Goal: Information Seeking & Learning: Check status

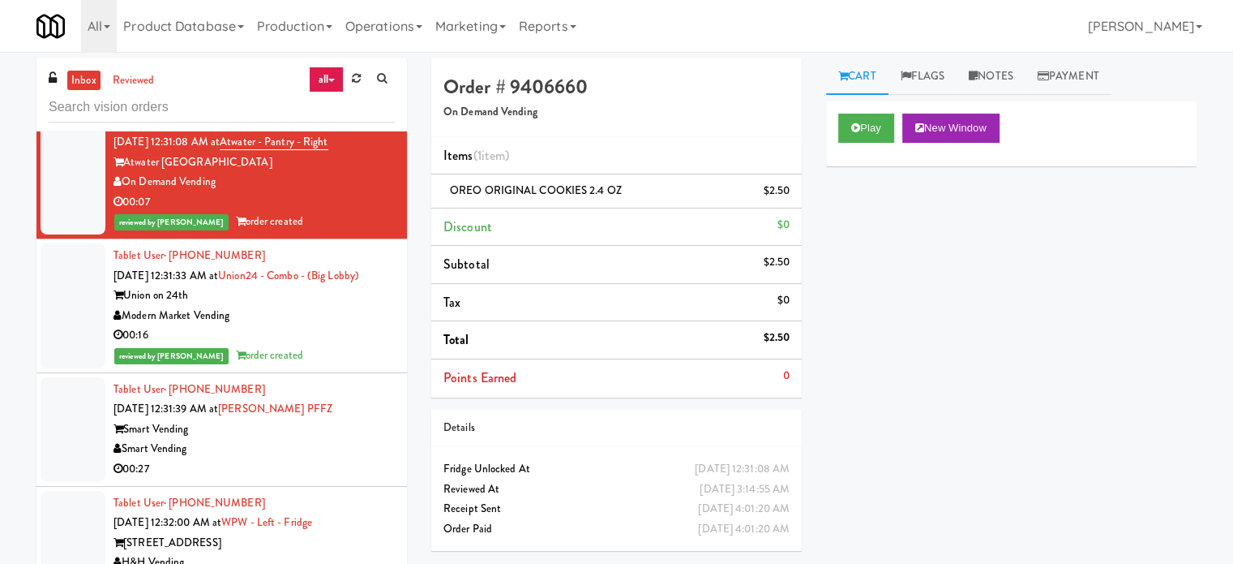
click at [212, 90] on div "inbox reviewed all all unclear take inventory issue suspicious failed recent ad…" at bounding box center [221, 94] width 371 height 73
click at [212, 92] on div at bounding box center [222, 107] width 346 height 32
click at [212, 92] on input "text" at bounding box center [222, 107] width 346 height 30
click at [212, 94] on input "text" at bounding box center [222, 107] width 346 height 30
click at [148, 80] on link "reviewed" at bounding box center [134, 81] width 50 height 20
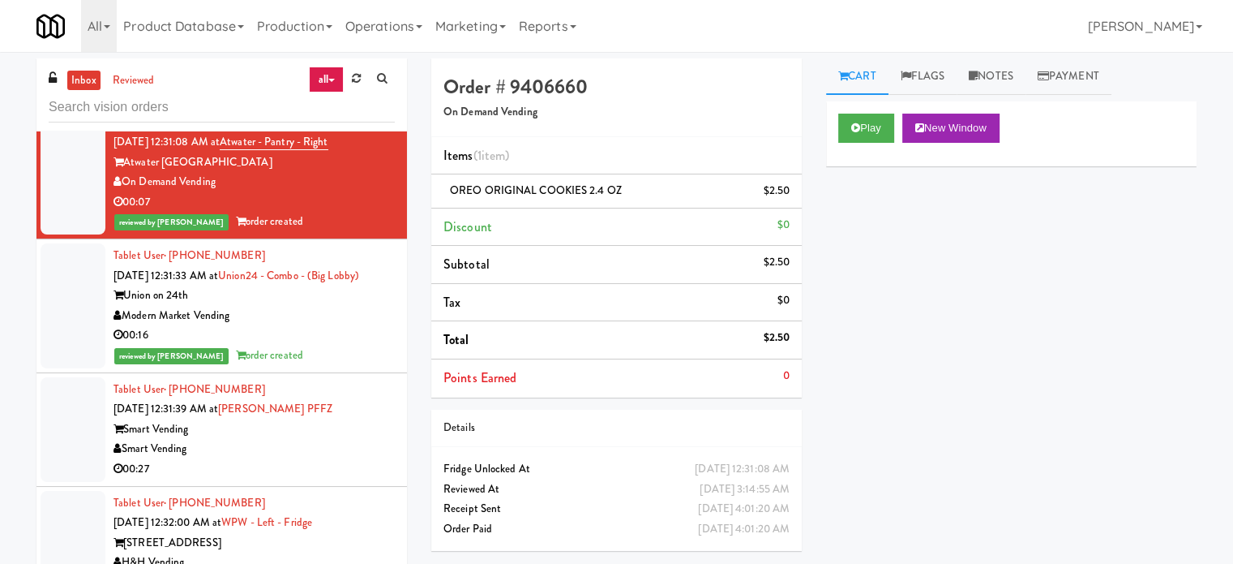
scroll to position [0, 0]
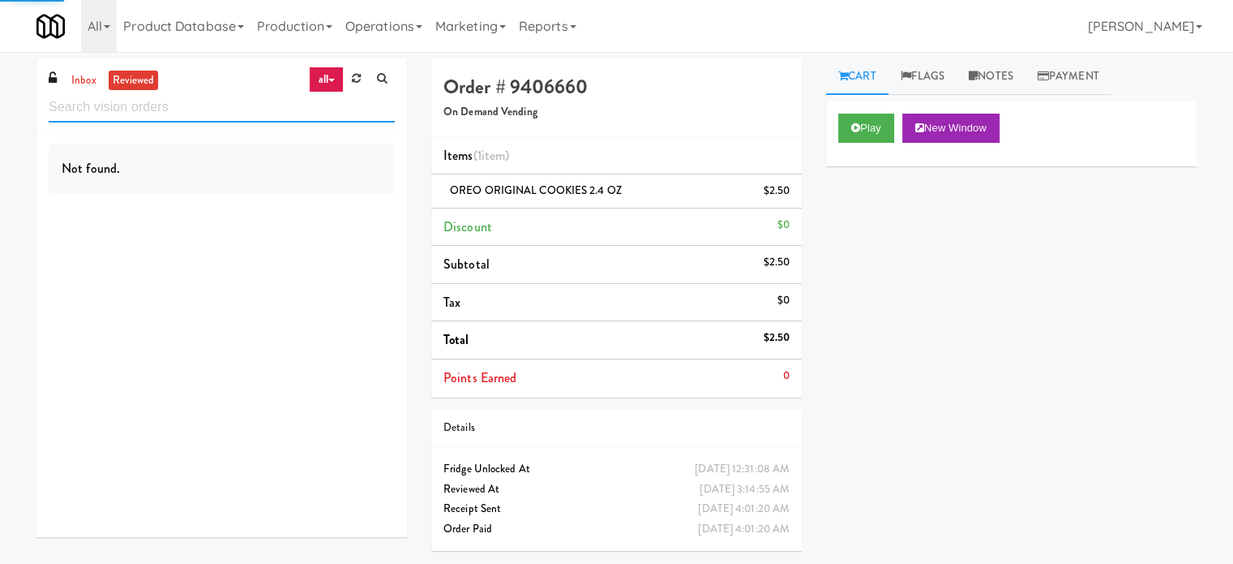
click at [182, 109] on input "text" at bounding box center [222, 107] width 346 height 30
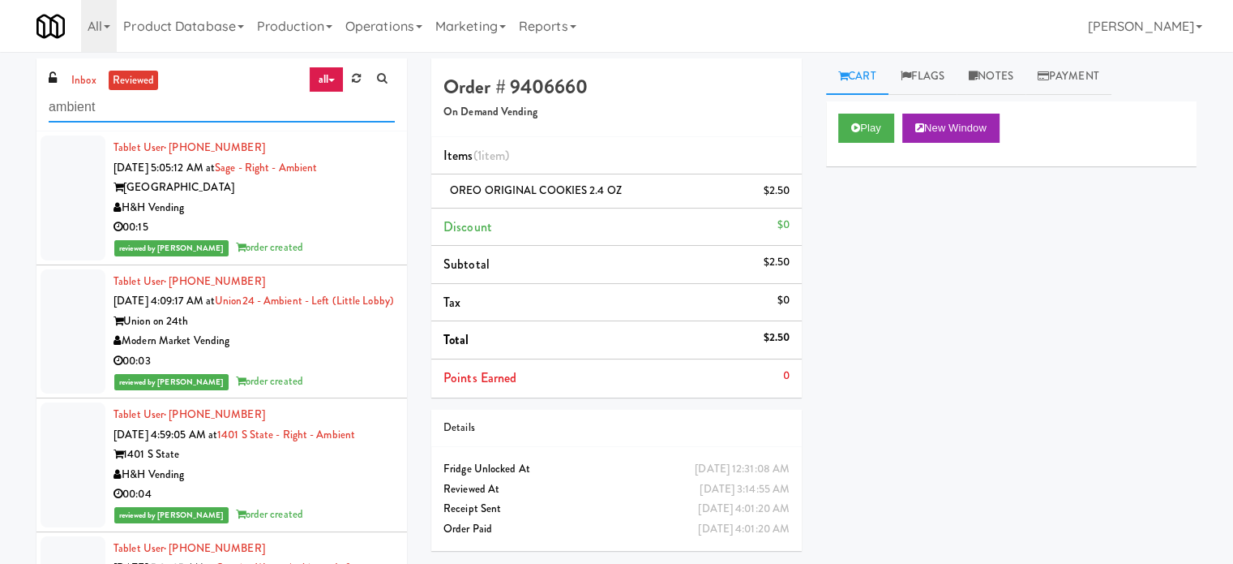
type input "ambient"
drag, startPoint x: 335, startPoint y: 220, endPoint x: 350, endPoint y: 224, distance: 15.1
click at [338, 220] on div "00:15" at bounding box center [254, 227] width 281 height 20
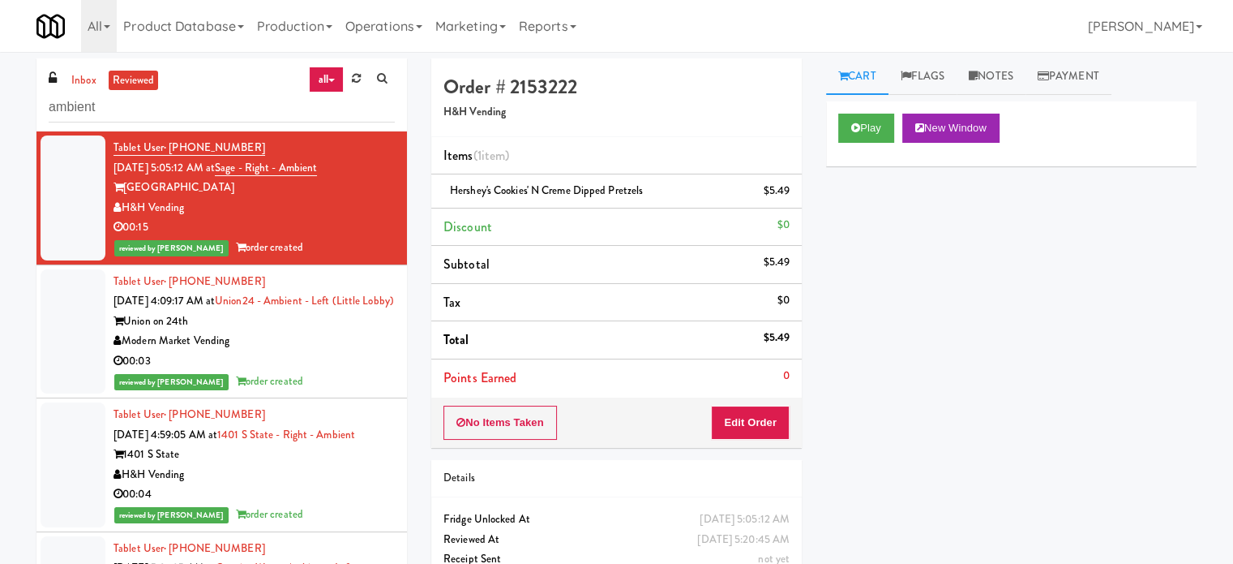
click at [359, 371] on div "00:03" at bounding box center [254, 361] width 281 height 20
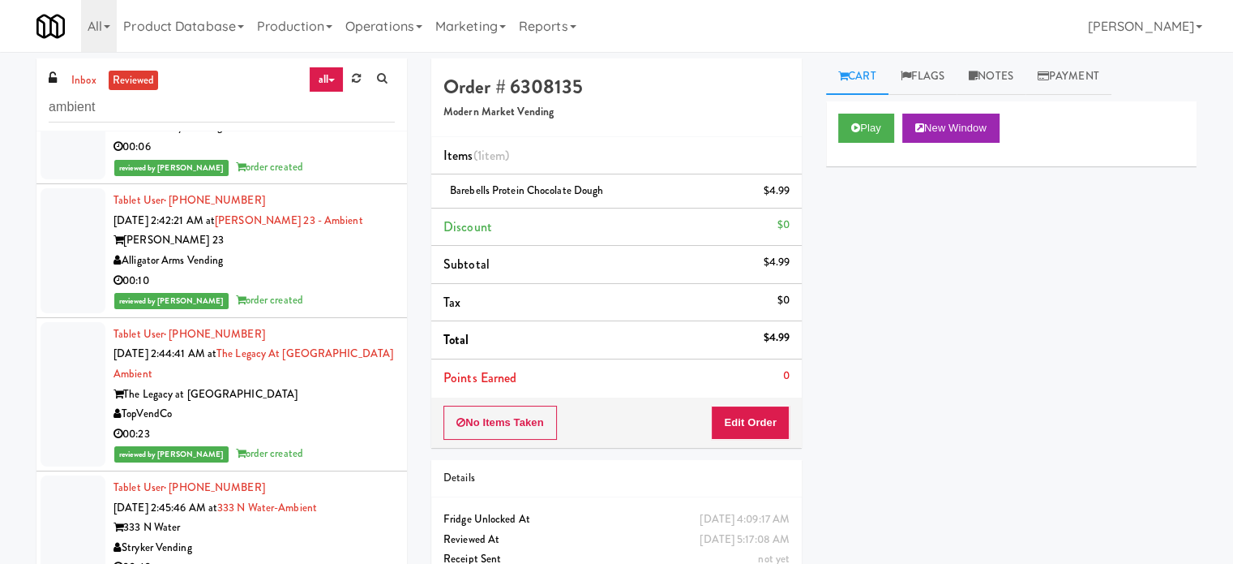
scroll to position [1622, 0]
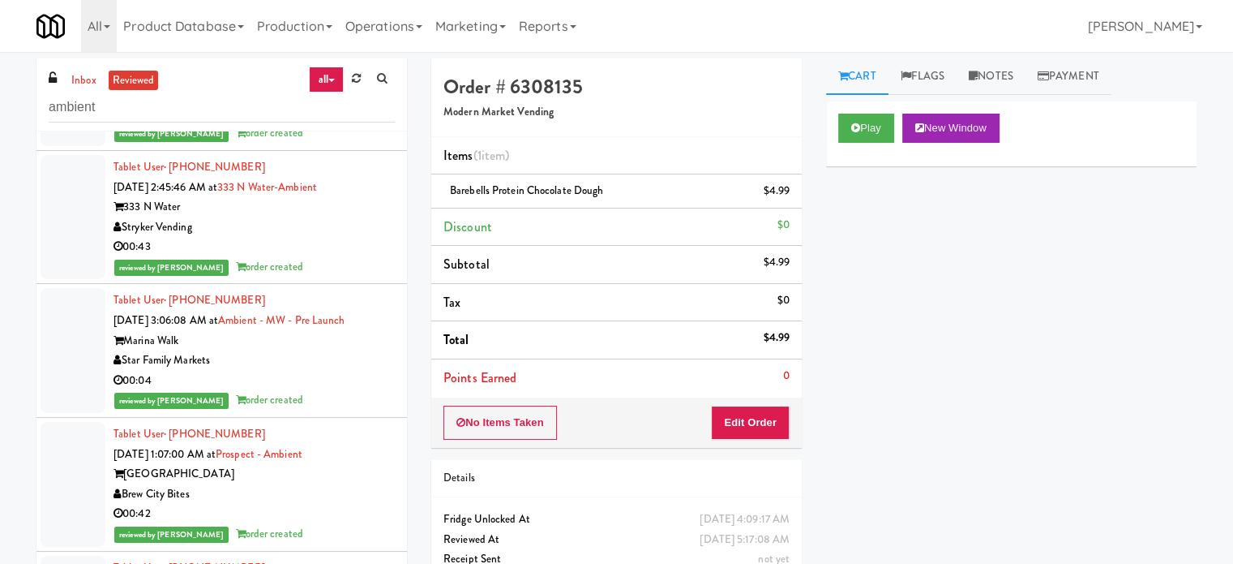
click at [324, 144] on div "Tablet User · (256) 323-1637 [DATE] 2:44:41 AM at The Legacy at [GEOGRAPHIC_DAT…" at bounding box center [254, 73] width 281 height 139
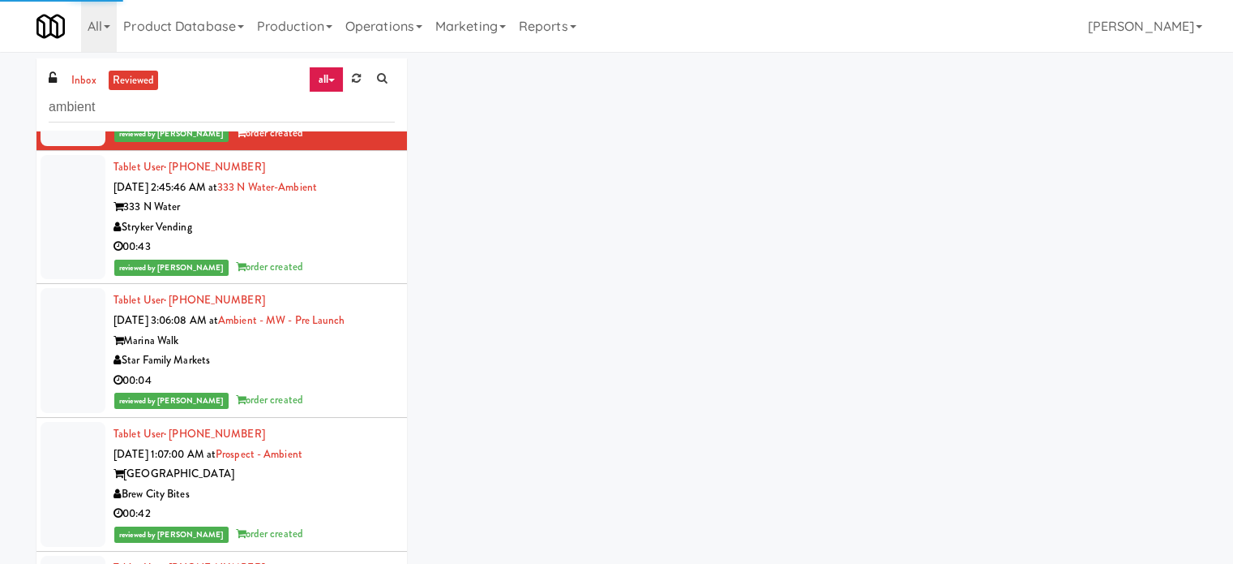
drag, startPoint x: 328, startPoint y: 440, endPoint x: 337, endPoint y: 431, distance: 12.1
click at [328, 391] on div "00:04" at bounding box center [254, 381] width 281 height 20
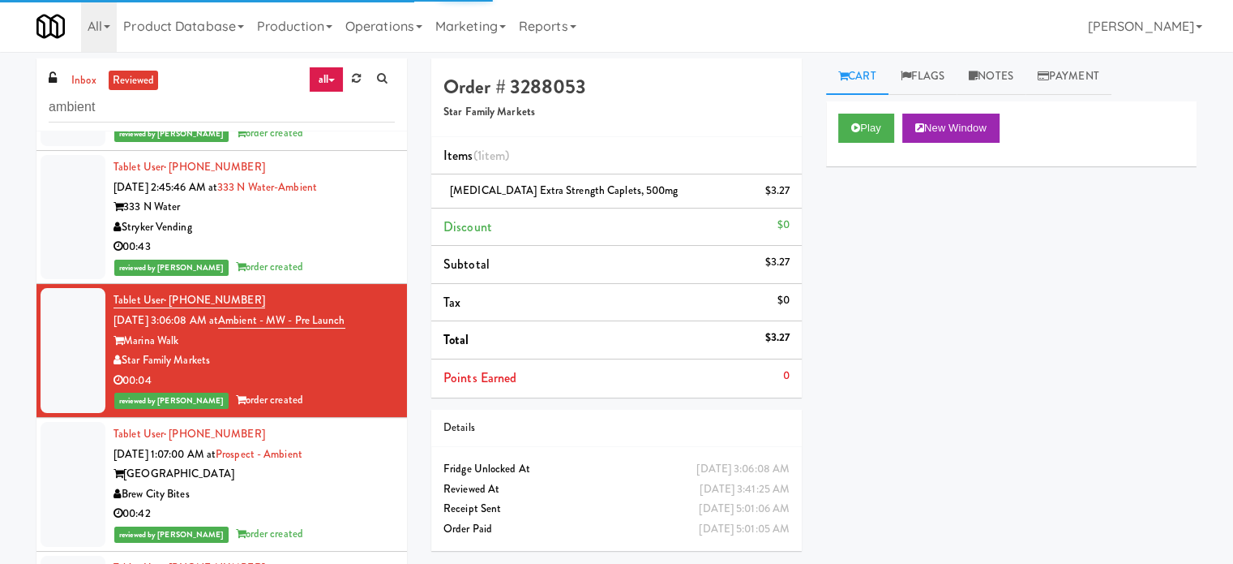
click at [330, 257] on div "00:43" at bounding box center [254, 247] width 281 height 20
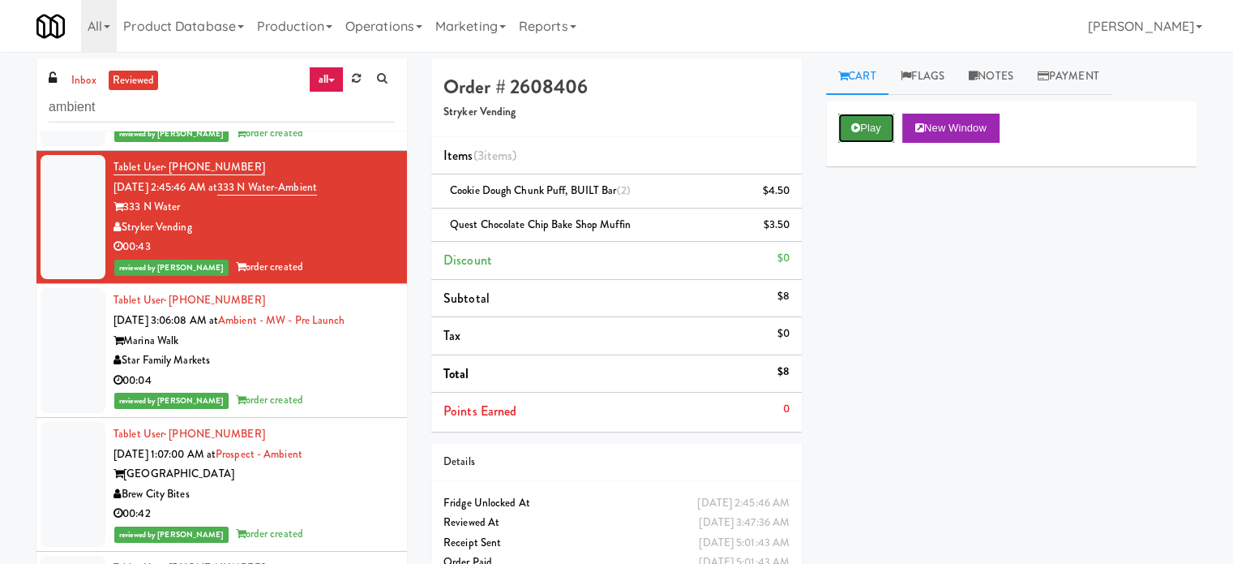
click at [877, 121] on button "Play" at bounding box center [867, 128] width 56 height 29
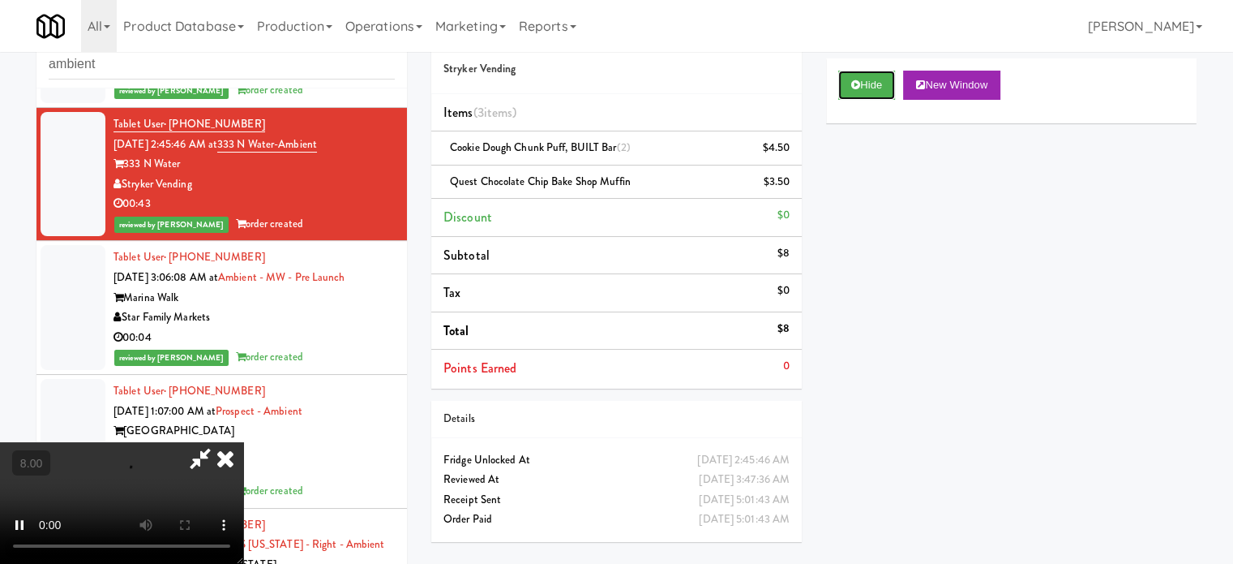
scroll to position [66, 0]
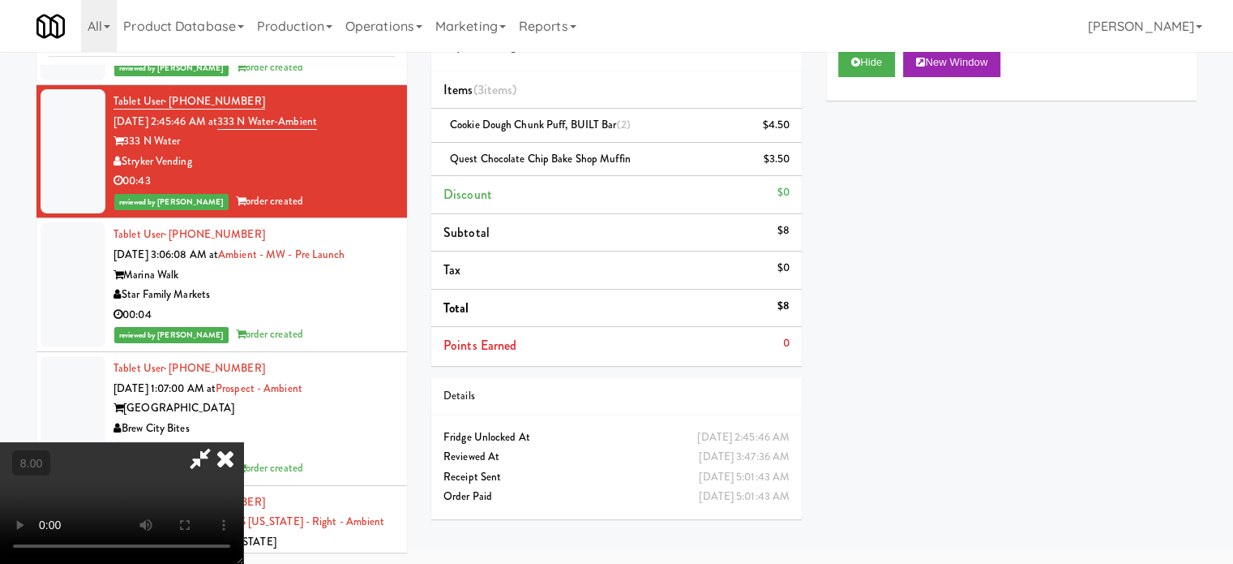
click at [243, 442] on video at bounding box center [121, 503] width 243 height 122
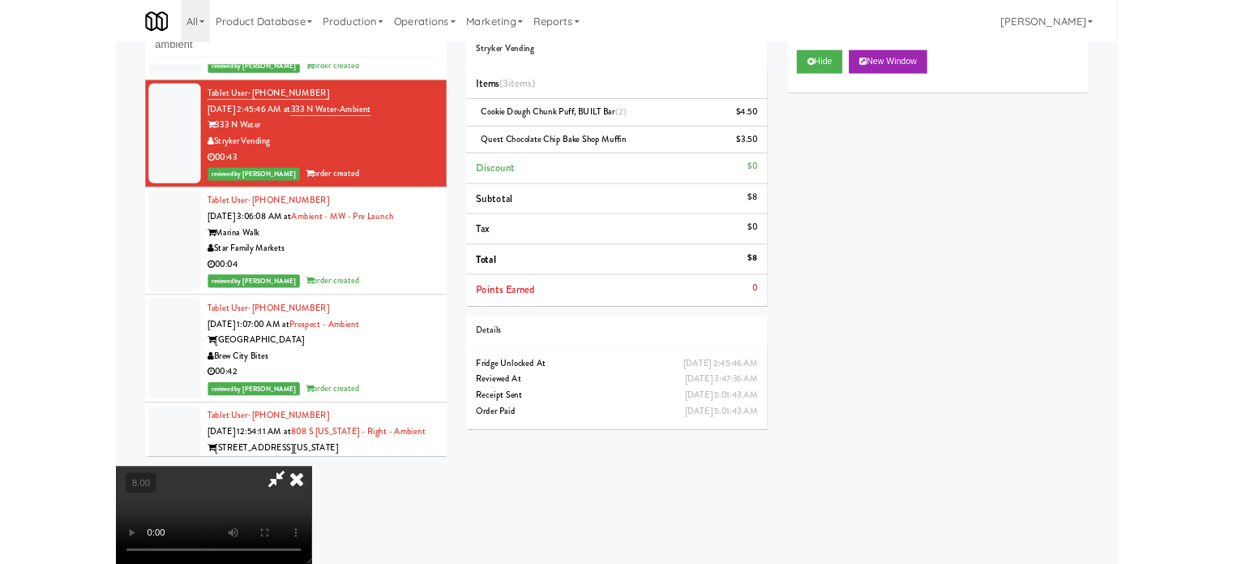
scroll to position [1602, 0]
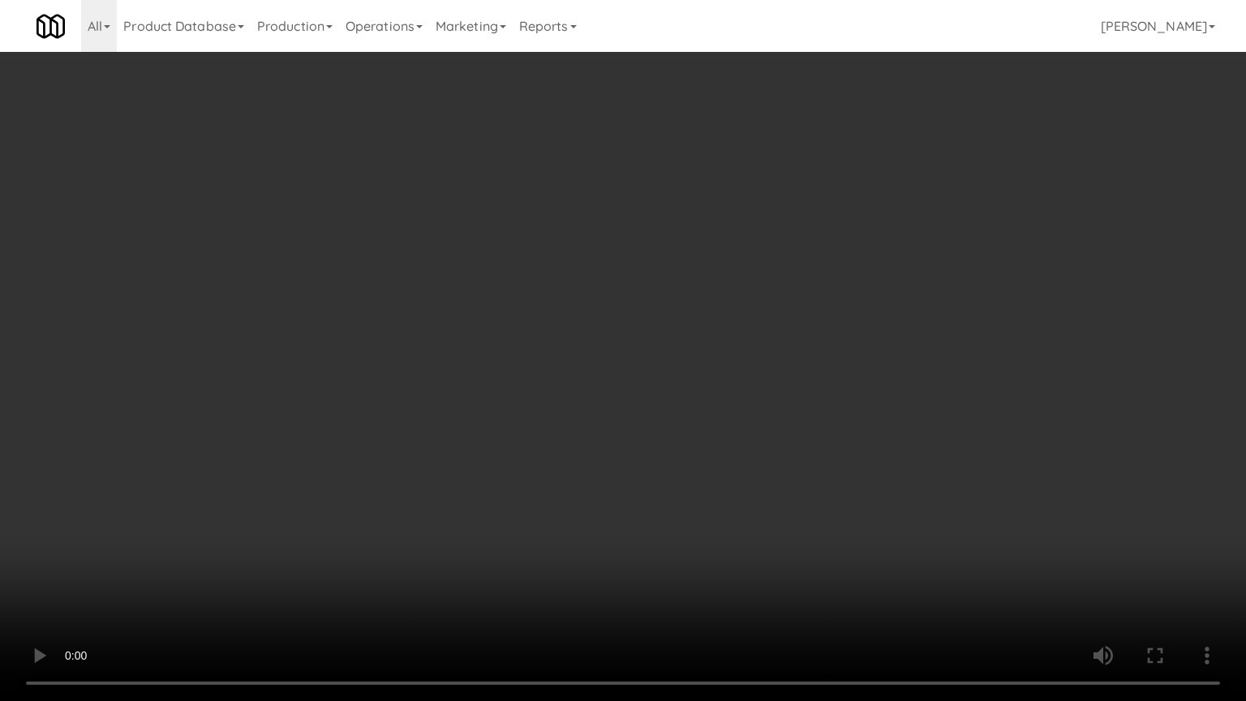
click at [597, 352] on video at bounding box center [623, 350] width 1246 height 701
click at [602, 350] on video at bounding box center [623, 350] width 1246 height 701
click at [455, 350] on video at bounding box center [623, 350] width 1246 height 701
click at [496, 260] on video at bounding box center [623, 350] width 1246 height 701
click at [505, 247] on video at bounding box center [623, 350] width 1246 height 701
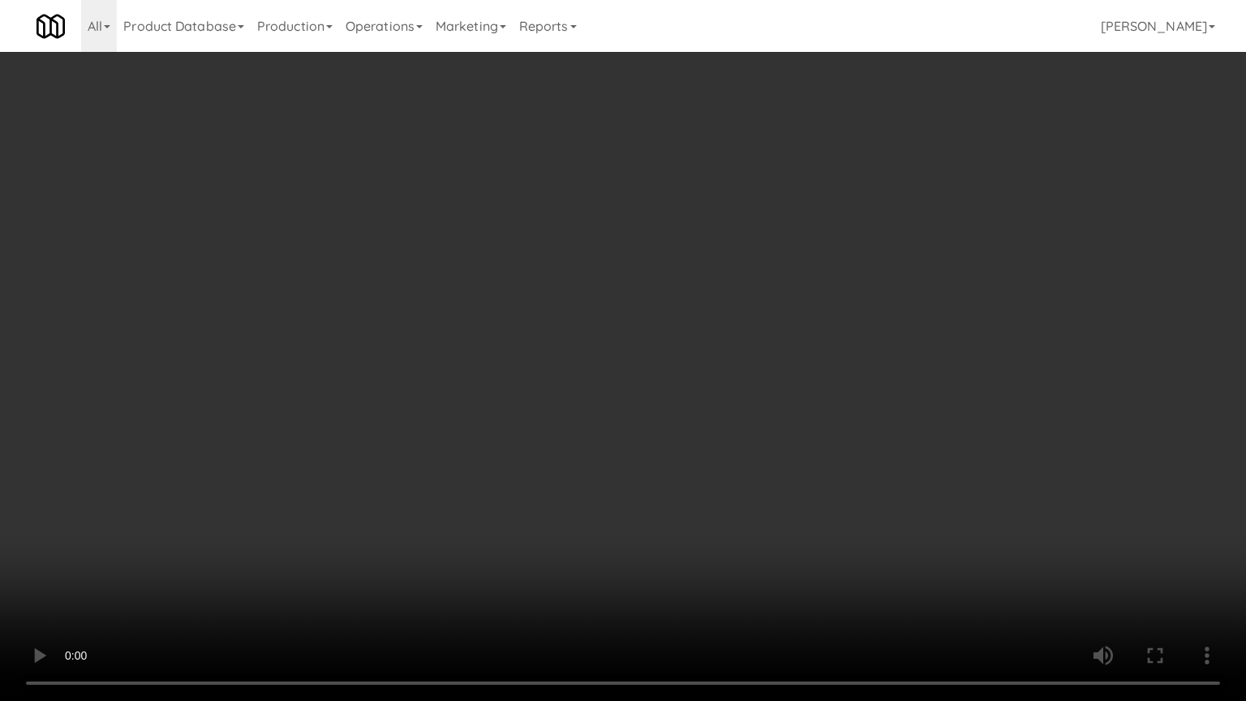
click at [513, 250] on video at bounding box center [623, 350] width 1246 height 701
click at [519, 254] on video at bounding box center [623, 350] width 1246 height 701
click at [522, 257] on video at bounding box center [623, 350] width 1246 height 701
click at [525, 255] on video at bounding box center [623, 350] width 1246 height 701
click at [542, 252] on video at bounding box center [623, 350] width 1246 height 701
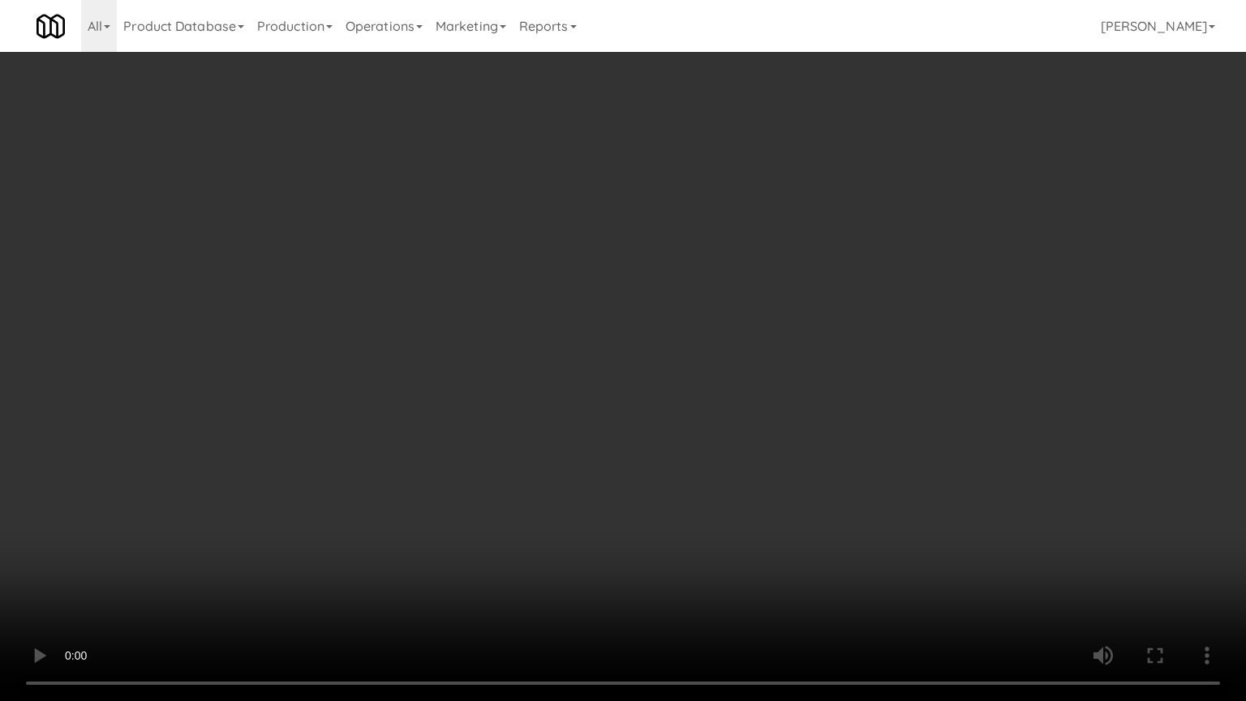
click at [581, 525] on video at bounding box center [623, 350] width 1246 height 701
drag, startPoint x: 569, startPoint y: 435, endPoint x: 560, endPoint y: 365, distance: 70.3
click at [570, 431] on video at bounding box center [623, 350] width 1246 height 701
click at [552, 393] on video at bounding box center [623, 350] width 1246 height 701
drag, startPoint x: 519, startPoint y: 523, endPoint x: 522, endPoint y: 491, distance: 31.8
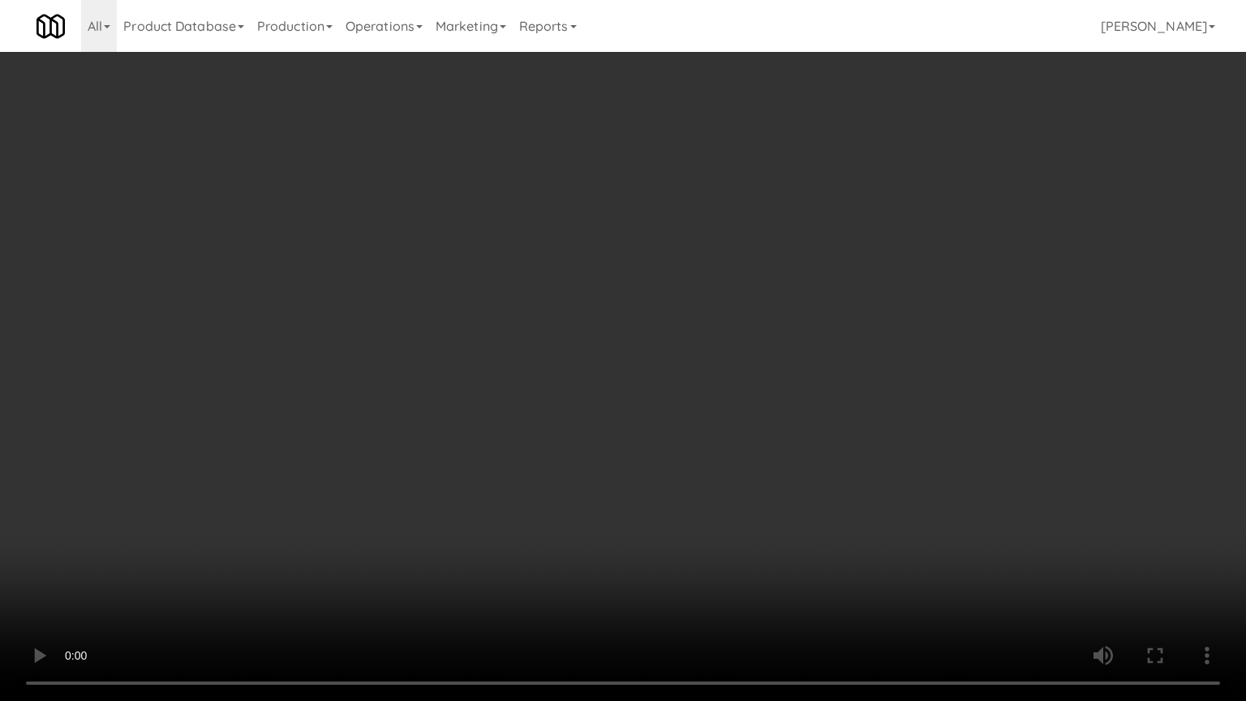
click at [520, 517] on video at bounding box center [623, 350] width 1246 height 701
click at [532, 398] on video at bounding box center [623, 350] width 1246 height 701
click at [534, 401] on video at bounding box center [623, 350] width 1246 height 701
click at [542, 410] on video at bounding box center [623, 350] width 1246 height 701
click at [544, 411] on video at bounding box center [623, 350] width 1246 height 701
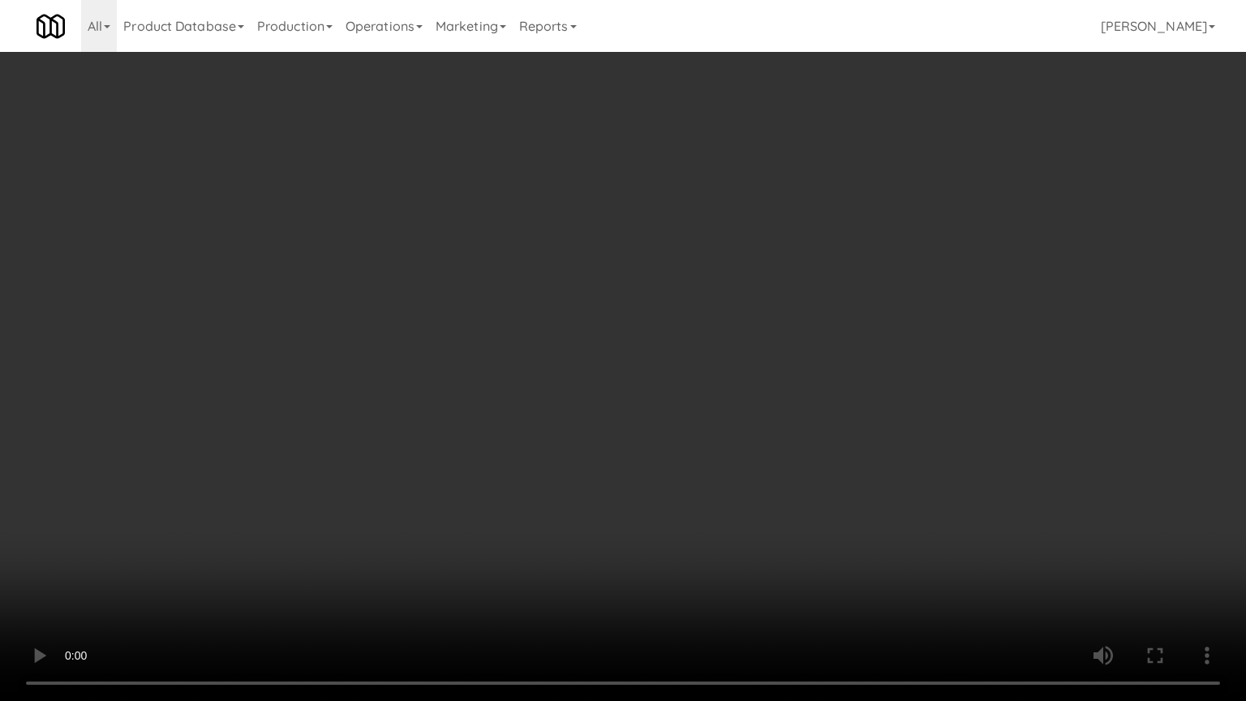
click at [574, 401] on video at bounding box center [623, 350] width 1246 height 701
drag, startPoint x: 586, startPoint y: 399, endPoint x: 597, endPoint y: 395, distance: 11.3
click at [597, 395] on video at bounding box center [623, 350] width 1246 height 701
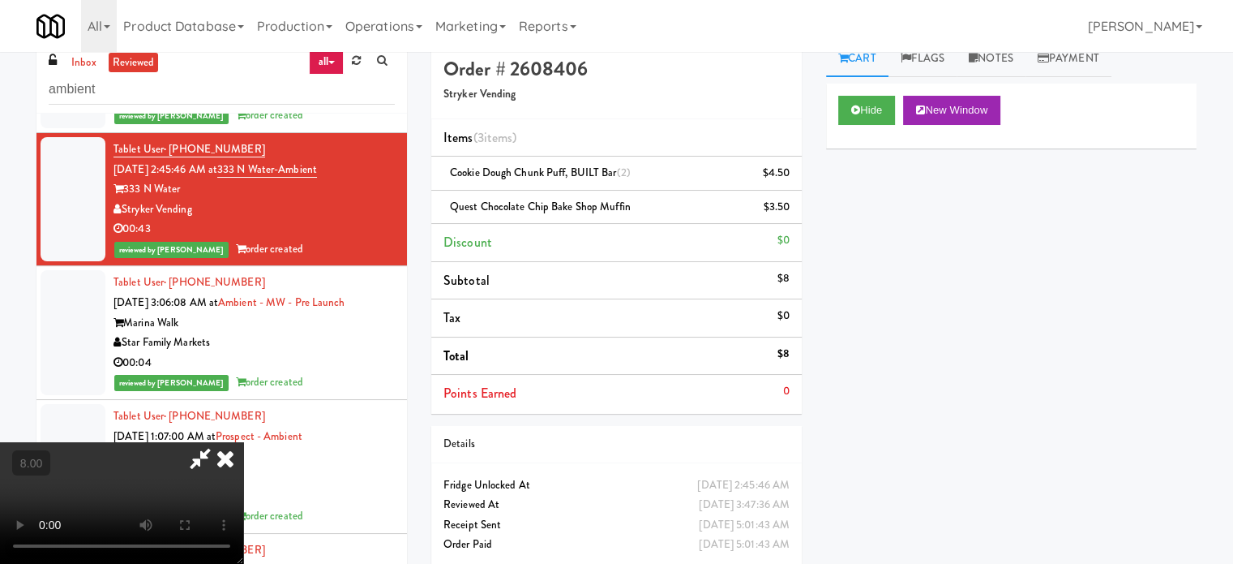
scroll to position [0, 0]
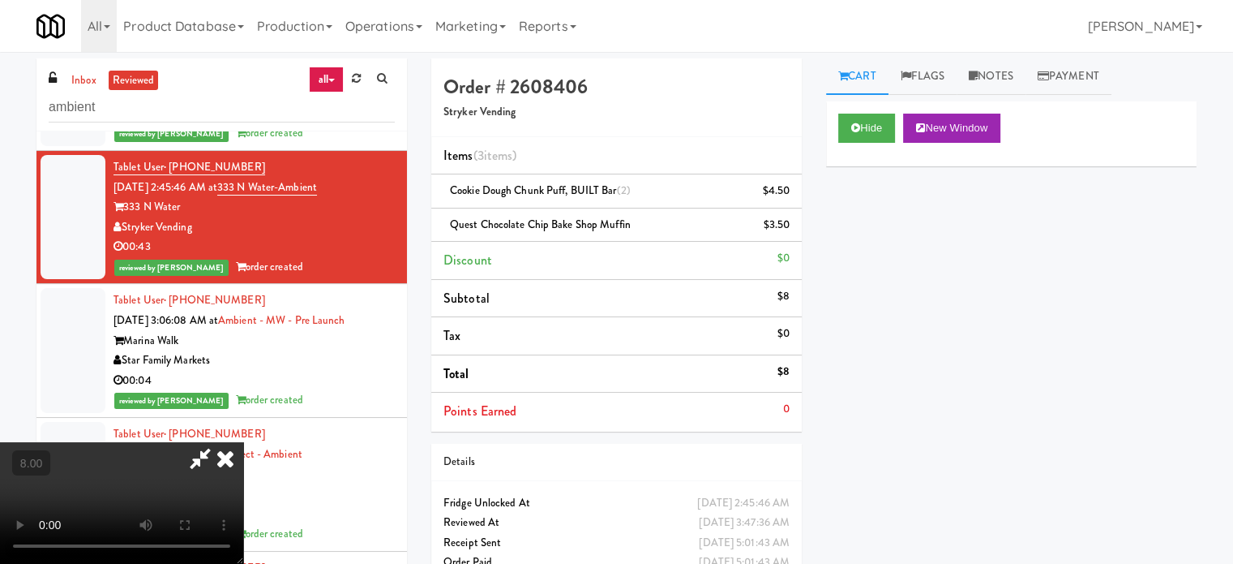
click at [243, 442] on icon at bounding box center [226, 458] width 36 height 32
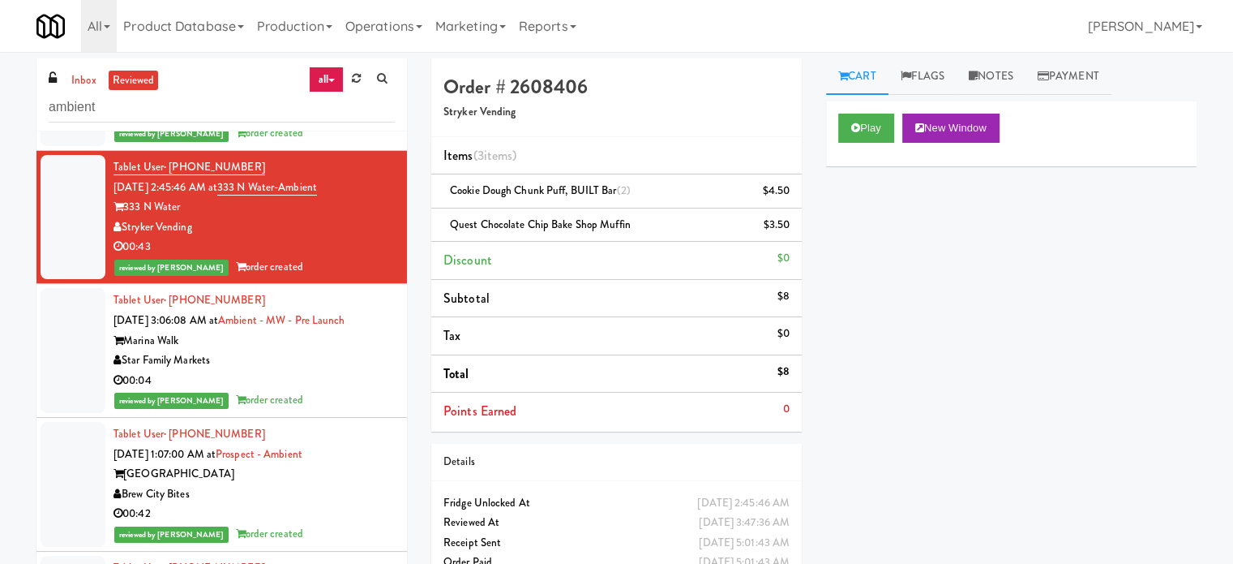
click at [329, 410] on div "reviewed by [PERSON_NAME] order created" at bounding box center [254, 400] width 281 height 20
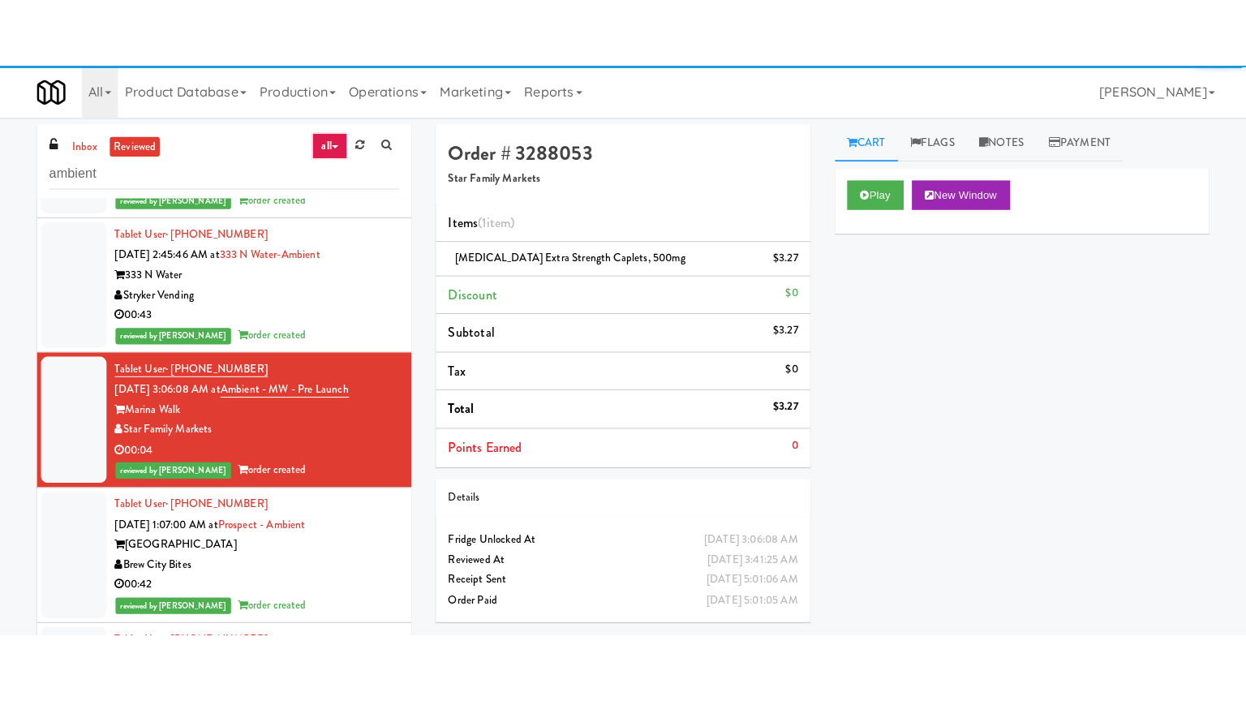
scroll to position [2027, 0]
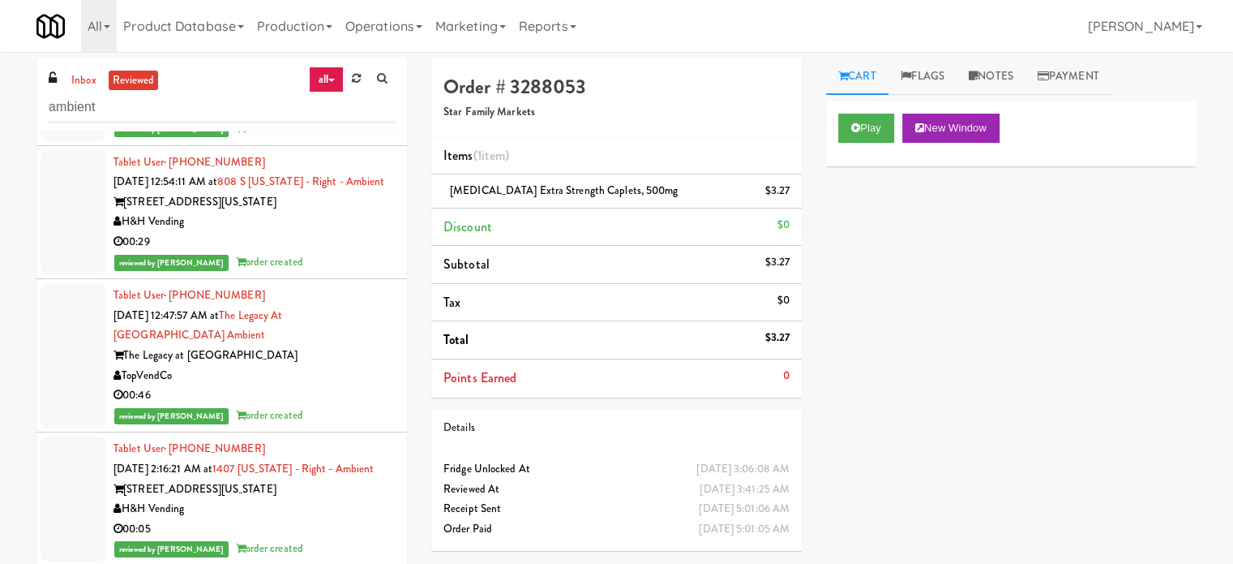
click at [339, 272] on div "Tablet User · (563) 299-0963 [DATE] 12:54:11 AM at 808 S [US_STATE] - Right - A…" at bounding box center [254, 212] width 281 height 120
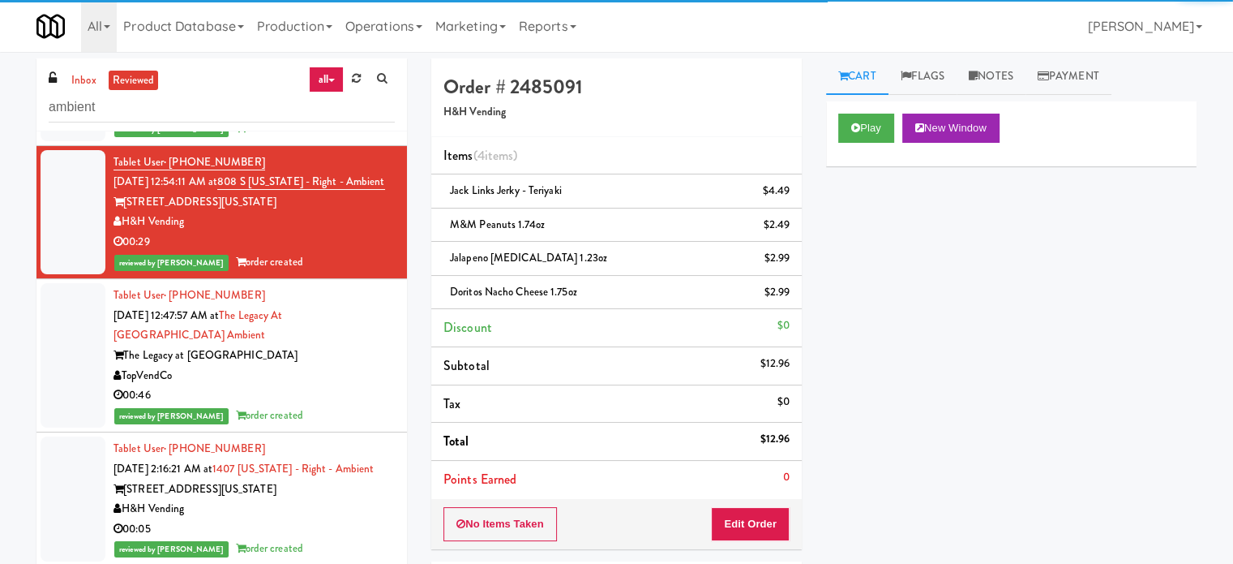
click at [341, 366] on div "The Legacy at [GEOGRAPHIC_DATA]" at bounding box center [254, 355] width 281 height 20
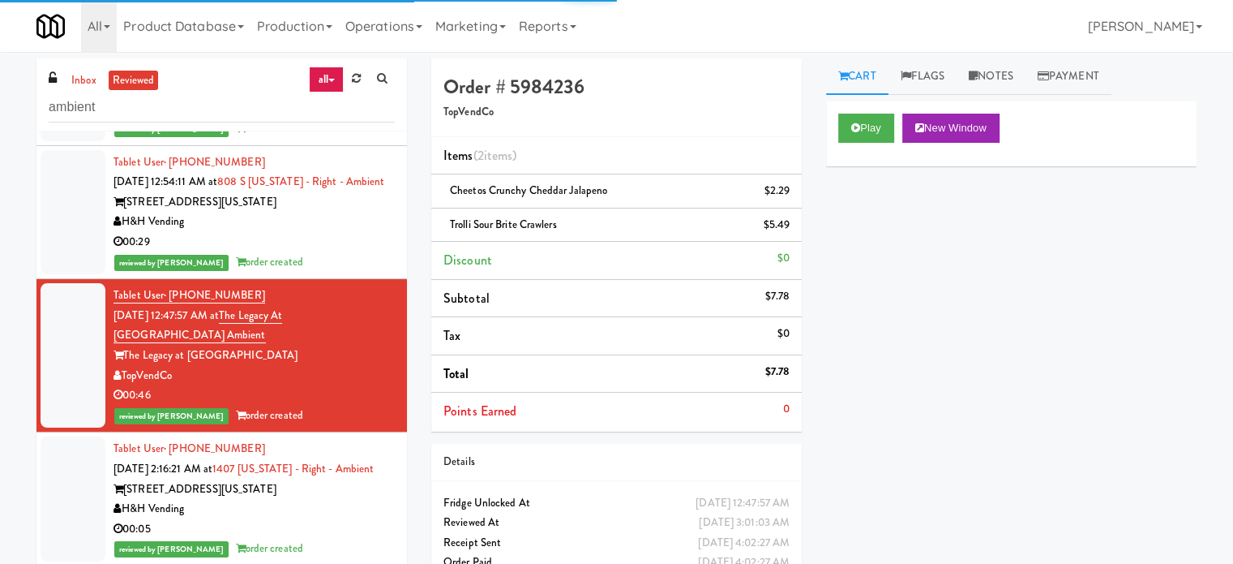
click at [357, 252] on div "00:29" at bounding box center [254, 242] width 281 height 20
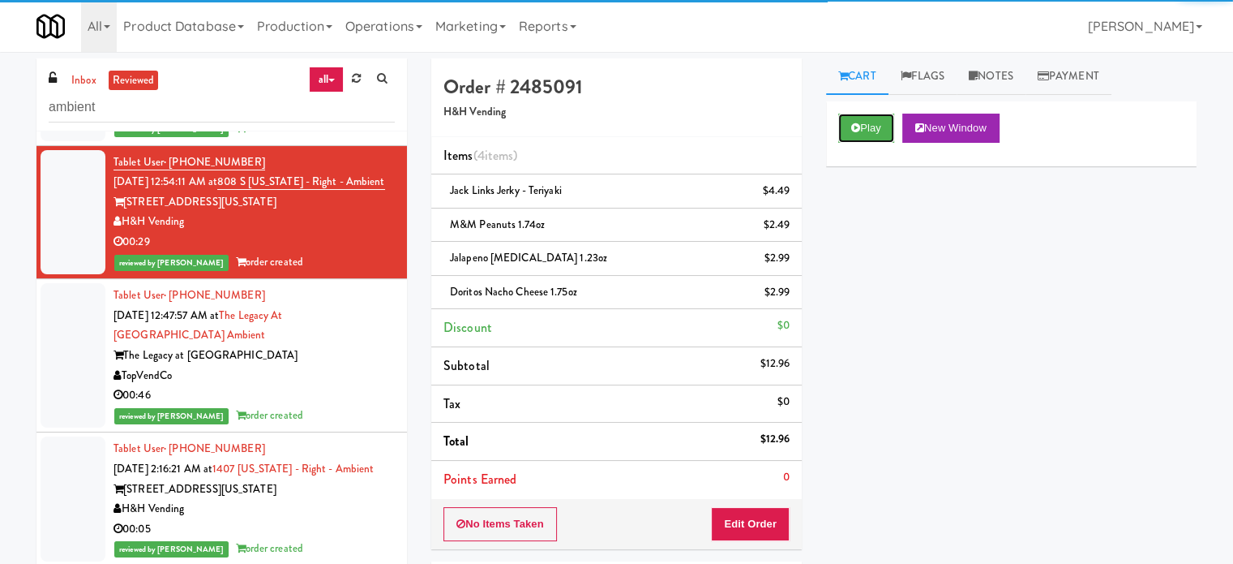
drag, startPoint x: 880, startPoint y: 122, endPoint x: 727, endPoint y: 182, distance: 164.6
click at [880, 124] on button "Play" at bounding box center [867, 128] width 56 height 29
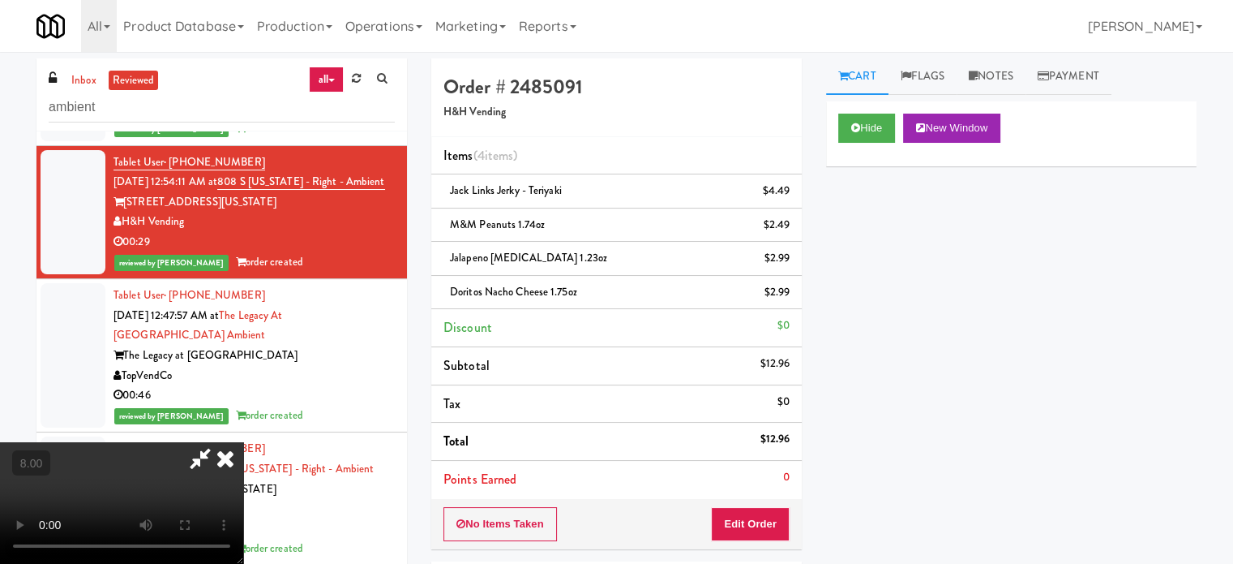
drag, startPoint x: 480, startPoint y: 372, endPoint x: 483, endPoint y: 311, distance: 60.9
click at [243, 442] on video at bounding box center [121, 503] width 243 height 122
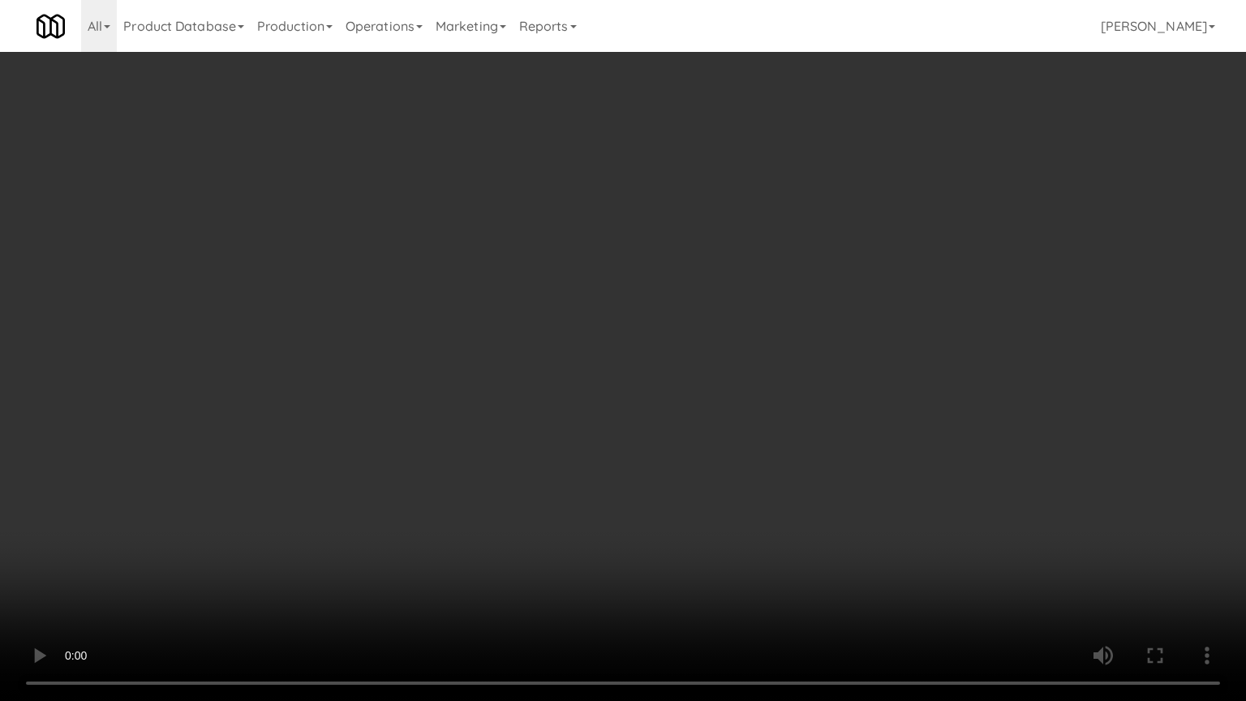
click at [487, 322] on video at bounding box center [623, 350] width 1246 height 701
click at [498, 326] on video at bounding box center [623, 350] width 1246 height 701
click at [519, 315] on video at bounding box center [623, 350] width 1246 height 701
click at [531, 320] on video at bounding box center [623, 350] width 1246 height 701
click at [521, 315] on video at bounding box center [623, 350] width 1246 height 701
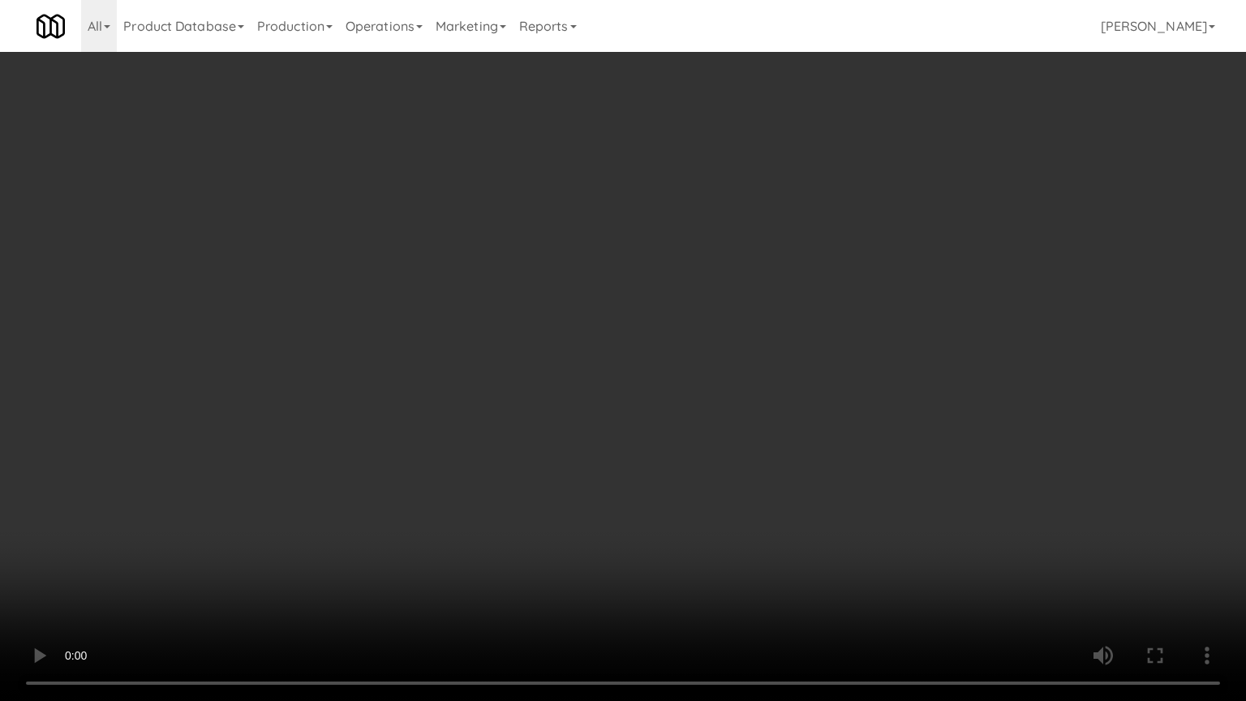
click at [520, 315] on video at bounding box center [623, 350] width 1246 height 701
click at [537, 315] on video at bounding box center [623, 350] width 1246 height 701
click at [538, 310] on video at bounding box center [623, 350] width 1246 height 701
click at [542, 306] on video at bounding box center [623, 350] width 1246 height 701
click at [543, 312] on video at bounding box center [623, 350] width 1246 height 701
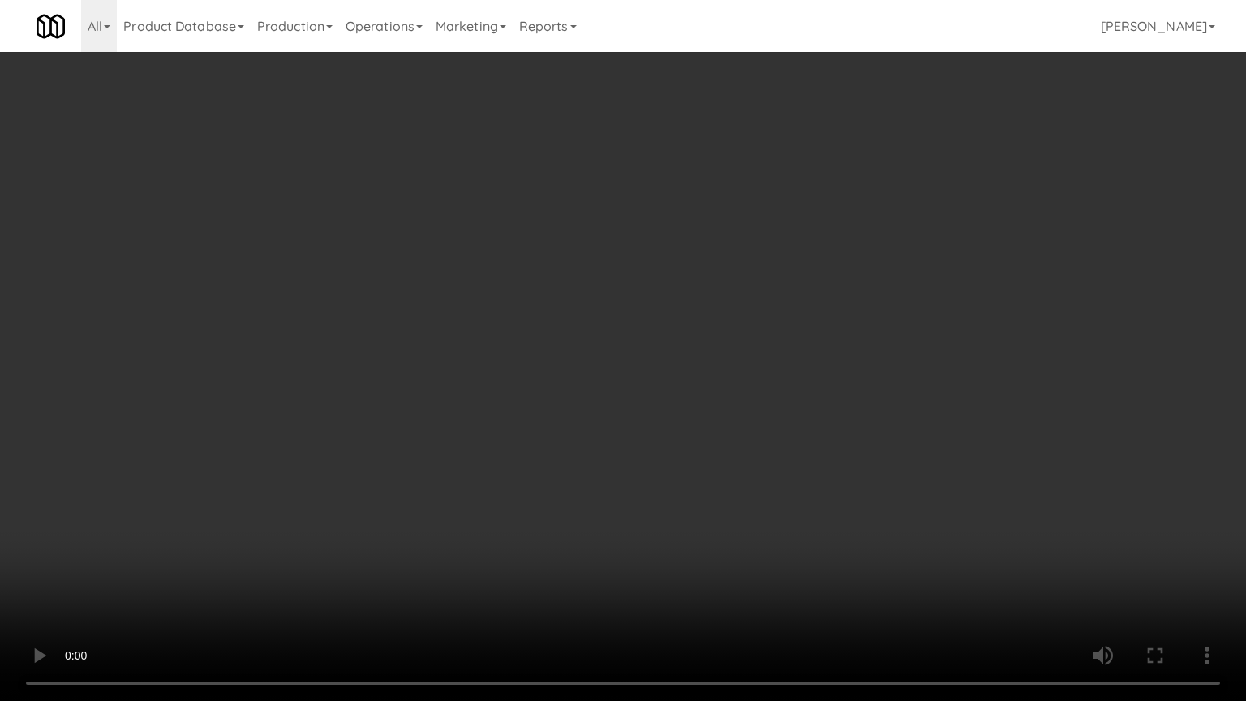
click at [543, 306] on video at bounding box center [623, 350] width 1246 height 701
click at [543, 302] on video at bounding box center [623, 350] width 1246 height 701
click at [548, 308] on video at bounding box center [623, 350] width 1246 height 701
click at [542, 312] on video at bounding box center [623, 350] width 1246 height 701
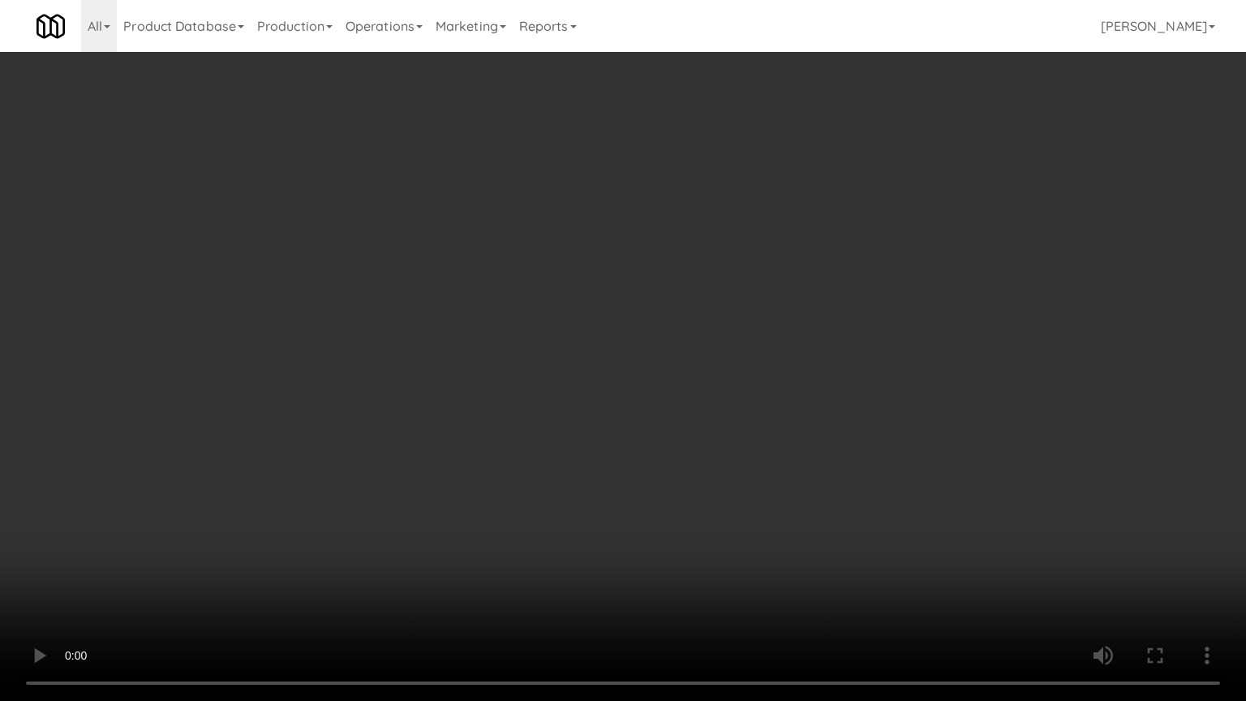
click at [547, 318] on video at bounding box center [623, 350] width 1246 height 701
click at [586, 317] on video at bounding box center [623, 350] width 1246 height 701
click at [742, 241] on video at bounding box center [623, 350] width 1246 height 701
click at [720, 265] on video at bounding box center [623, 350] width 1246 height 701
click at [723, 264] on video at bounding box center [623, 350] width 1246 height 701
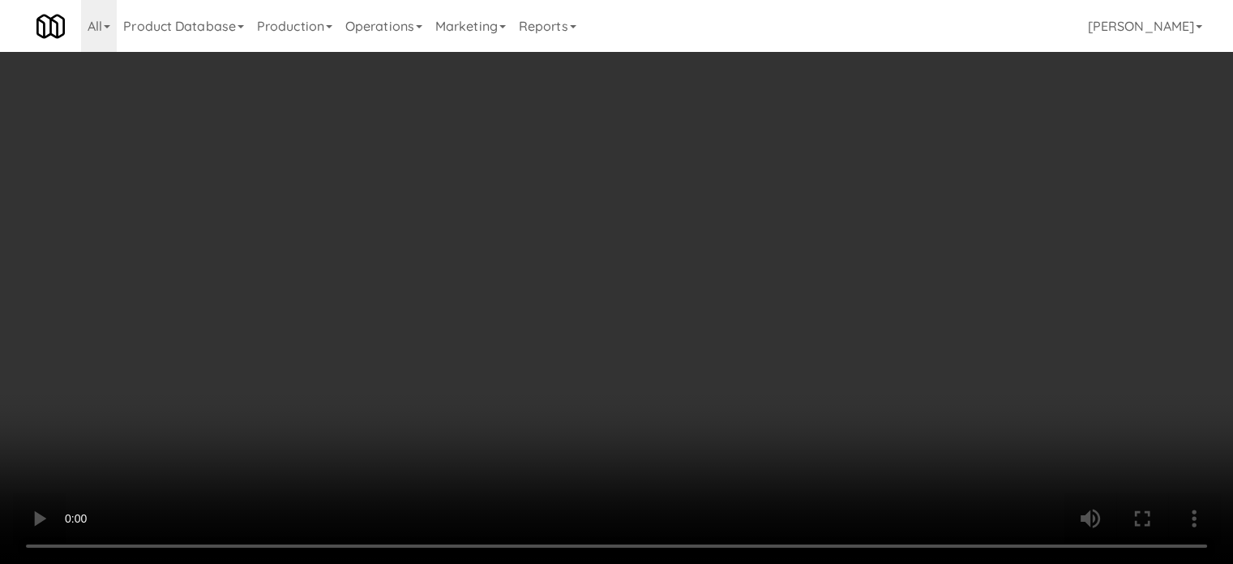
scroll to position [2027, 0]
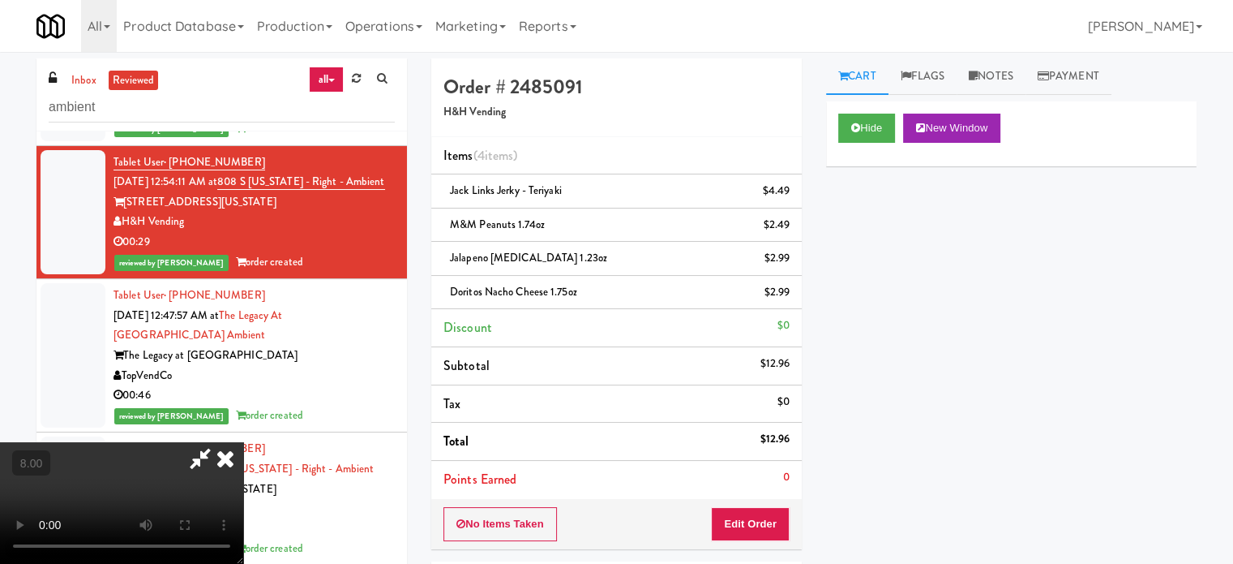
click at [243, 442] on icon at bounding box center [226, 458] width 36 height 32
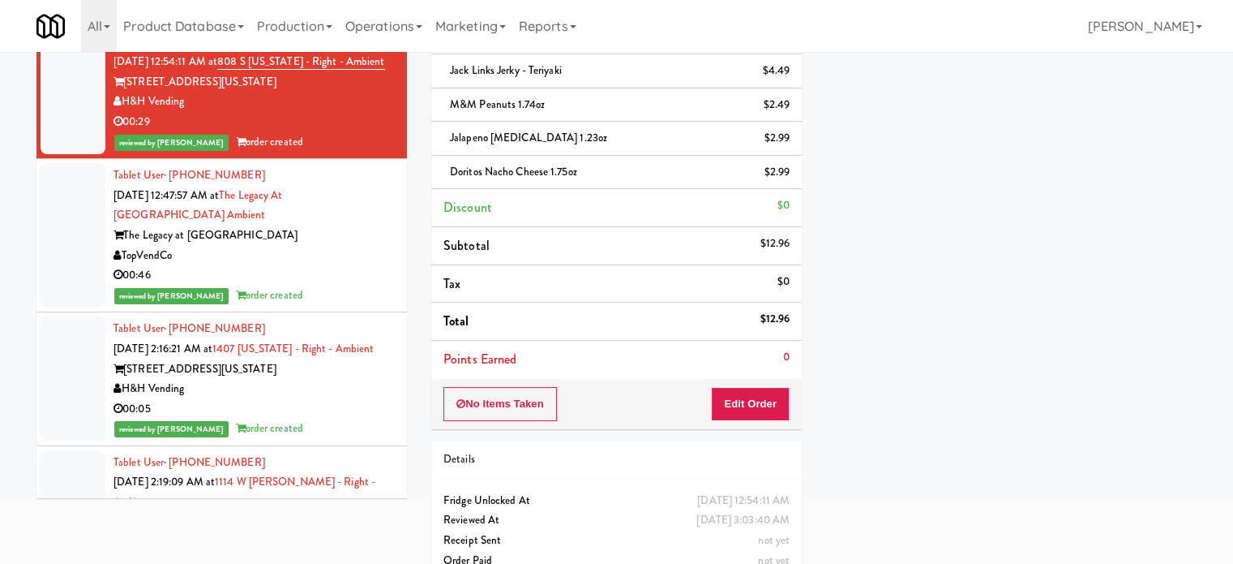
scroll to position [148, 0]
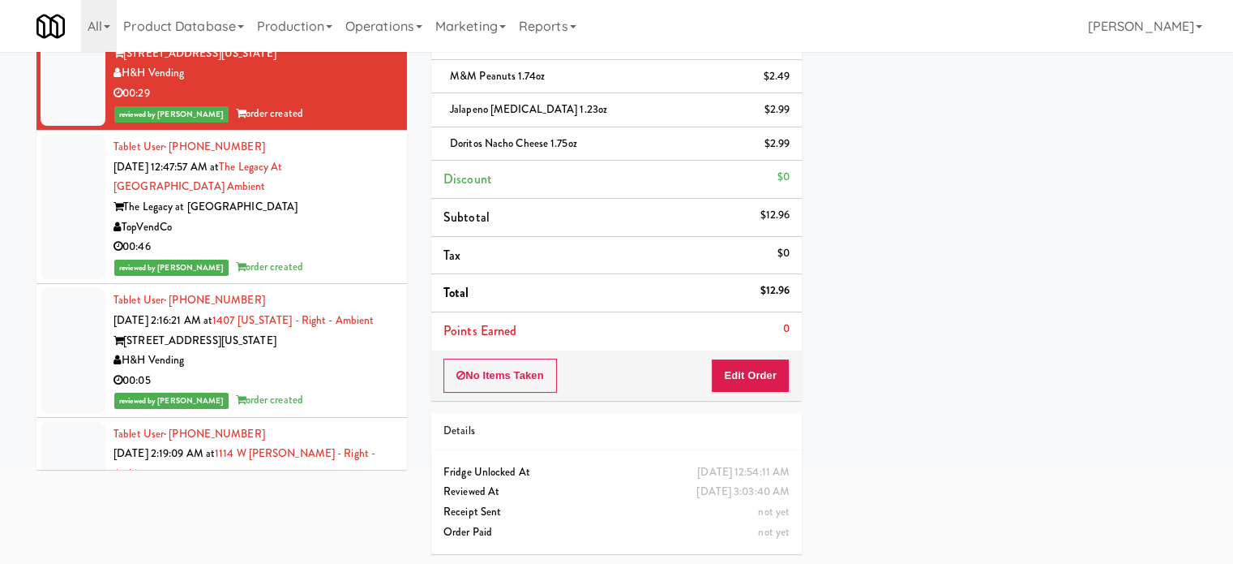
drag, startPoint x: 322, startPoint y: 443, endPoint x: 382, endPoint y: 402, distance: 72.4
click at [322, 351] on div "[STREET_ADDRESS][US_STATE]" at bounding box center [254, 341] width 281 height 20
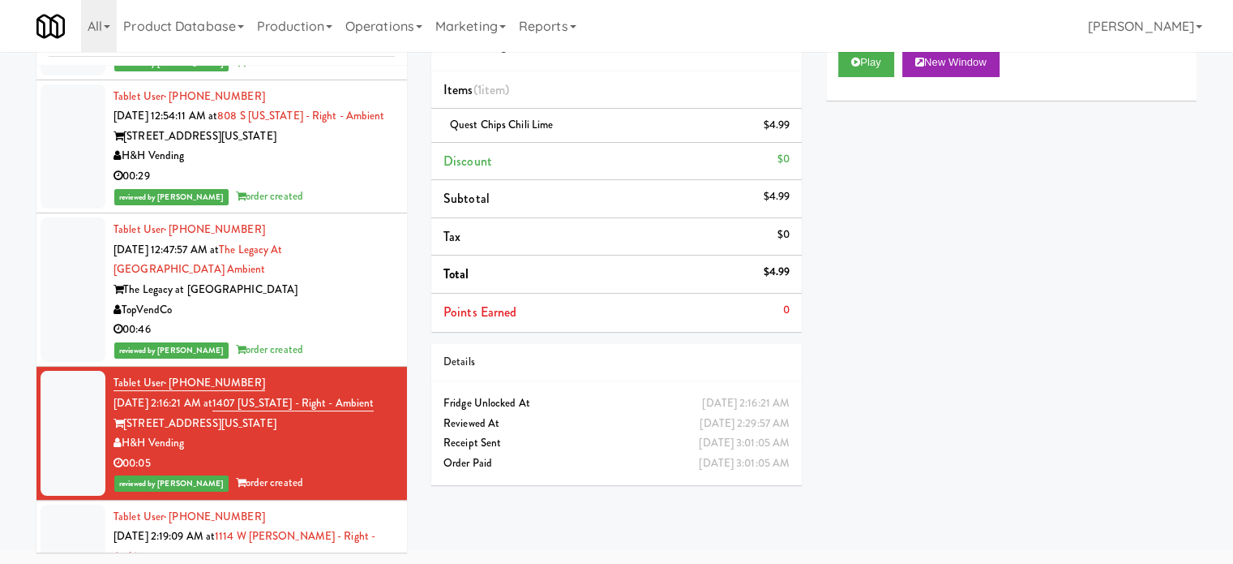
scroll to position [2433, 0]
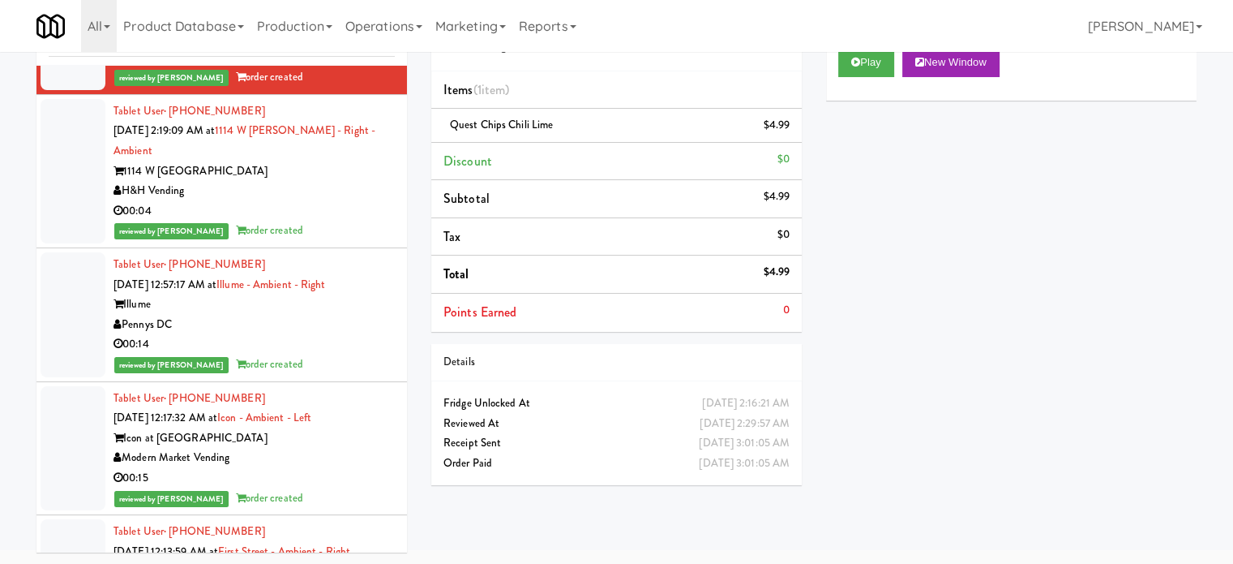
click at [328, 201] on div "H&H Vending" at bounding box center [254, 191] width 281 height 20
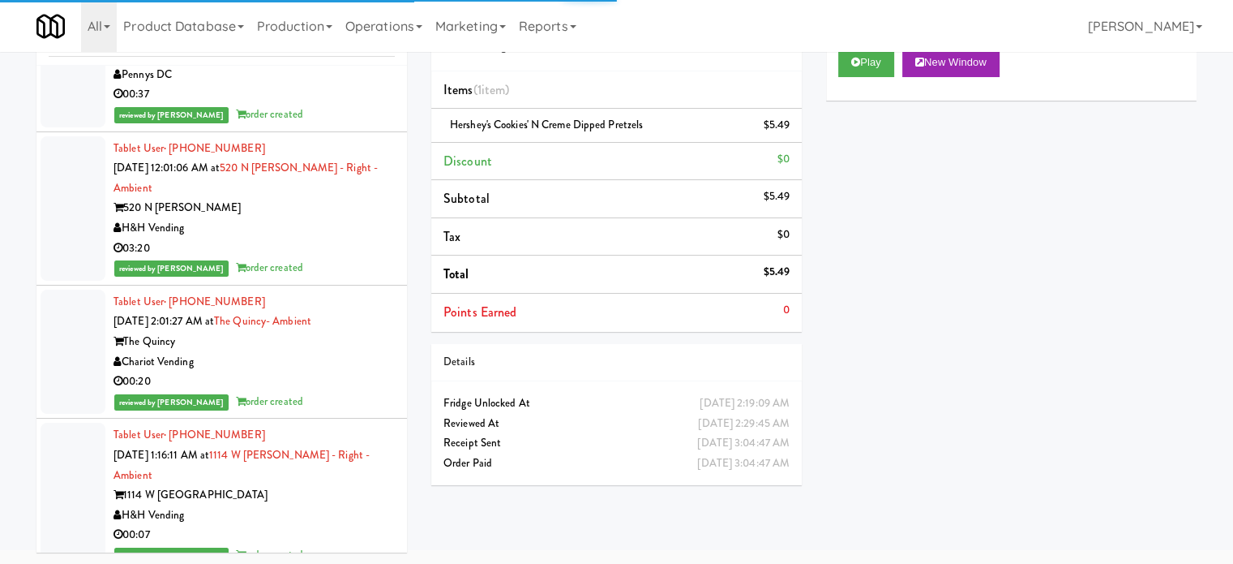
scroll to position [4055, 0]
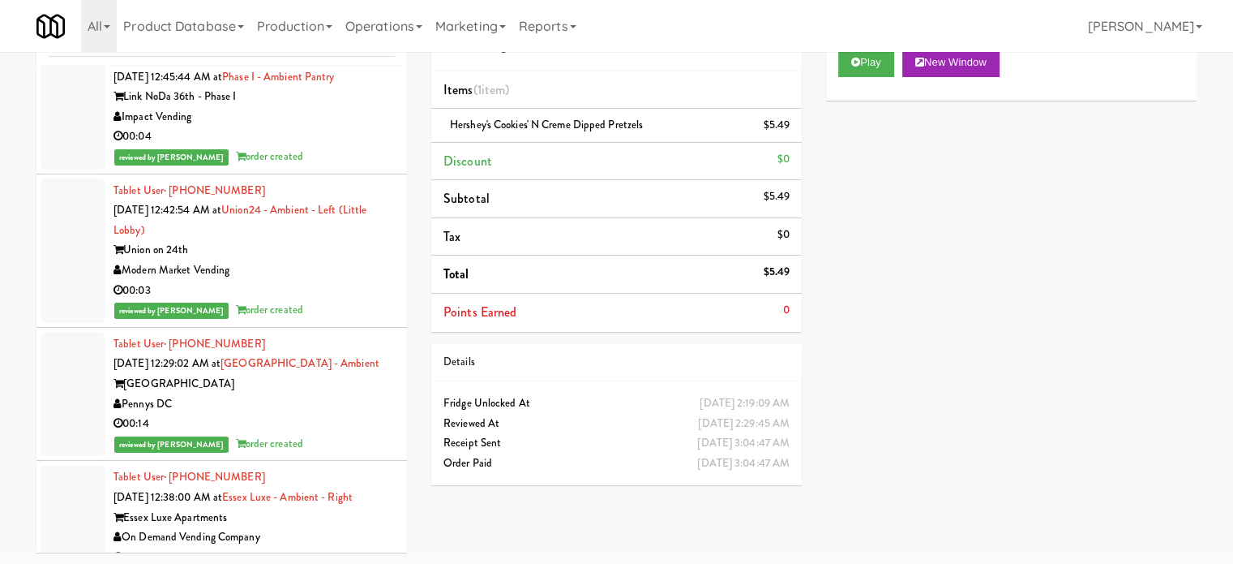
click at [347, 167] on div "reviewed by [PERSON_NAME] order created" at bounding box center [254, 157] width 281 height 20
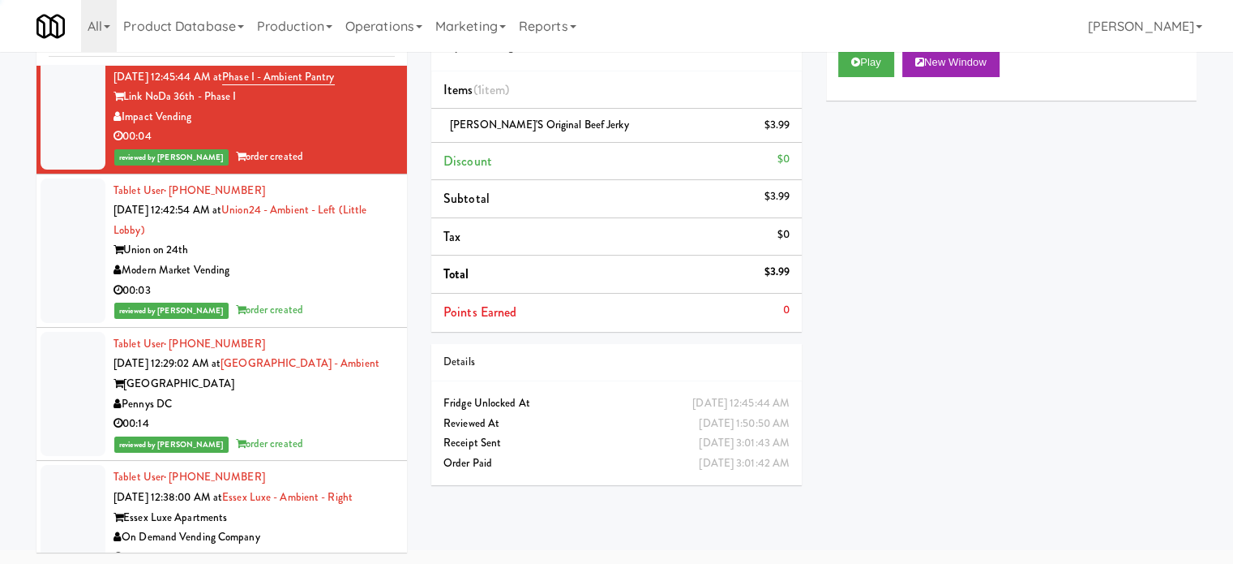
click at [350, 320] on div "reviewed by [PERSON_NAME] order created" at bounding box center [254, 310] width 281 height 20
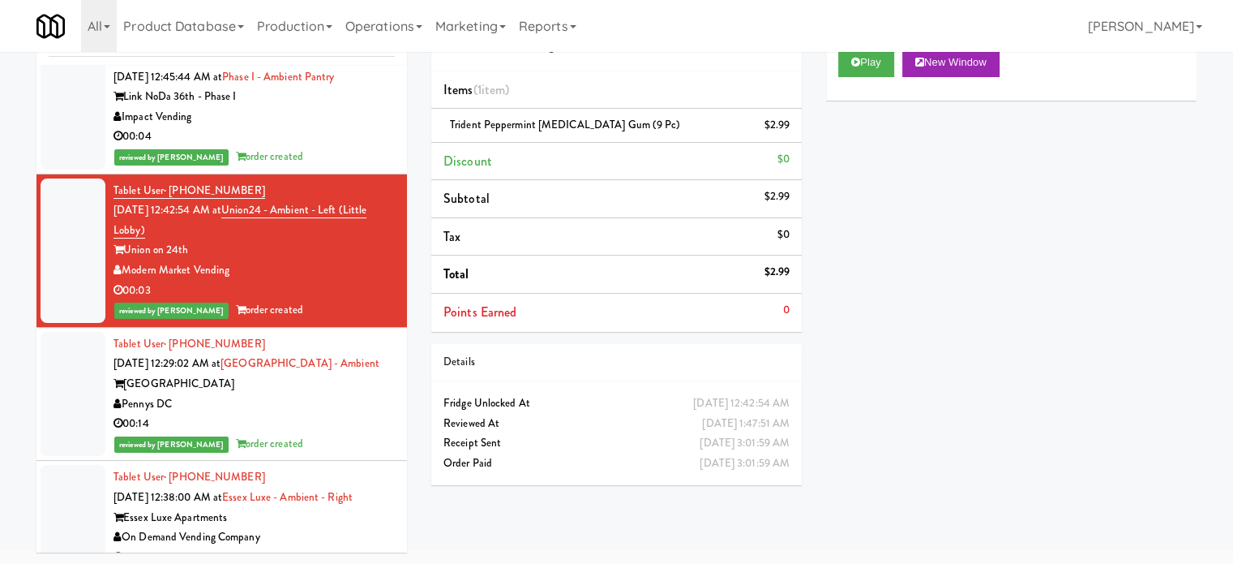
scroll to position [4460, 0]
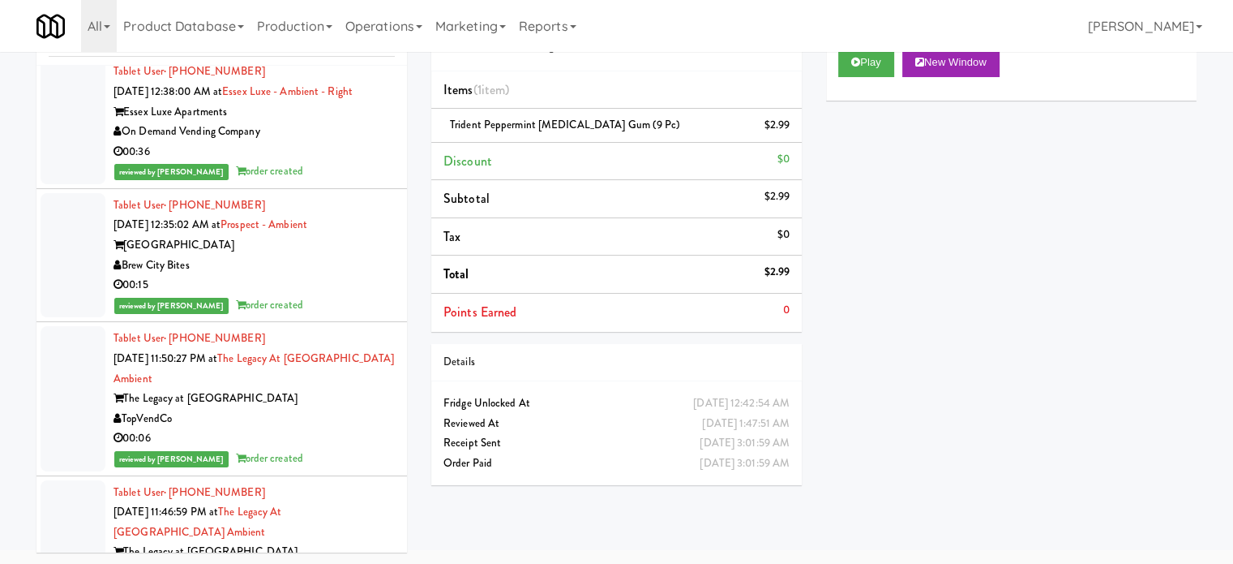
click at [356, 182] on div "reviewed by [PERSON_NAME] order created" at bounding box center [254, 171] width 281 height 20
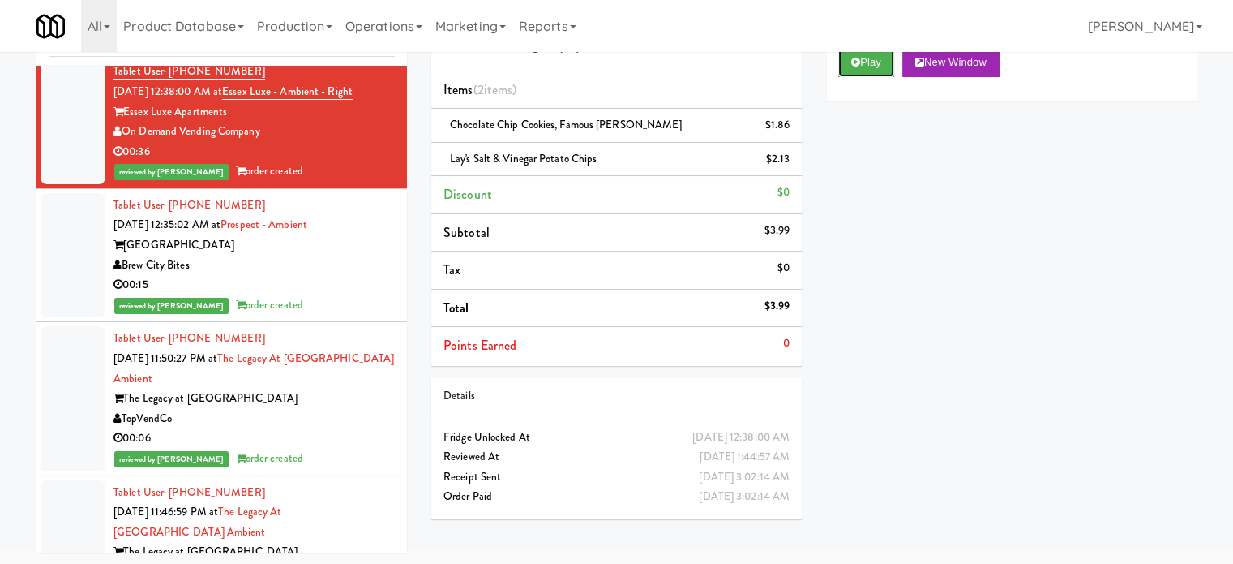
drag, startPoint x: 869, startPoint y: 60, endPoint x: 828, endPoint y: 77, distance: 44.7
click at [869, 58] on button "Play" at bounding box center [867, 62] width 56 height 29
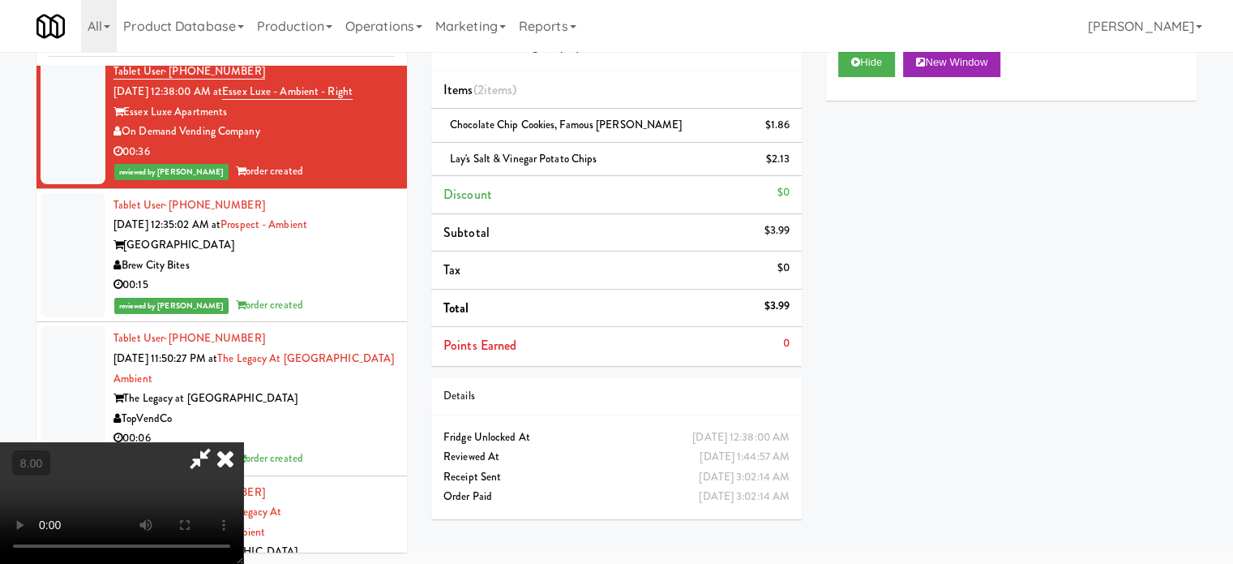
click at [243, 442] on video at bounding box center [121, 503] width 243 height 122
drag, startPoint x: 418, startPoint y: 358, endPoint x: 431, endPoint y: 266, distance: 92.6
click at [243, 442] on video at bounding box center [121, 503] width 243 height 122
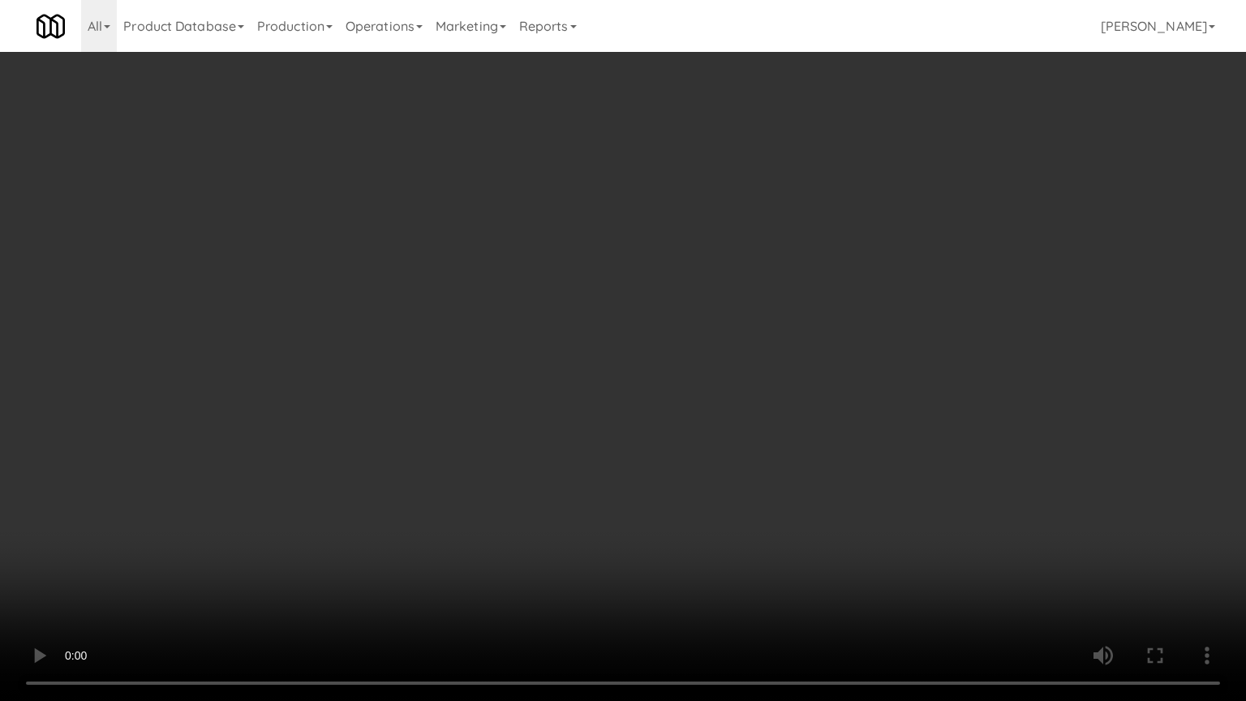
scroll to position [4400, 0]
drag, startPoint x: 446, startPoint y: 402, endPoint x: 453, endPoint y: 388, distance: 16.3
click at [447, 400] on video at bounding box center [623, 350] width 1246 height 701
drag, startPoint x: 453, startPoint y: 388, endPoint x: 531, endPoint y: 150, distance: 250.0
click at [455, 385] on video at bounding box center [623, 350] width 1246 height 701
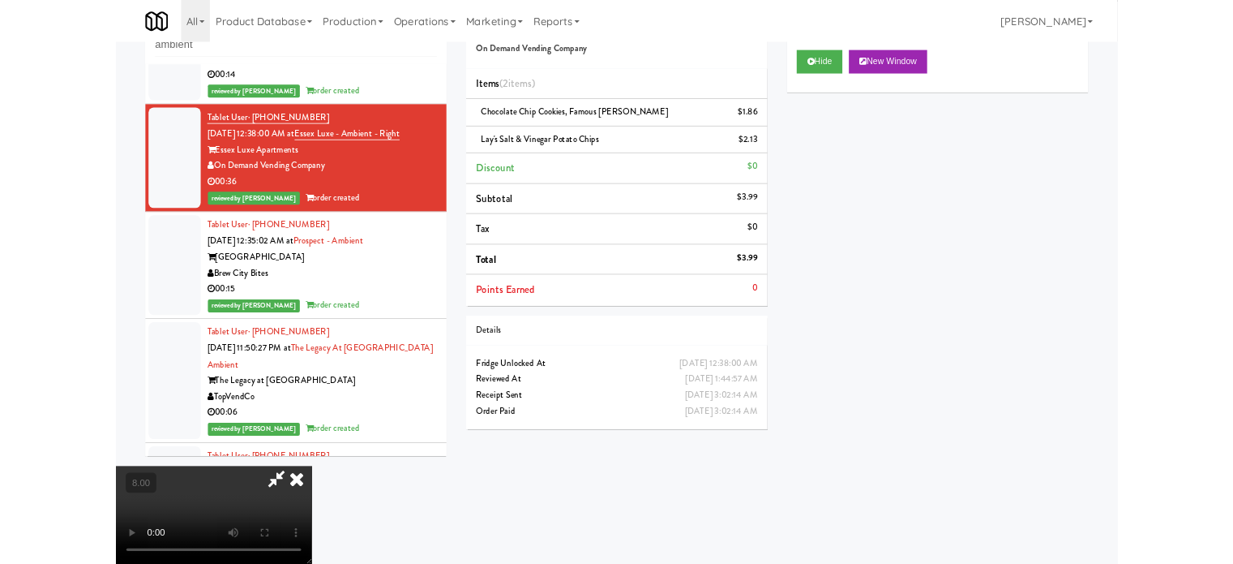
scroll to position [4460, 0]
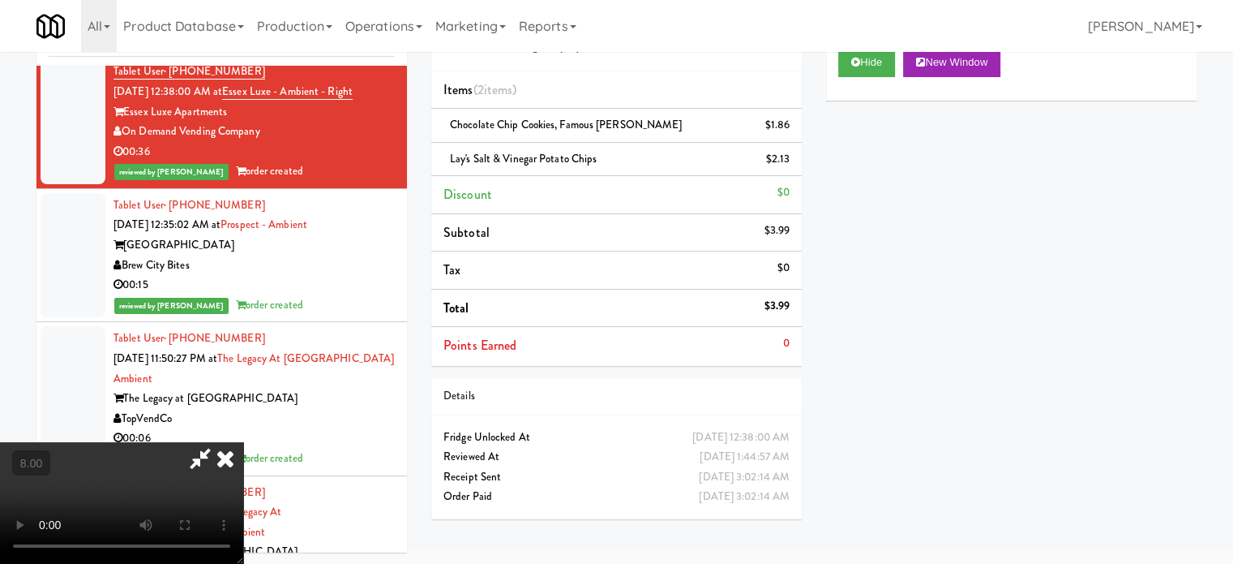
click at [243, 442] on icon at bounding box center [226, 458] width 36 height 32
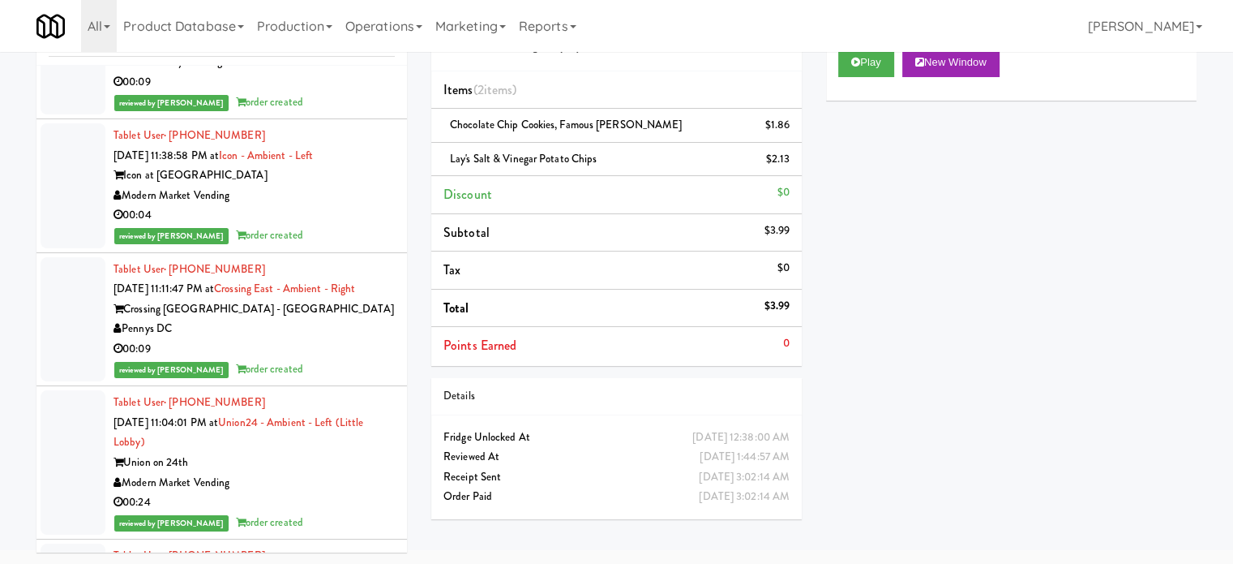
scroll to position [6893, 0]
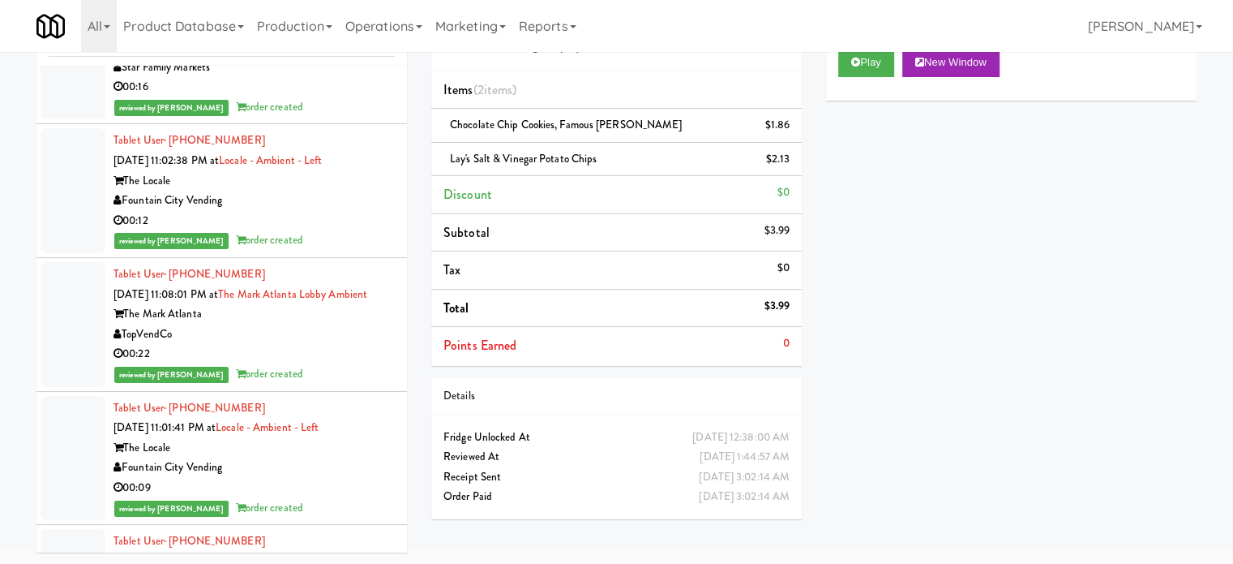
drag, startPoint x: 288, startPoint y: 396, endPoint x: 303, endPoint y: 388, distance: 17.0
click at [289, 251] on div "reviewed by [PERSON_NAME] order created" at bounding box center [254, 240] width 281 height 20
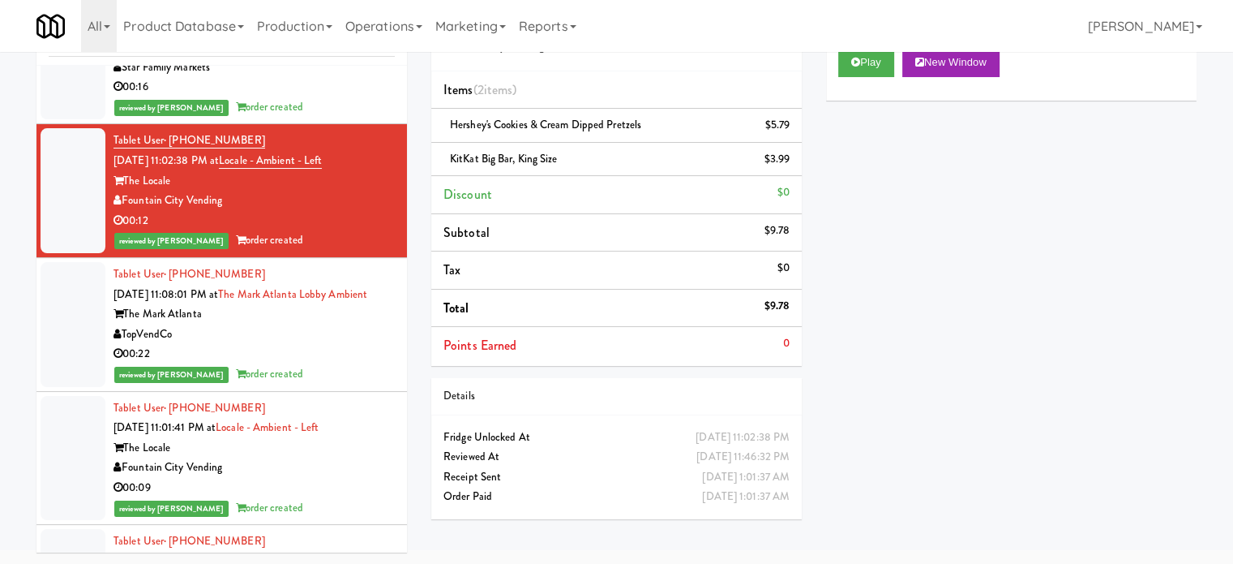
scroll to position [7299, 0]
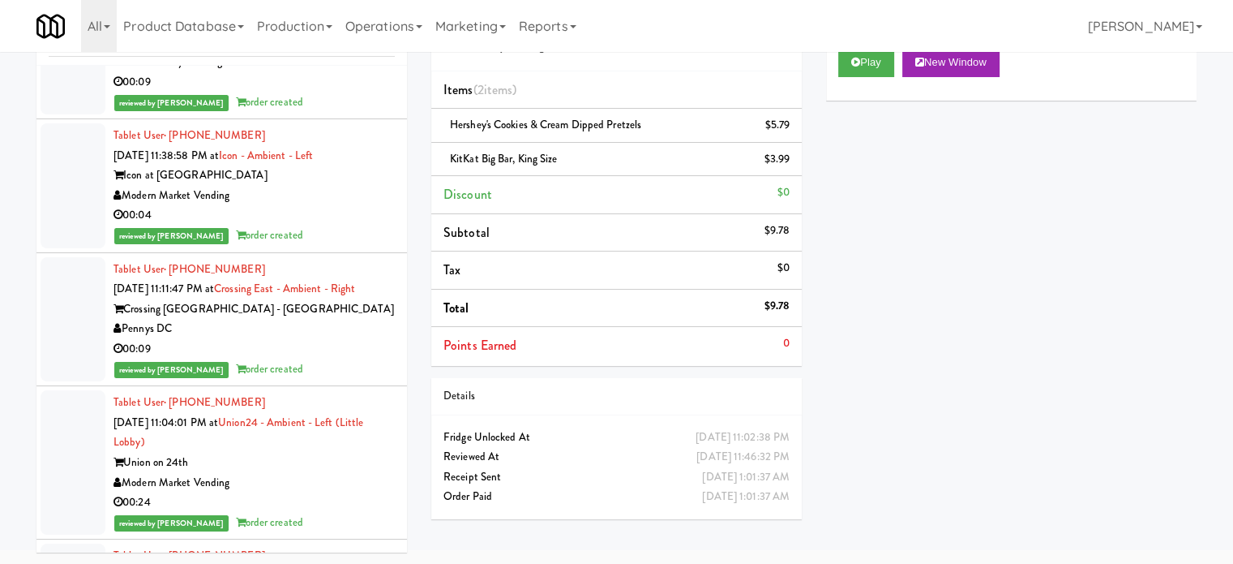
click at [336, 72] on div "Fountain City Vending" at bounding box center [254, 62] width 281 height 20
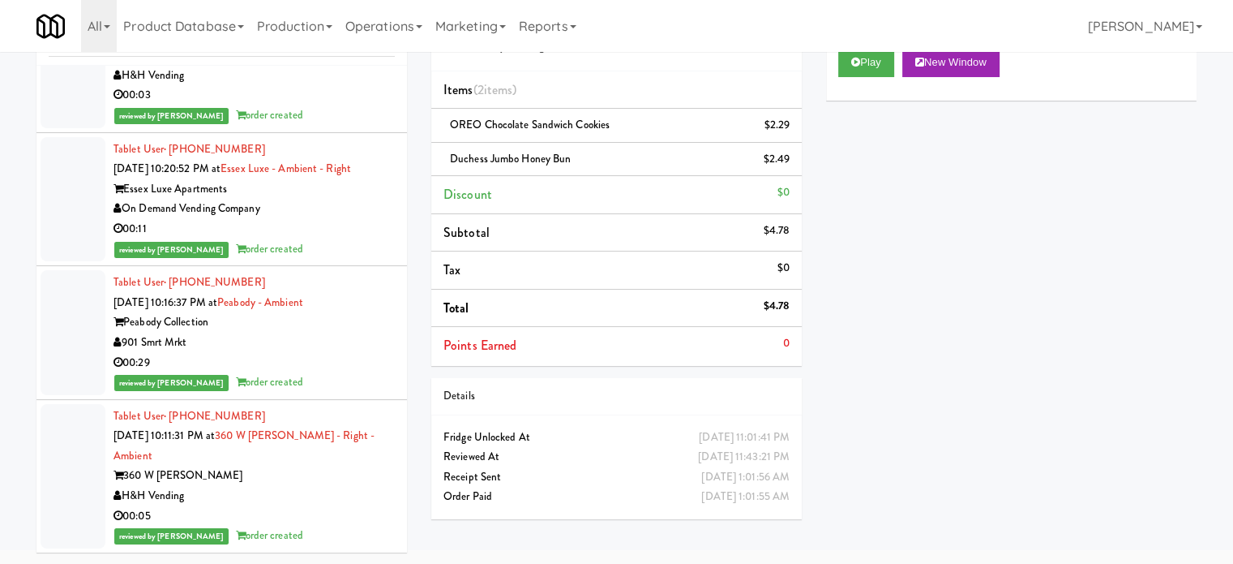
scroll to position [10821, 0]
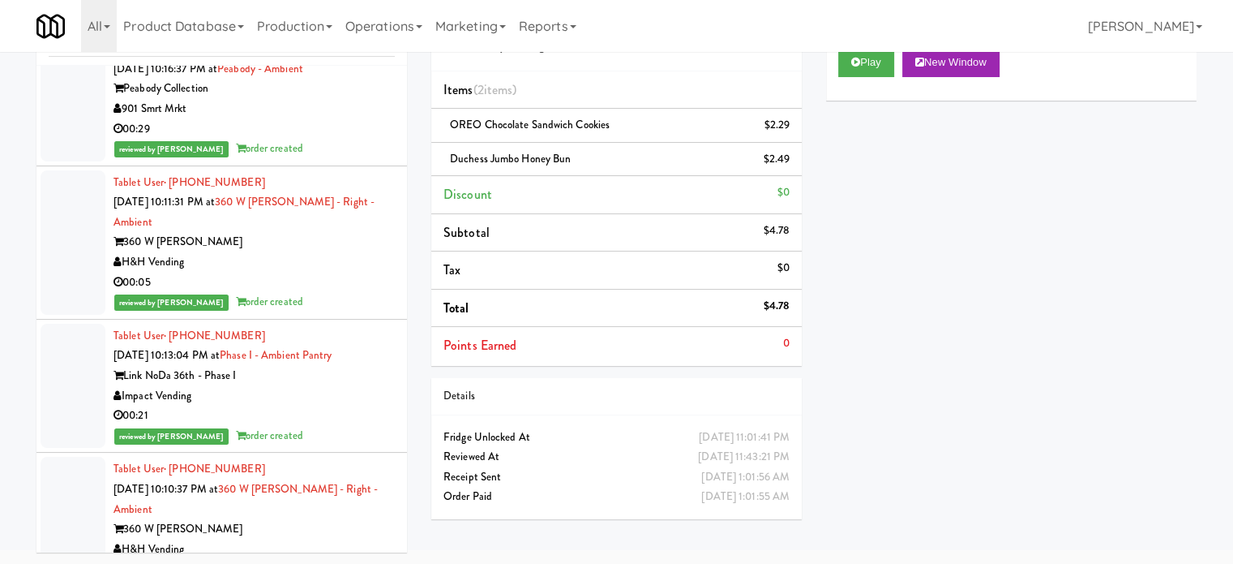
click at [344, 139] on div "00:29" at bounding box center [254, 129] width 281 height 20
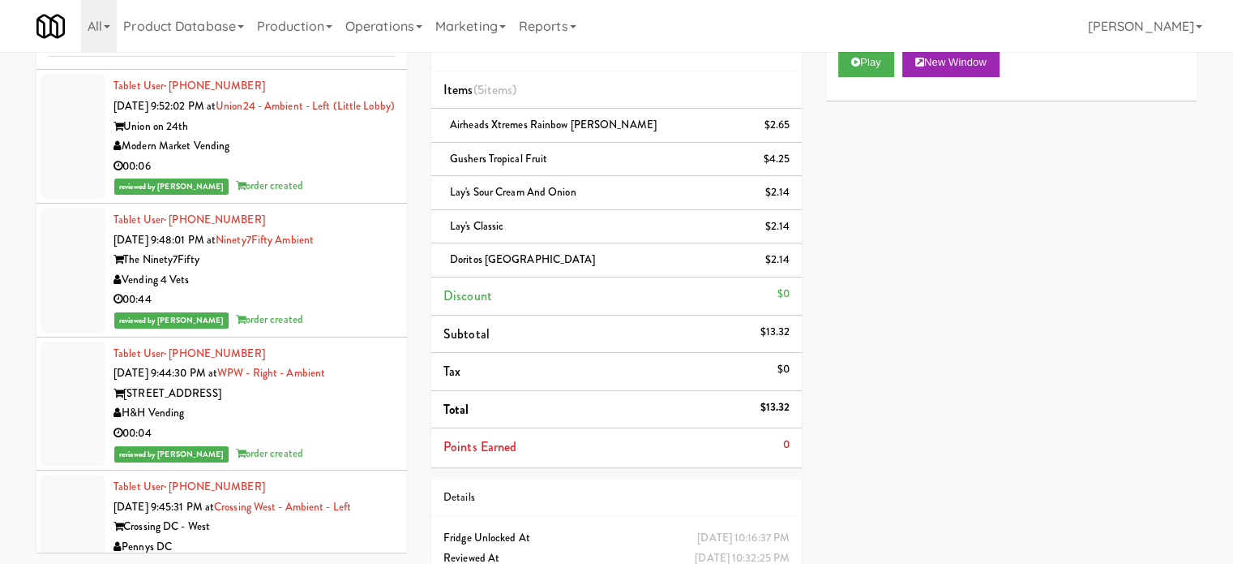
scroll to position [13254, 0]
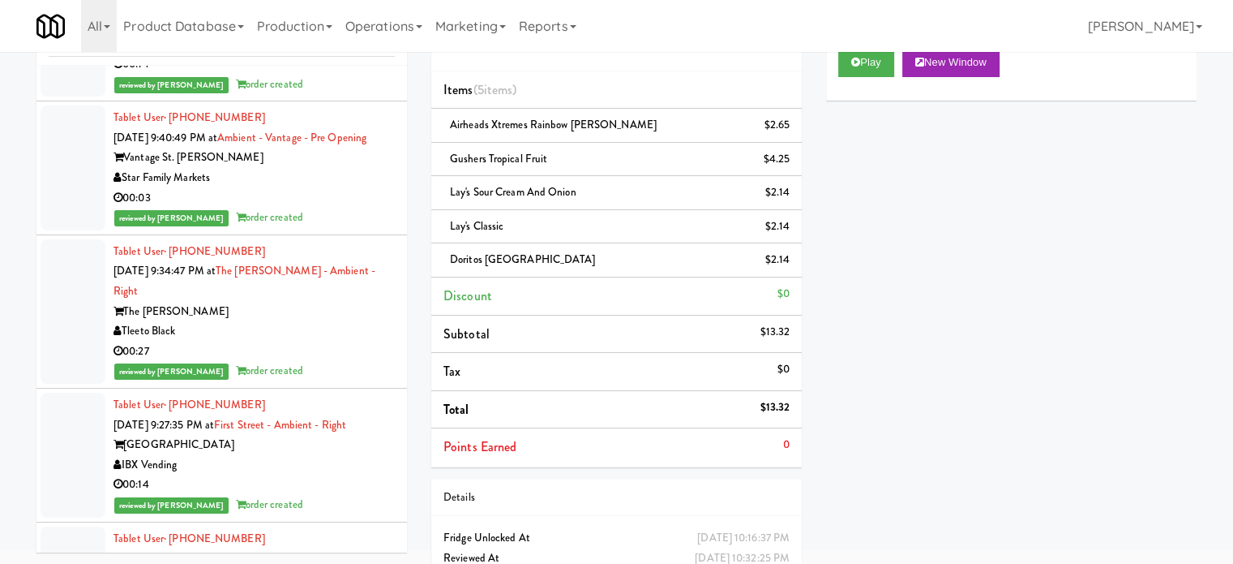
click at [324, 95] on div "Tablet User · (623) 866-3843 [DATE] 9:42:15 PM at [GEOGRAPHIC_DATA] - Left - Am…" at bounding box center [254, 35] width 281 height 120
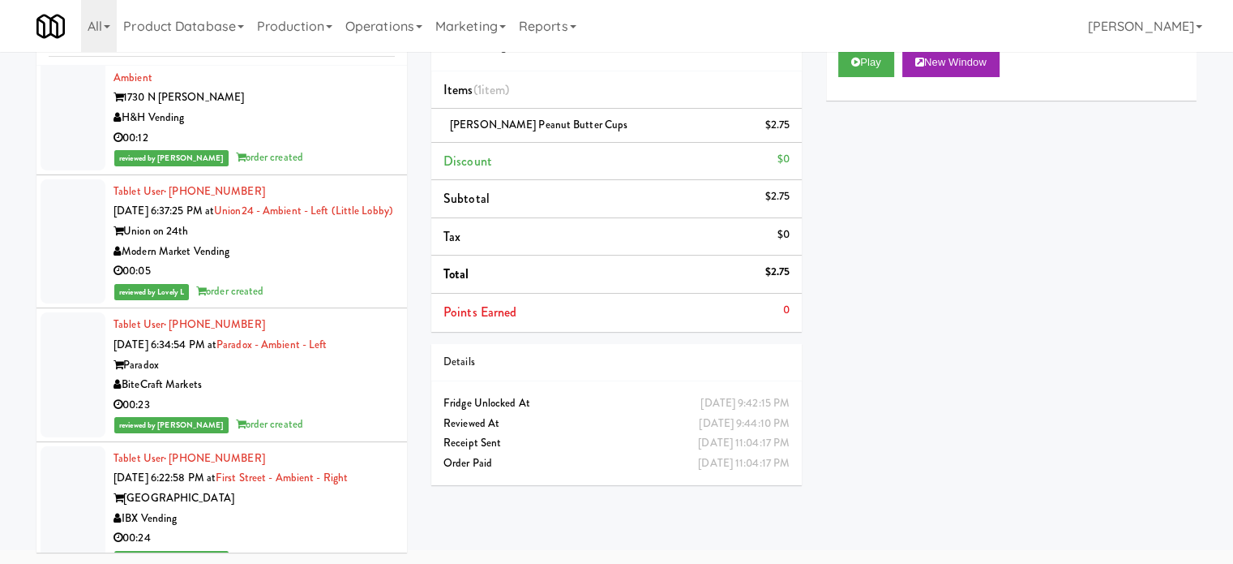
scroll to position [25620, 0]
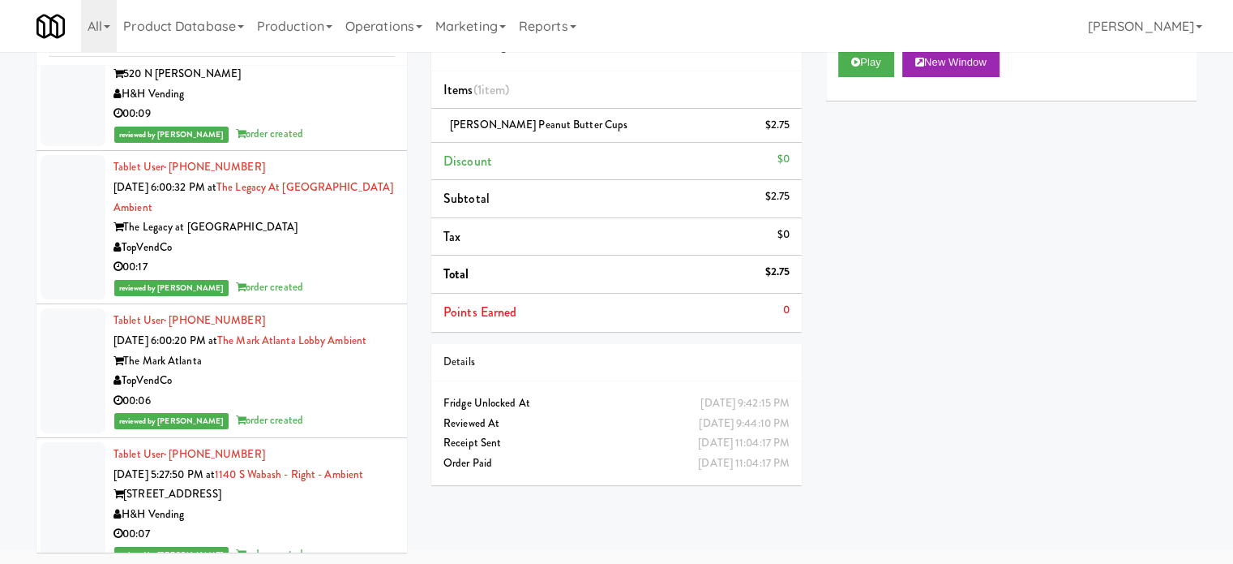
click at [333, 144] on div "Tablet User · (425) 505-8725 [DATE] 6:00:34 PM at [STREET_ADDRESS][PERSON_NAME]…" at bounding box center [254, 73] width 281 height 139
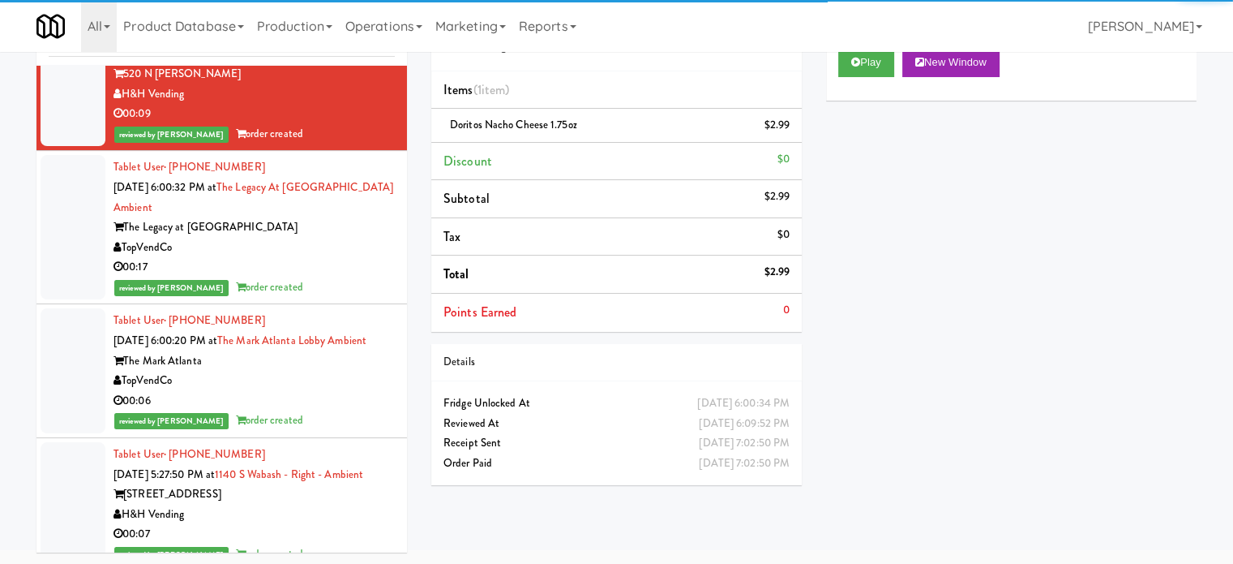
click at [331, 298] on div "reviewed by [PERSON_NAME] order created" at bounding box center [254, 287] width 281 height 20
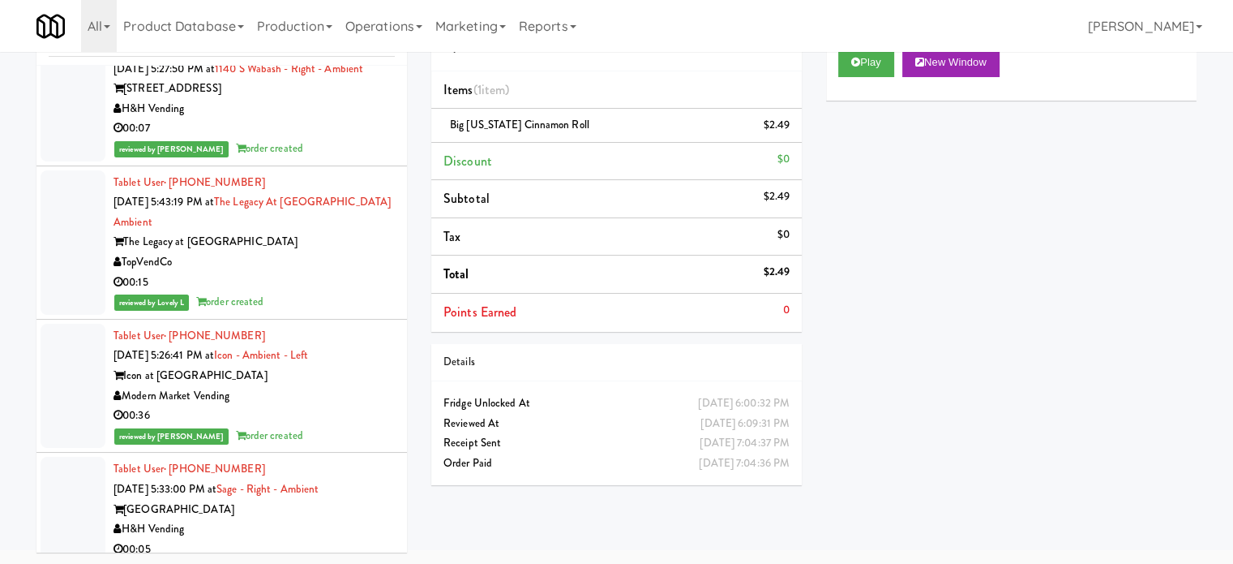
scroll to position [25620, 0]
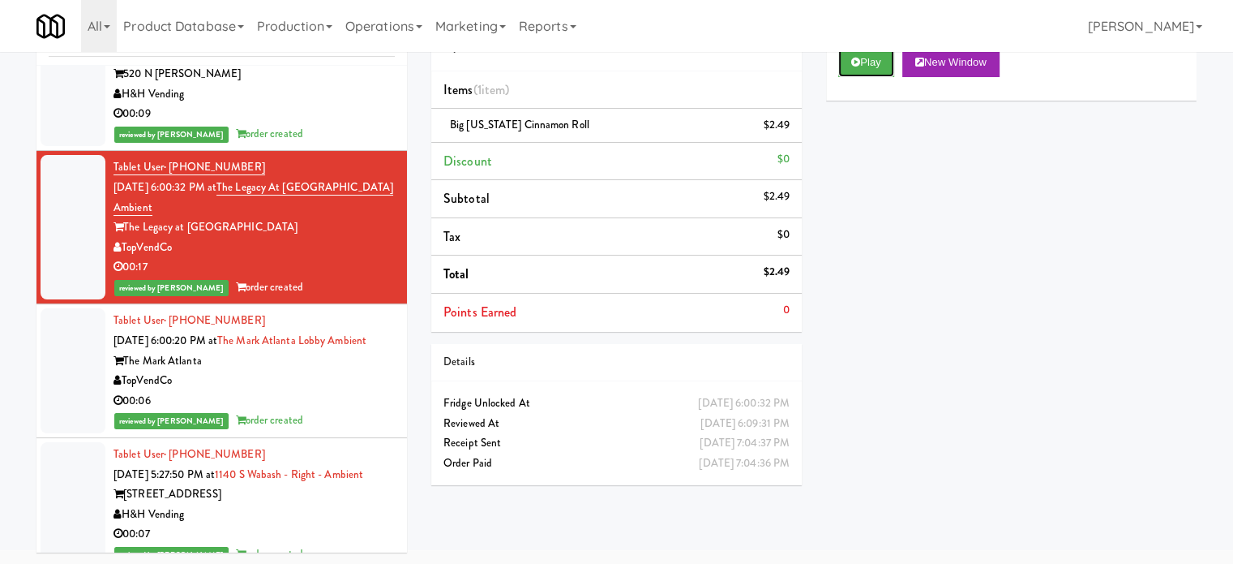
click at [869, 62] on button "Play" at bounding box center [867, 62] width 56 height 29
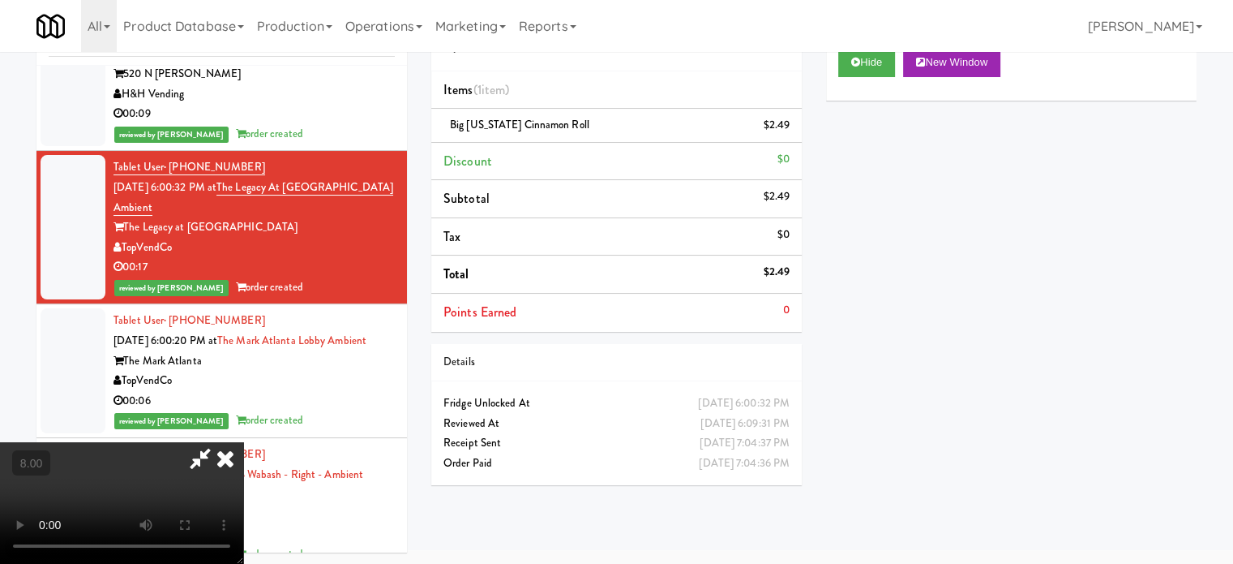
drag, startPoint x: 480, startPoint y: 360, endPoint x: 487, endPoint y: 324, distance: 37.1
click at [243, 442] on video at bounding box center [121, 503] width 243 height 122
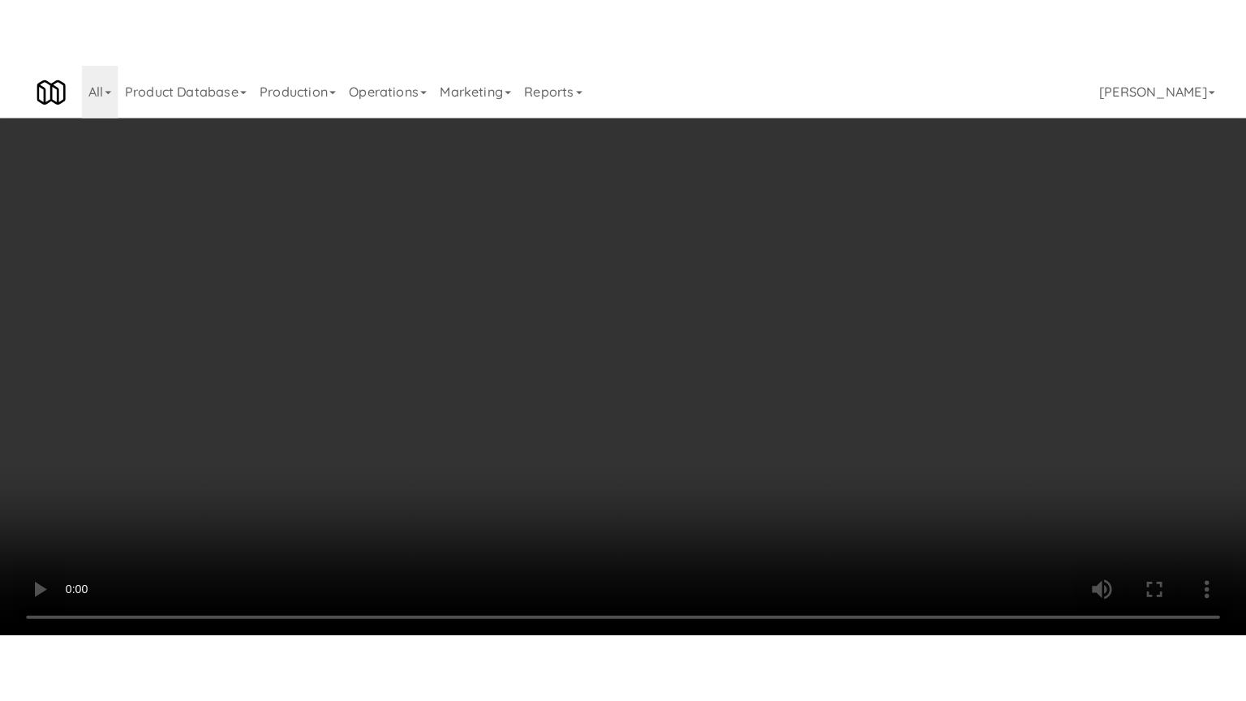
scroll to position [25381, 0]
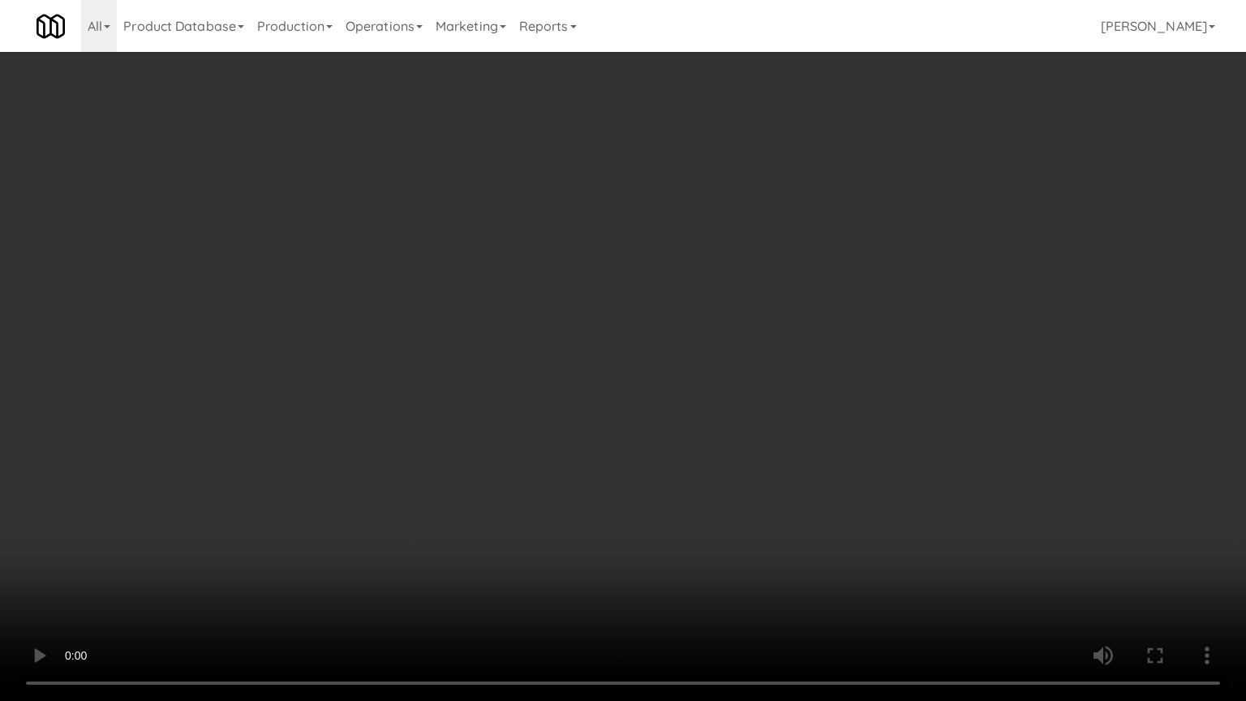
click at [490, 332] on video at bounding box center [623, 350] width 1246 height 701
click at [545, 338] on video at bounding box center [623, 350] width 1246 height 701
click at [532, 355] on video at bounding box center [623, 350] width 1246 height 701
click at [511, 402] on video at bounding box center [623, 350] width 1246 height 701
click at [483, 354] on video at bounding box center [623, 350] width 1246 height 701
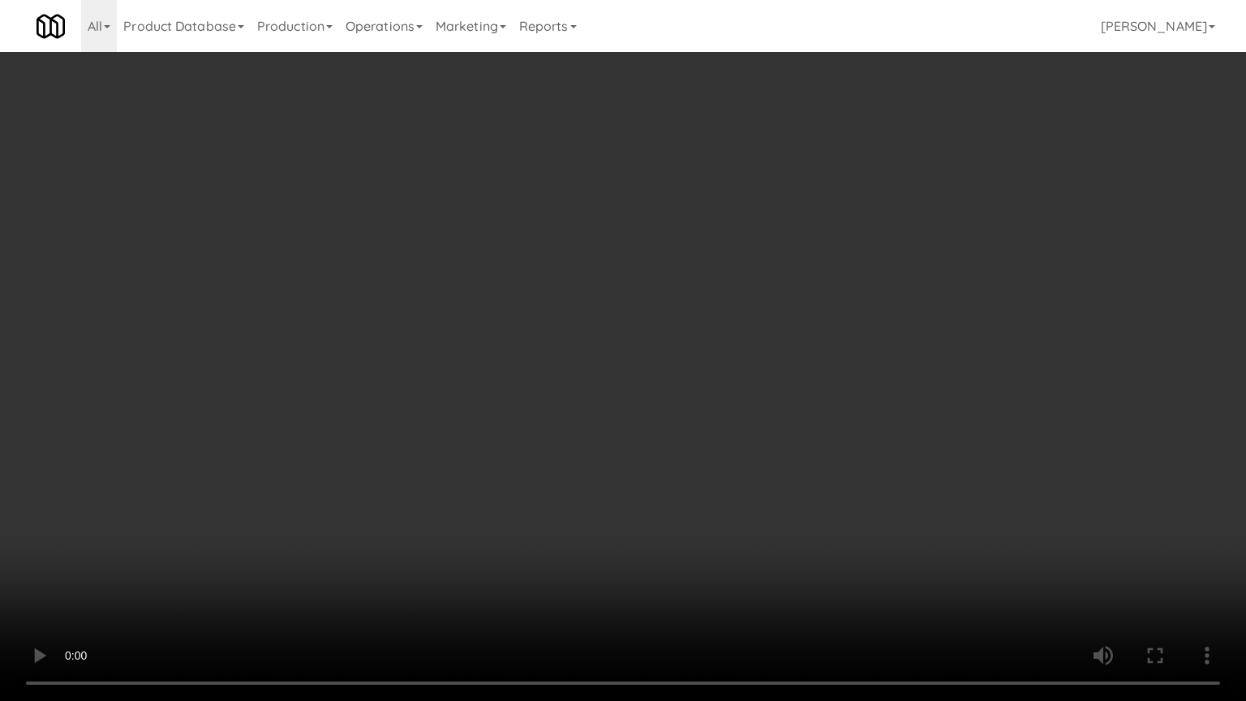
click at [496, 354] on video at bounding box center [623, 350] width 1246 height 701
click at [568, 393] on video at bounding box center [623, 350] width 1246 height 701
click at [550, 389] on video at bounding box center [623, 350] width 1246 height 701
click at [623, 388] on video at bounding box center [623, 350] width 1246 height 701
click at [620, 383] on video at bounding box center [623, 350] width 1246 height 701
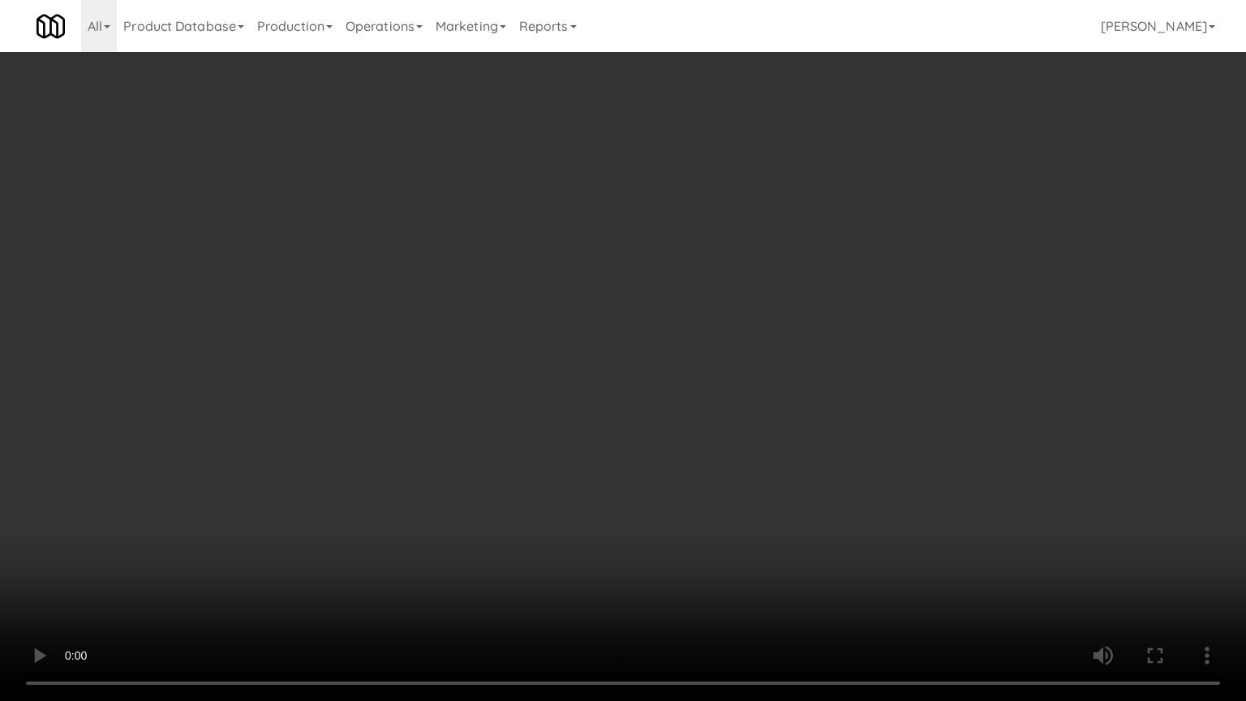
drag, startPoint x: 638, startPoint y: 341, endPoint x: 649, endPoint y: 340, distance: 10.6
click at [638, 343] on video at bounding box center [623, 350] width 1246 height 701
click at [649, 341] on video at bounding box center [623, 350] width 1246 height 701
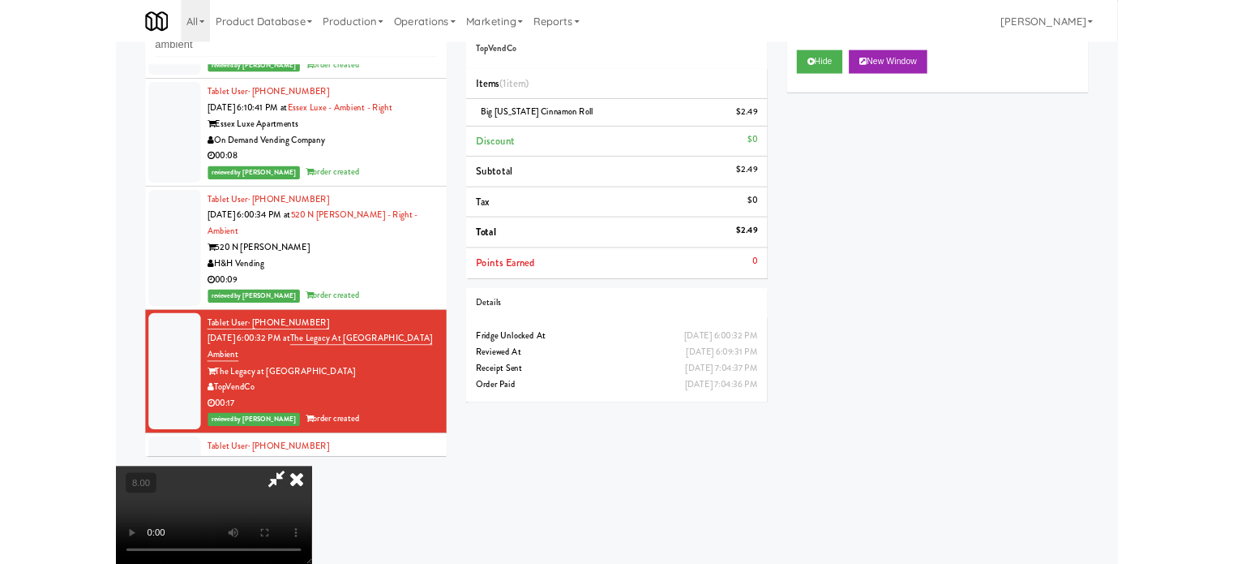
scroll to position [25620, 0]
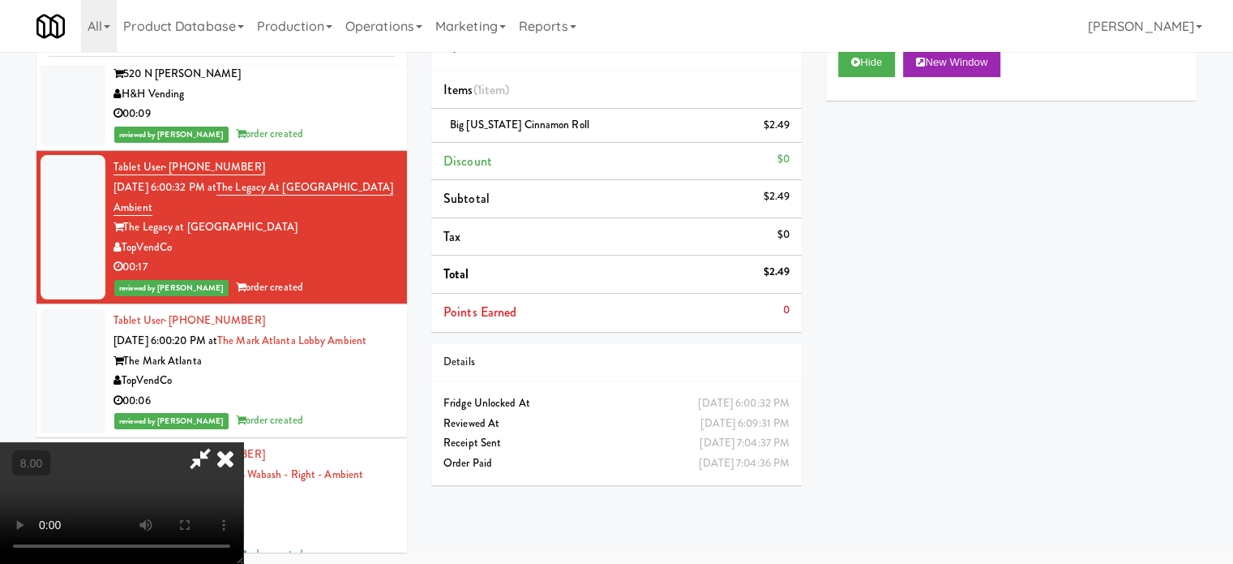
click at [243, 442] on icon at bounding box center [226, 458] width 36 height 32
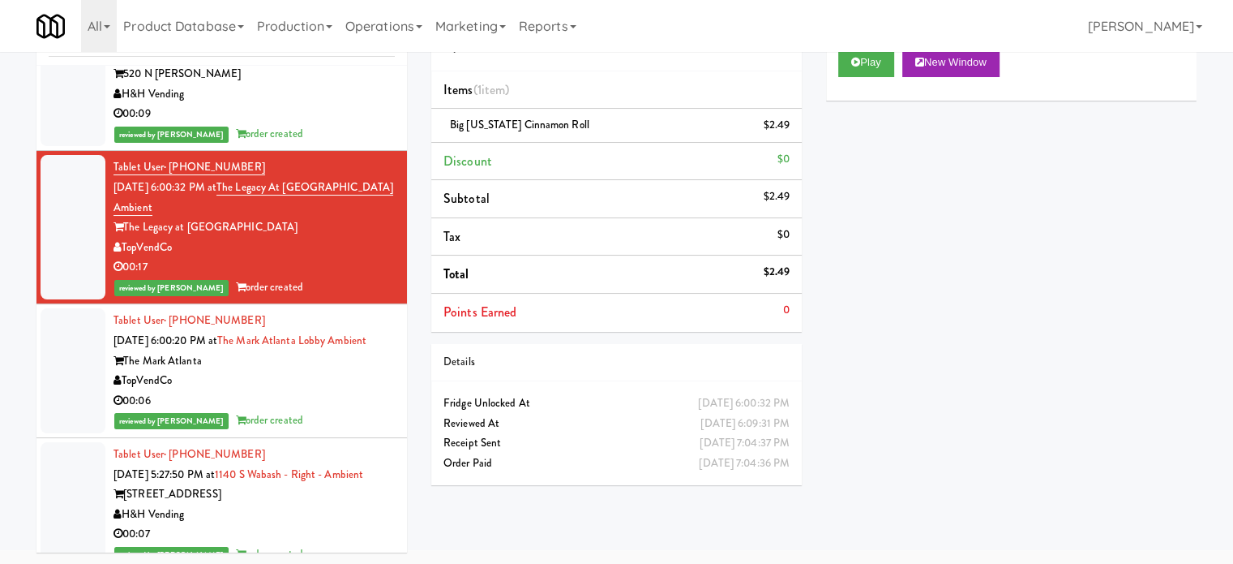
scroll to position [26026, 0]
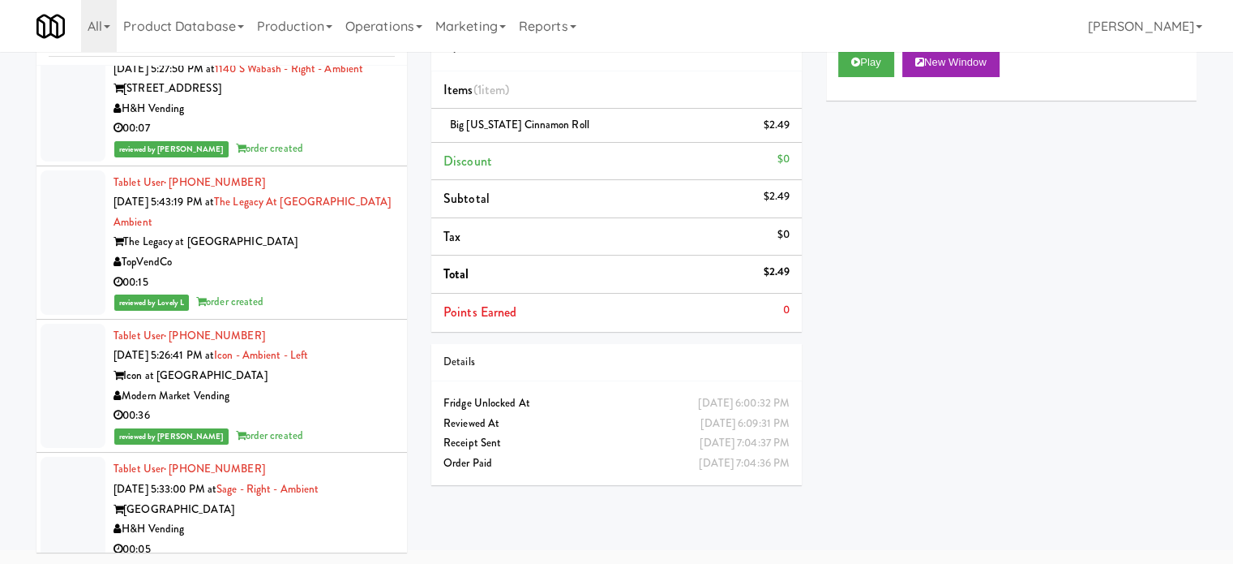
drag, startPoint x: 367, startPoint y: 220, endPoint x: 525, endPoint y: 138, distance: 178.8
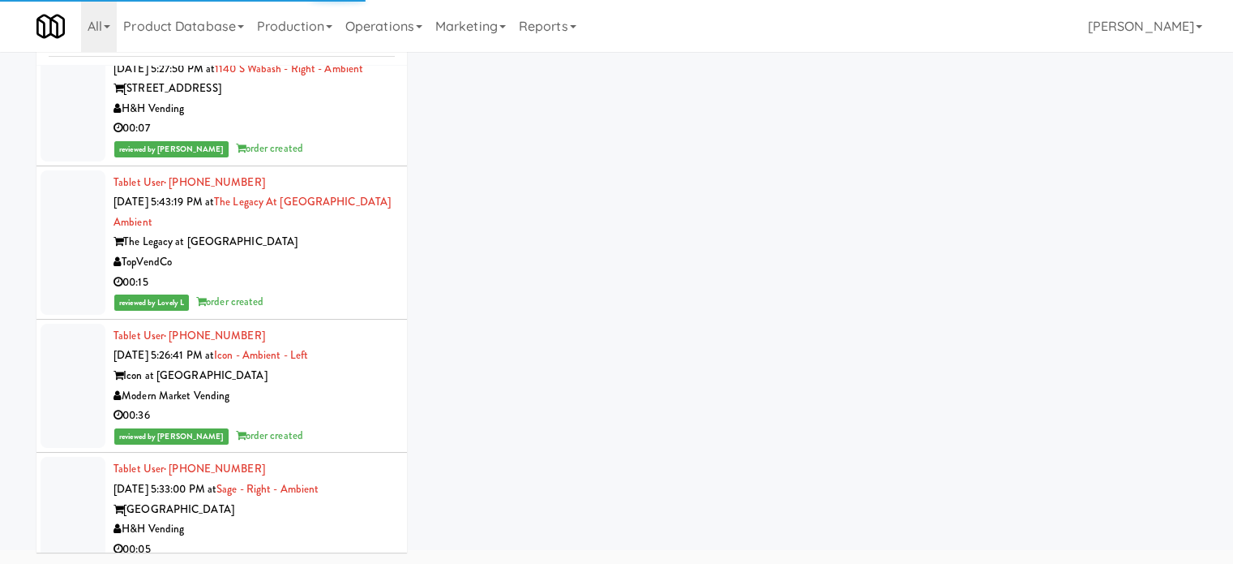
drag, startPoint x: 336, startPoint y: 499, endPoint x: 340, endPoint y: 355, distance: 143.6
click at [336, 312] on div "Tablet User · (470) 760-6756 [DATE] 5:43:19 PM at The Legacy at [GEOGRAPHIC_DAT…" at bounding box center [254, 242] width 281 height 139
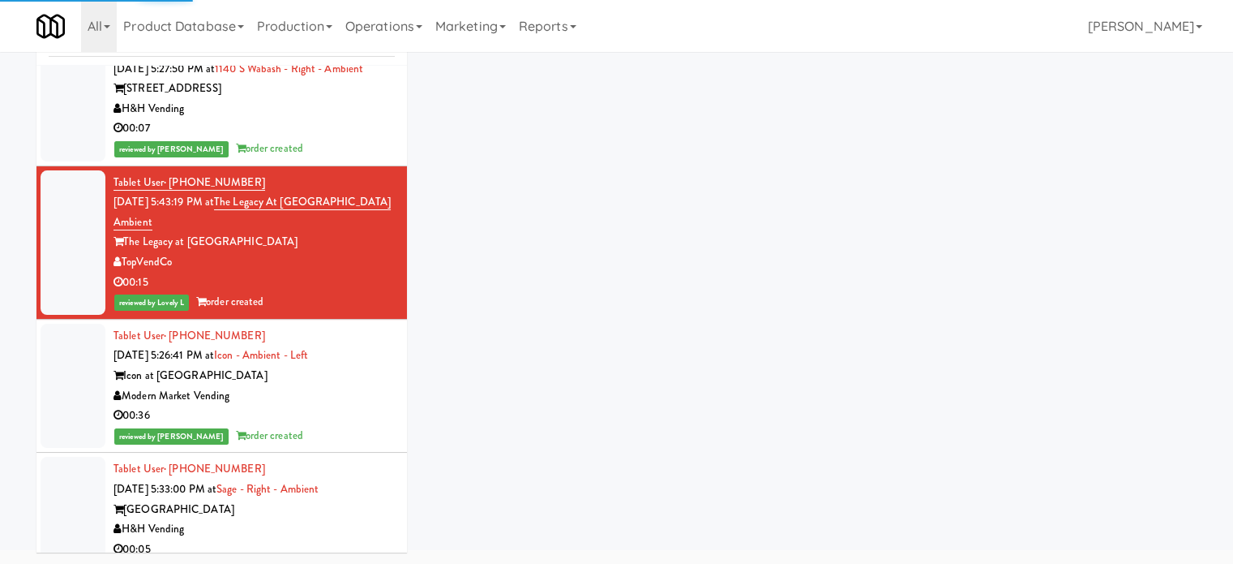
scroll to position [26431, 0]
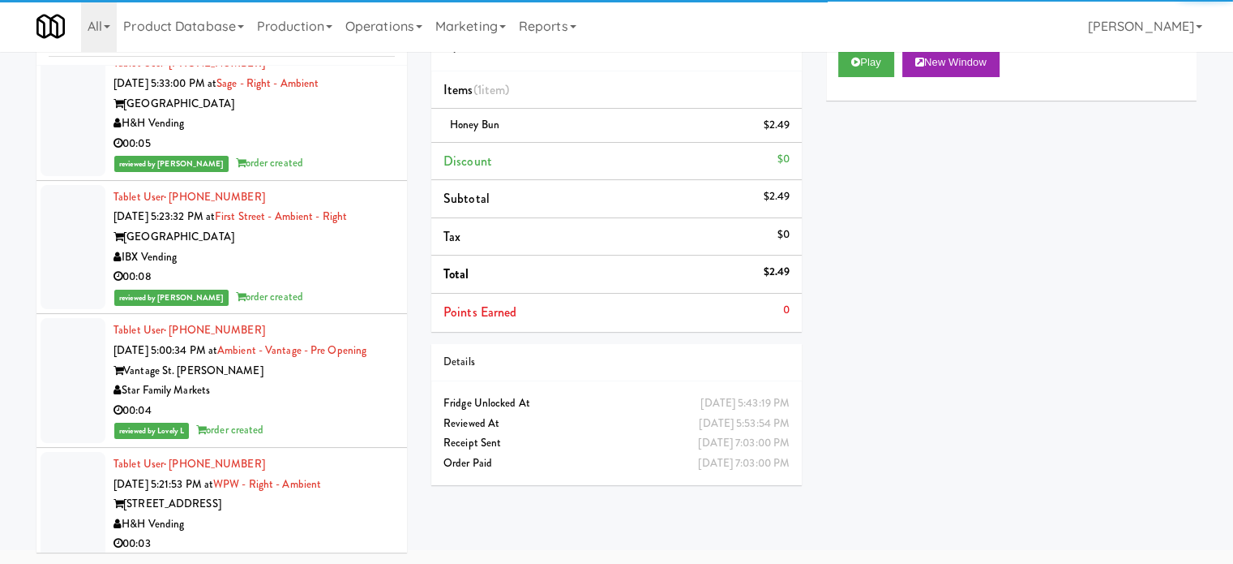
click at [337, 154] on div "00:05" at bounding box center [254, 144] width 281 height 20
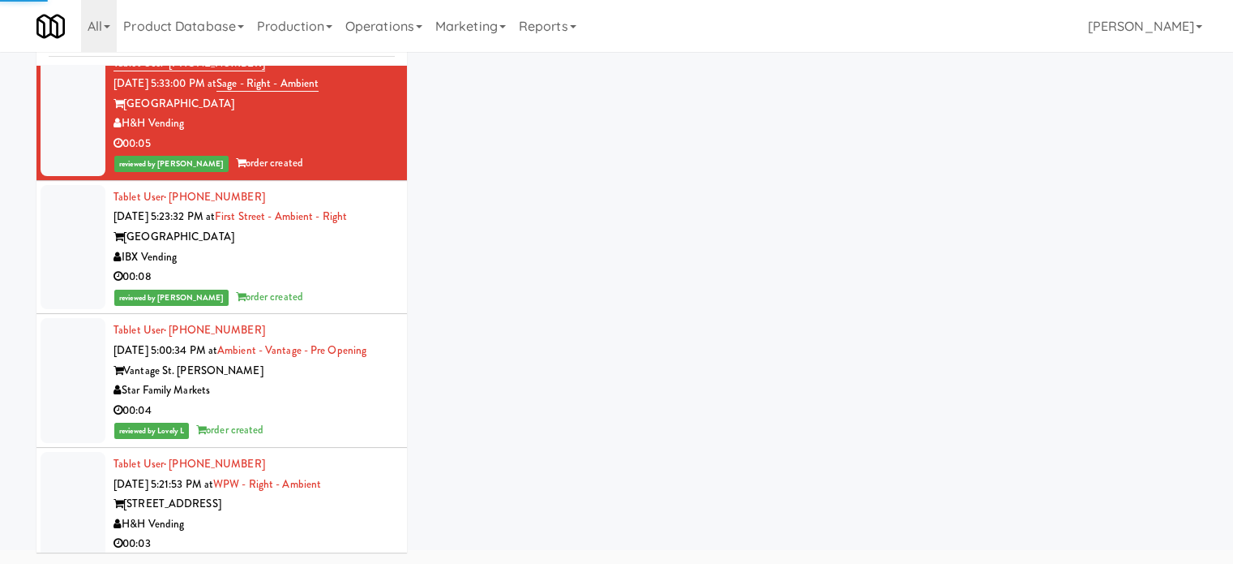
scroll to position [26837, 0]
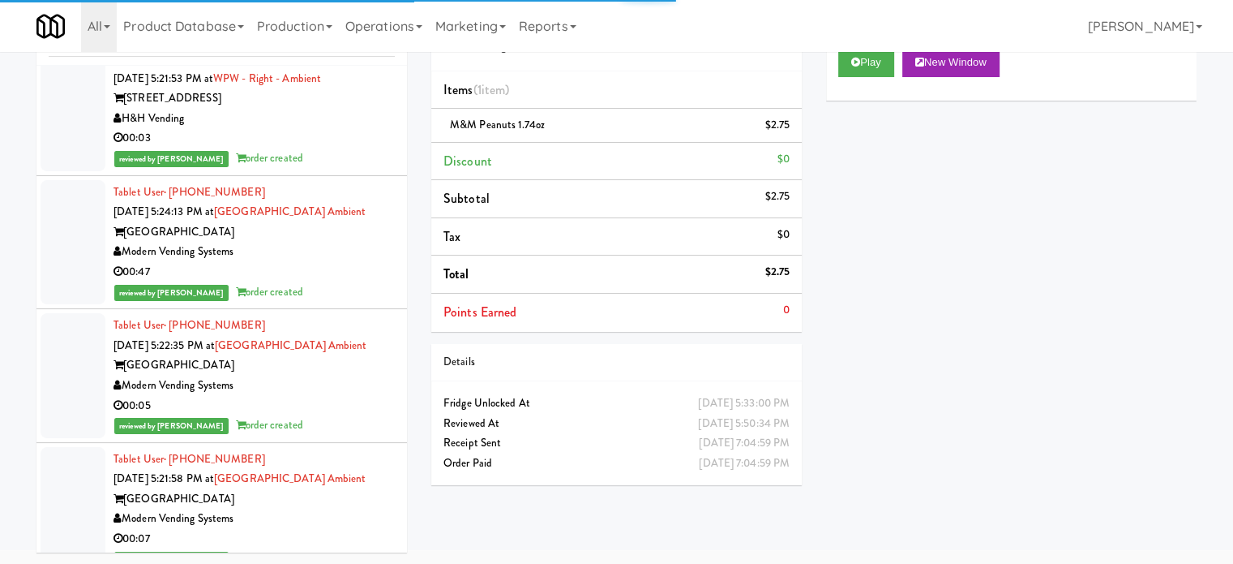
click at [341, 148] on div "00:03" at bounding box center [254, 138] width 281 height 20
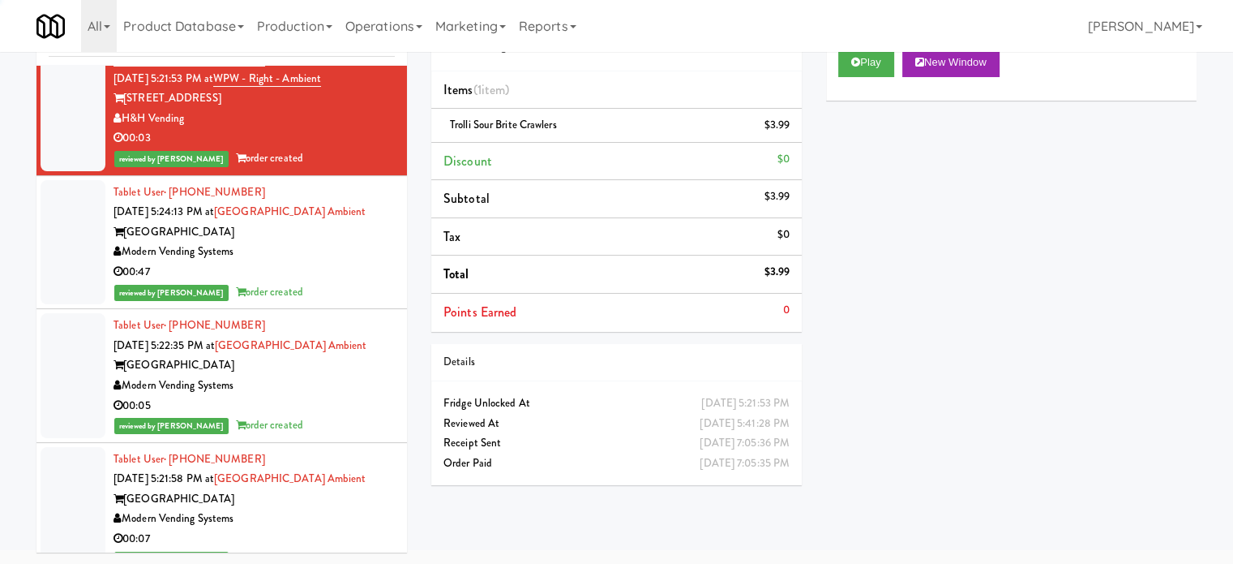
scroll to position [27242, 0]
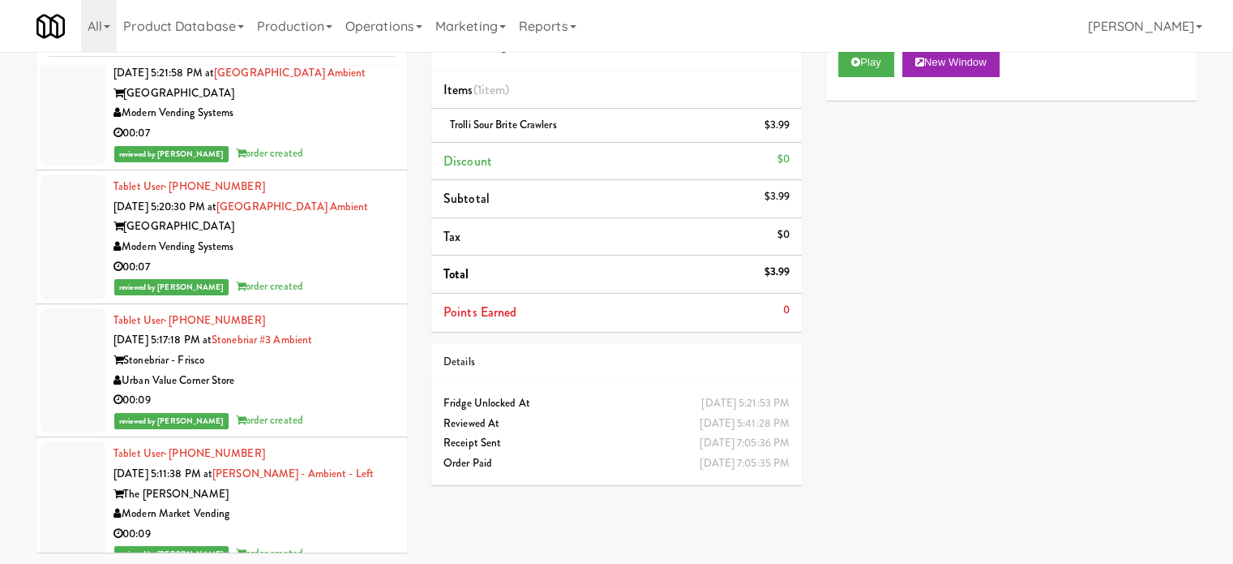
click at [339, 30] on div "reviewed by [PERSON_NAME] order created" at bounding box center [254, 20] width 281 height 20
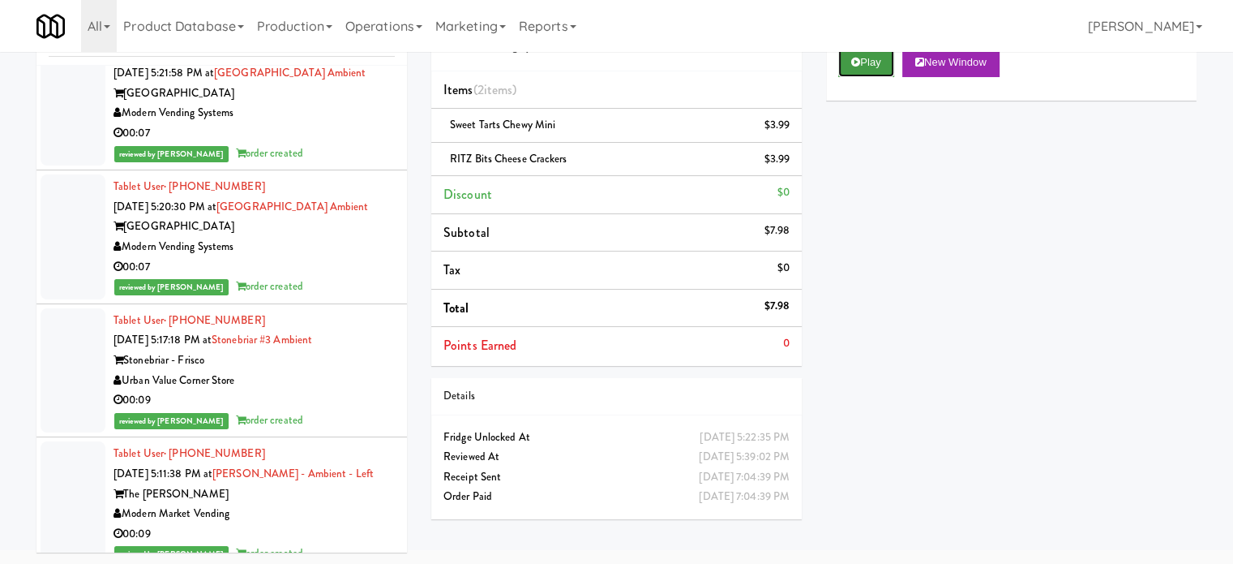
click at [875, 61] on button "Play" at bounding box center [867, 62] width 56 height 29
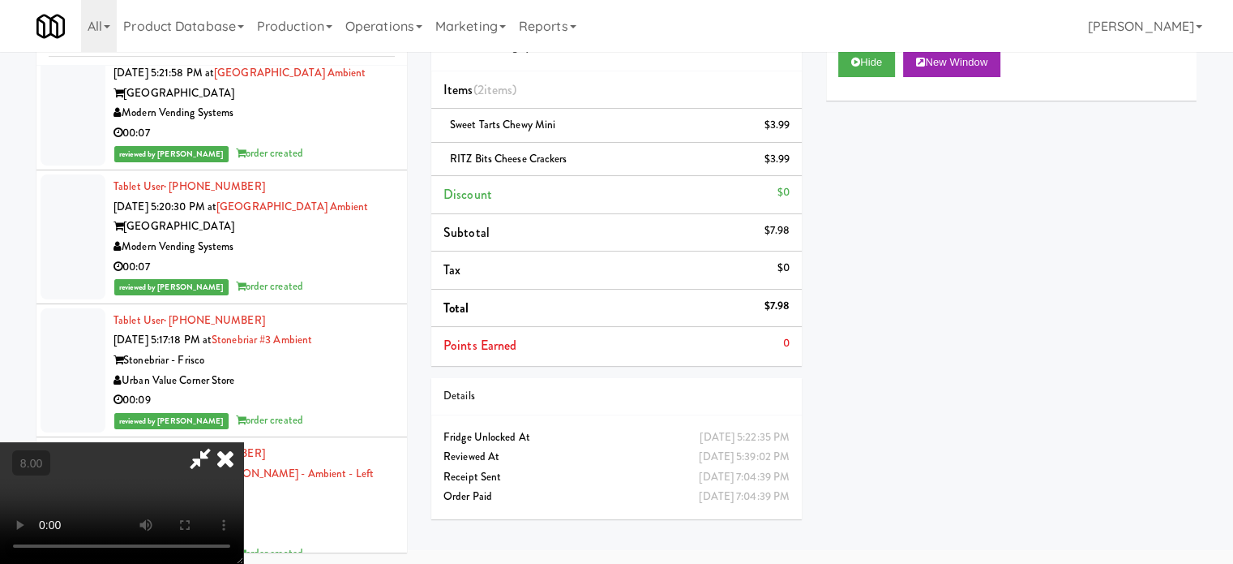
drag, startPoint x: 537, startPoint y: 379, endPoint x: 538, endPoint y: 354, distance: 24.3
click at [243, 442] on video at bounding box center [121, 503] width 243 height 122
drag, startPoint x: 538, startPoint y: 354, endPoint x: 538, endPoint y: 311, distance: 43.0
click at [243, 442] on video at bounding box center [121, 503] width 243 height 122
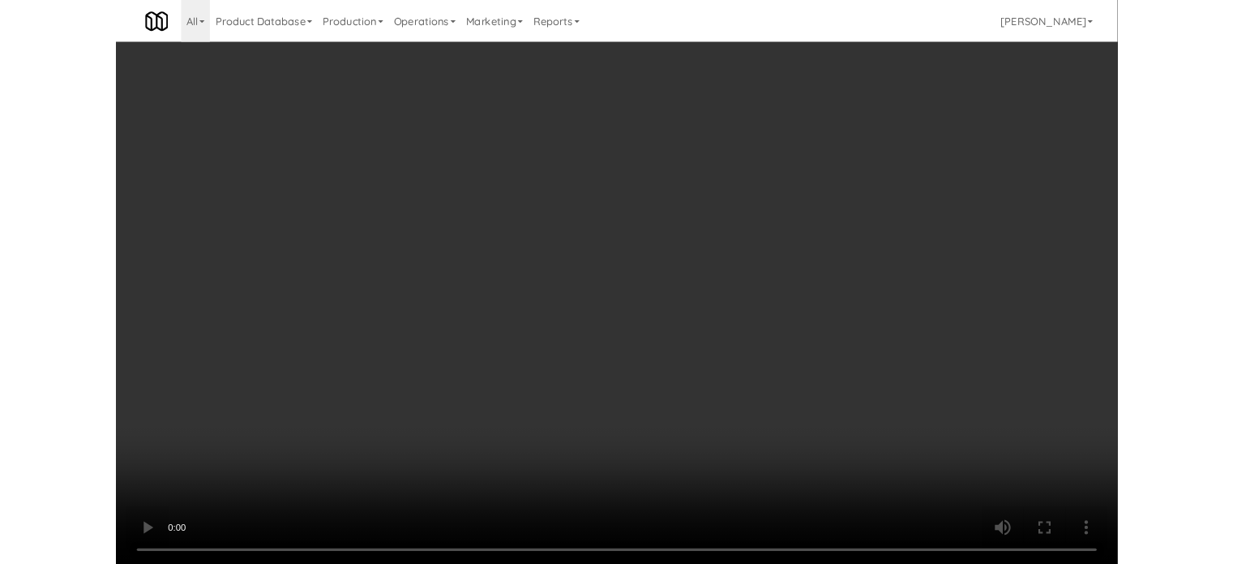
scroll to position [26983, 0]
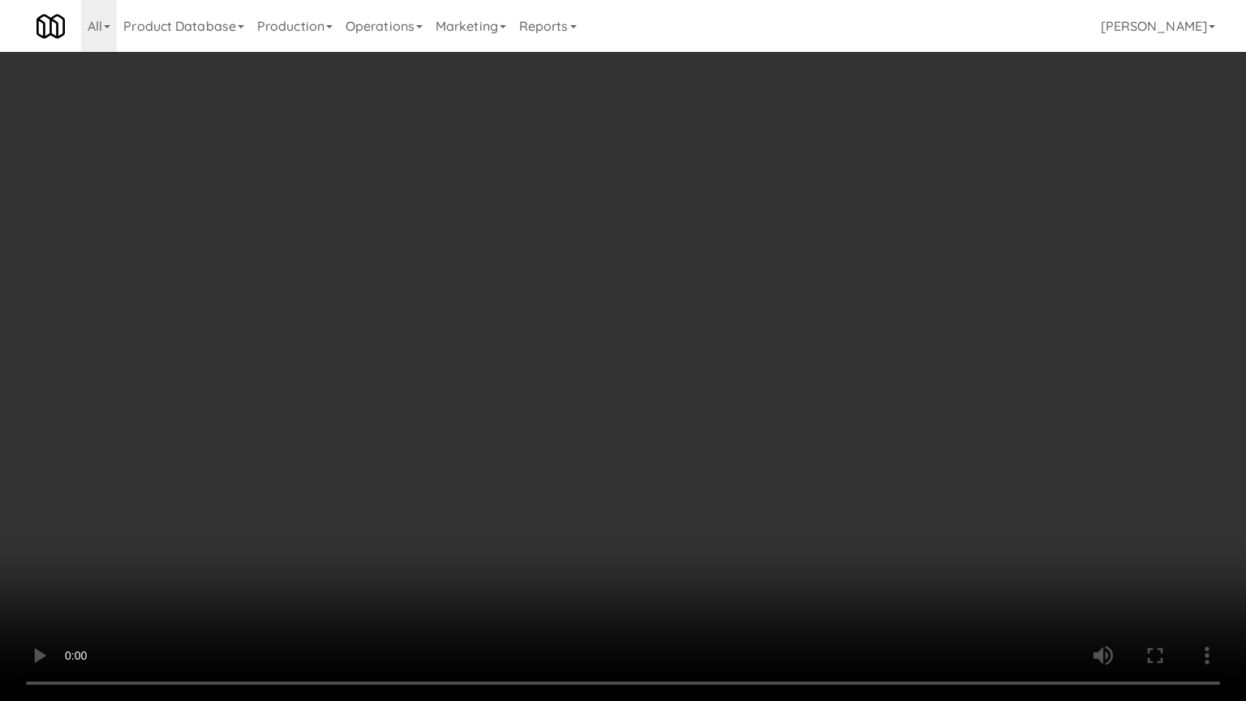
click at [529, 367] on video at bounding box center [623, 350] width 1246 height 701
click at [534, 372] on video at bounding box center [623, 350] width 1246 height 701
click at [289, 531] on video at bounding box center [623, 350] width 1246 height 701
click at [284, 435] on video at bounding box center [623, 350] width 1246 height 701
drag, startPoint x: 292, startPoint y: 415, endPoint x: 352, endPoint y: 377, distance: 71.1
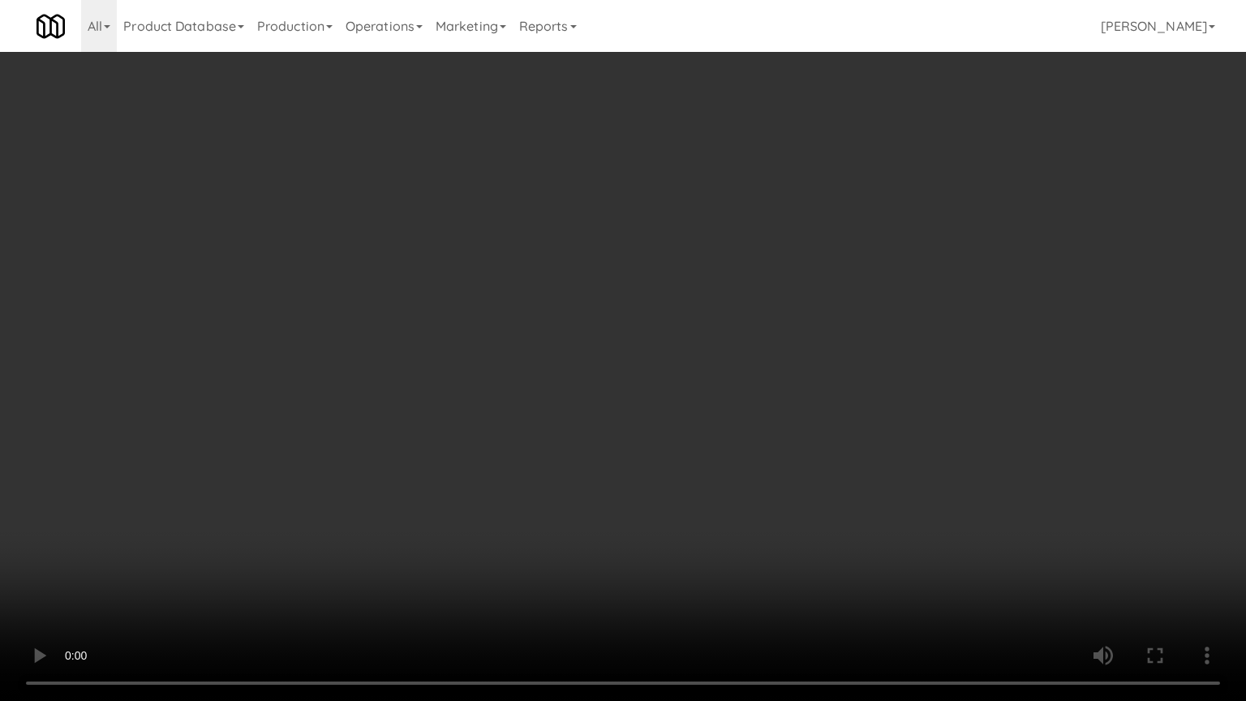
click at [297, 412] on video at bounding box center [623, 350] width 1246 height 701
click at [443, 309] on video at bounding box center [623, 350] width 1246 height 701
click at [439, 307] on video at bounding box center [623, 350] width 1246 height 701
click at [139, 563] on video at bounding box center [623, 350] width 1246 height 701
drag, startPoint x: 285, startPoint y: 450, endPoint x: 337, endPoint y: 404, distance: 68.9
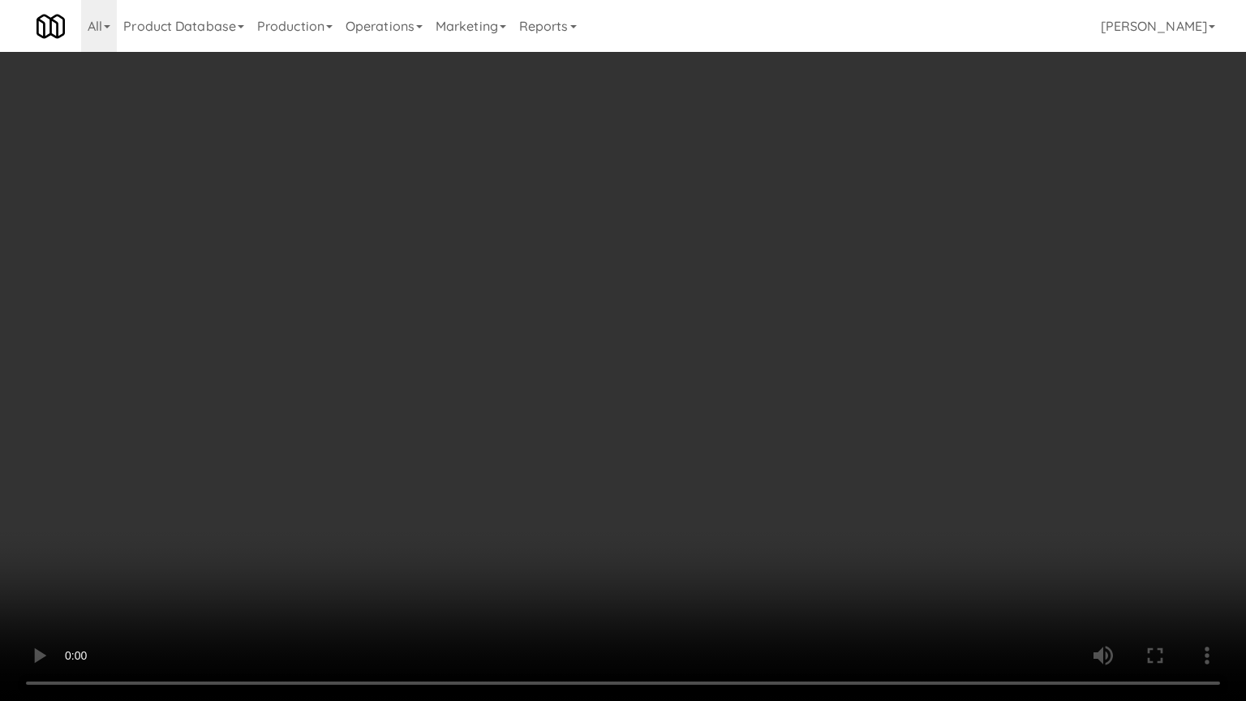
click at [285, 450] on video at bounding box center [623, 350] width 1246 height 701
click at [363, 393] on video at bounding box center [623, 350] width 1246 height 701
click at [367, 389] on video at bounding box center [623, 350] width 1246 height 701
click at [435, 419] on video at bounding box center [623, 350] width 1246 height 701
click at [427, 415] on video at bounding box center [623, 350] width 1246 height 701
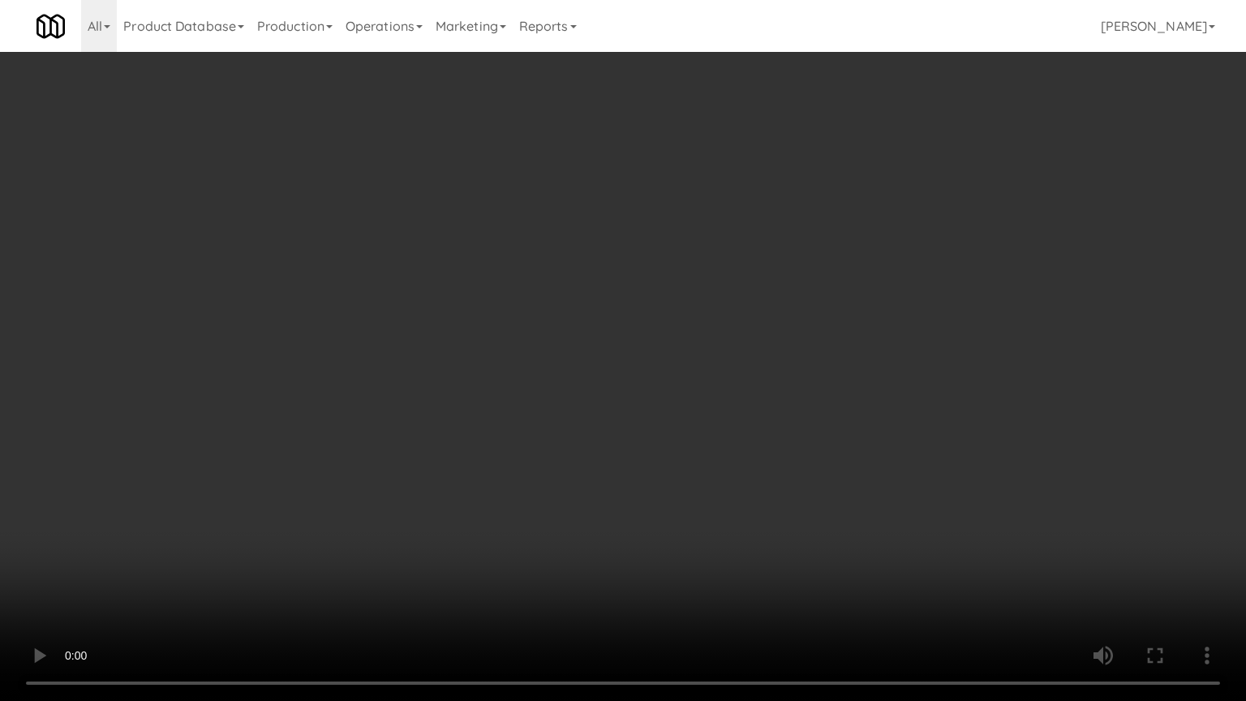
click at [436, 390] on video at bounding box center [623, 350] width 1246 height 701
drag, startPoint x: 441, startPoint y: 388, endPoint x: 632, endPoint y: 255, distance: 232.4
click at [462, 385] on video at bounding box center [623, 350] width 1246 height 701
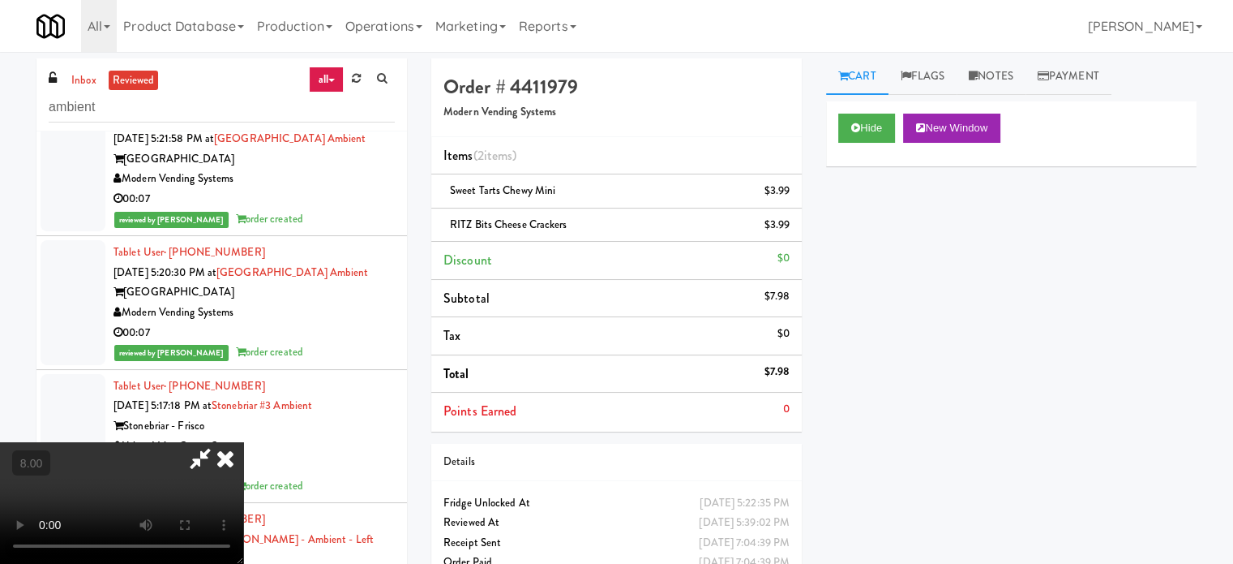
scroll to position [0, 0]
click at [243, 442] on icon at bounding box center [226, 458] width 36 height 32
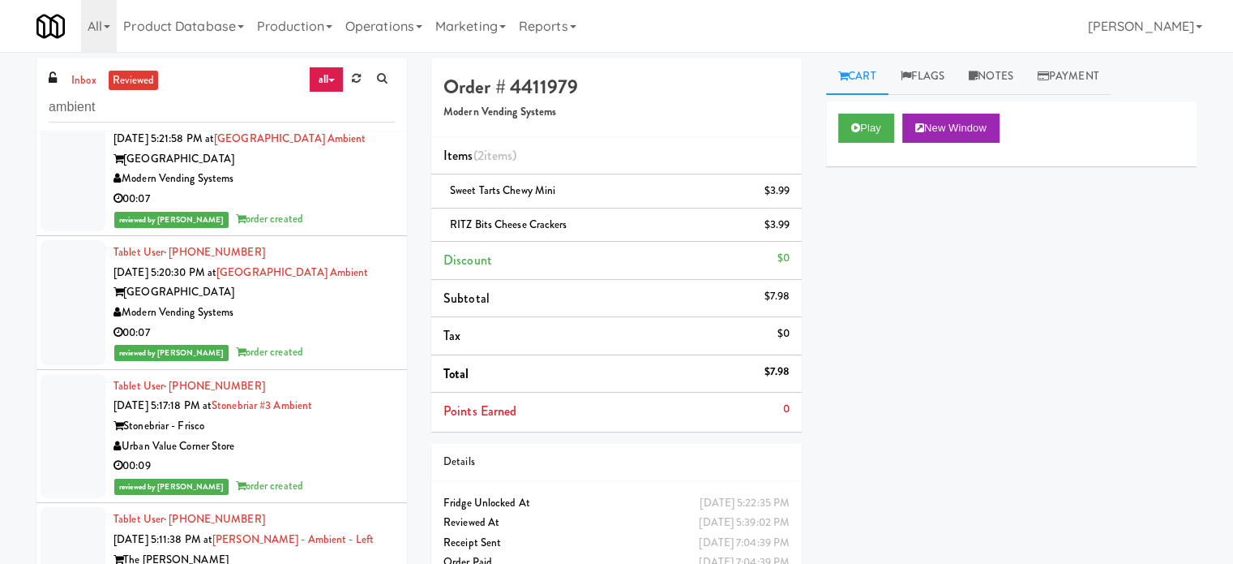
drag, startPoint x: 329, startPoint y: 457, endPoint x: 389, endPoint y: 401, distance: 82.1
click at [331, 209] on div "00:07" at bounding box center [254, 199] width 281 height 20
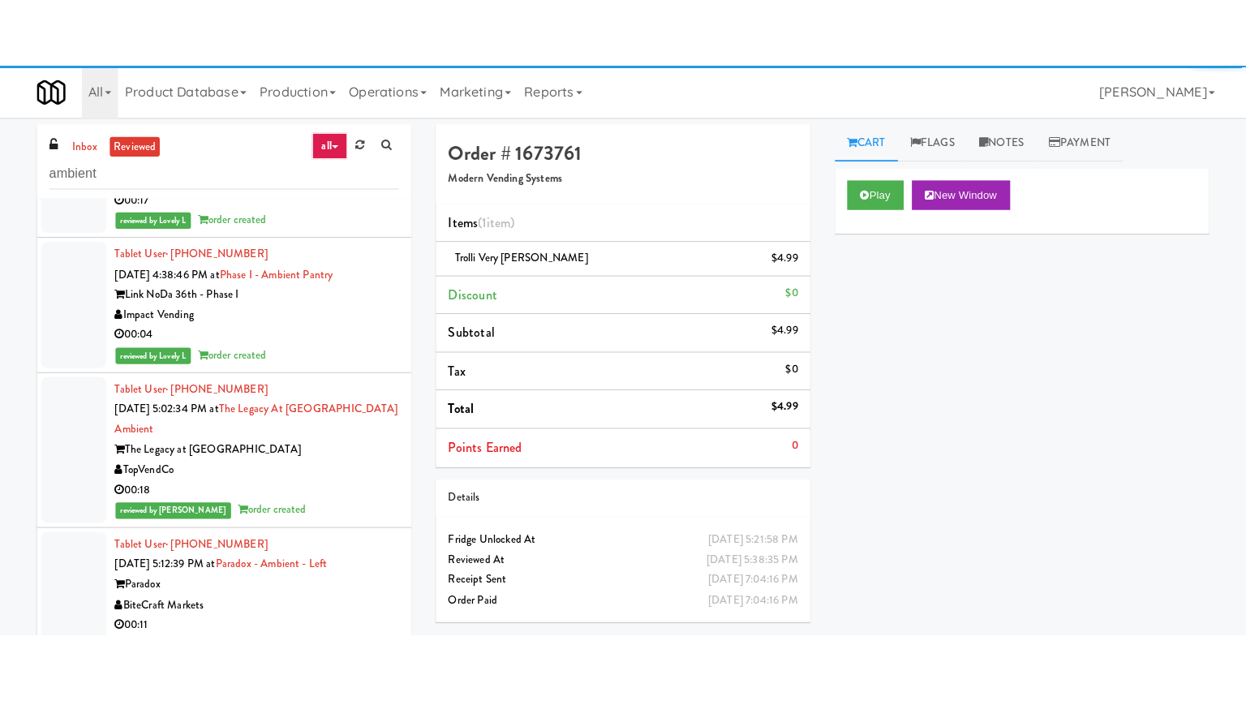
scroll to position [28053, 0]
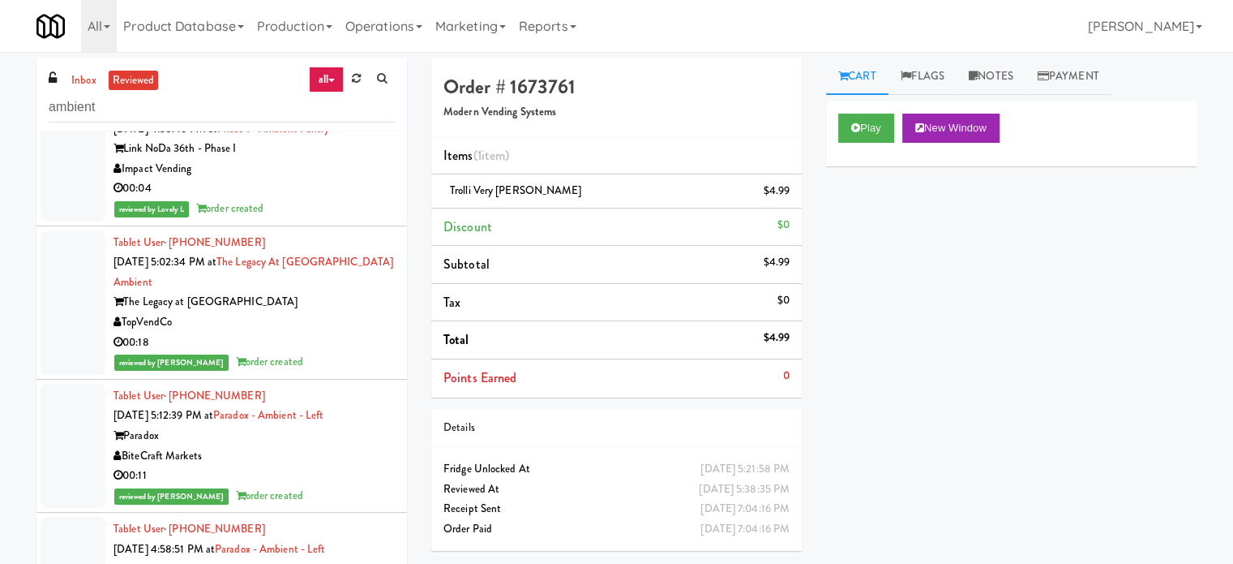
drag, startPoint x: 359, startPoint y: 182, endPoint x: 357, endPoint y: 212, distance: 29.3
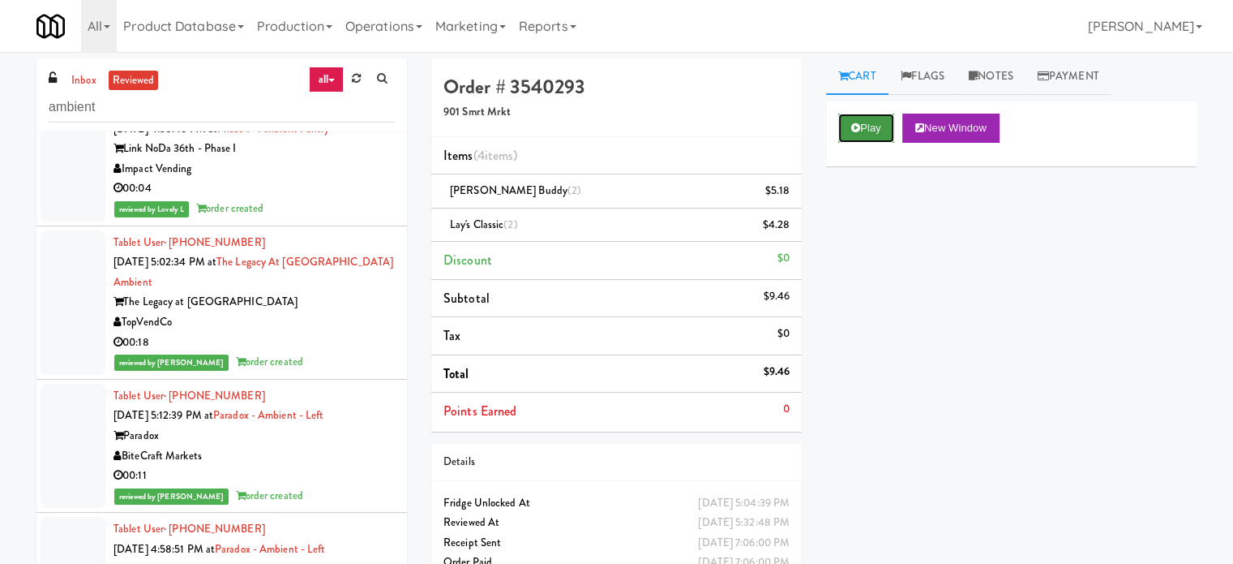
click at [864, 132] on button "Play" at bounding box center [867, 128] width 56 height 29
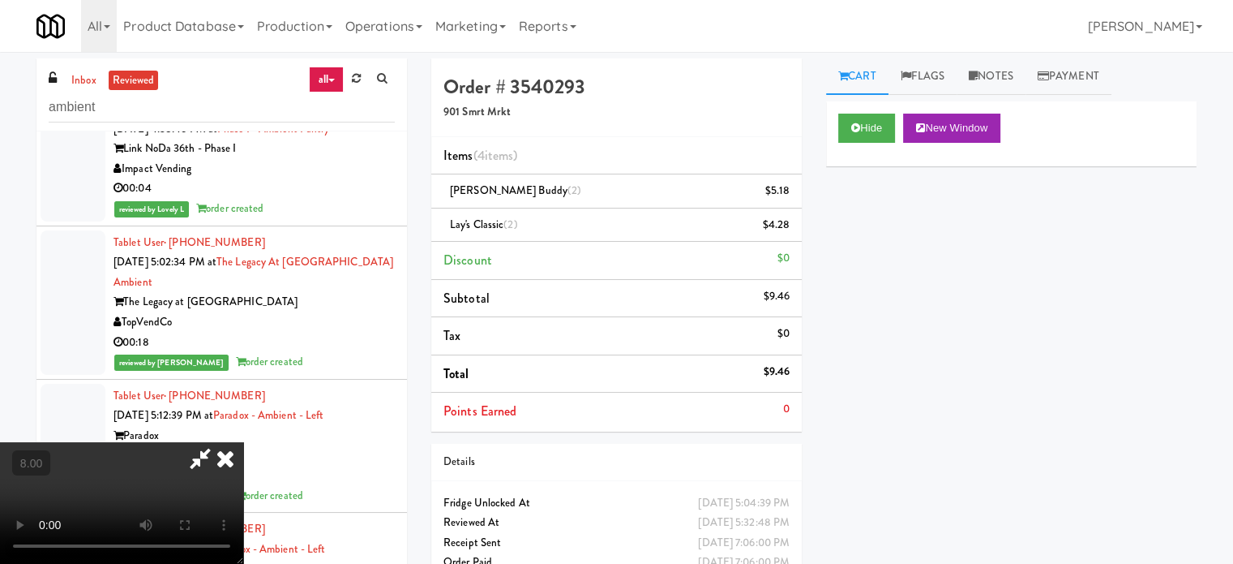
click at [243, 442] on video at bounding box center [121, 503] width 243 height 122
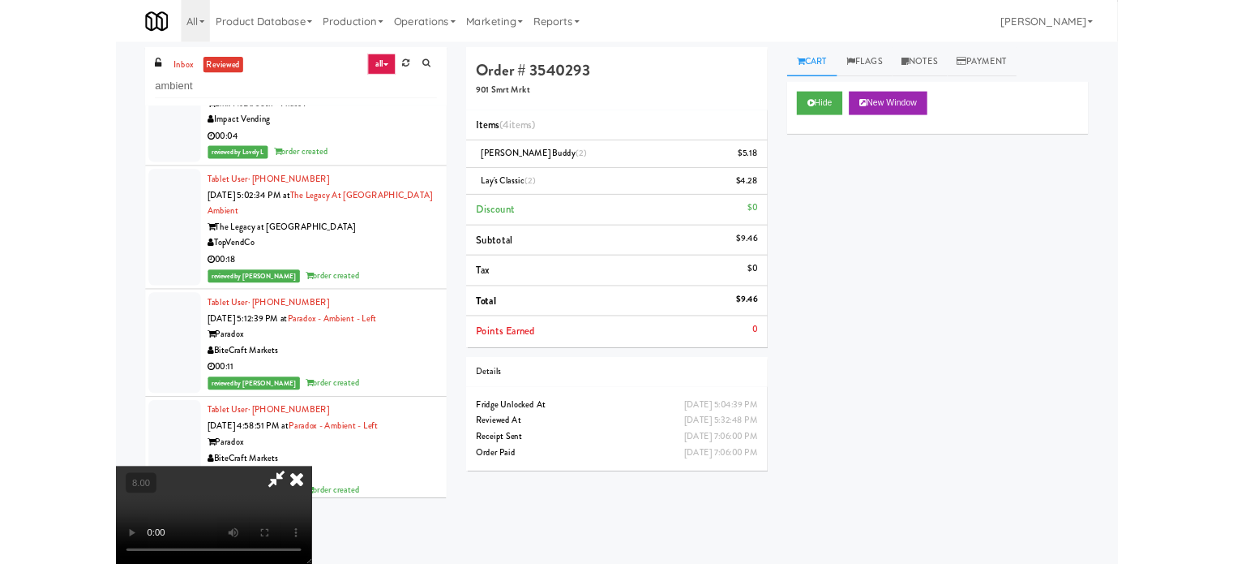
scroll to position [27794, 0]
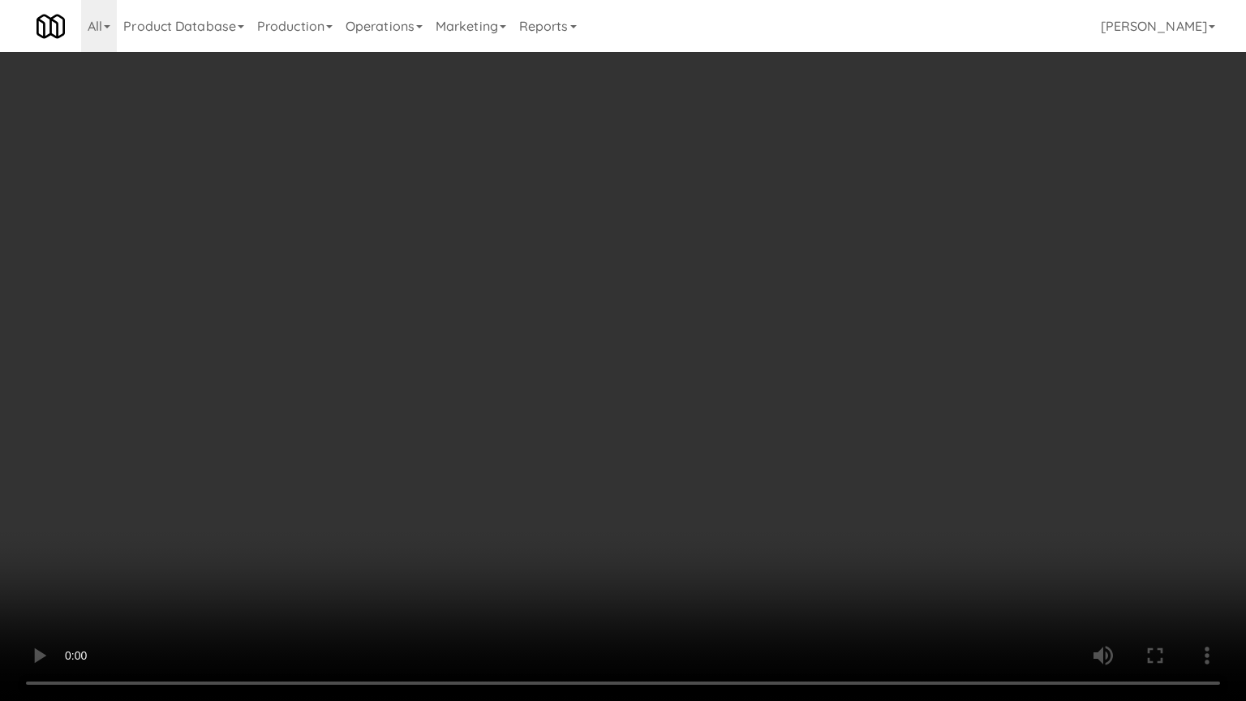
click at [527, 350] on video at bounding box center [623, 350] width 1246 height 701
drag, startPoint x: 519, startPoint y: 341, endPoint x: 521, endPoint y: 331, distance: 9.9
click at [519, 342] on video at bounding box center [623, 350] width 1246 height 701
click at [529, 320] on video at bounding box center [623, 350] width 1246 height 701
click at [179, 522] on video at bounding box center [623, 350] width 1246 height 701
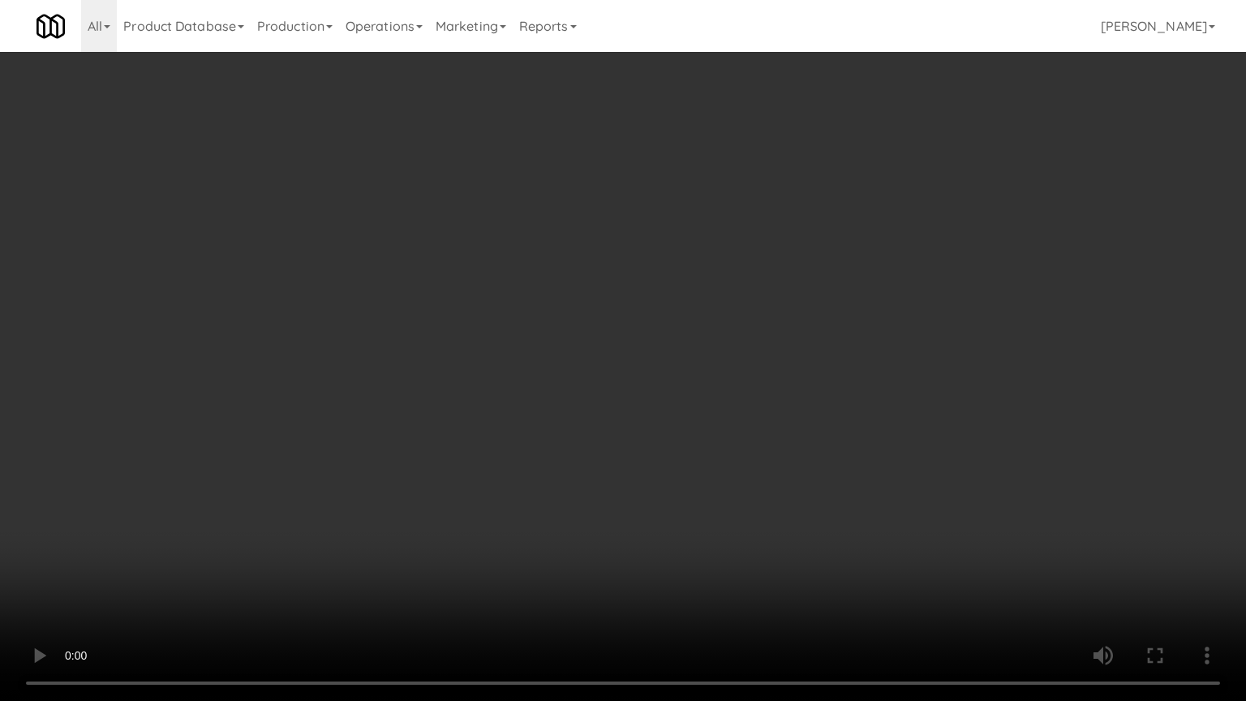
click at [174, 481] on video at bounding box center [623, 350] width 1246 height 701
click at [218, 460] on video at bounding box center [623, 350] width 1246 height 701
click at [428, 461] on video at bounding box center [623, 350] width 1246 height 701
click at [403, 476] on video at bounding box center [623, 350] width 1246 height 701
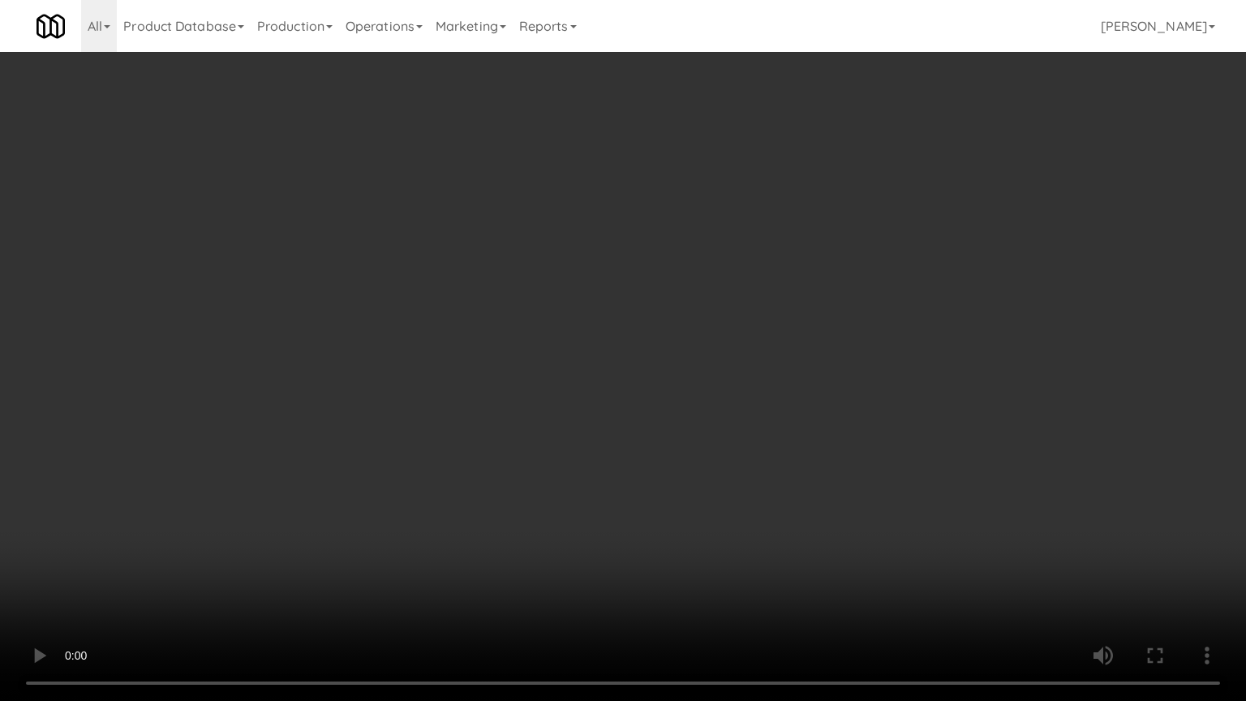
click at [396, 425] on video at bounding box center [623, 350] width 1246 height 701
click at [464, 425] on video at bounding box center [623, 350] width 1246 height 701
click at [474, 412] on video at bounding box center [623, 350] width 1246 height 701
click at [474, 411] on video at bounding box center [623, 350] width 1246 height 701
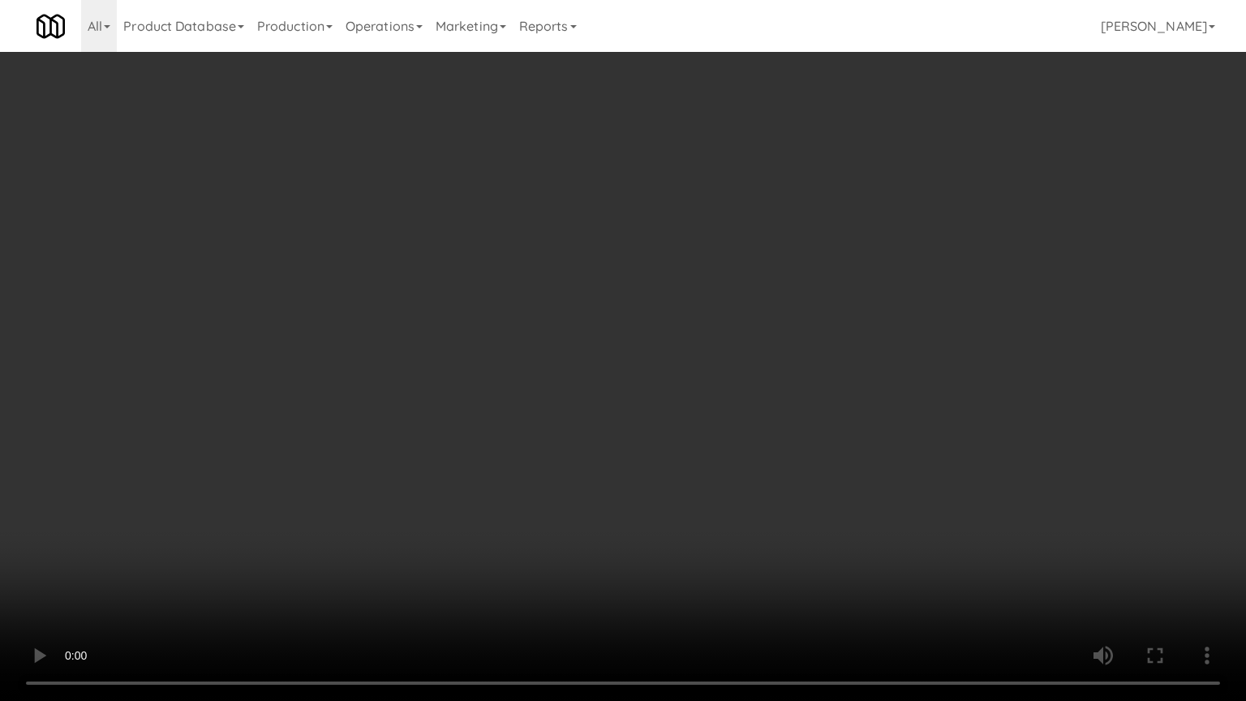
click at [520, 415] on video at bounding box center [623, 350] width 1246 height 701
click at [519, 415] on video at bounding box center [623, 350] width 1246 height 701
click at [583, 425] on video at bounding box center [623, 350] width 1246 height 701
click at [561, 439] on video at bounding box center [623, 350] width 1246 height 701
click at [594, 444] on video at bounding box center [623, 350] width 1246 height 701
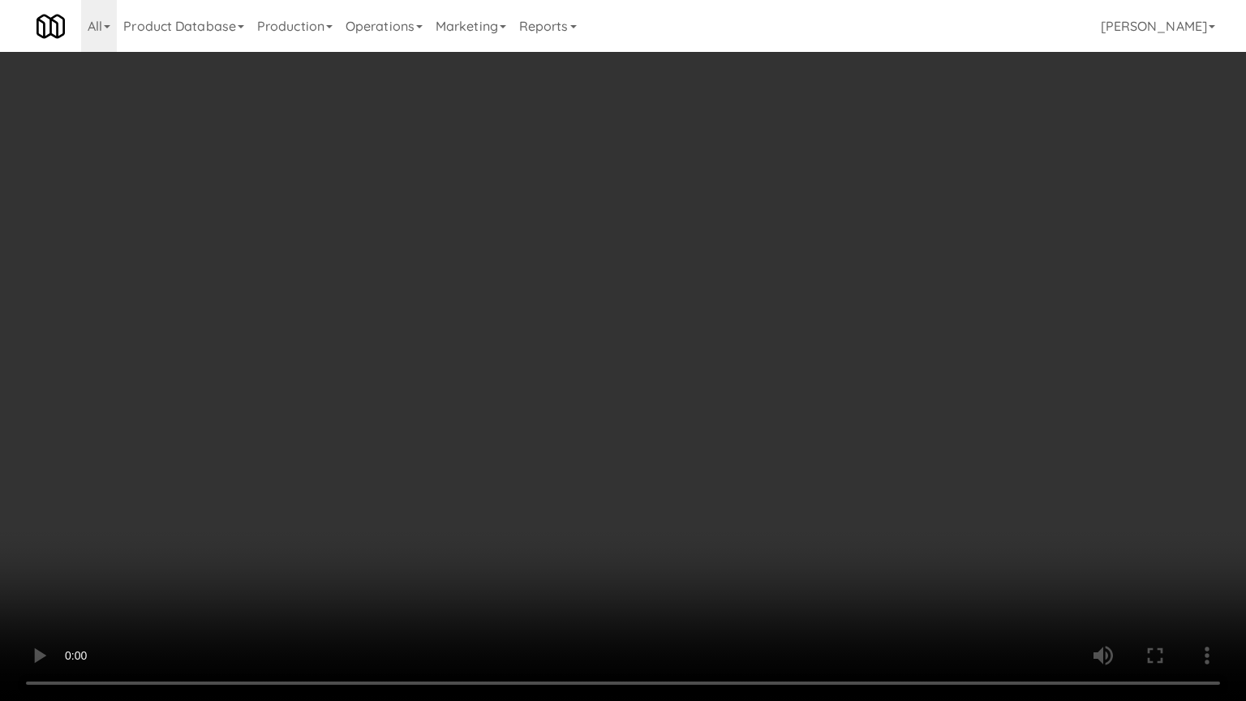
click at [591, 444] on video at bounding box center [623, 350] width 1246 height 701
click at [629, 451] on video at bounding box center [623, 350] width 1246 height 701
click at [628, 448] on video at bounding box center [623, 350] width 1246 height 701
click at [815, 453] on video at bounding box center [623, 350] width 1246 height 701
click at [821, 468] on video at bounding box center [623, 350] width 1246 height 701
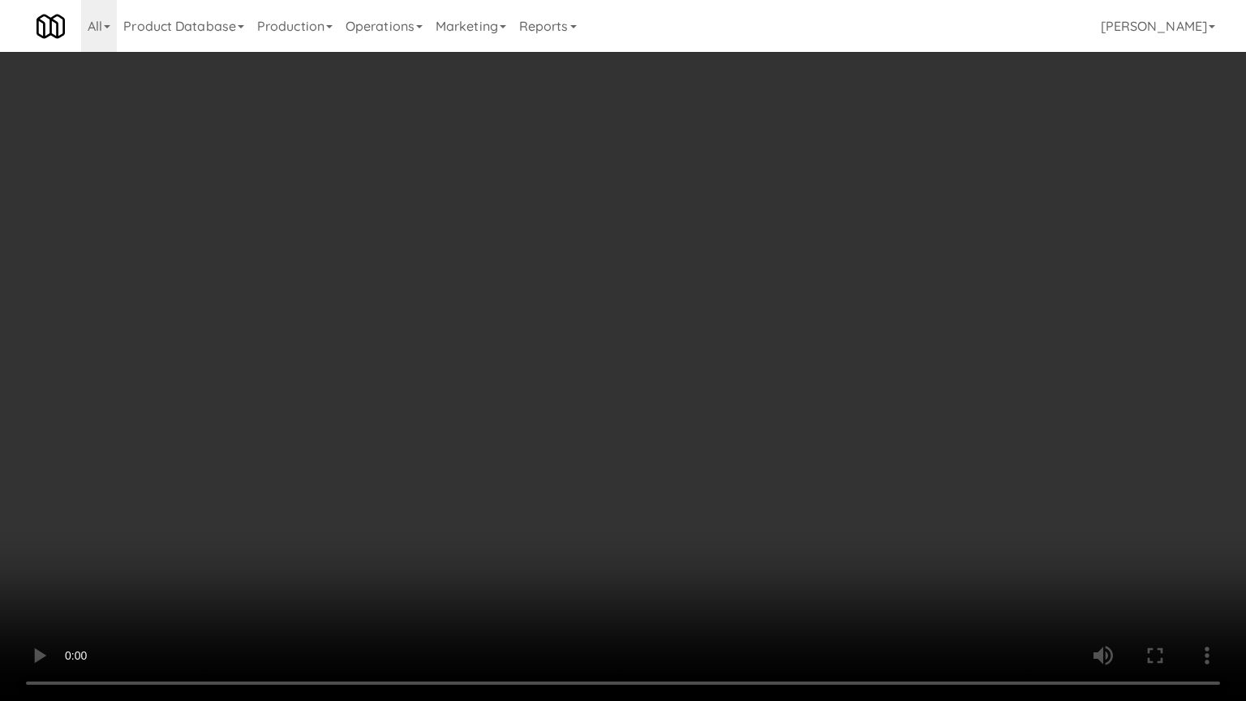
click at [855, 477] on video at bounding box center [623, 350] width 1246 height 701
click at [422, 318] on video at bounding box center [623, 350] width 1246 height 701
click at [411, 359] on video at bounding box center [623, 350] width 1246 height 701
click at [434, 358] on video at bounding box center [623, 350] width 1246 height 701
click at [480, 363] on video at bounding box center [623, 350] width 1246 height 701
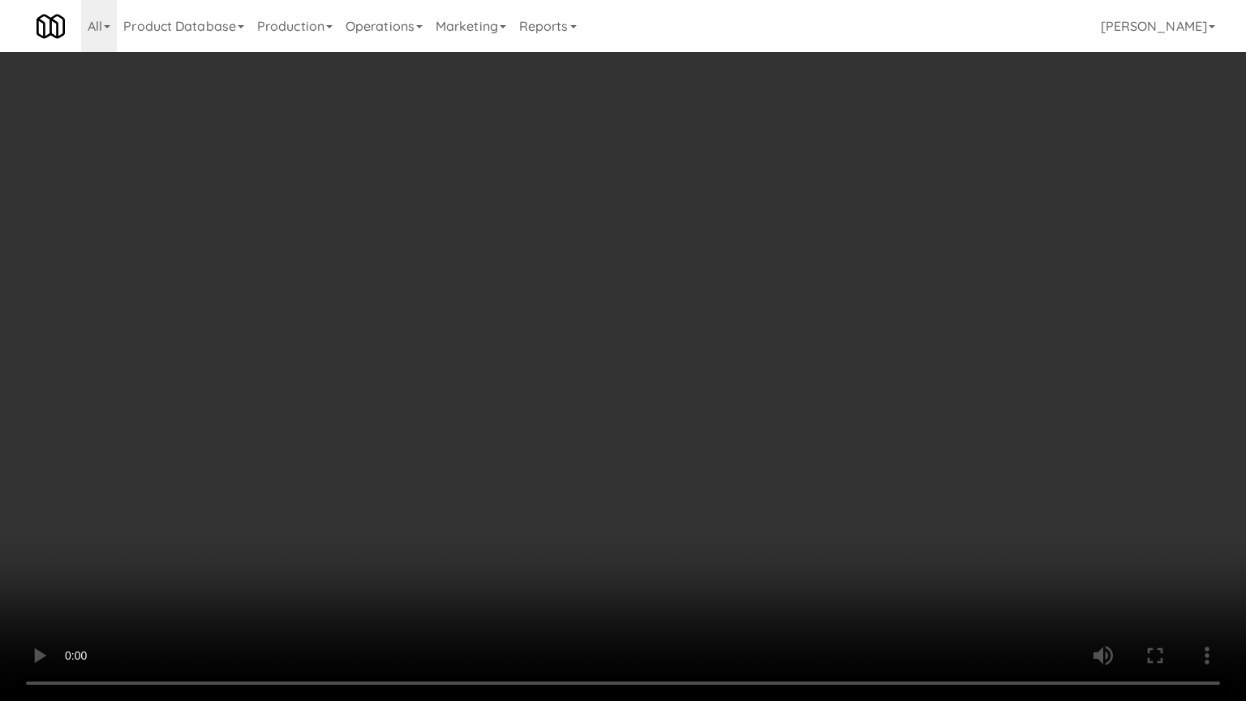
click at [474, 363] on video at bounding box center [623, 350] width 1246 height 701
click at [560, 380] on video at bounding box center [623, 350] width 1246 height 701
click at [529, 380] on video at bounding box center [623, 350] width 1246 height 701
click at [643, 394] on video at bounding box center [623, 350] width 1246 height 701
click at [598, 394] on video at bounding box center [623, 350] width 1246 height 701
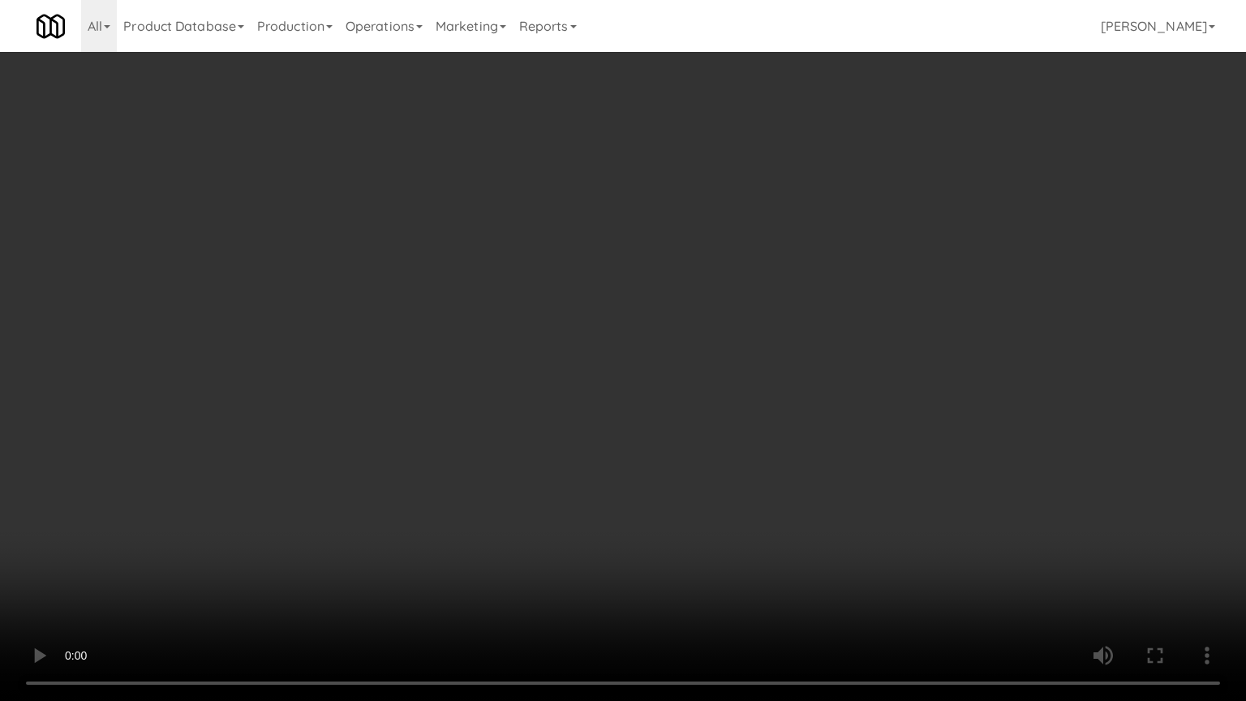
click at [616, 394] on video at bounding box center [623, 350] width 1246 height 701
click at [616, 391] on video at bounding box center [623, 350] width 1246 height 701
click at [646, 397] on video at bounding box center [623, 350] width 1246 height 701
click at [616, 388] on video at bounding box center [623, 350] width 1246 height 701
click at [637, 389] on video at bounding box center [623, 350] width 1246 height 701
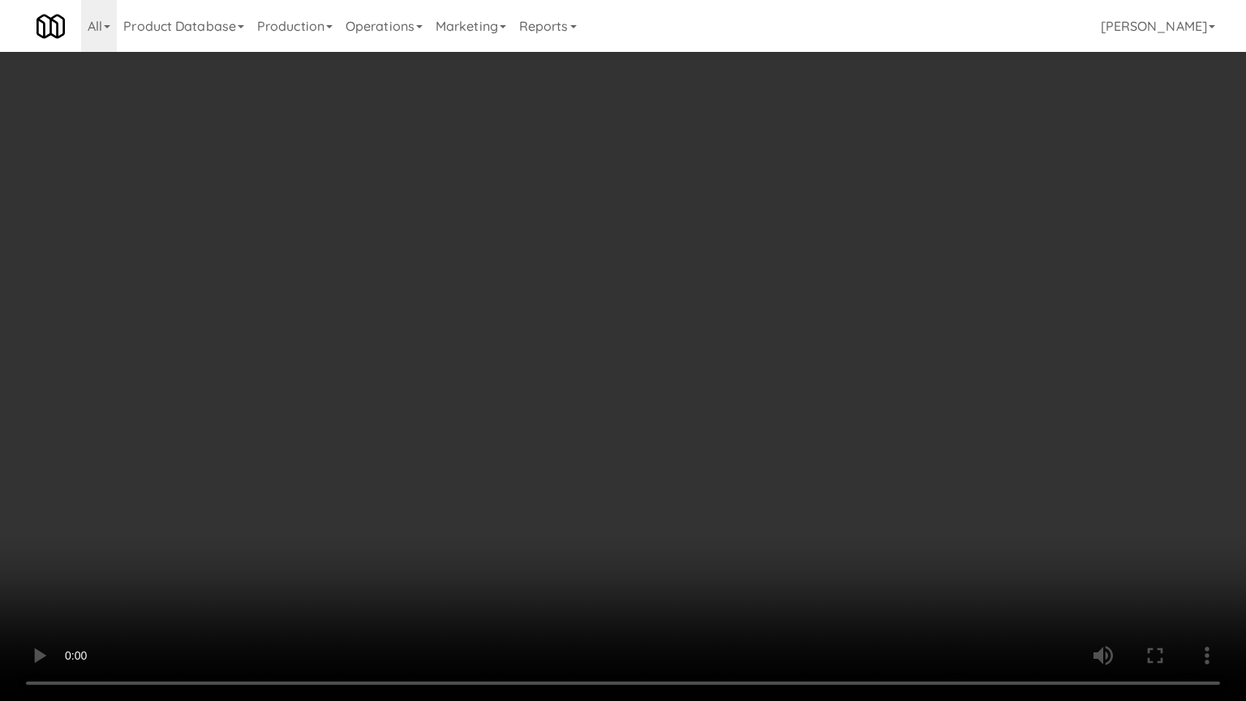
click at [637, 388] on video at bounding box center [623, 350] width 1246 height 701
click at [710, 398] on video at bounding box center [623, 350] width 1246 height 701
click at [704, 396] on video at bounding box center [623, 350] width 1246 height 701
click at [819, 403] on video at bounding box center [623, 350] width 1246 height 701
drag, startPoint x: 647, startPoint y: 418, endPoint x: 658, endPoint y: 353, distance: 66.7
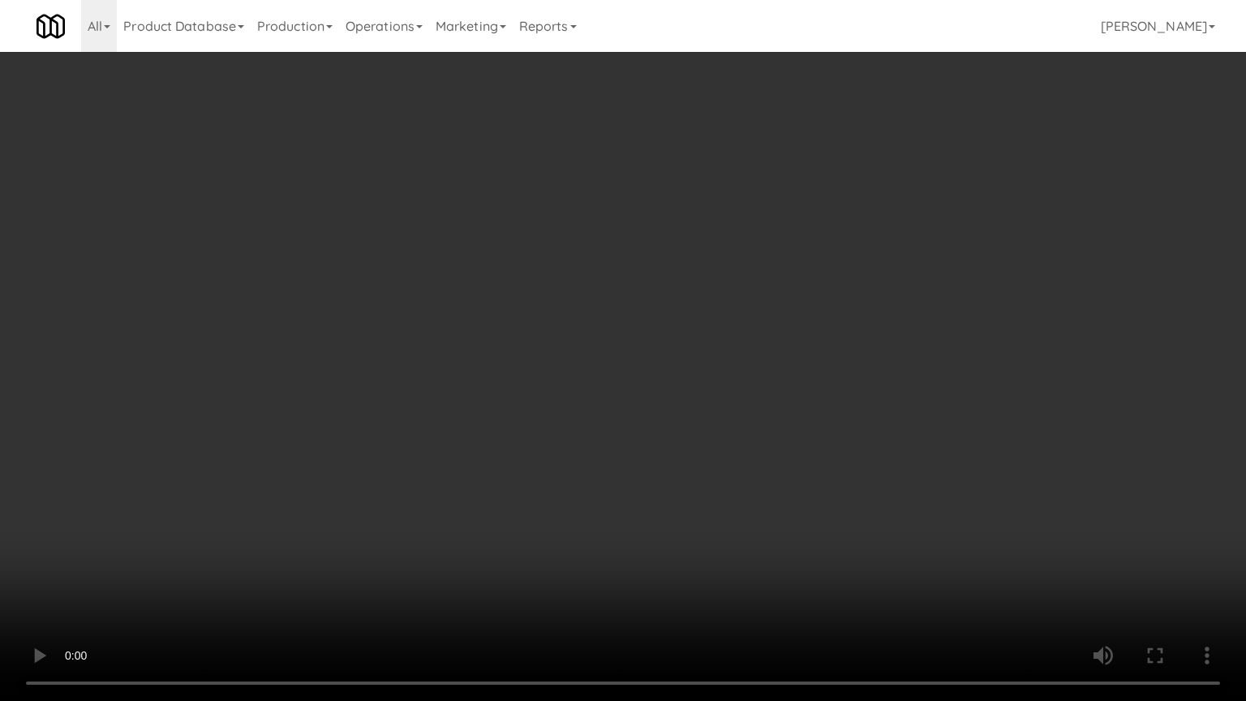
click at [647, 416] on video at bounding box center [623, 350] width 1246 height 701
click at [569, 352] on video at bounding box center [623, 350] width 1246 height 701
drag, startPoint x: 591, startPoint y: 336, endPoint x: 749, endPoint y: 242, distance: 184.0
click at [607, 332] on video at bounding box center [623, 350] width 1246 height 701
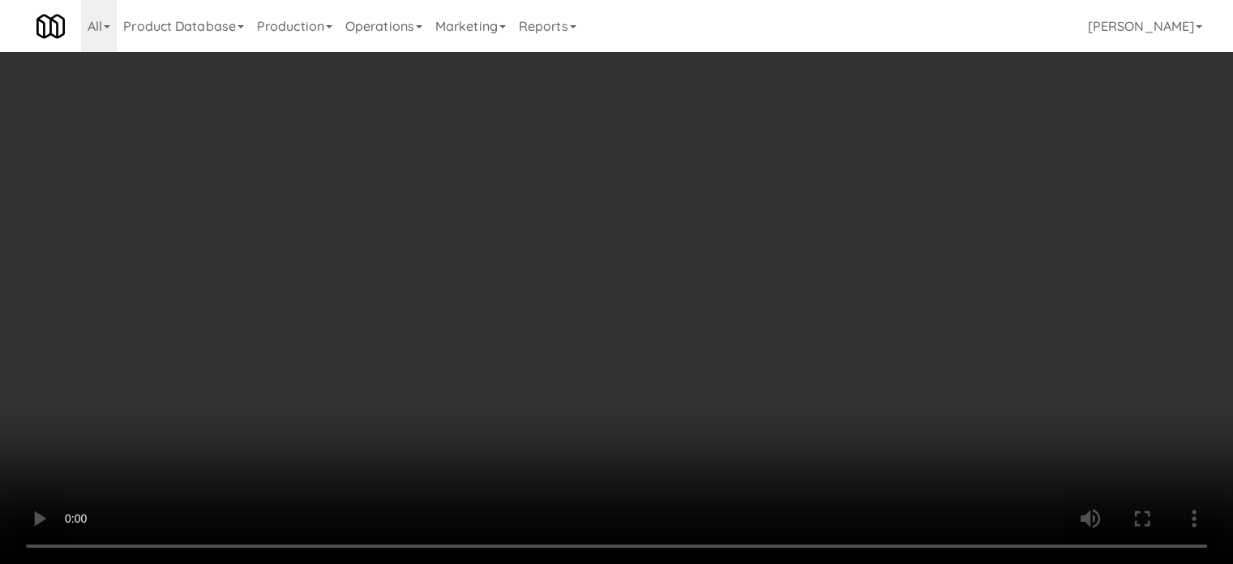
scroll to position [28053, 0]
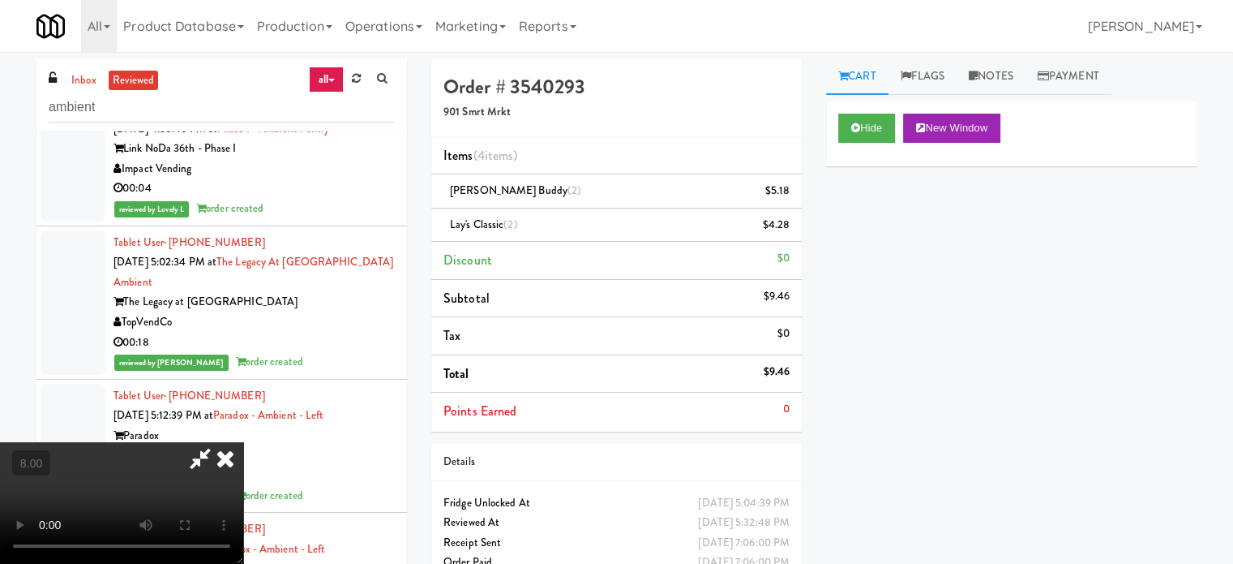
click at [243, 442] on div at bounding box center [121, 503] width 243 height 122
click at [243, 442] on icon at bounding box center [226, 458] width 36 height 32
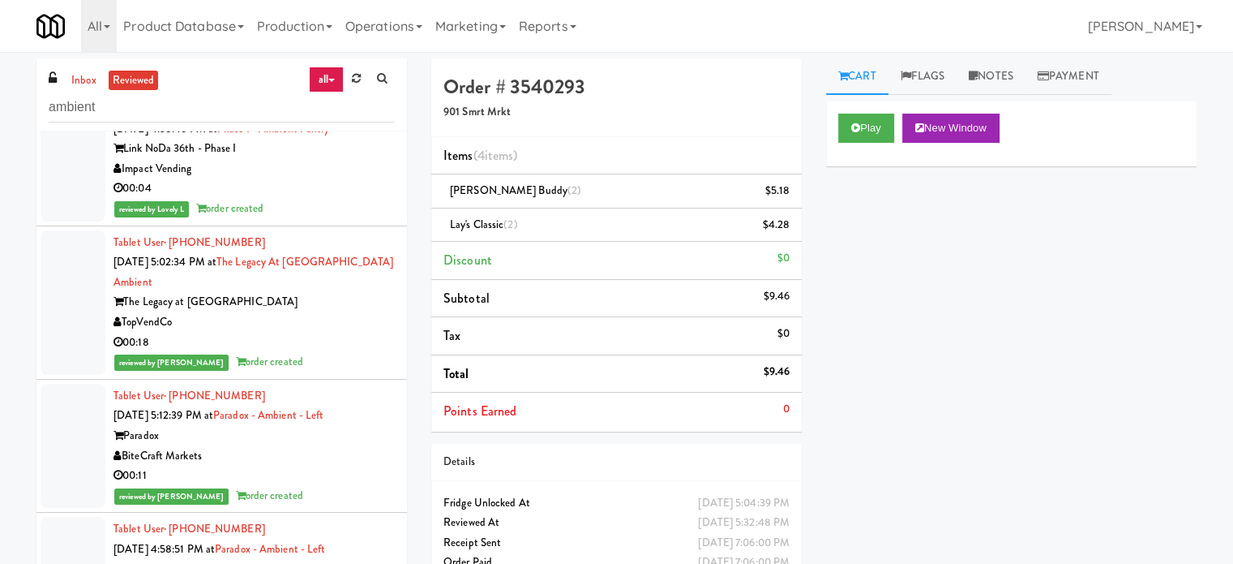
click at [356, 66] on div "00:17" at bounding box center [254, 55] width 281 height 20
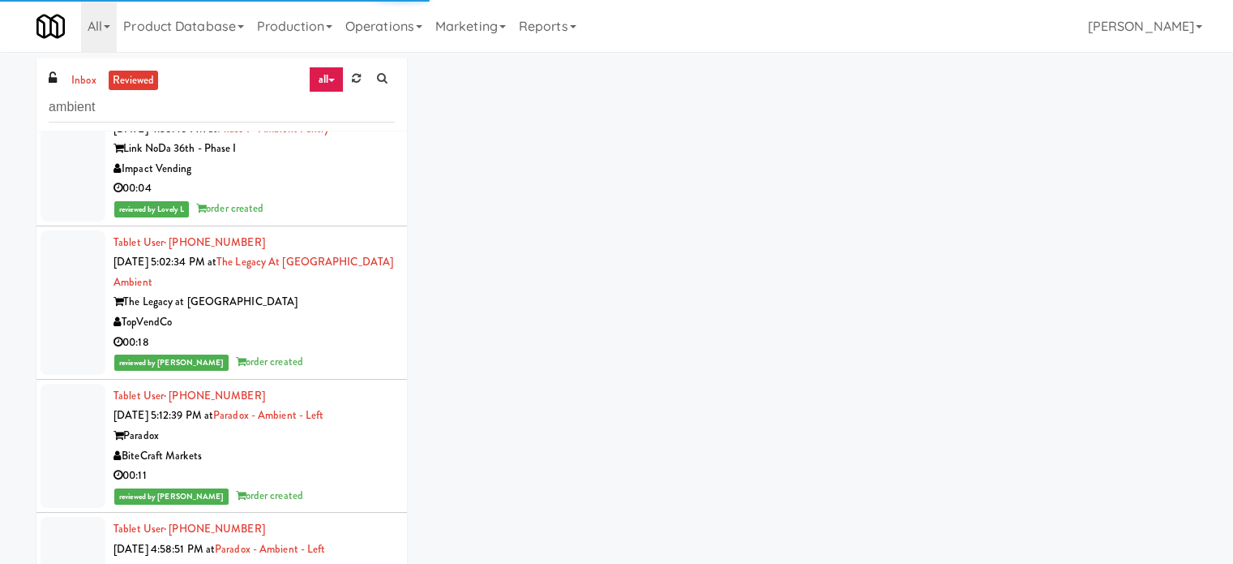
scroll to position [28459, 0]
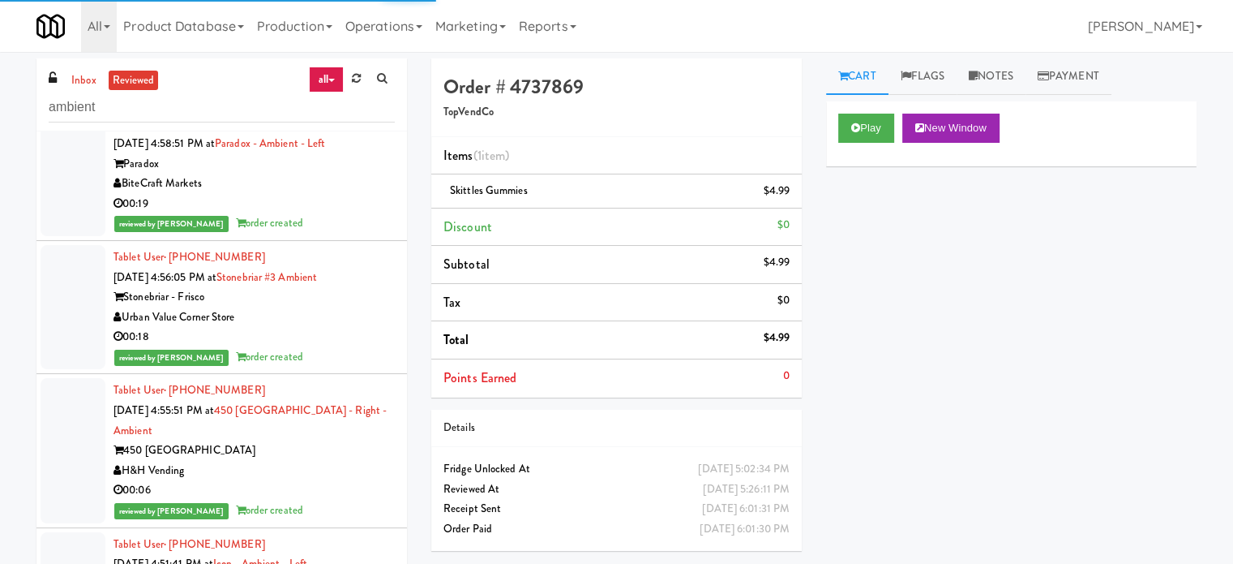
click at [350, 214] on div "00:19" at bounding box center [254, 204] width 281 height 20
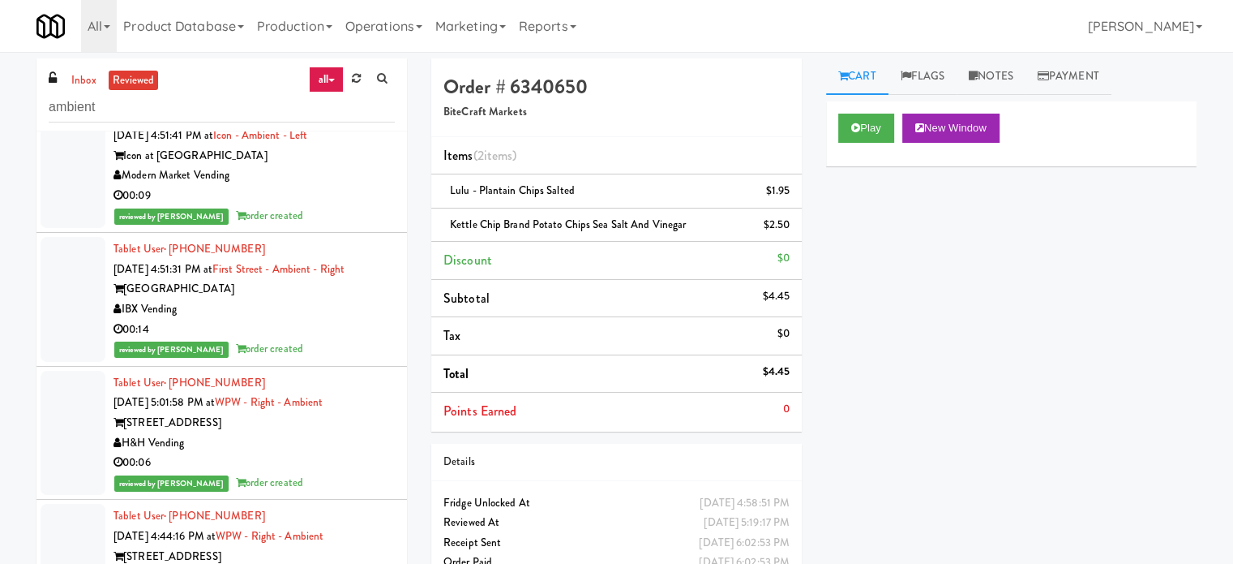
scroll to position [29675, 0]
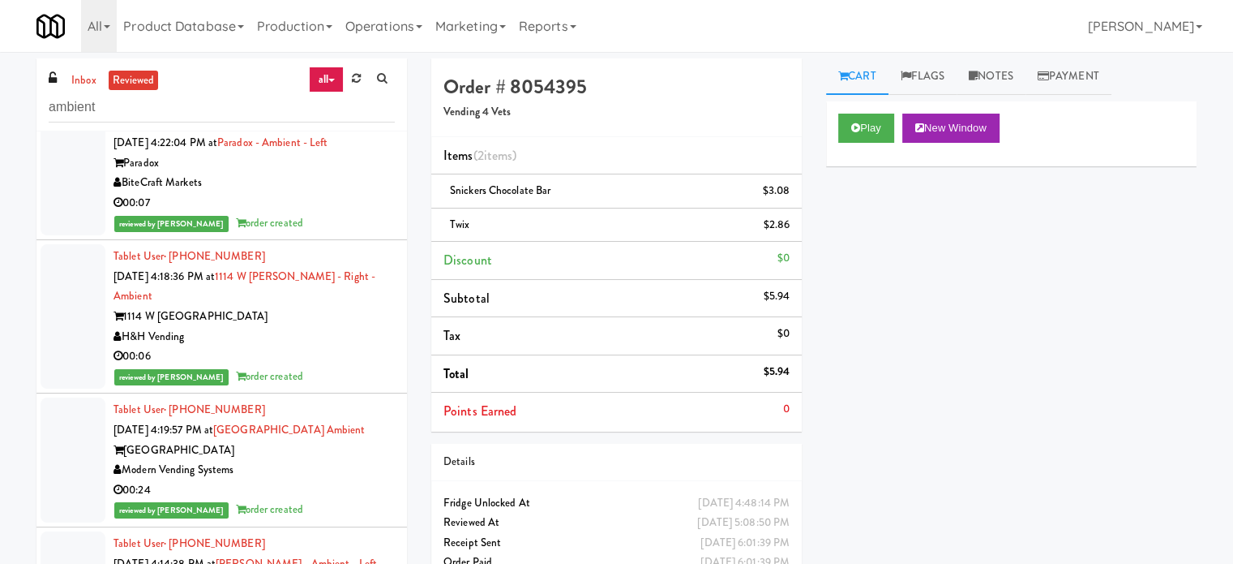
scroll to position [30486, 0]
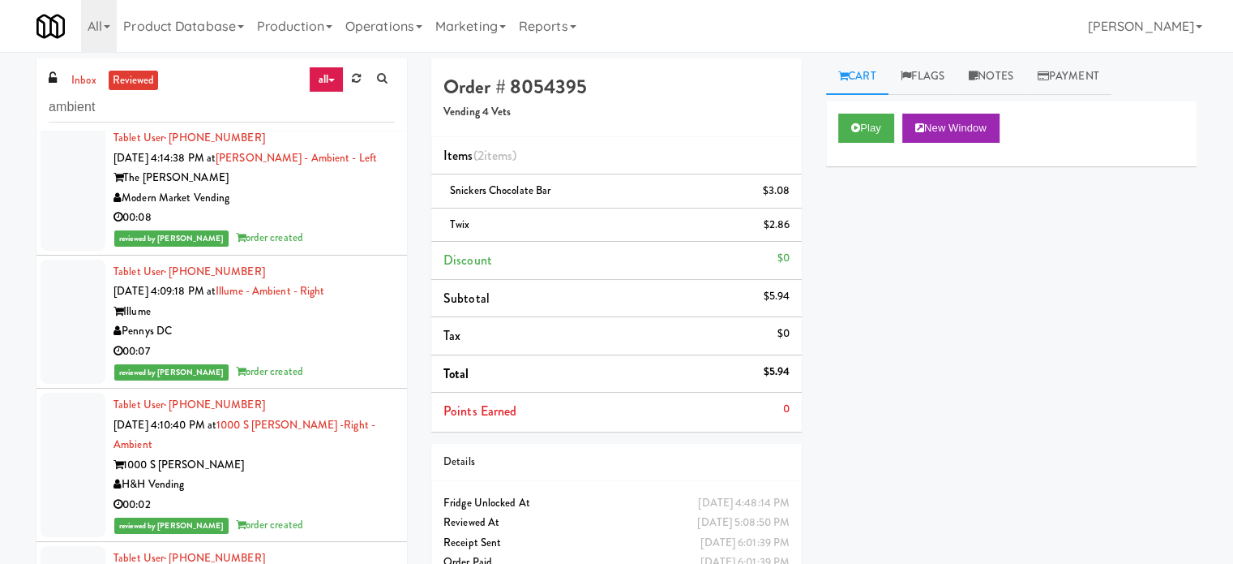
click at [334, 248] on div "reviewed by [PERSON_NAME] order created" at bounding box center [254, 238] width 281 height 20
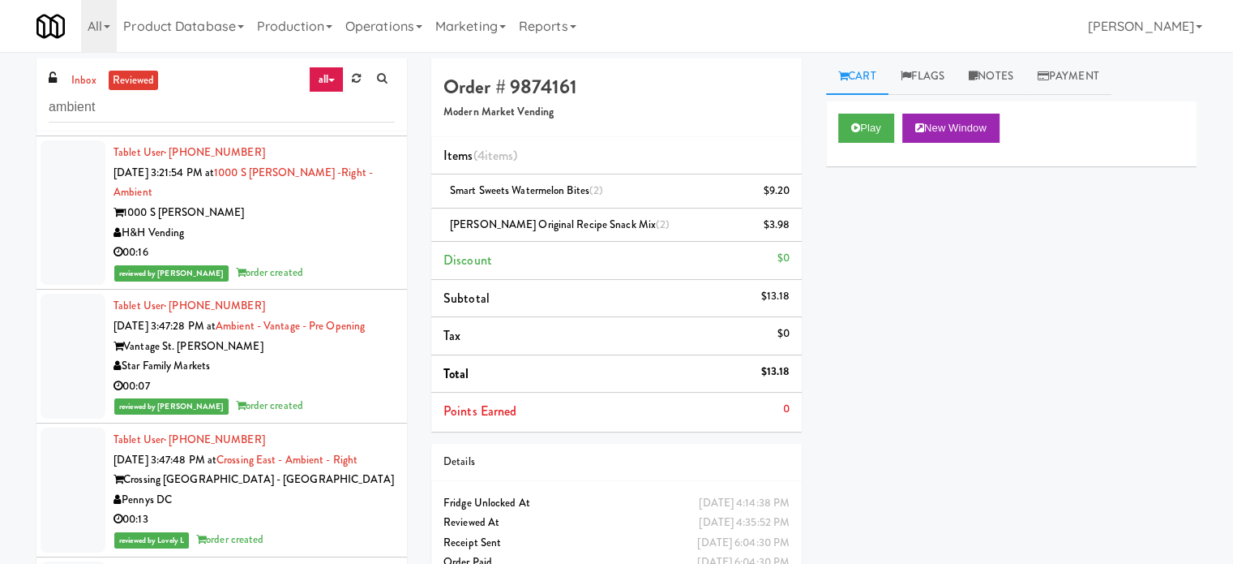
scroll to position [30486, 0]
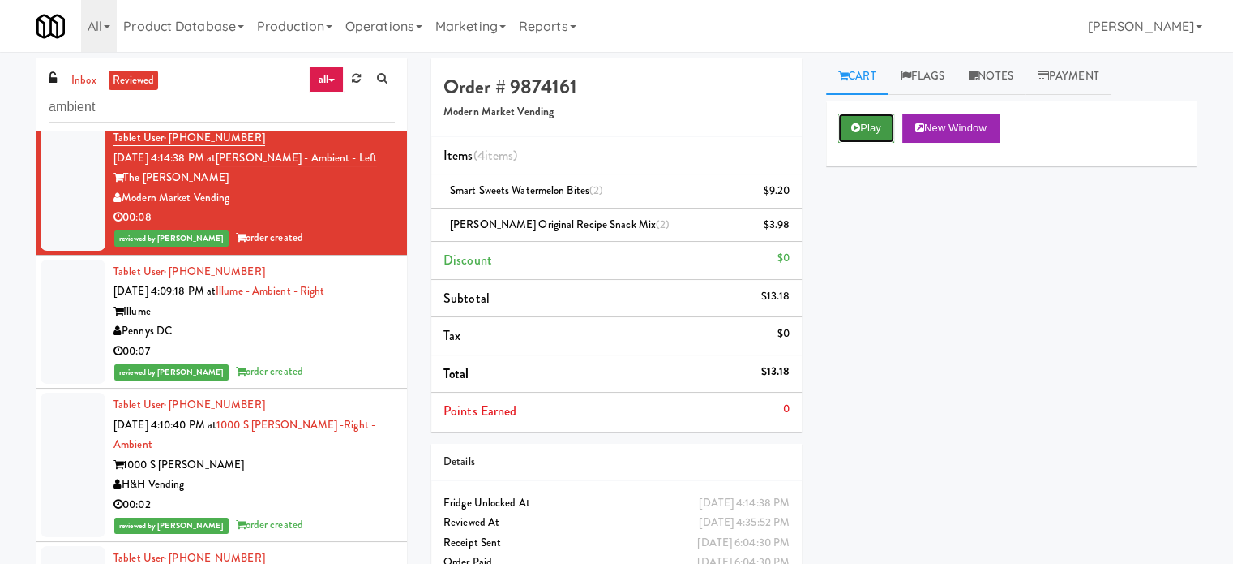
click at [863, 122] on button "Play" at bounding box center [867, 128] width 56 height 29
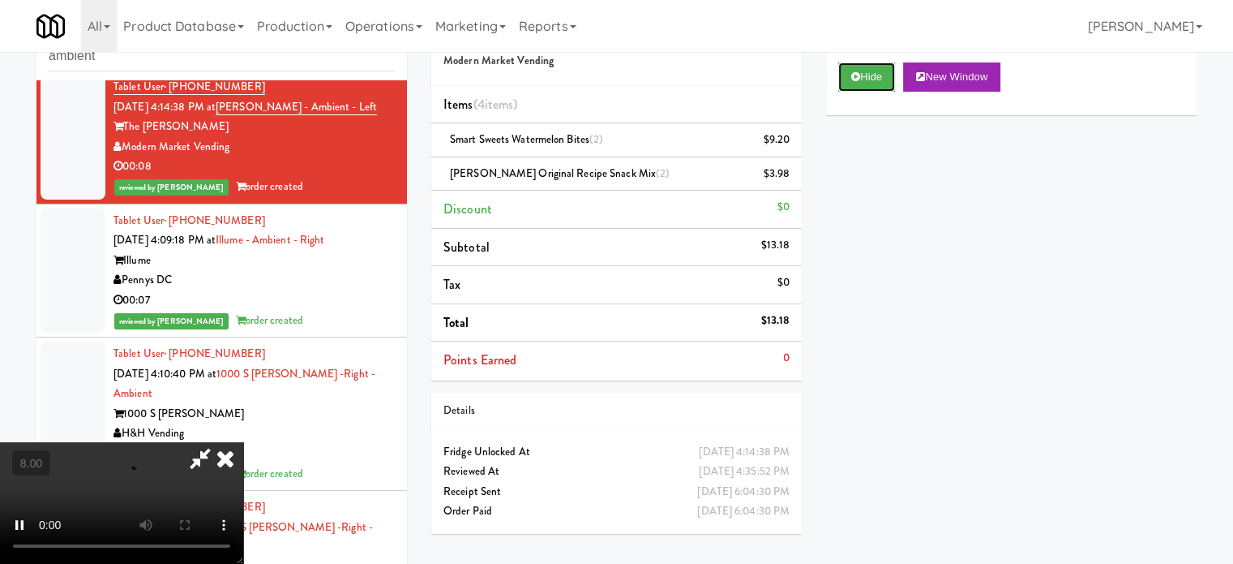
scroll to position [66, 0]
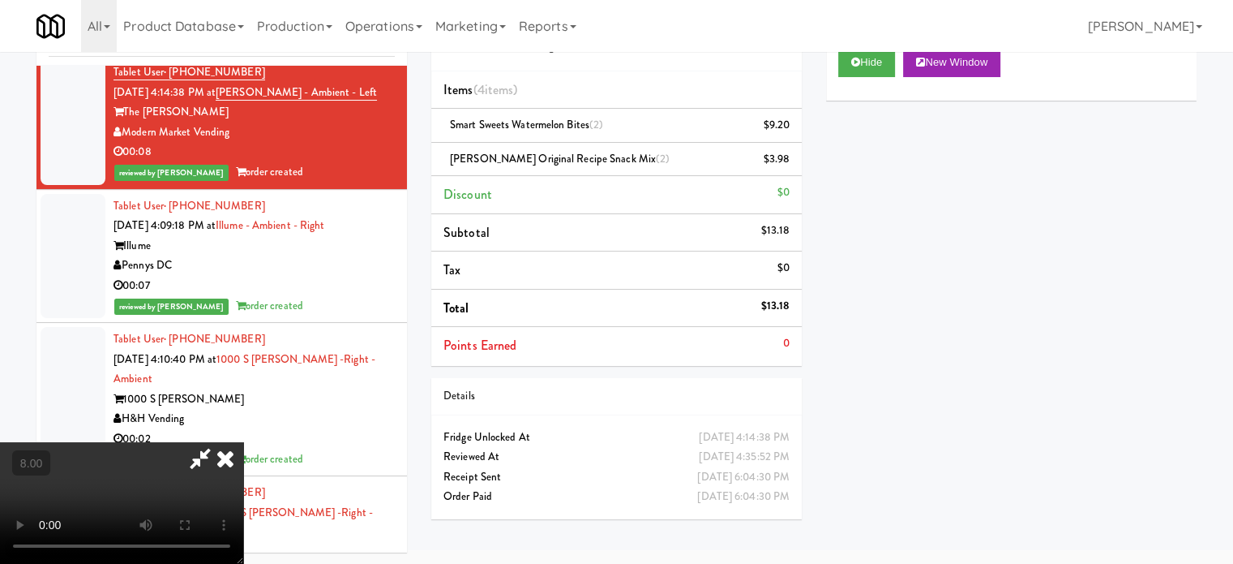
drag, startPoint x: 502, startPoint y: 383, endPoint x: 501, endPoint y: 367, distance: 16.2
click at [243, 442] on video at bounding box center [121, 503] width 243 height 122
drag, startPoint x: 501, startPoint y: 367, endPoint x: 529, endPoint y: 190, distance: 178.9
click at [243, 442] on video at bounding box center [121, 503] width 243 height 122
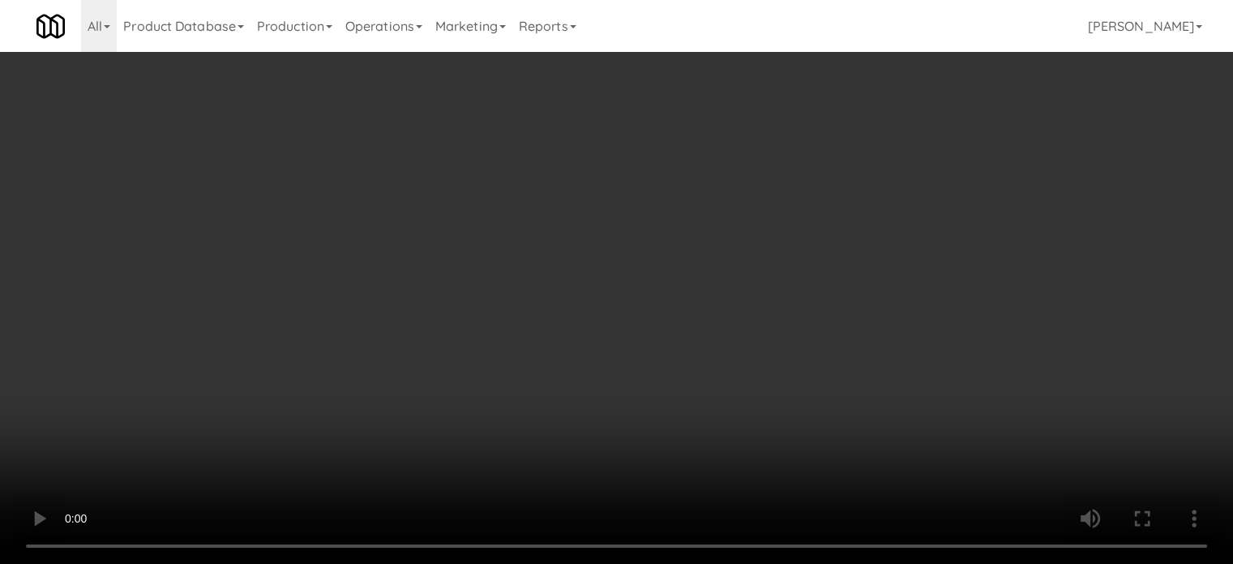
scroll to position [30227, 0]
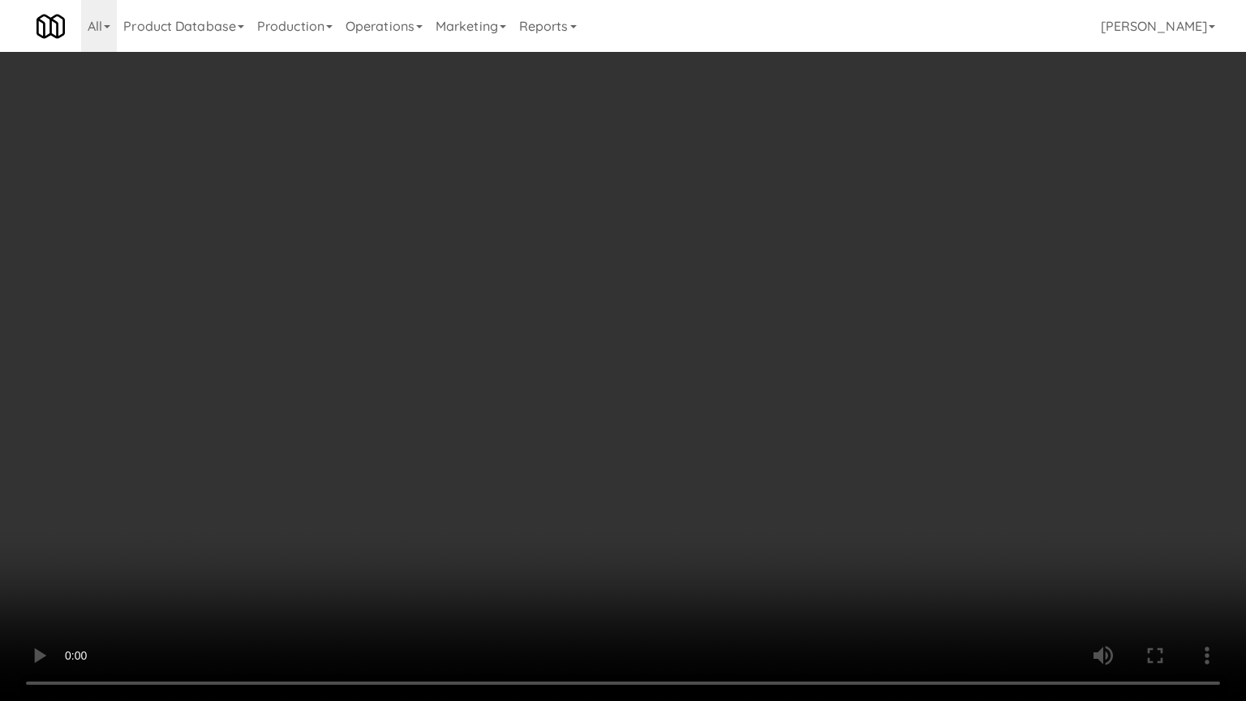
click at [508, 311] on video at bounding box center [623, 350] width 1246 height 701
click at [401, 388] on video at bounding box center [623, 350] width 1246 height 701
click at [483, 350] on video at bounding box center [623, 350] width 1246 height 701
click at [487, 350] on video at bounding box center [623, 350] width 1246 height 701
click at [623, 383] on video at bounding box center [623, 350] width 1246 height 701
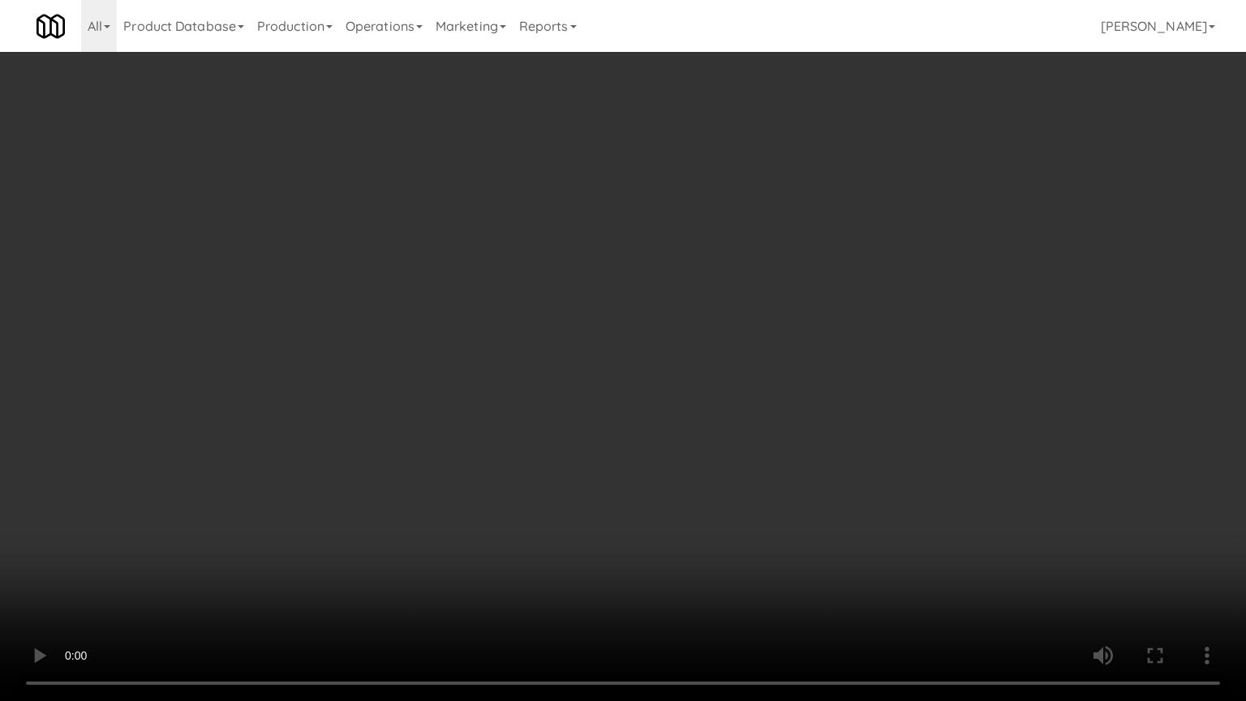
click at [603, 383] on video at bounding box center [623, 350] width 1246 height 701
click at [719, 383] on video at bounding box center [623, 350] width 1246 height 701
click at [590, 381] on video at bounding box center [623, 350] width 1246 height 701
click at [743, 383] on video at bounding box center [623, 350] width 1246 height 701
click at [736, 391] on video at bounding box center [623, 350] width 1246 height 701
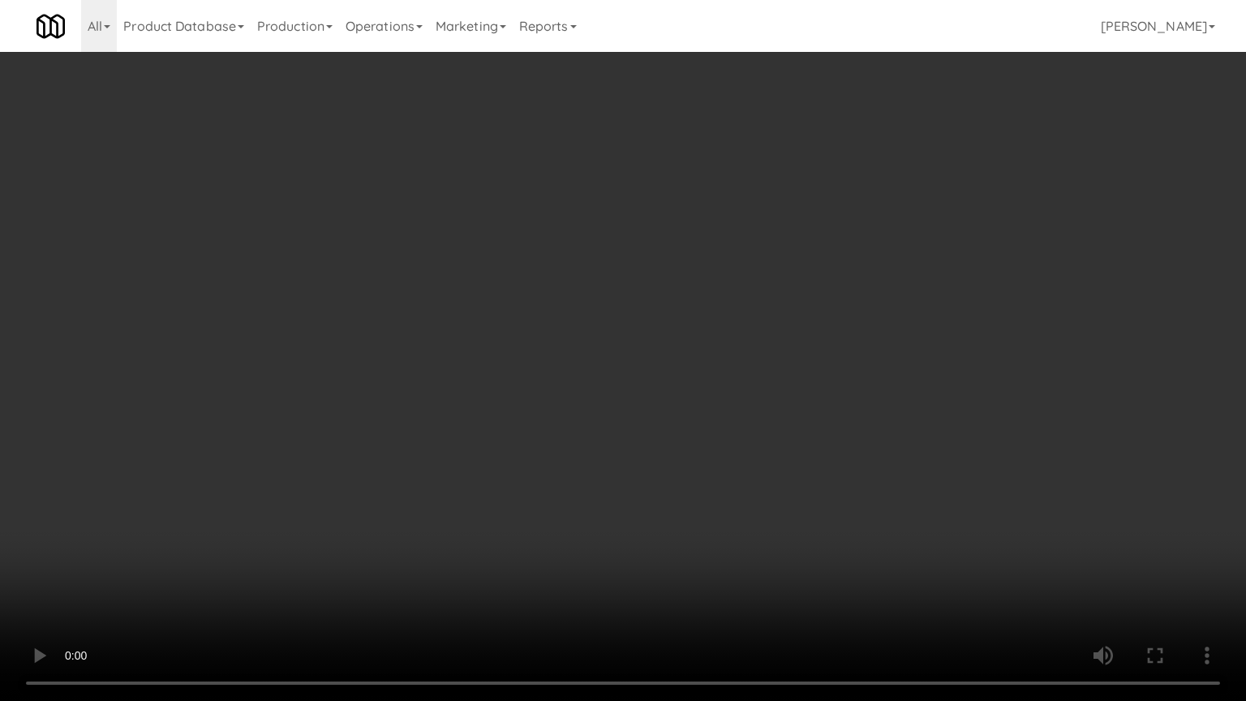
click at [819, 396] on video at bounding box center [623, 350] width 1246 height 701
click at [815, 389] on video at bounding box center [623, 350] width 1246 height 701
click at [860, 398] on video at bounding box center [623, 350] width 1246 height 701
click at [854, 392] on video at bounding box center [623, 350] width 1246 height 701
click at [907, 401] on video at bounding box center [623, 350] width 1246 height 701
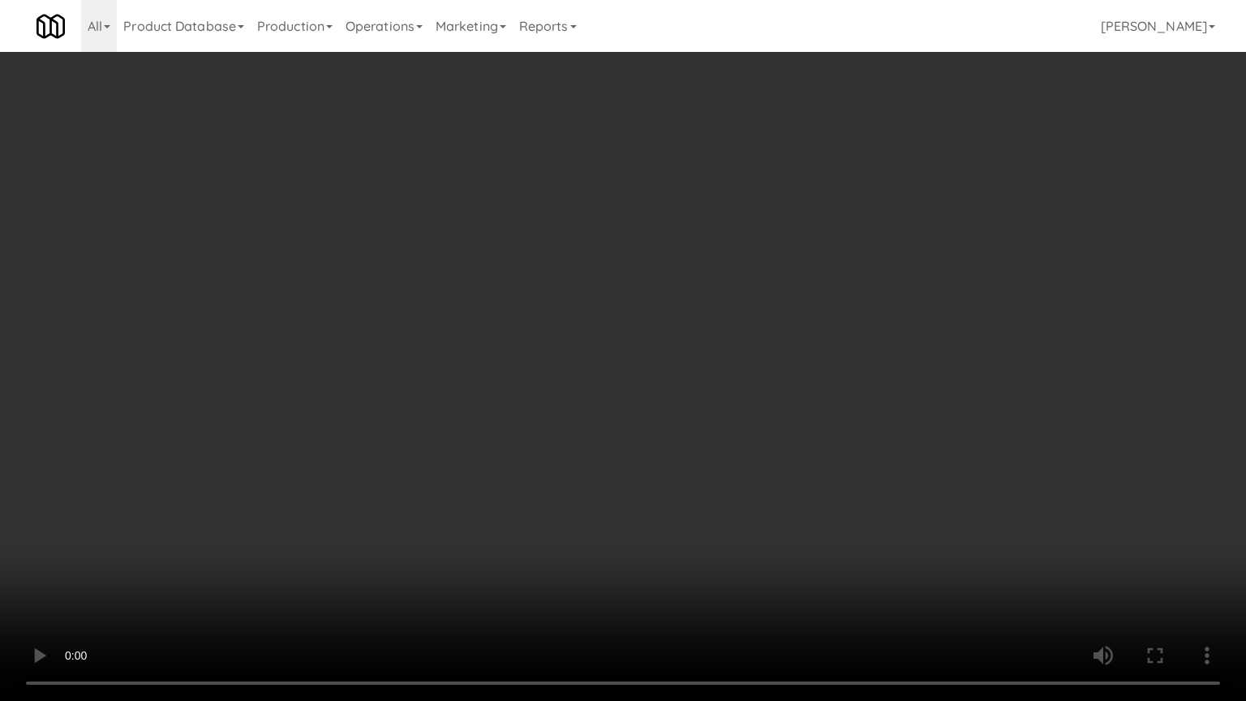
click at [892, 396] on video at bounding box center [623, 350] width 1246 height 701
click at [938, 399] on video at bounding box center [623, 350] width 1246 height 701
click at [814, 388] on video at bounding box center [623, 350] width 1246 height 701
click at [779, 368] on video at bounding box center [623, 350] width 1246 height 701
click at [787, 360] on video at bounding box center [623, 350] width 1246 height 701
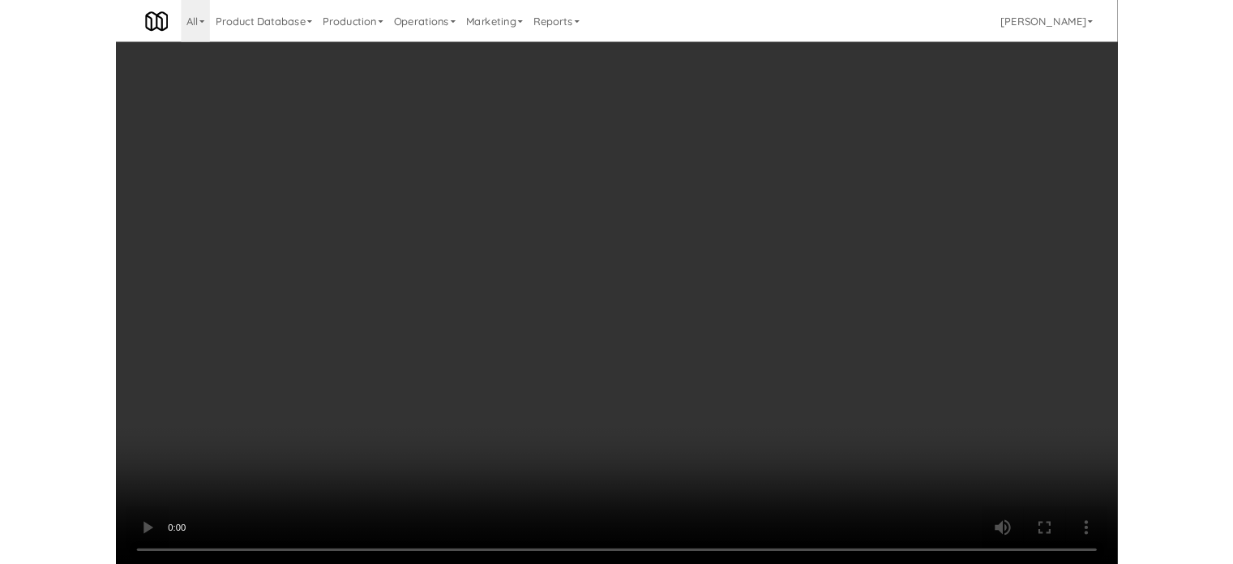
scroll to position [30486, 0]
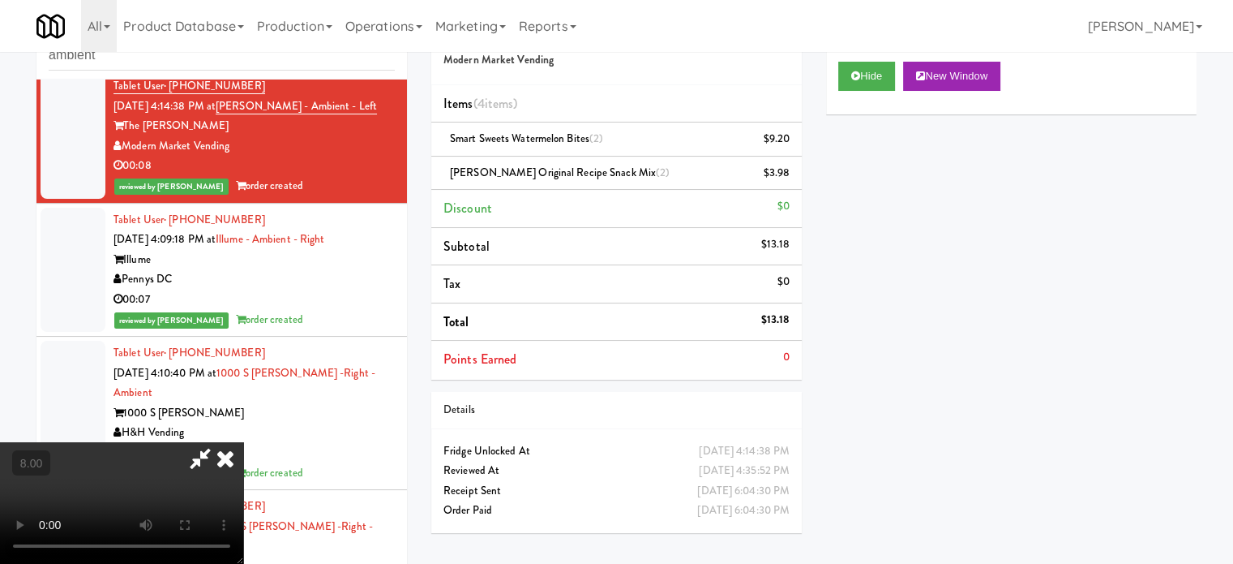
click at [243, 442] on icon at bounding box center [226, 458] width 36 height 32
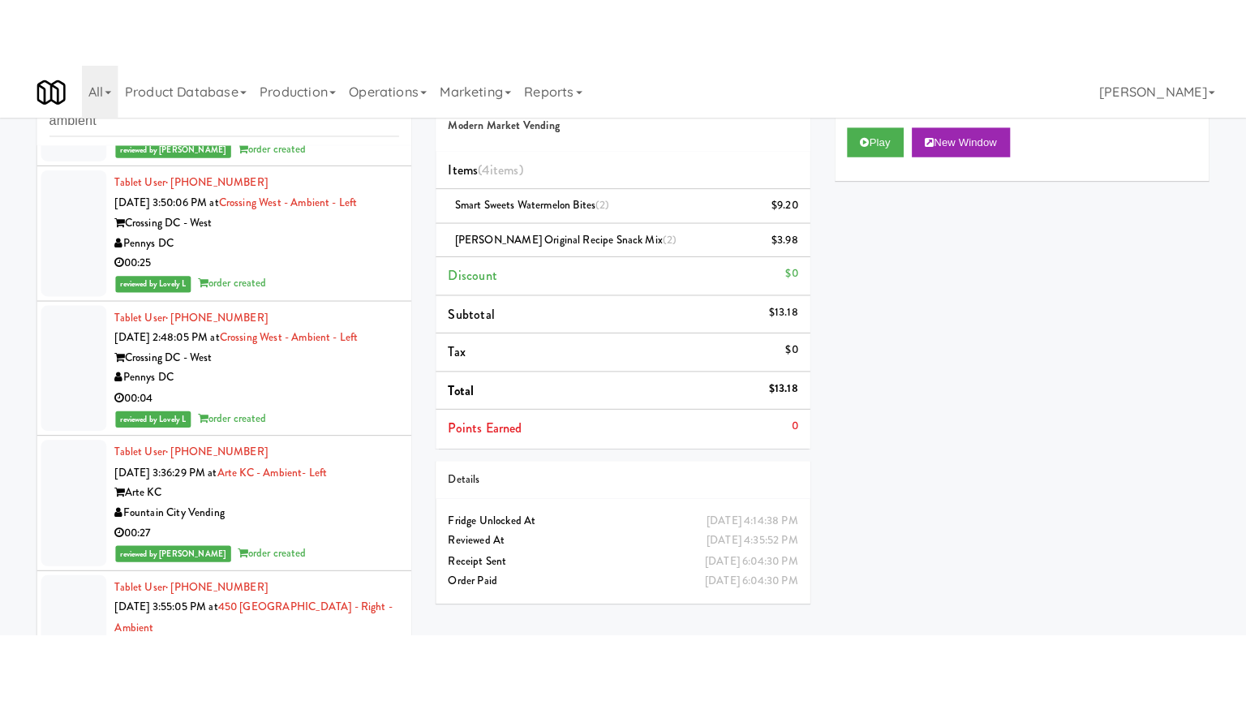
scroll to position [31703, 0]
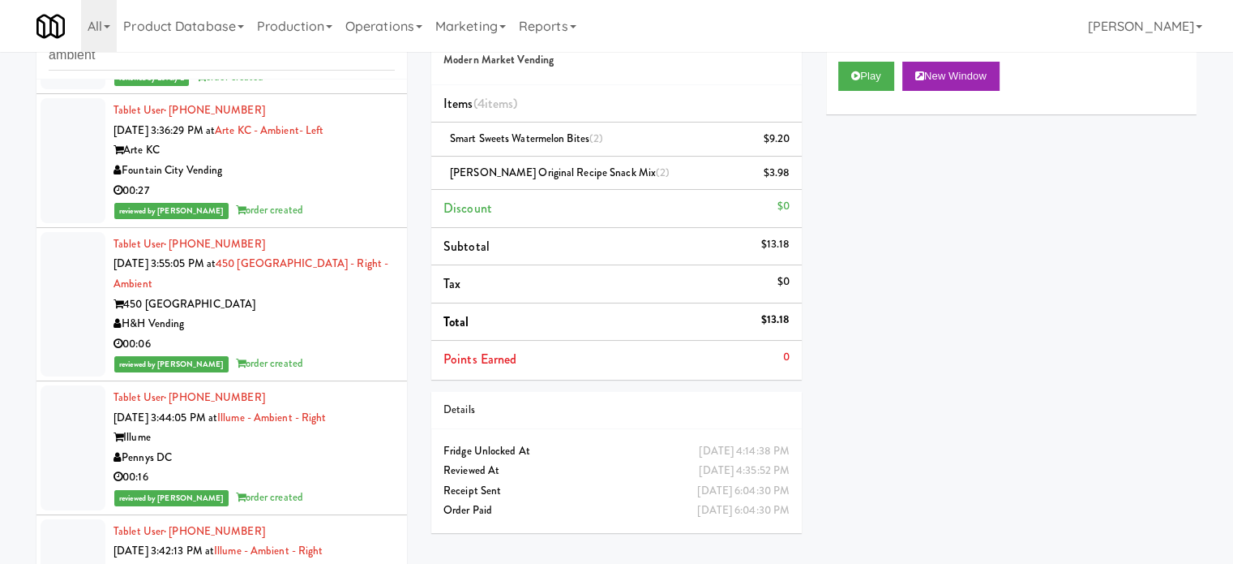
click at [344, 181] on div "Fountain City Vending" at bounding box center [254, 171] width 281 height 20
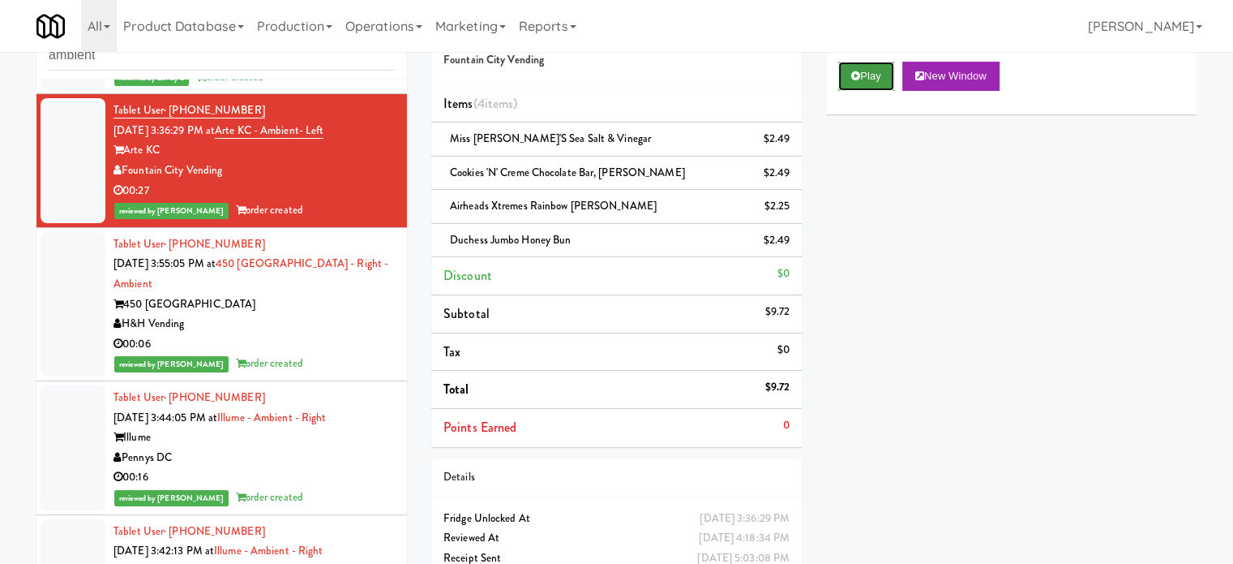
click at [865, 81] on button "Play" at bounding box center [867, 76] width 56 height 29
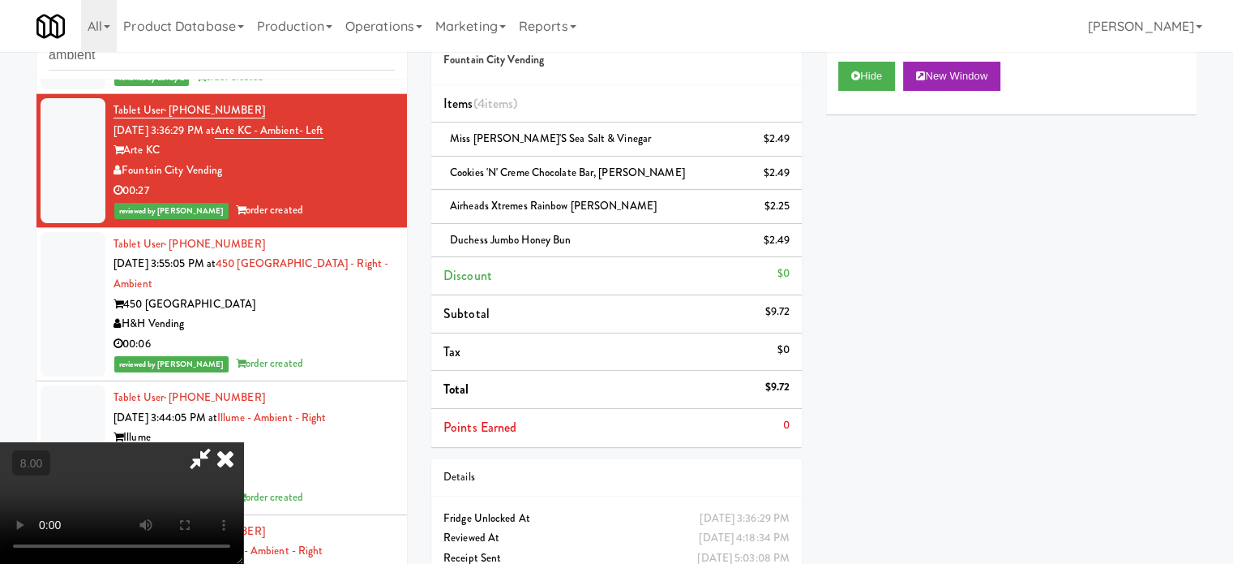
click at [333, 88] on div "reviewed by Lovely L order created" at bounding box center [254, 77] width 281 height 20
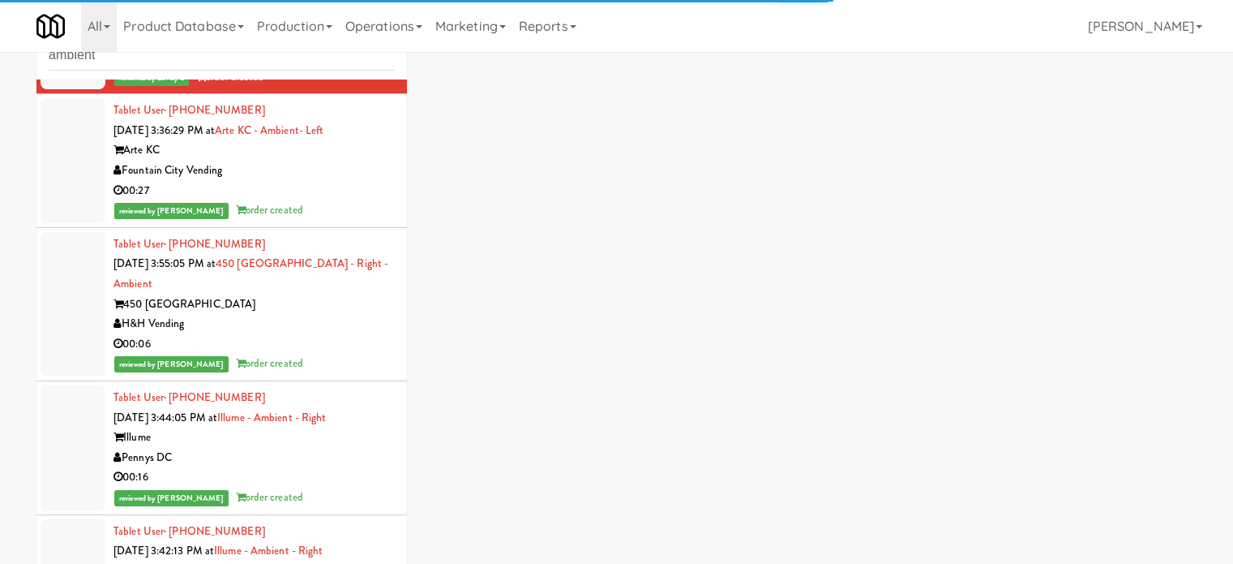
click at [356, 161] on div "Arte KC" at bounding box center [254, 150] width 281 height 20
click at [363, 181] on div "Fountain City Vending" at bounding box center [254, 171] width 281 height 20
click at [318, 181] on div "Fountain City Vending" at bounding box center [254, 171] width 281 height 20
click at [320, 181] on div "Fountain City Vending" at bounding box center [254, 171] width 281 height 20
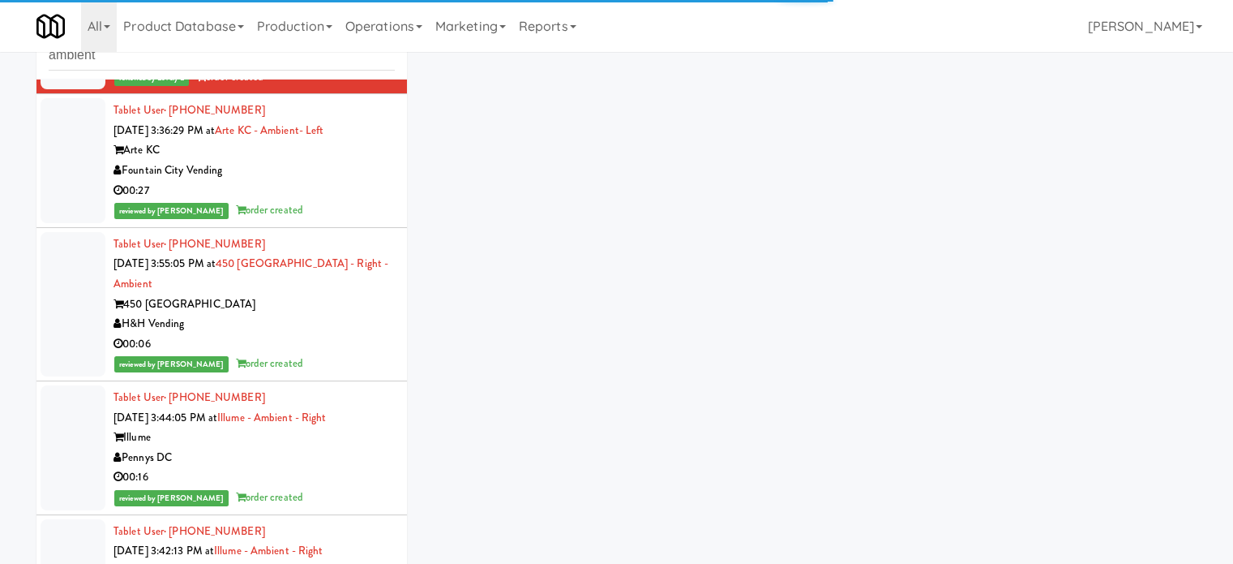
click at [365, 88] on div "reviewed by Lovely L order created" at bounding box center [254, 77] width 281 height 20
click at [367, 181] on div "Fountain City Vending" at bounding box center [254, 171] width 281 height 20
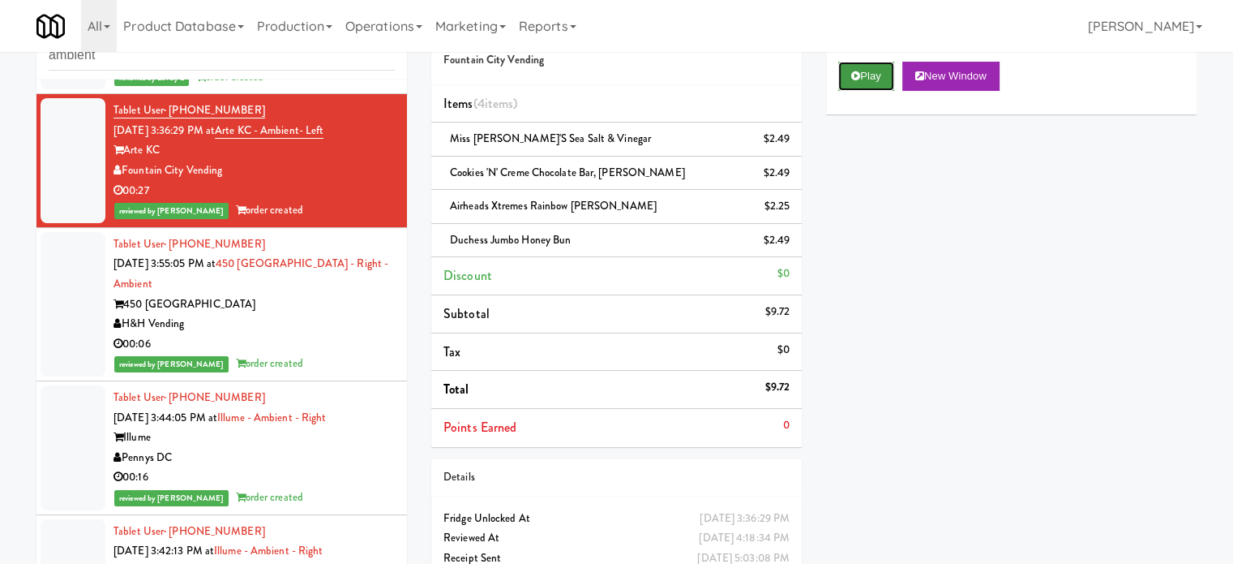
click at [872, 84] on button "Play" at bounding box center [867, 76] width 56 height 29
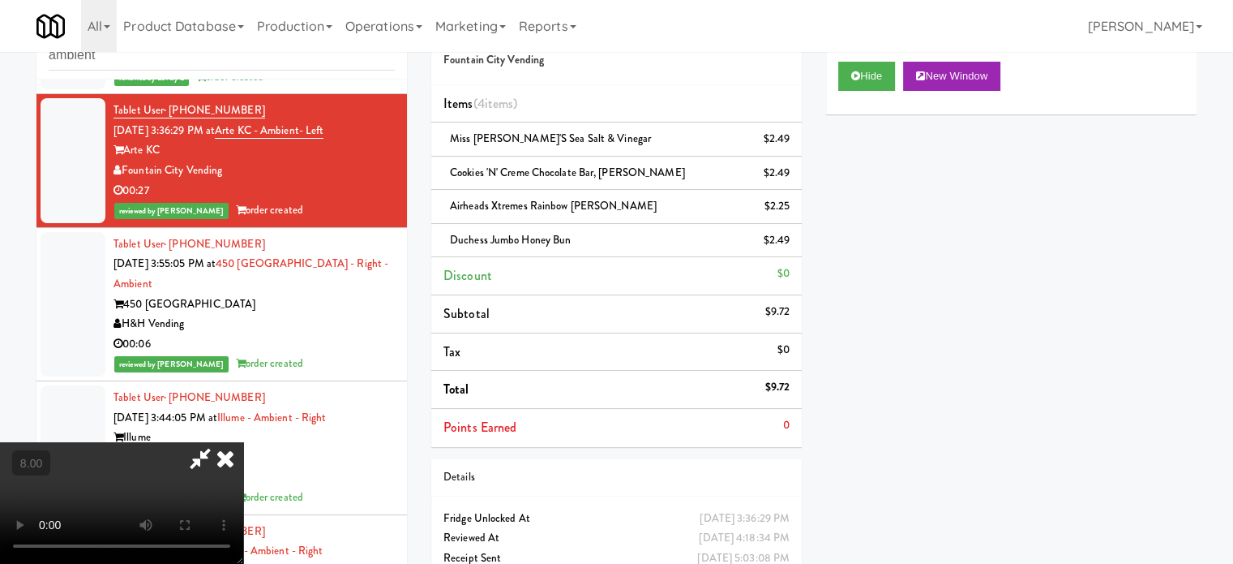
click at [243, 442] on video at bounding box center [121, 503] width 243 height 122
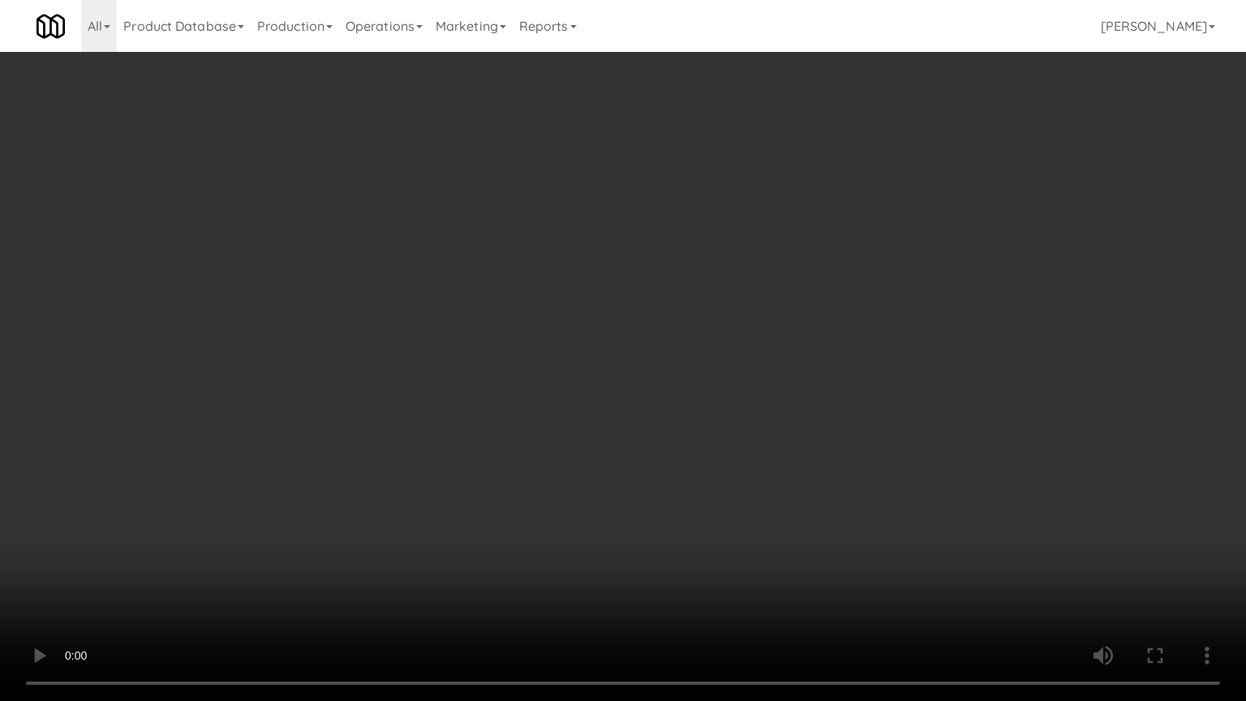
click at [444, 500] on video at bounding box center [623, 350] width 1246 height 701
click at [477, 431] on video at bounding box center [623, 350] width 1246 height 701
click at [491, 444] on video at bounding box center [623, 350] width 1246 height 701
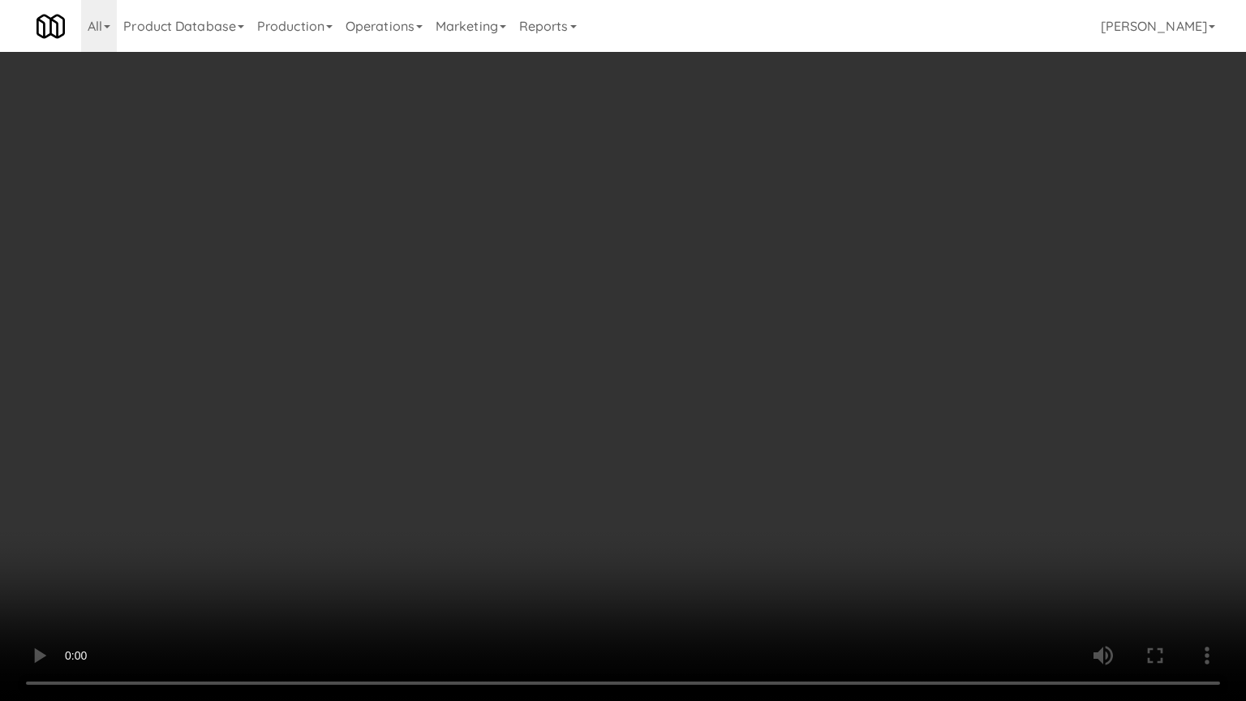
click at [475, 470] on video at bounding box center [623, 350] width 1246 height 701
click at [496, 474] on video at bounding box center [623, 350] width 1246 height 701
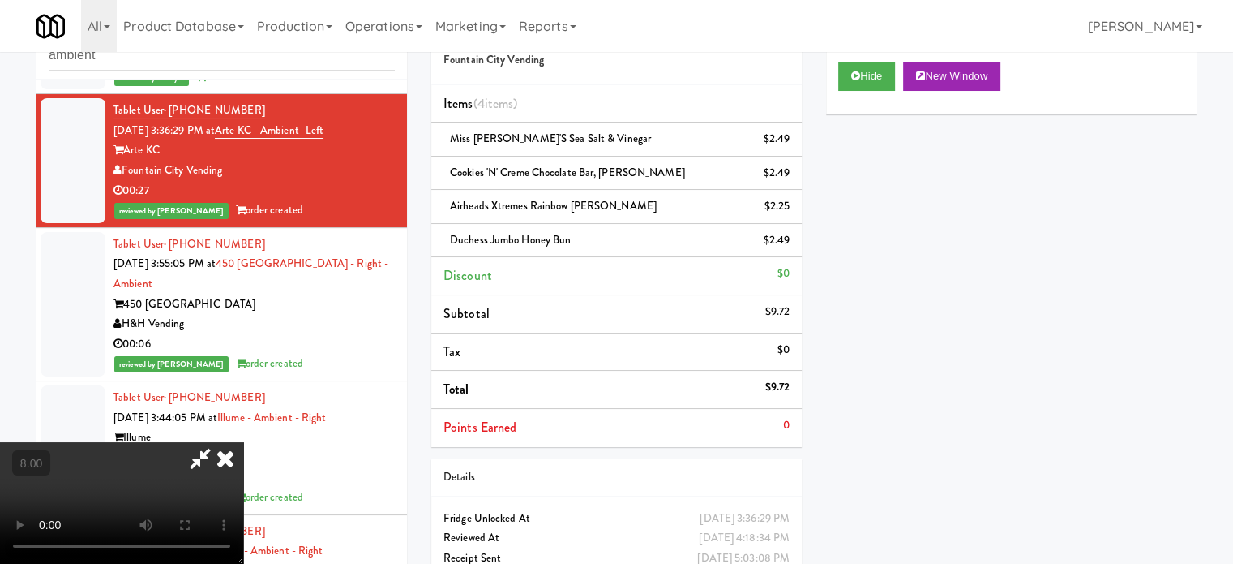
click at [243, 453] on video at bounding box center [121, 503] width 243 height 122
click at [243, 442] on video at bounding box center [121, 503] width 243 height 122
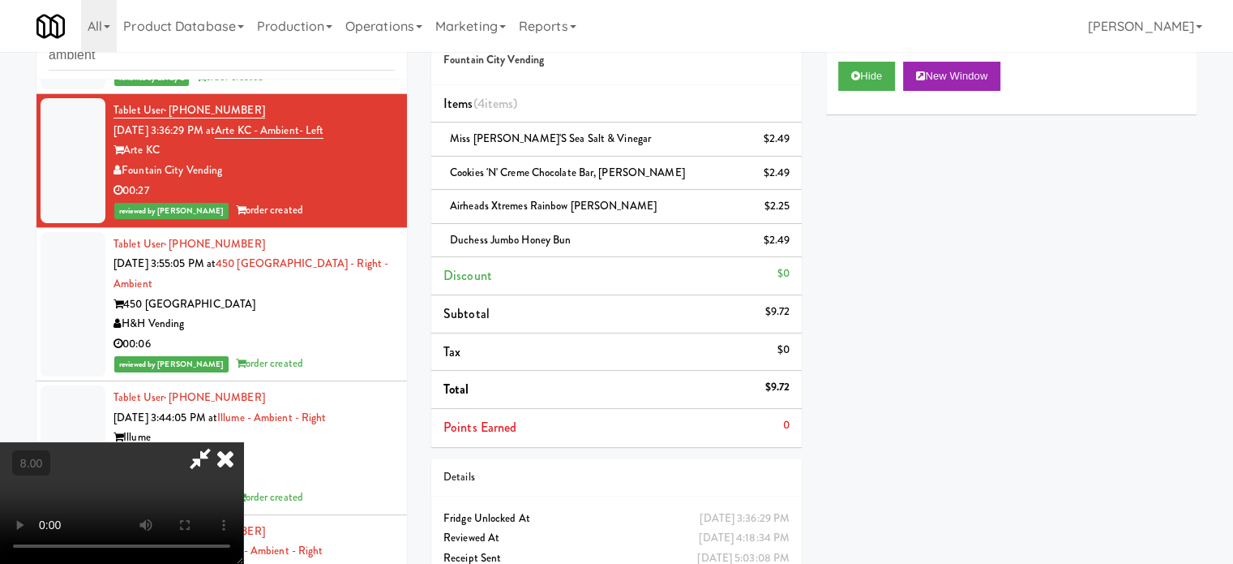
click at [236, 442] on video at bounding box center [121, 503] width 243 height 122
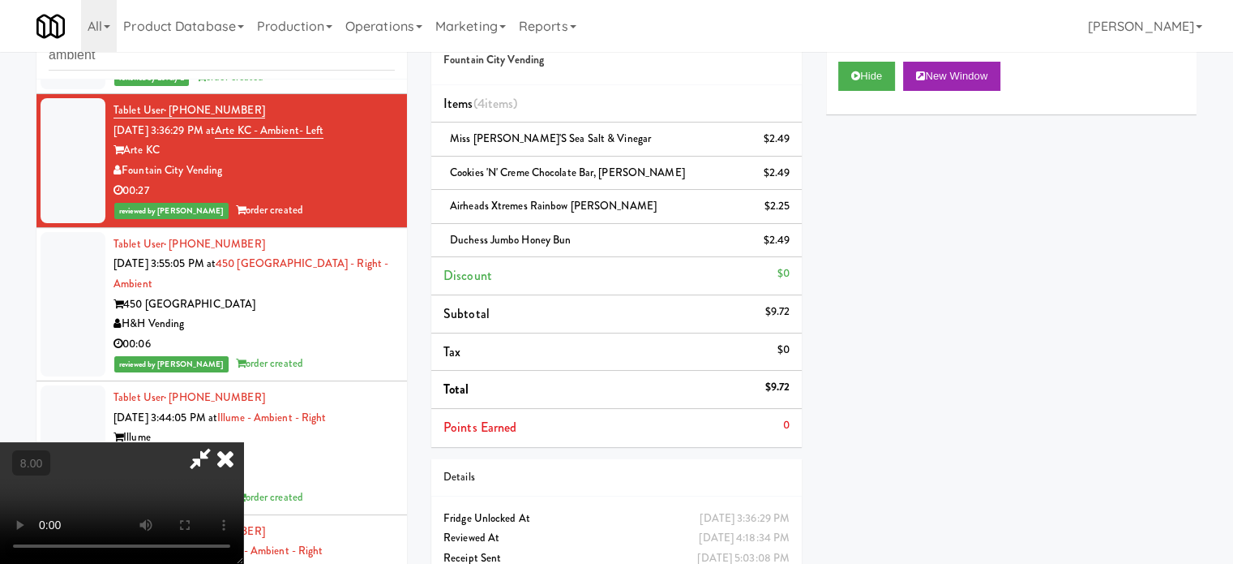
click at [236, 442] on video at bounding box center [121, 503] width 243 height 122
click at [236, 38] on link "Product Database" at bounding box center [184, 26] width 134 height 52
click at [243, 483] on video at bounding box center [121, 503] width 243 height 122
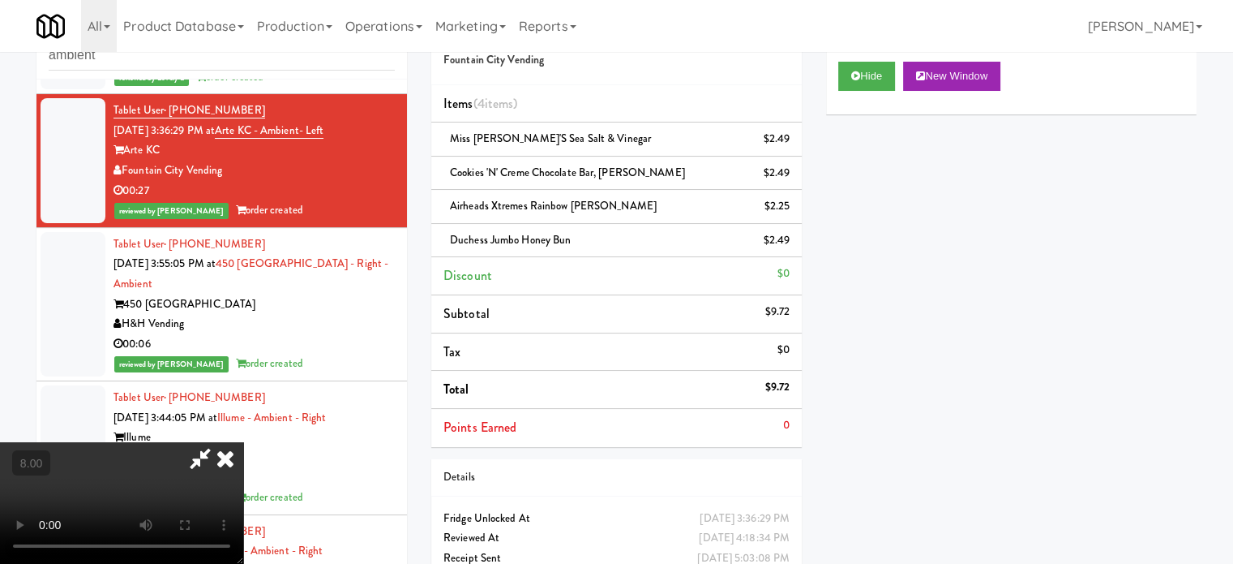
click at [243, 457] on video at bounding box center [121, 503] width 243 height 122
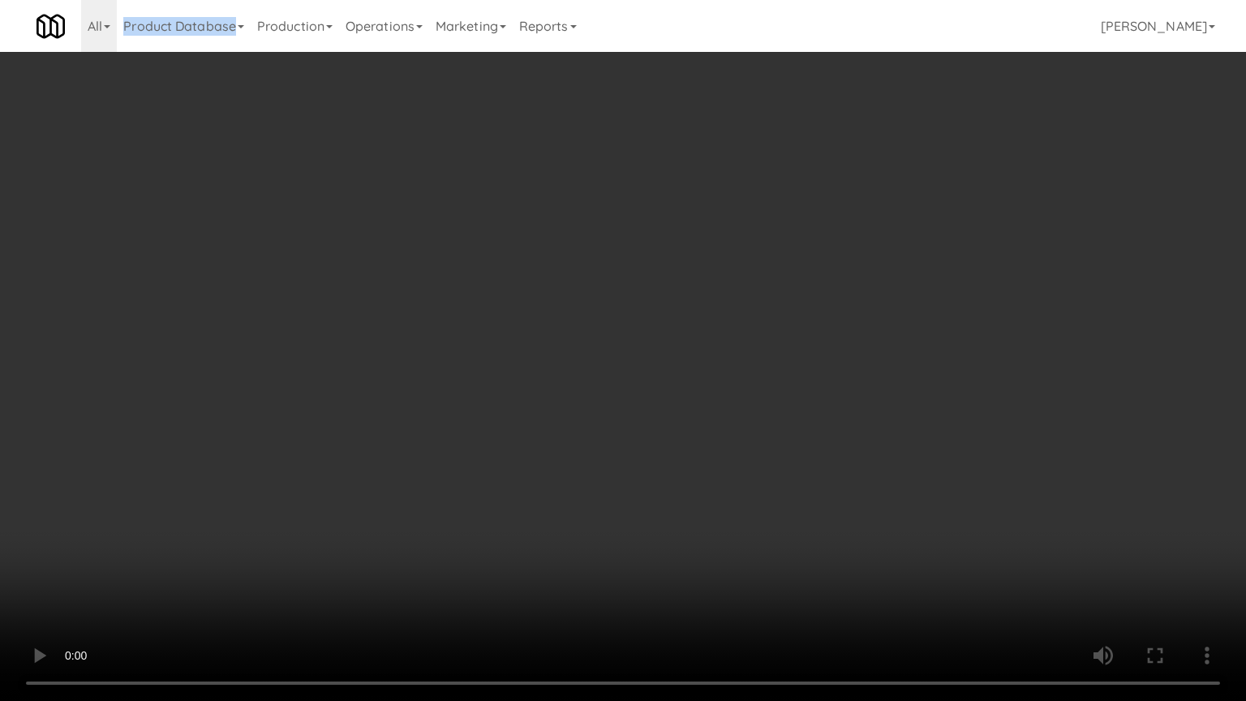
click at [255, 498] on video at bounding box center [623, 350] width 1246 height 701
click at [359, 453] on video at bounding box center [623, 350] width 1246 height 701
click at [422, 406] on video at bounding box center [623, 350] width 1246 height 701
click at [424, 405] on video at bounding box center [623, 350] width 1246 height 701
click at [426, 405] on video at bounding box center [623, 350] width 1246 height 701
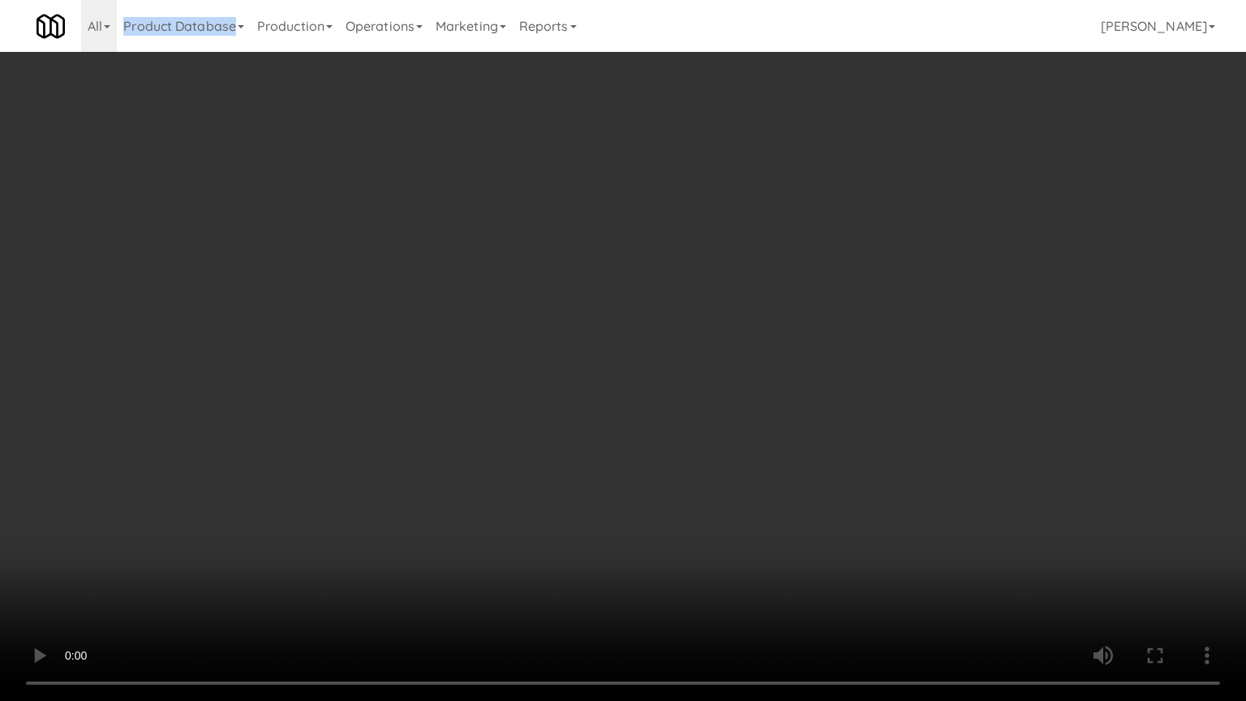
click at [427, 404] on video at bounding box center [623, 350] width 1246 height 701
click at [488, 412] on video at bounding box center [623, 350] width 1246 height 701
click at [489, 415] on video at bounding box center [623, 350] width 1246 height 701
click at [549, 431] on video at bounding box center [623, 350] width 1246 height 701
click at [549, 432] on video at bounding box center [623, 350] width 1246 height 701
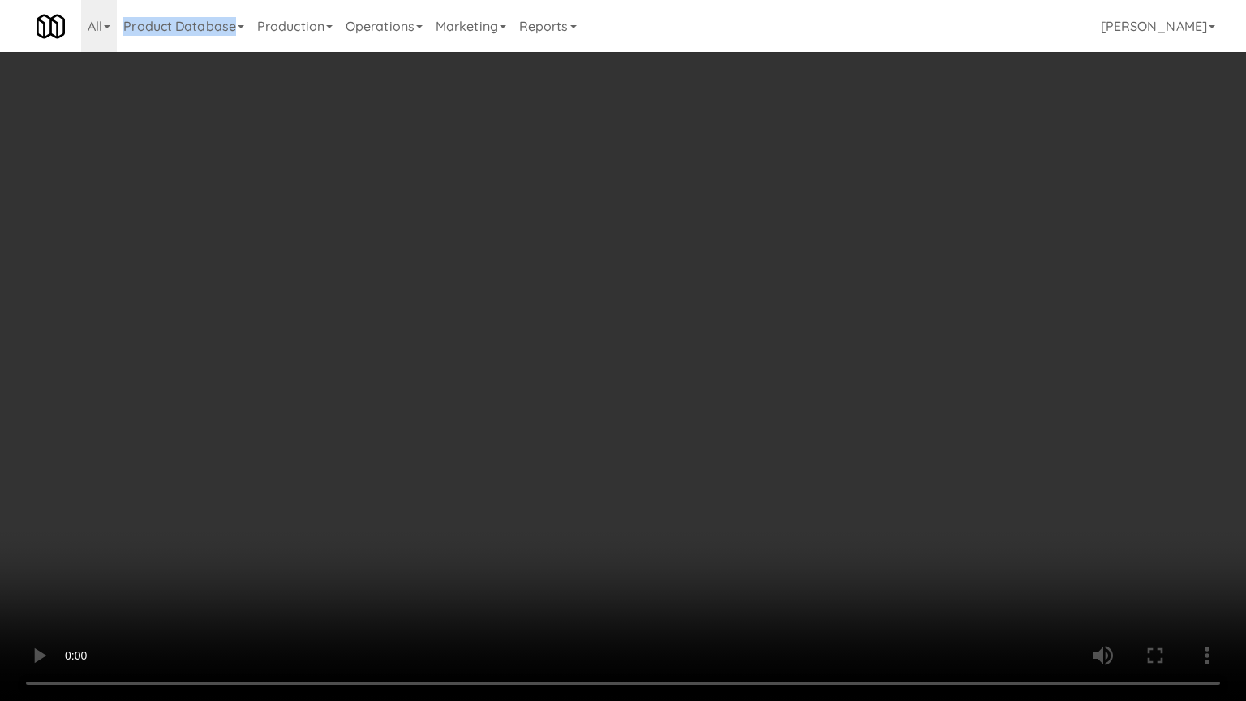
click at [675, 393] on video at bounding box center [623, 350] width 1246 height 701
click at [660, 397] on video at bounding box center [623, 350] width 1246 height 701
click at [658, 388] on video at bounding box center [623, 350] width 1246 height 701
click at [658, 386] on video at bounding box center [623, 350] width 1246 height 701
click at [686, 399] on video at bounding box center [623, 350] width 1246 height 701
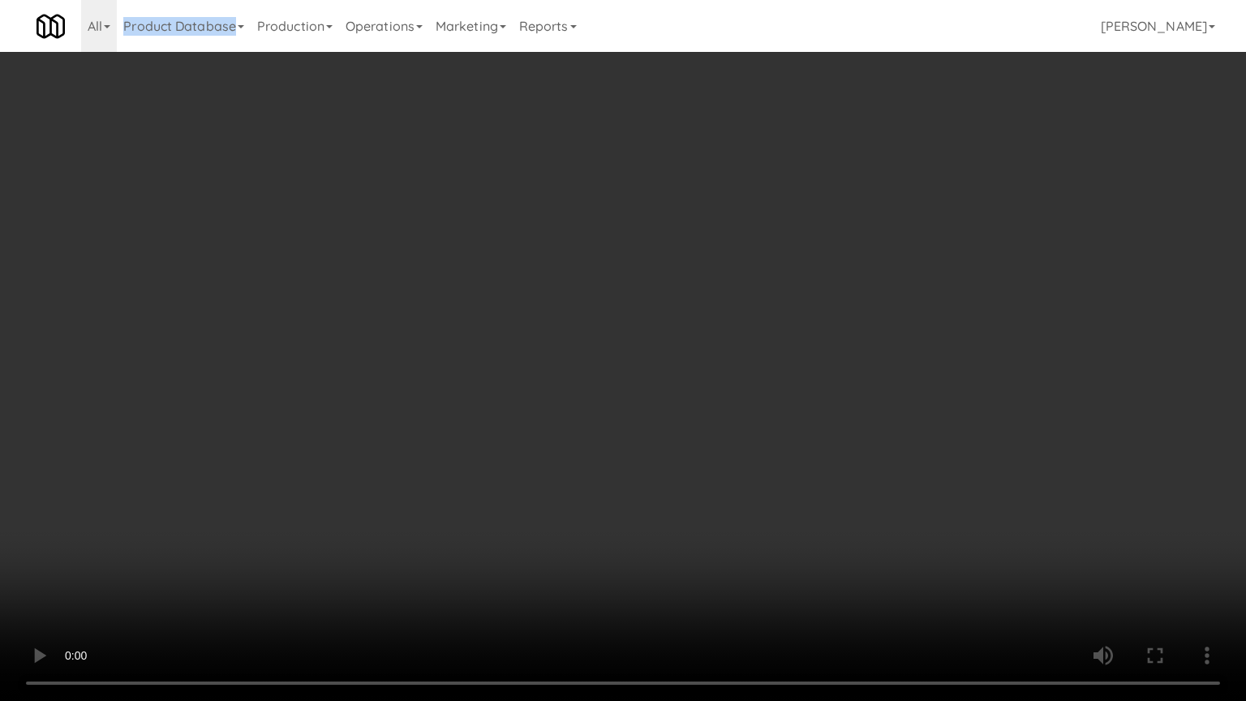
click at [686, 399] on video at bounding box center [623, 350] width 1246 height 701
click at [769, 402] on video at bounding box center [623, 350] width 1246 height 701
click at [770, 389] on video at bounding box center [623, 350] width 1246 height 701
click at [788, 356] on video at bounding box center [623, 350] width 1246 height 701
drag, startPoint x: 788, startPoint y: 356, endPoint x: 875, endPoint y: 143, distance: 230.3
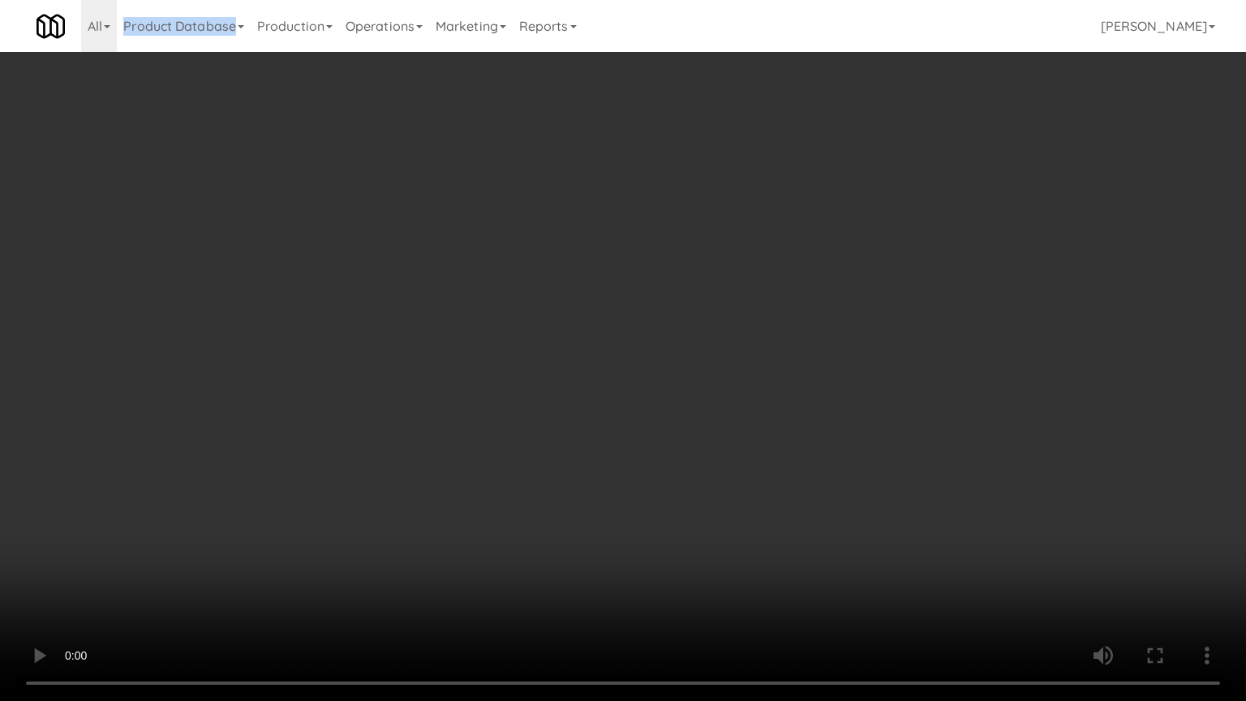
click at [788, 355] on video at bounding box center [623, 350] width 1246 height 701
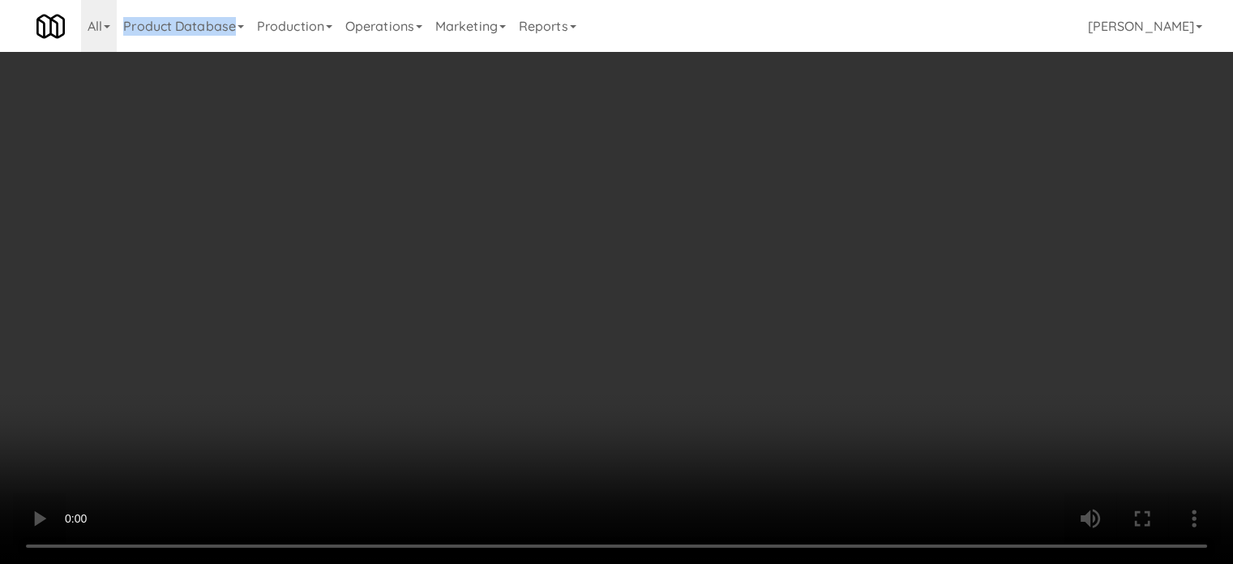
scroll to position [31703, 0]
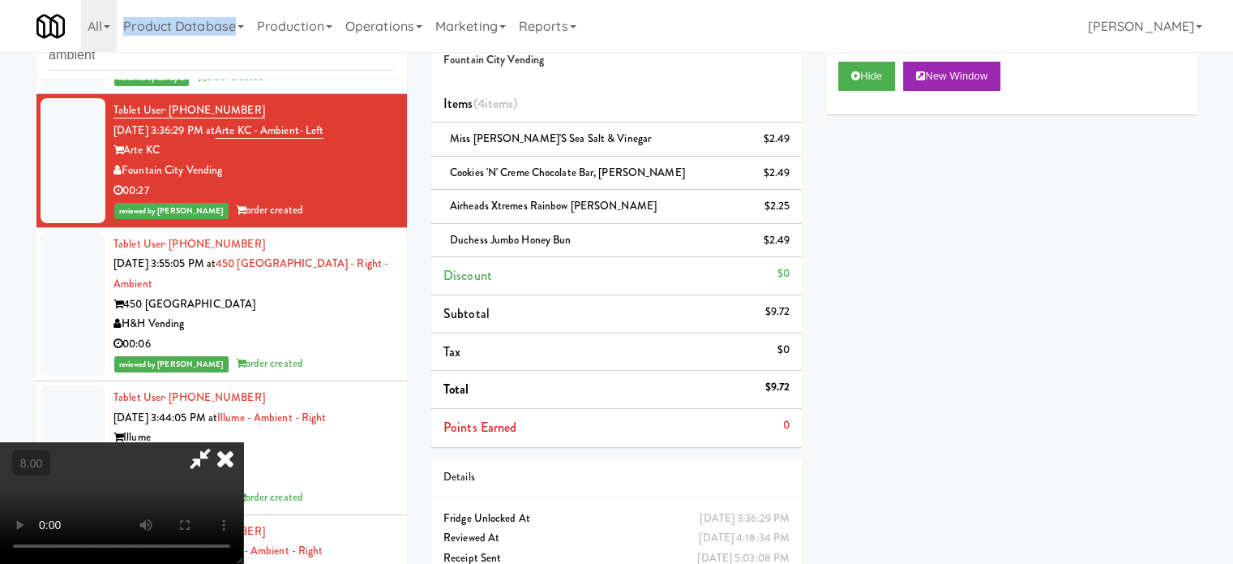
click at [243, 442] on icon at bounding box center [226, 458] width 36 height 32
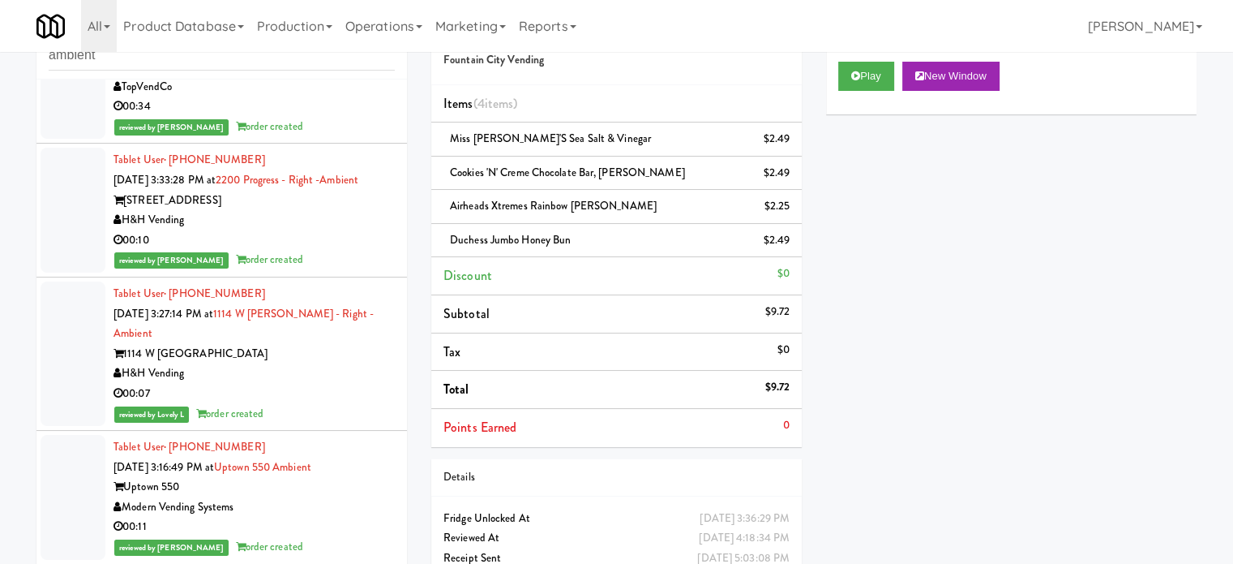
scroll to position [32919, 0]
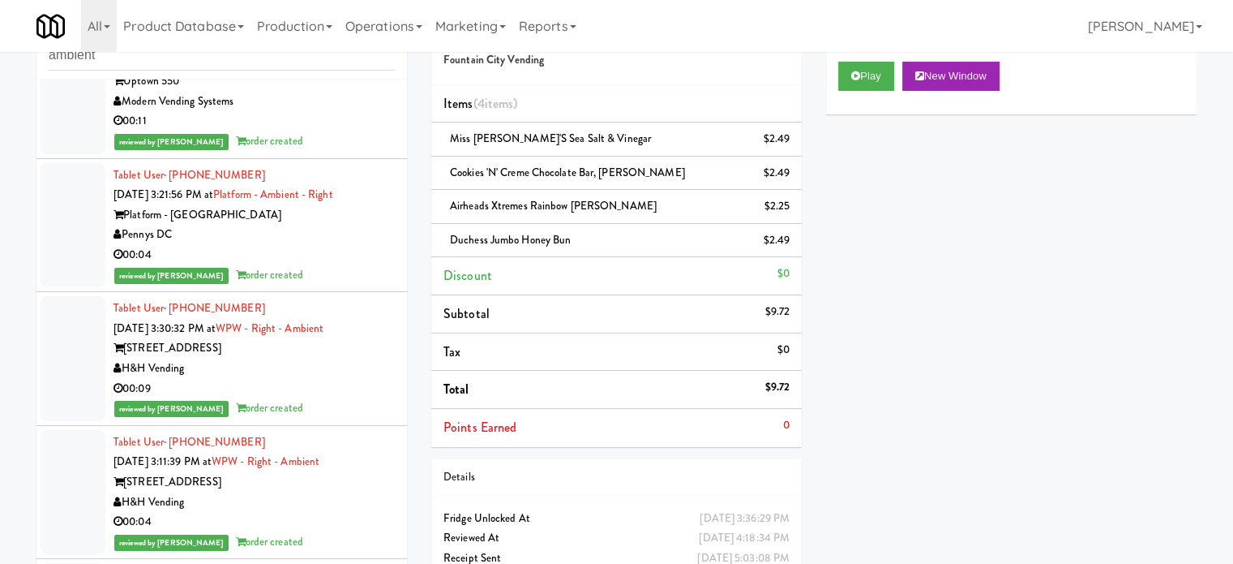
click at [341, 131] on div "00:11" at bounding box center [254, 121] width 281 height 20
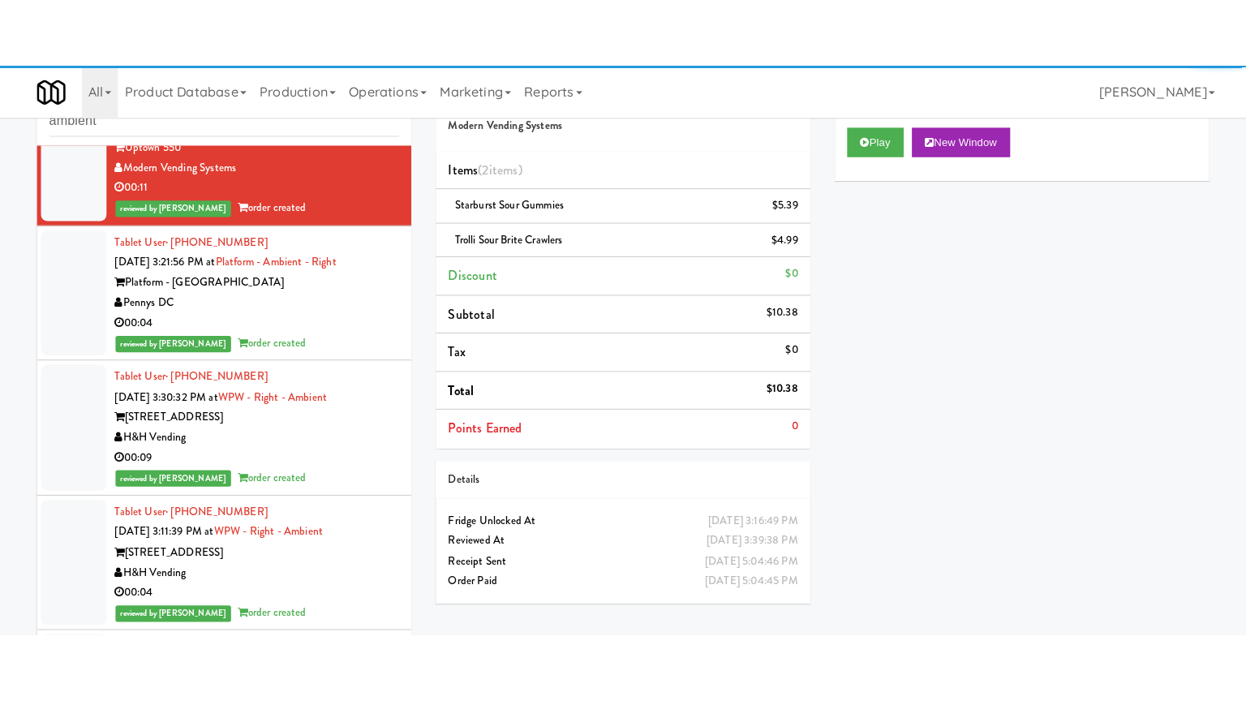
scroll to position [33325, 0]
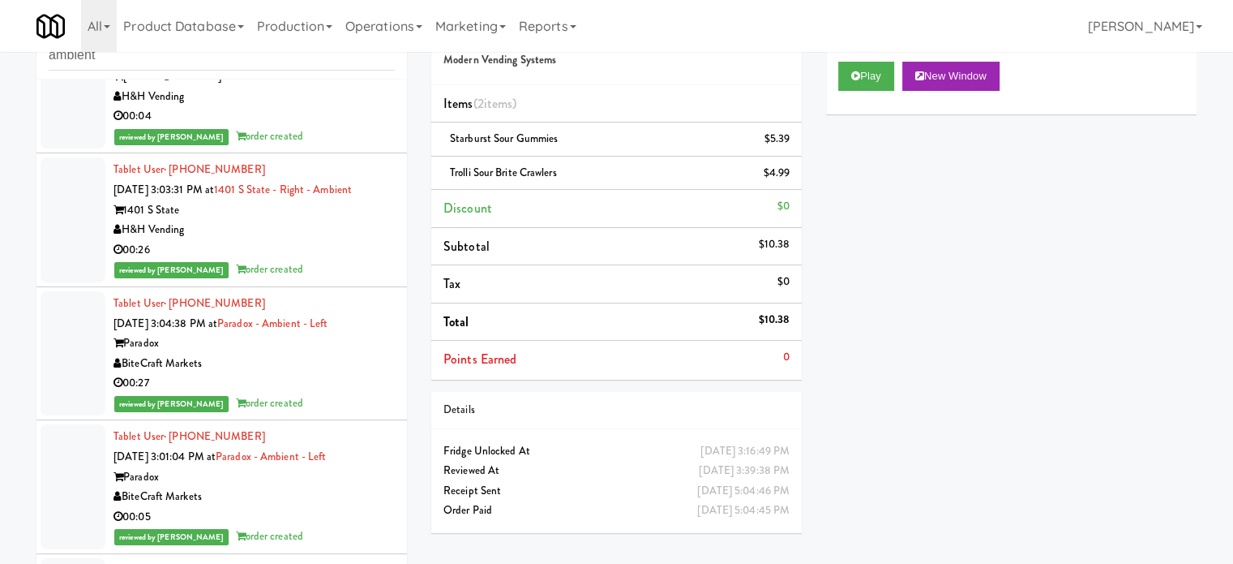
click at [351, 260] on div "00:26" at bounding box center [254, 250] width 281 height 20
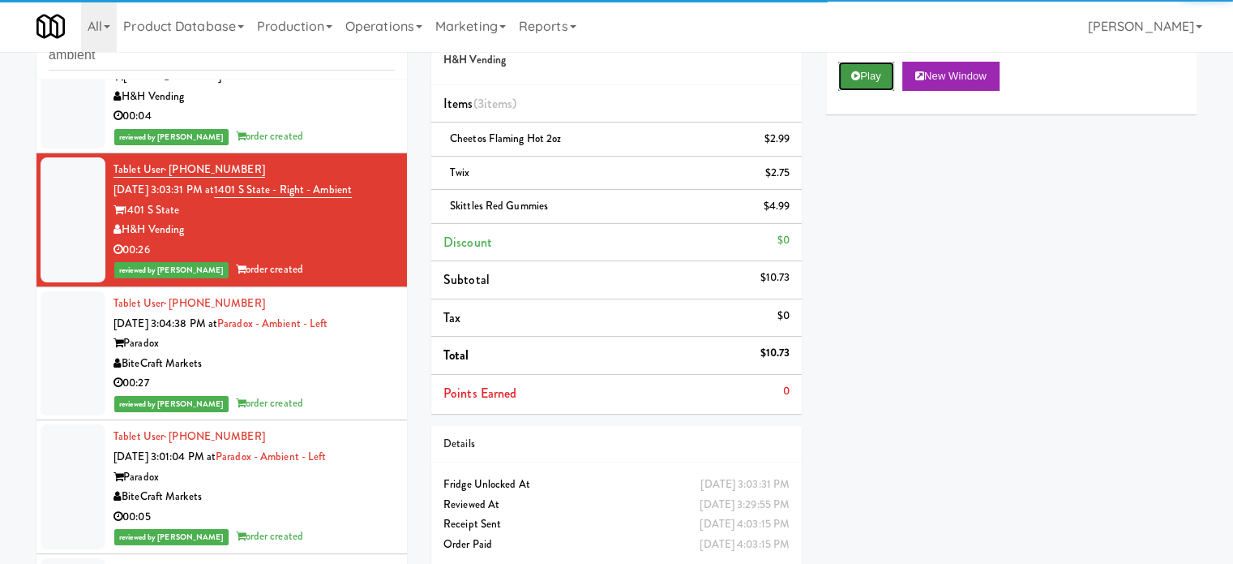
click at [869, 71] on button "Play" at bounding box center [867, 76] width 56 height 29
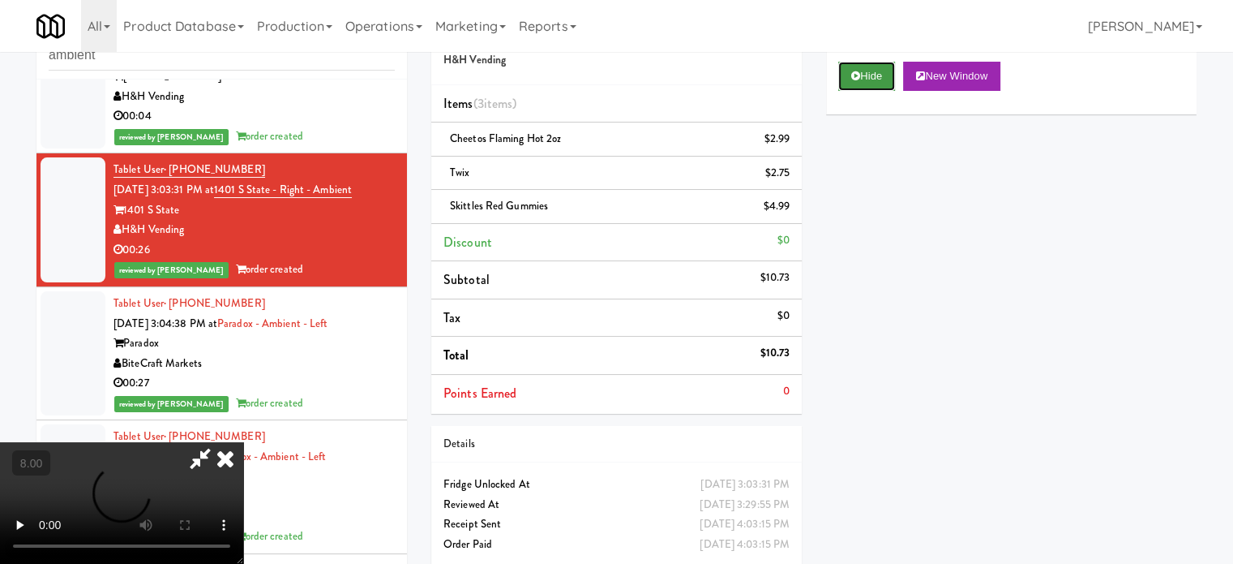
click at [866, 69] on button "Hide" at bounding box center [867, 76] width 57 height 29
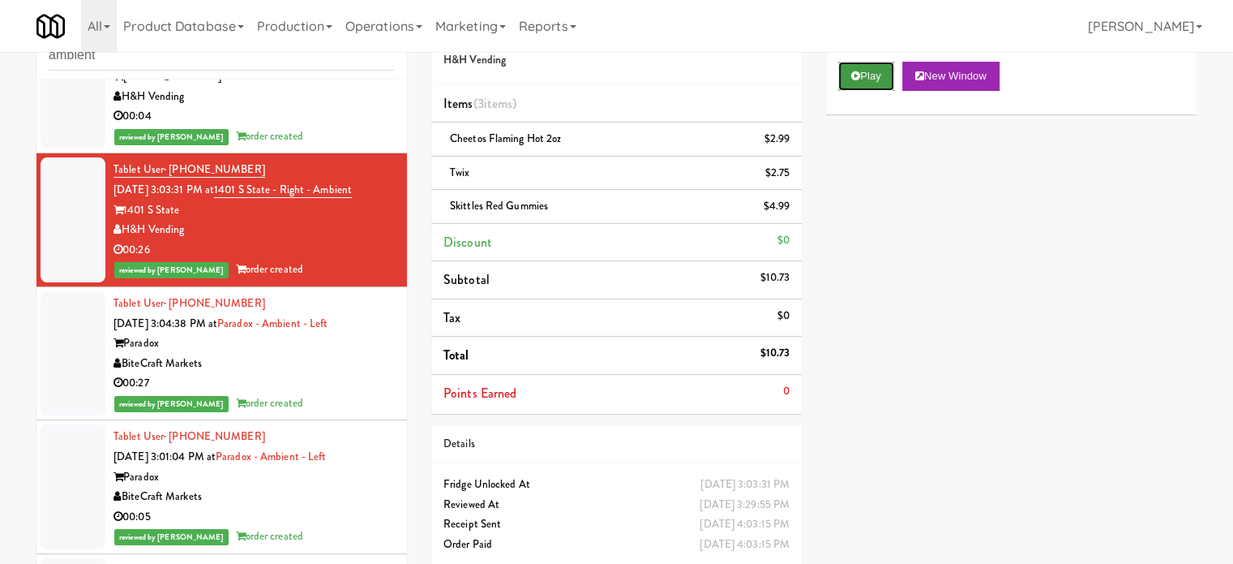
click at [871, 65] on button "Play" at bounding box center [867, 76] width 56 height 29
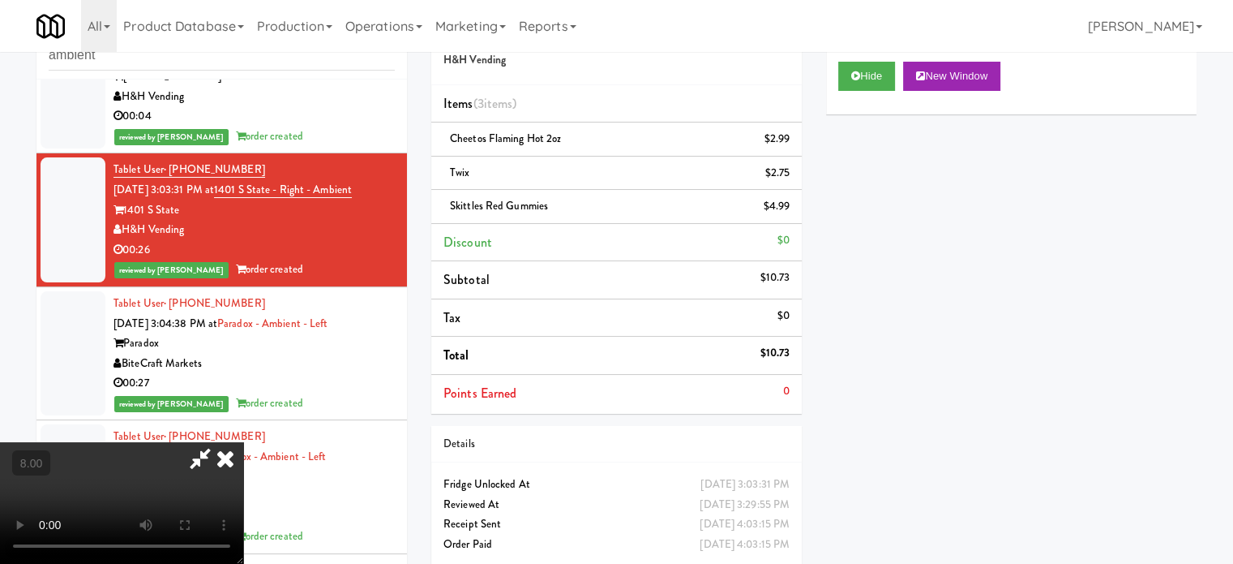
drag, startPoint x: 435, startPoint y: 371, endPoint x: 440, endPoint y: 362, distance: 10.9
click at [243, 442] on video at bounding box center [121, 503] width 243 height 122
drag, startPoint x: 440, startPoint y: 362, endPoint x: 486, endPoint y: 344, distance: 49.5
click at [243, 442] on video at bounding box center [121, 503] width 243 height 122
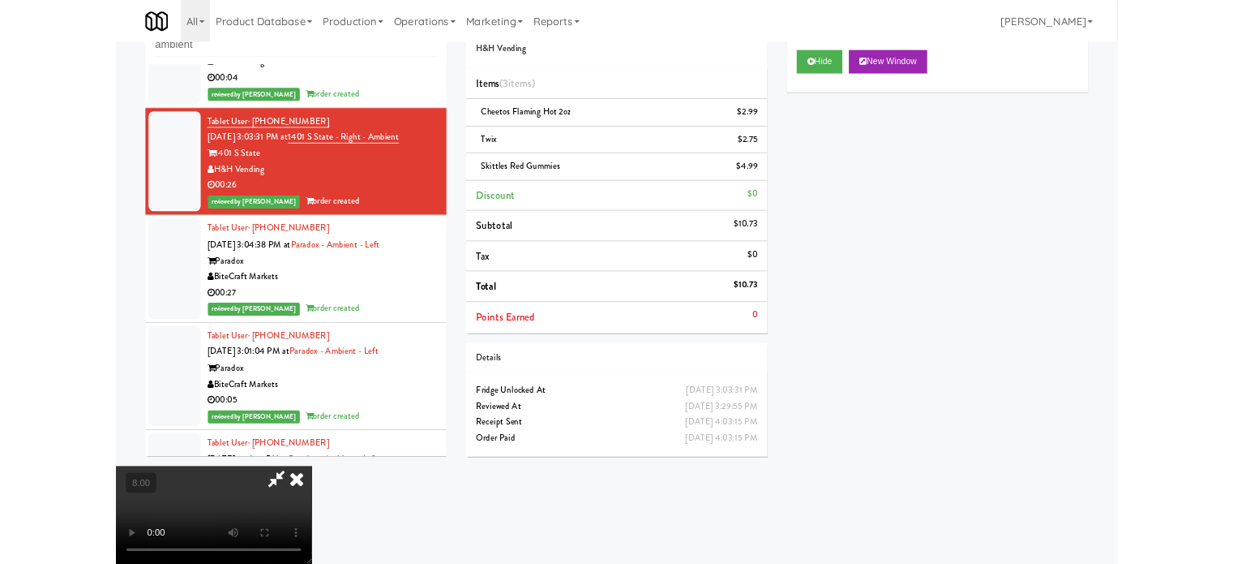
scroll to position [33025, 0]
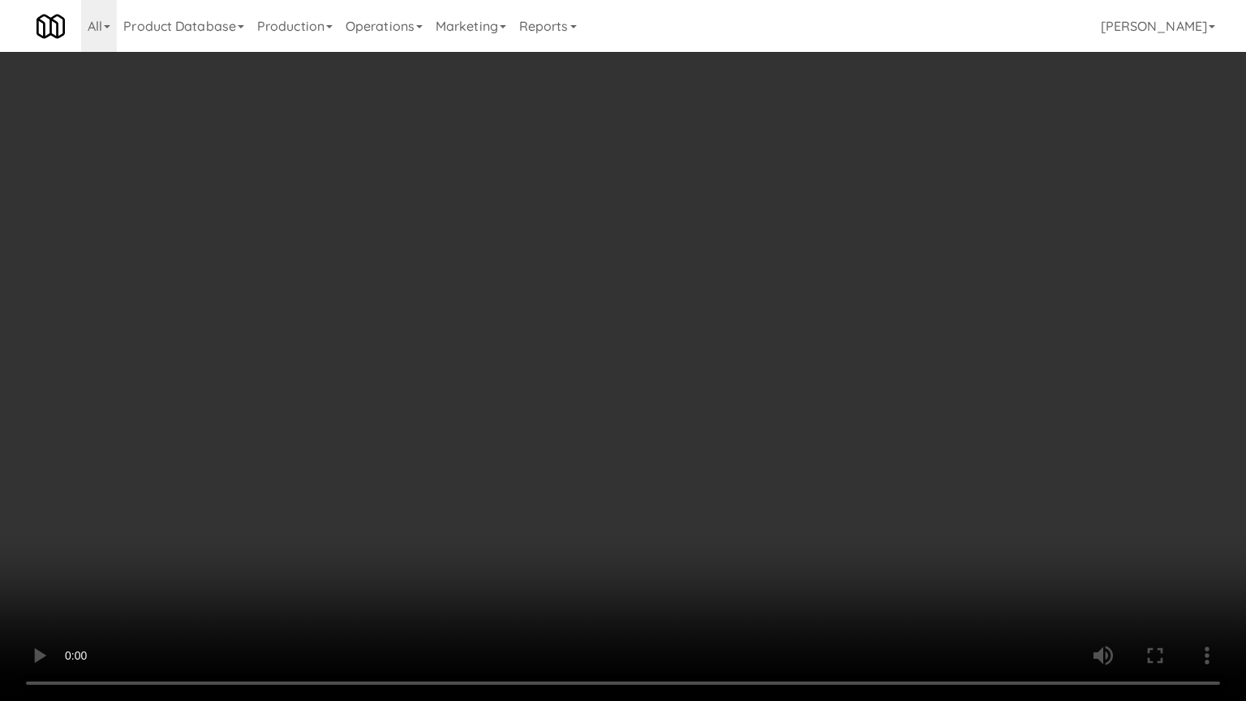
click at [484, 346] on video at bounding box center [623, 350] width 1246 height 701
click at [484, 352] on video at bounding box center [623, 350] width 1246 height 701
click at [495, 358] on video at bounding box center [623, 350] width 1246 height 701
click at [559, 364] on video at bounding box center [623, 350] width 1246 height 701
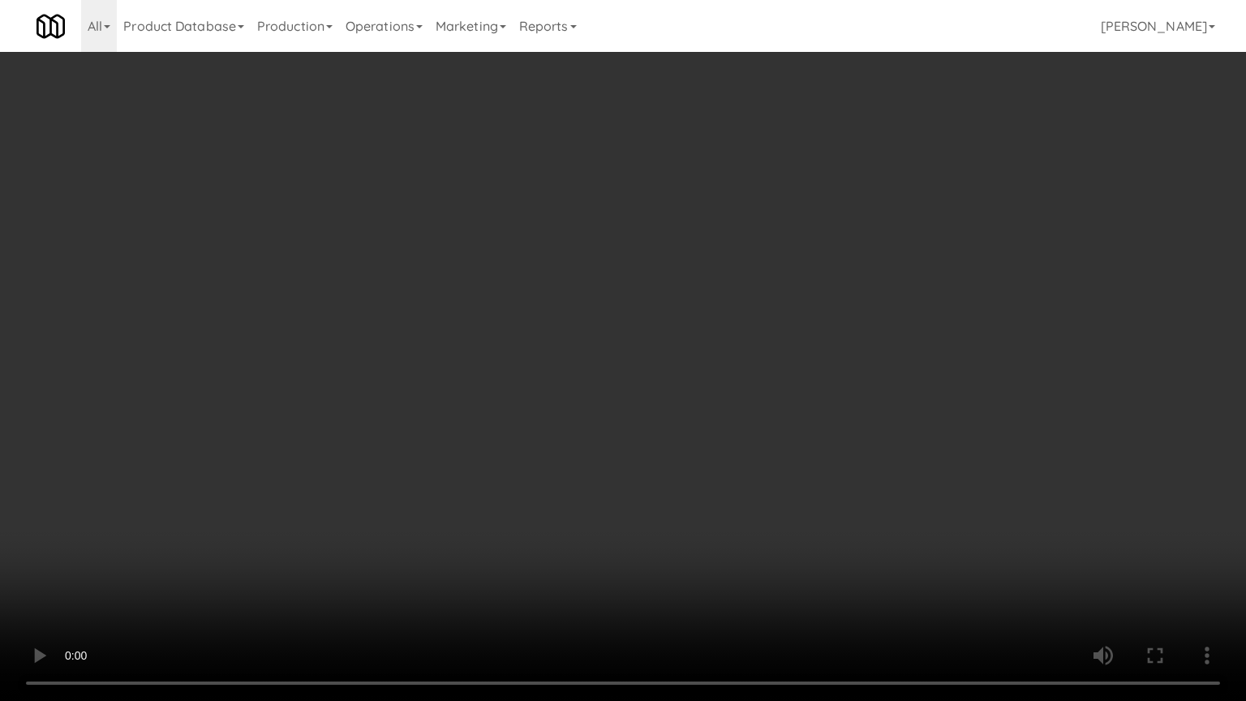
click at [559, 365] on video at bounding box center [623, 350] width 1246 height 701
click at [583, 380] on video at bounding box center [623, 350] width 1246 height 701
click at [587, 378] on video at bounding box center [623, 350] width 1246 height 701
click at [589, 372] on video at bounding box center [623, 350] width 1246 height 701
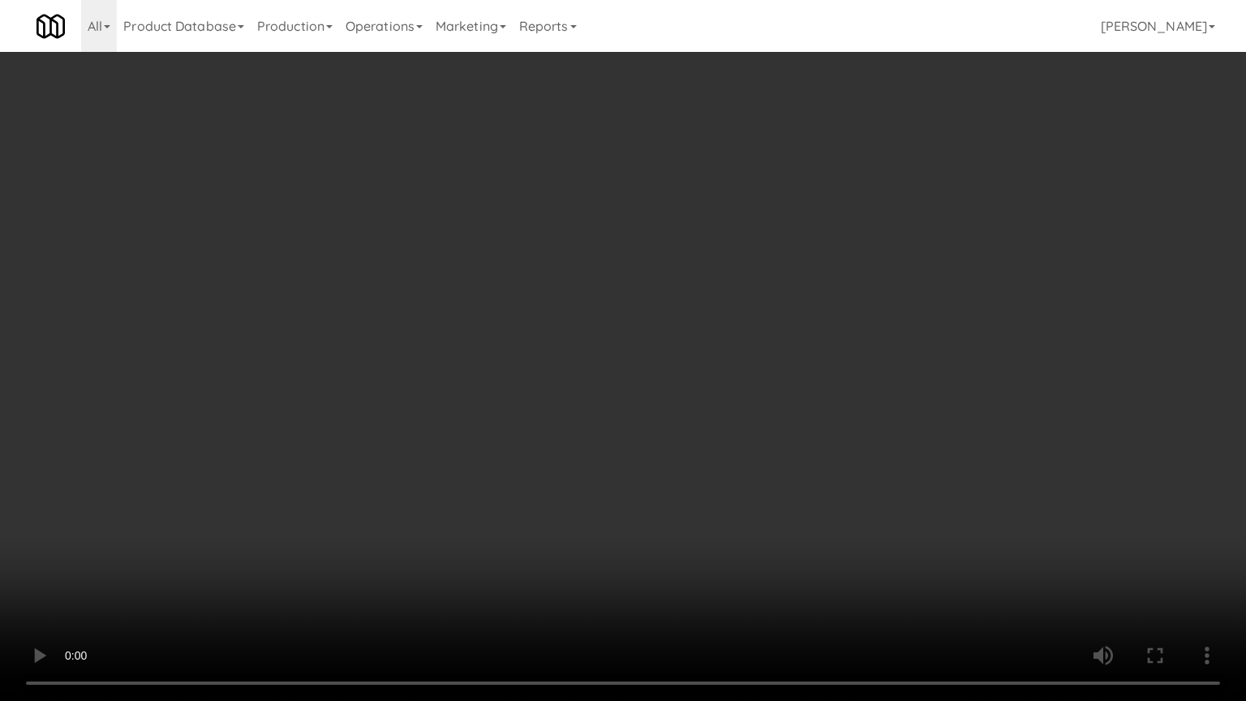
click at [607, 383] on video at bounding box center [623, 350] width 1246 height 701
drag, startPoint x: 607, startPoint y: 383, endPoint x: 610, endPoint y: 373, distance: 10.0
click at [607, 384] on video at bounding box center [623, 350] width 1246 height 701
click at [610, 370] on video at bounding box center [623, 350] width 1246 height 701
click at [867, 563] on video at bounding box center [623, 350] width 1246 height 701
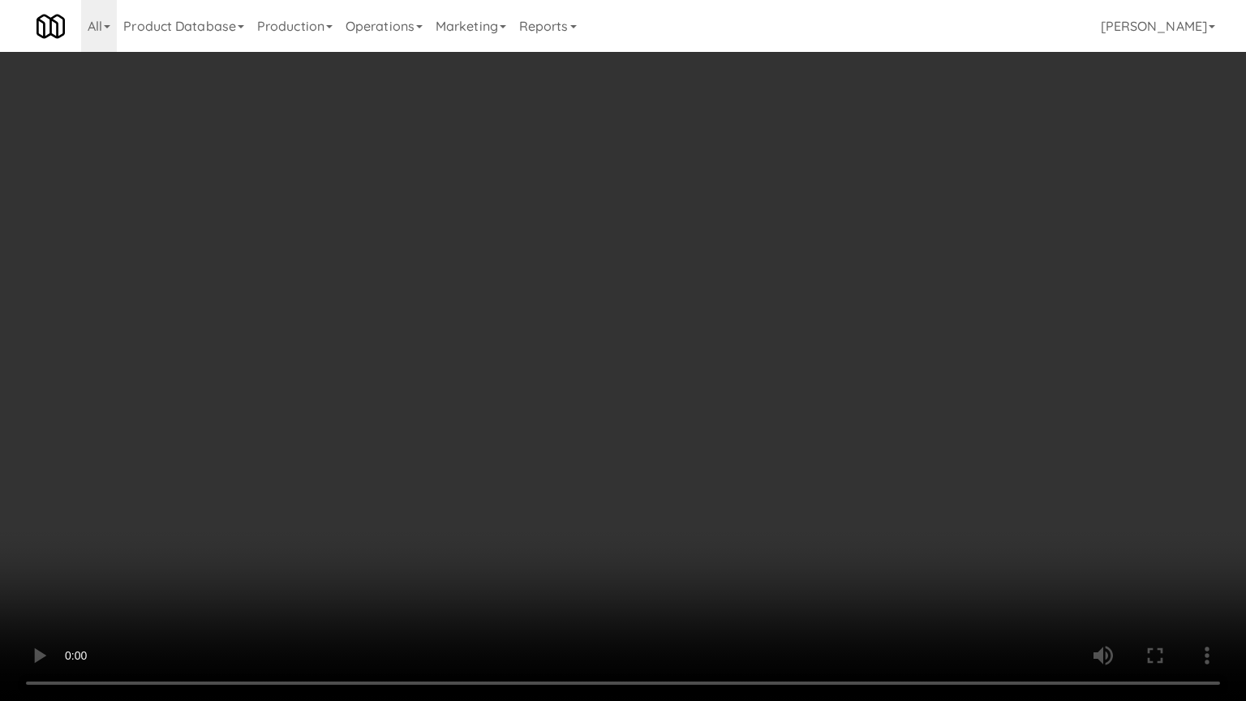
click at [818, 547] on video at bounding box center [623, 350] width 1246 height 701
click at [746, 538] on video at bounding box center [623, 350] width 1246 height 701
click at [689, 539] on video at bounding box center [623, 350] width 1246 height 701
click at [238, 518] on video at bounding box center [623, 350] width 1246 height 701
click at [225, 438] on video at bounding box center [623, 350] width 1246 height 701
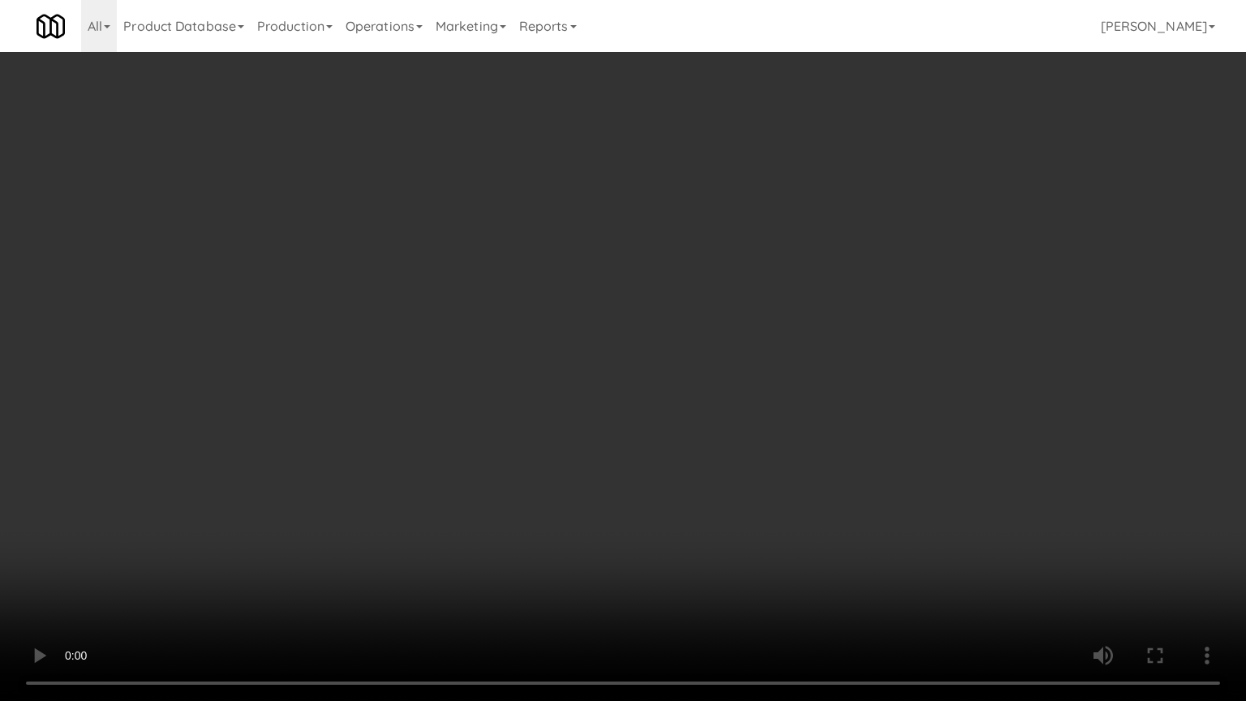
click at [237, 450] on video at bounding box center [623, 350] width 1246 height 701
click at [351, 468] on video at bounding box center [623, 350] width 1246 height 701
click at [369, 467] on video at bounding box center [623, 350] width 1246 height 701
click at [362, 464] on video at bounding box center [623, 350] width 1246 height 701
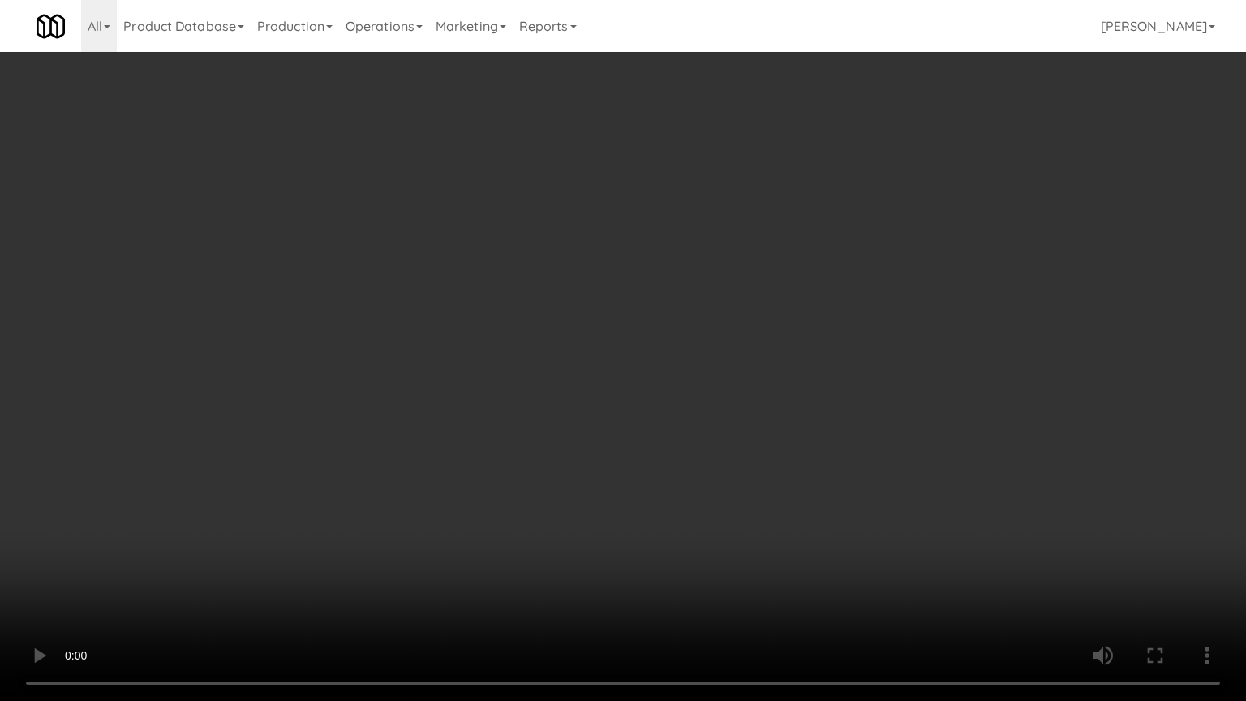
click at [399, 393] on video at bounding box center [623, 350] width 1246 height 701
click at [409, 337] on video at bounding box center [623, 350] width 1246 height 701
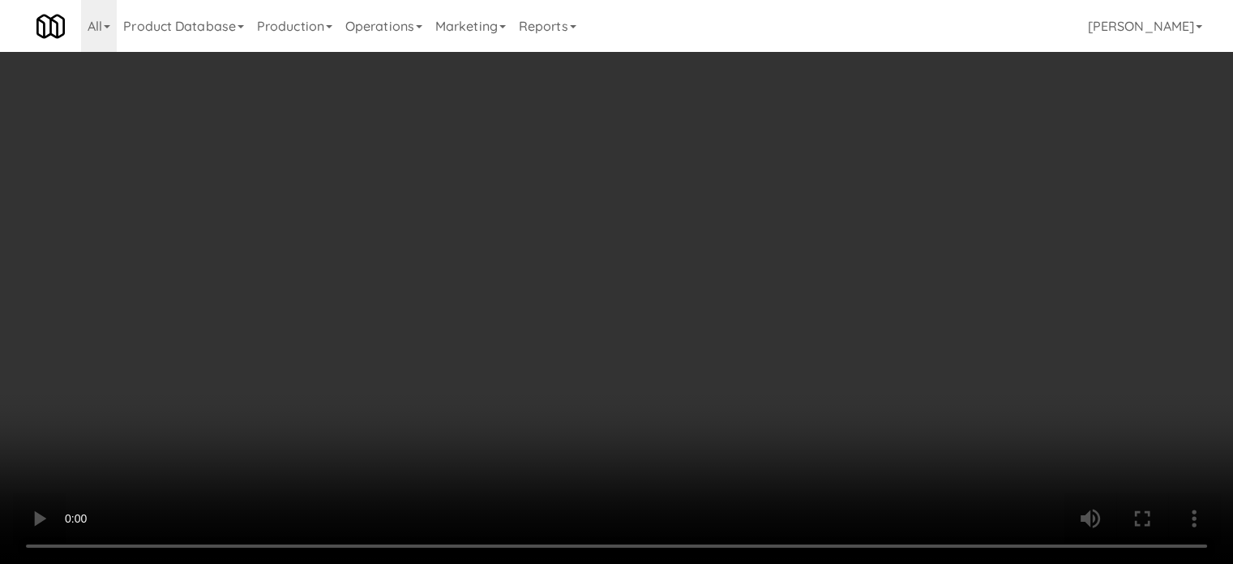
scroll to position [33325, 0]
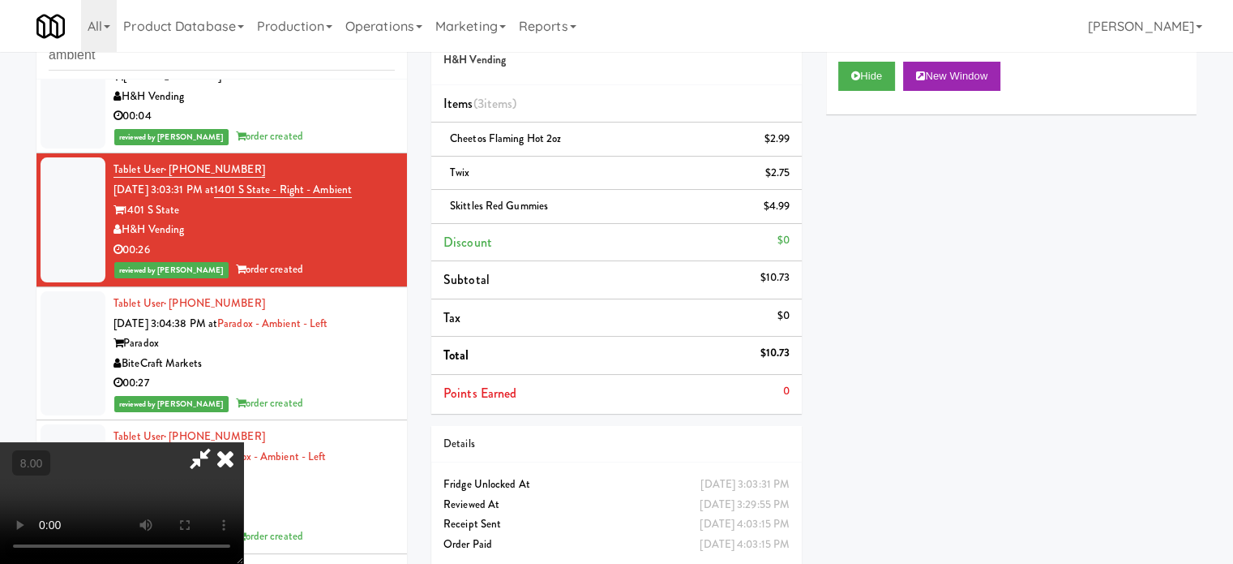
click at [243, 442] on icon at bounding box center [226, 458] width 36 height 32
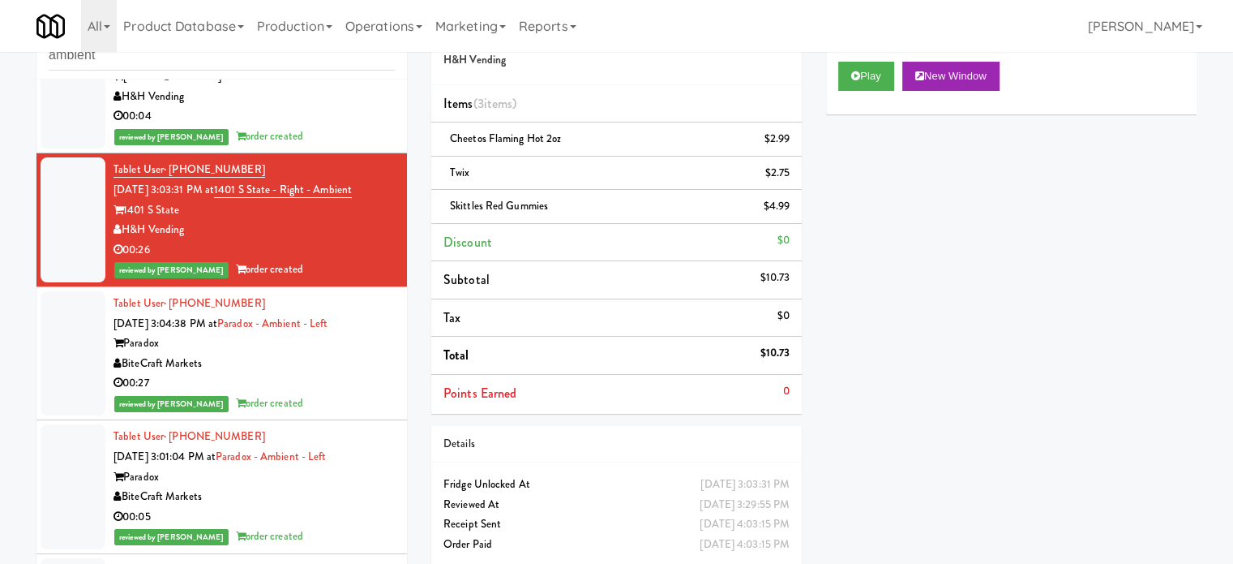
scroll to position [33730, 0]
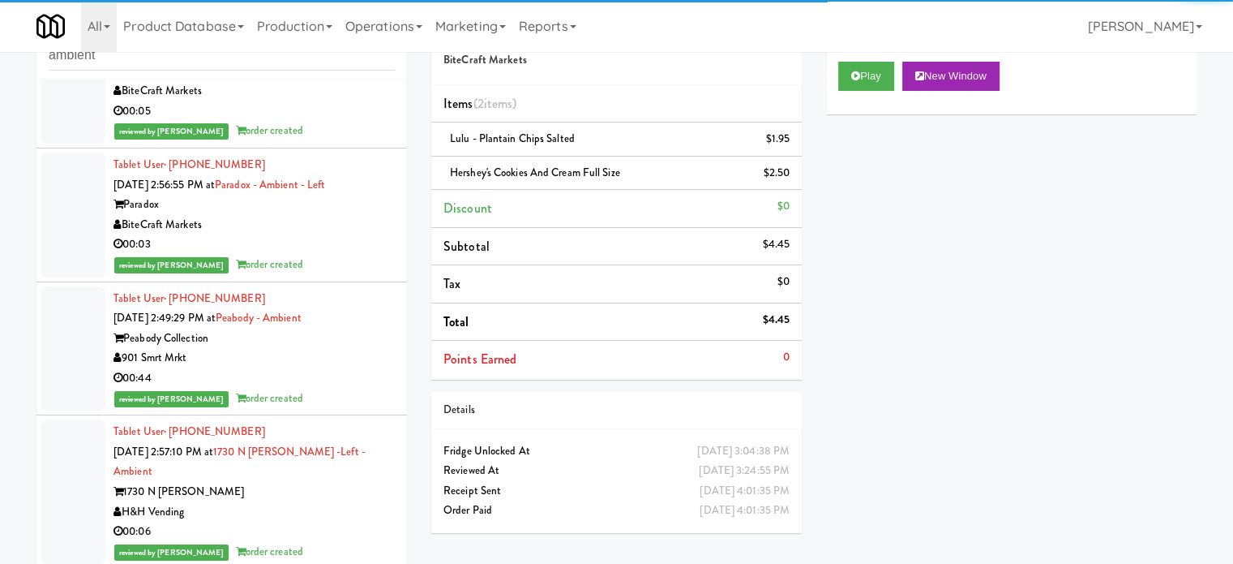
scroll to position [34135, 0]
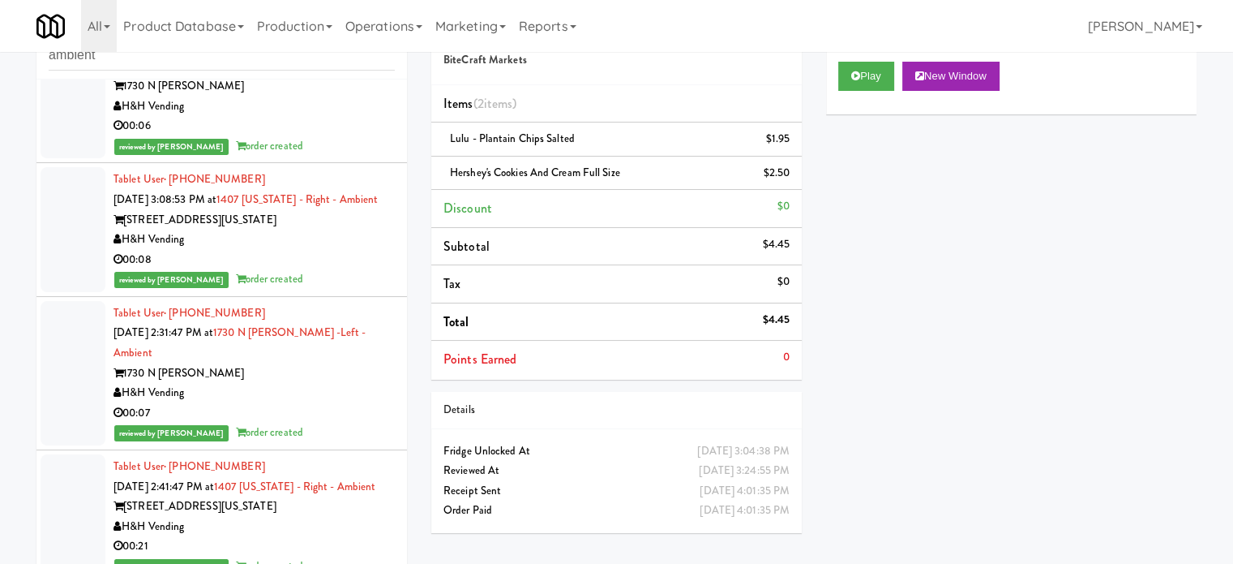
click at [307, 290] on div "reviewed by [PERSON_NAME] order created" at bounding box center [254, 279] width 281 height 20
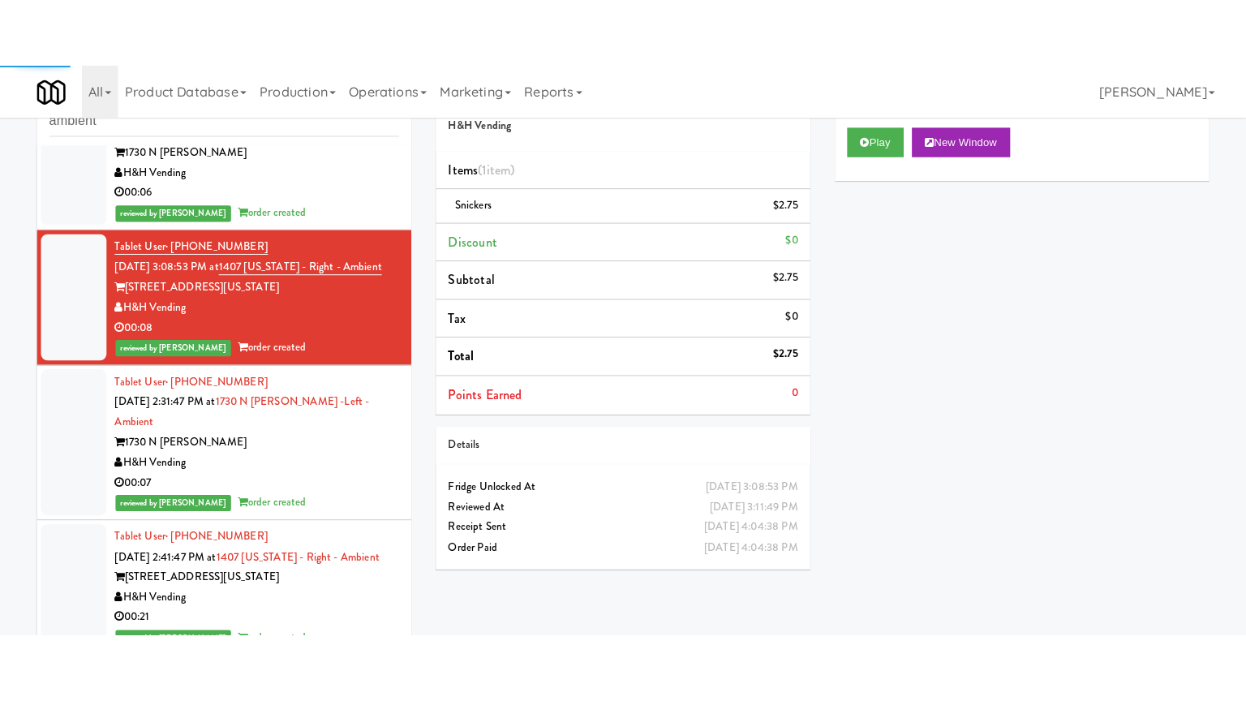
scroll to position [34541, 0]
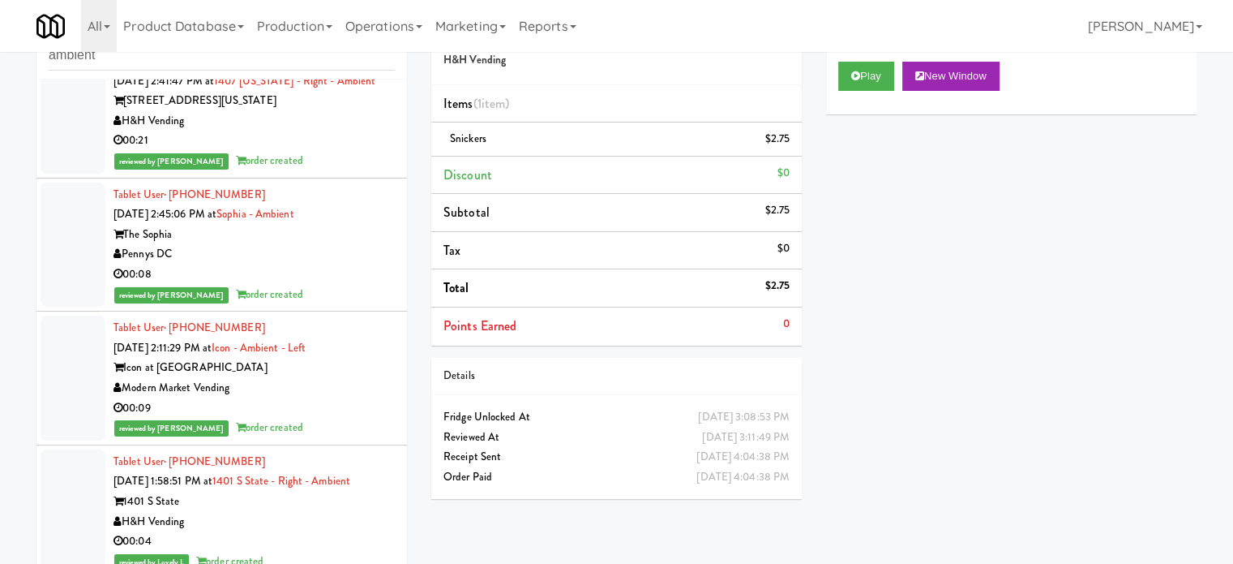
drag, startPoint x: 318, startPoint y: 337, endPoint x: 327, endPoint y: 329, distance: 11.5
click at [318, 151] on div "00:21" at bounding box center [254, 141] width 281 height 20
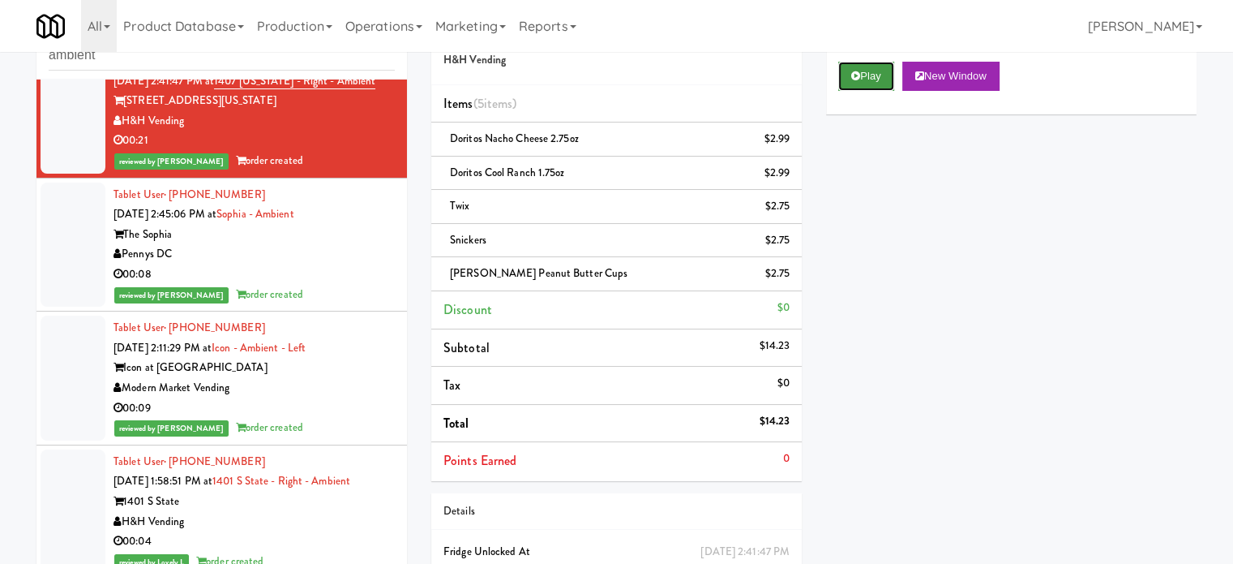
drag, startPoint x: 873, startPoint y: 70, endPoint x: 854, endPoint y: 77, distance: 20.0
click at [873, 69] on button "Play" at bounding box center [867, 76] width 56 height 29
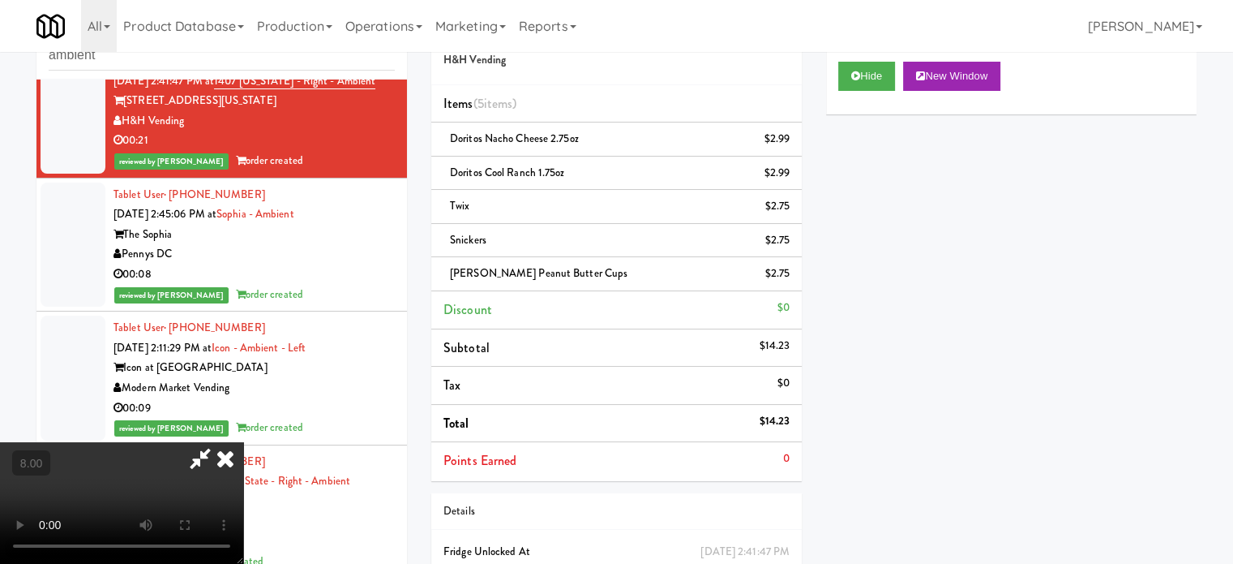
click at [243, 442] on video at bounding box center [121, 503] width 243 height 122
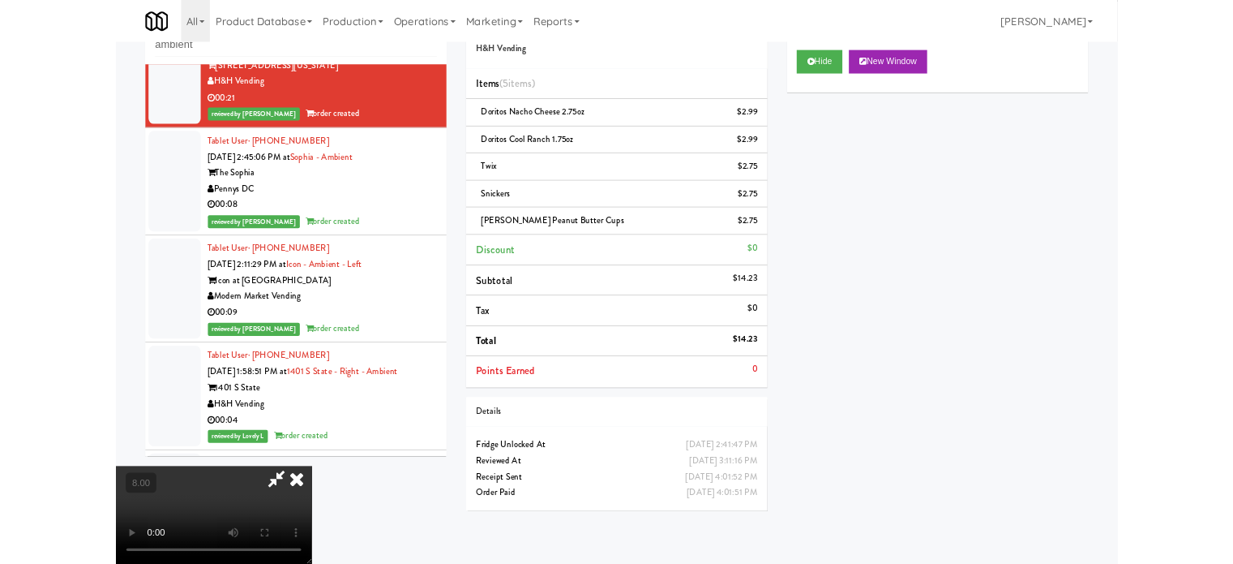
scroll to position [34222, 0]
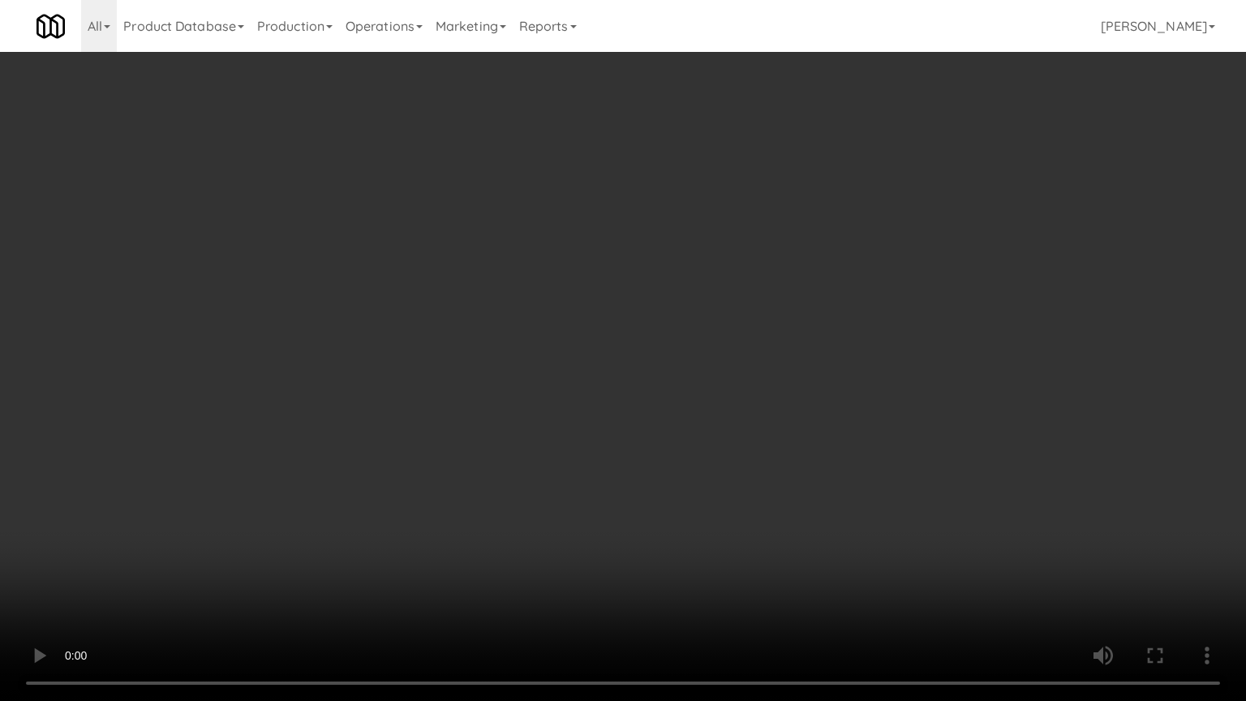
click at [441, 343] on video at bounding box center [623, 350] width 1246 height 701
click at [447, 356] on video at bounding box center [623, 350] width 1246 height 701
click at [448, 357] on video at bounding box center [623, 350] width 1246 height 701
click at [448, 358] on video at bounding box center [623, 350] width 1246 height 701
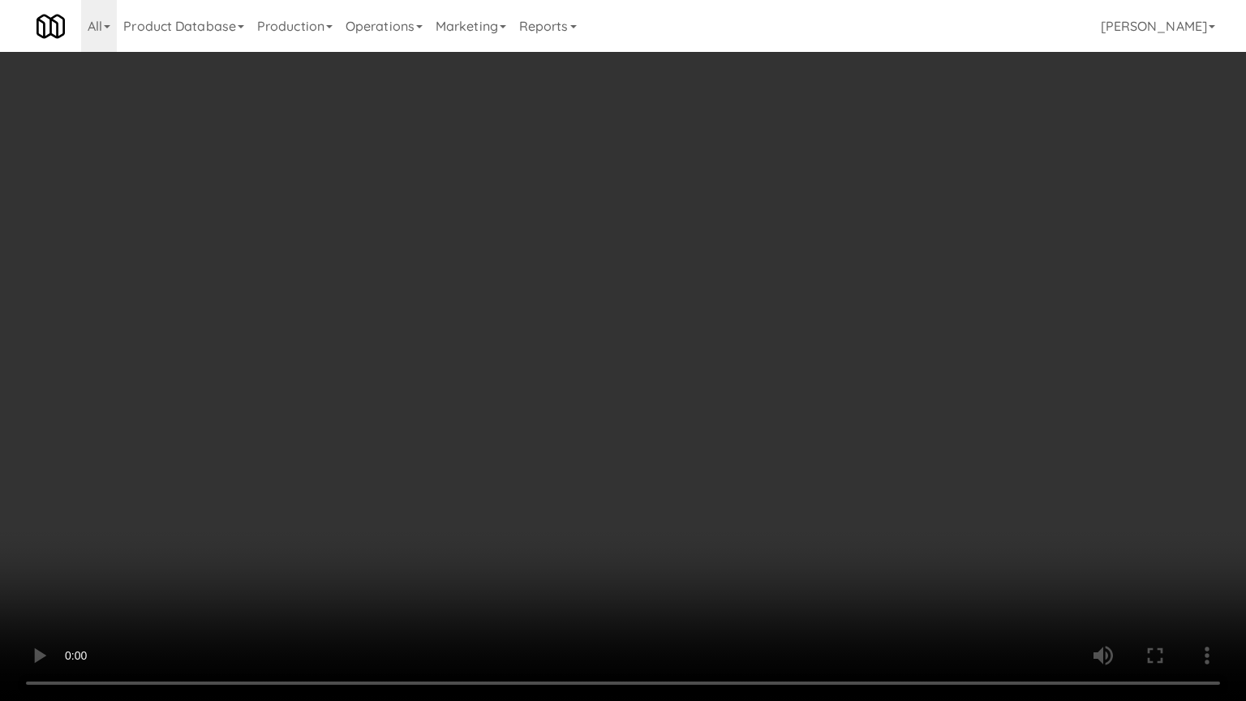
click at [448, 360] on video at bounding box center [623, 350] width 1246 height 701
click at [449, 360] on video at bounding box center [623, 350] width 1246 height 701
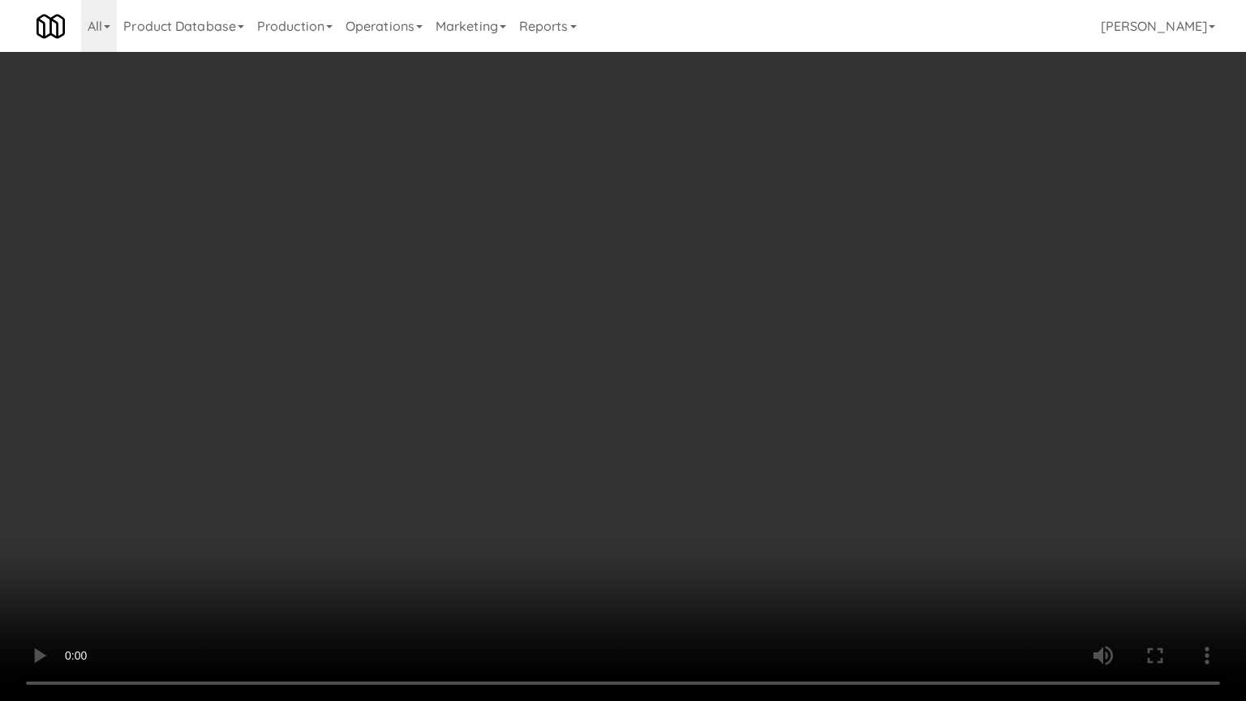
click at [460, 357] on video at bounding box center [623, 350] width 1246 height 701
click at [460, 358] on video at bounding box center [623, 350] width 1246 height 701
drag, startPoint x: 487, startPoint y: 345, endPoint x: 531, endPoint y: 340, distance: 44.9
click at [516, 342] on video at bounding box center [623, 350] width 1246 height 701
click at [531, 338] on video at bounding box center [623, 350] width 1246 height 701
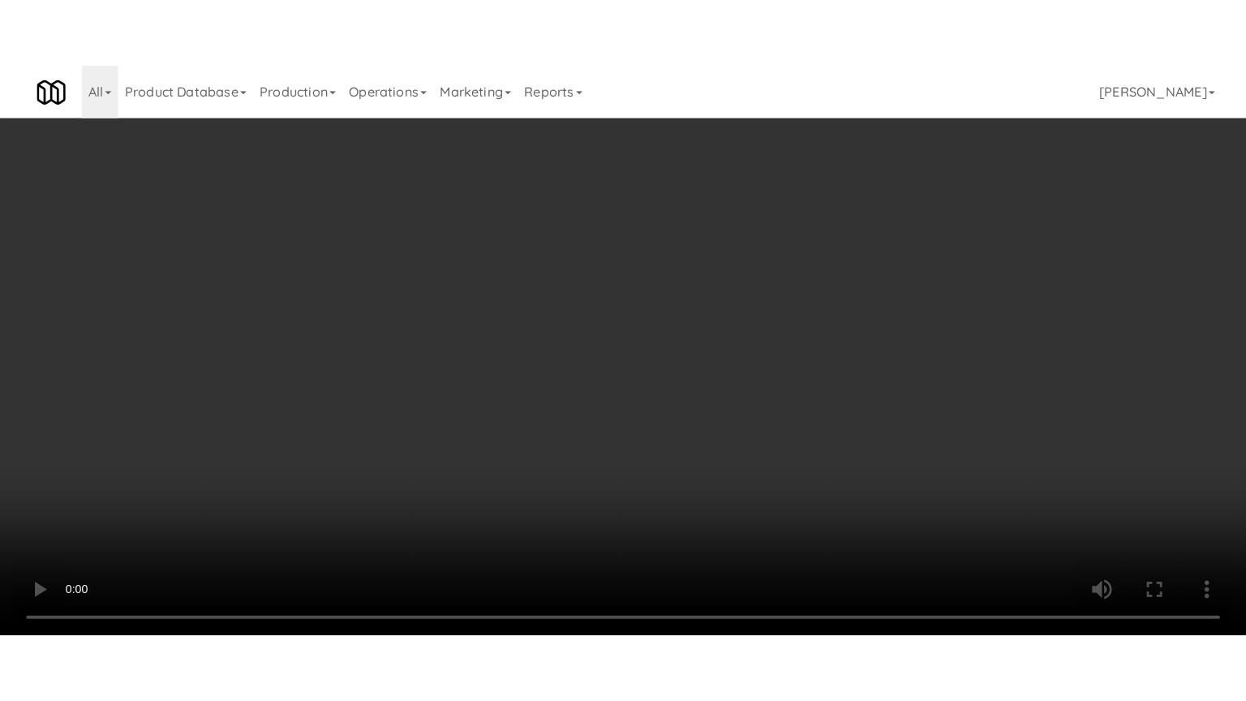
scroll to position [34541, 0]
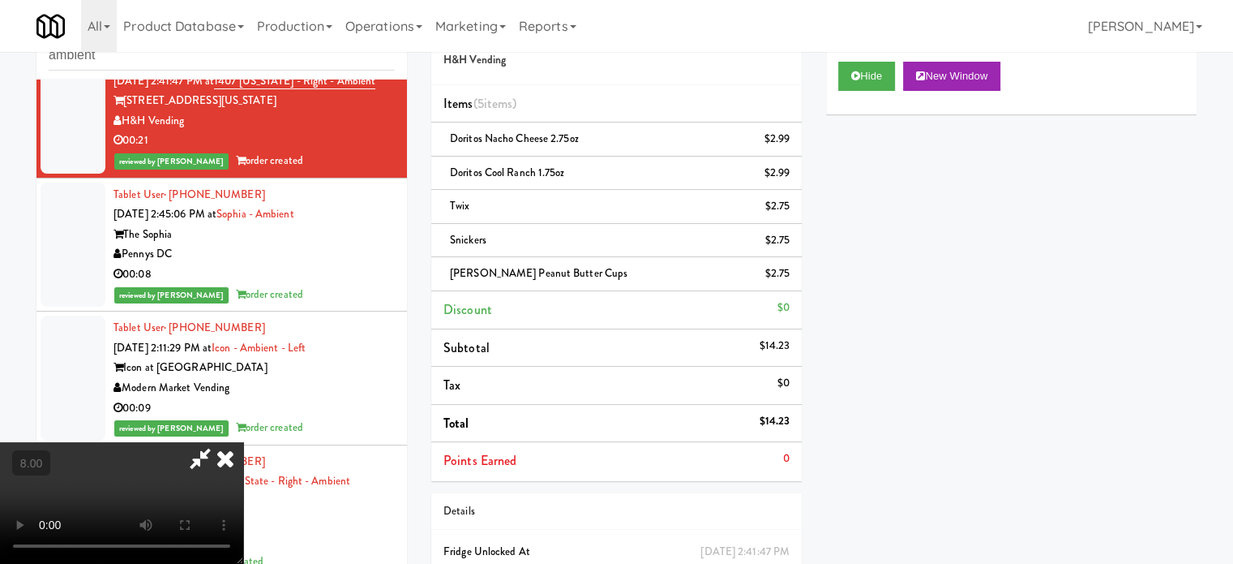
click at [219, 442] on icon at bounding box center [200, 458] width 37 height 32
click at [243, 442] on video at bounding box center [121, 503] width 243 height 122
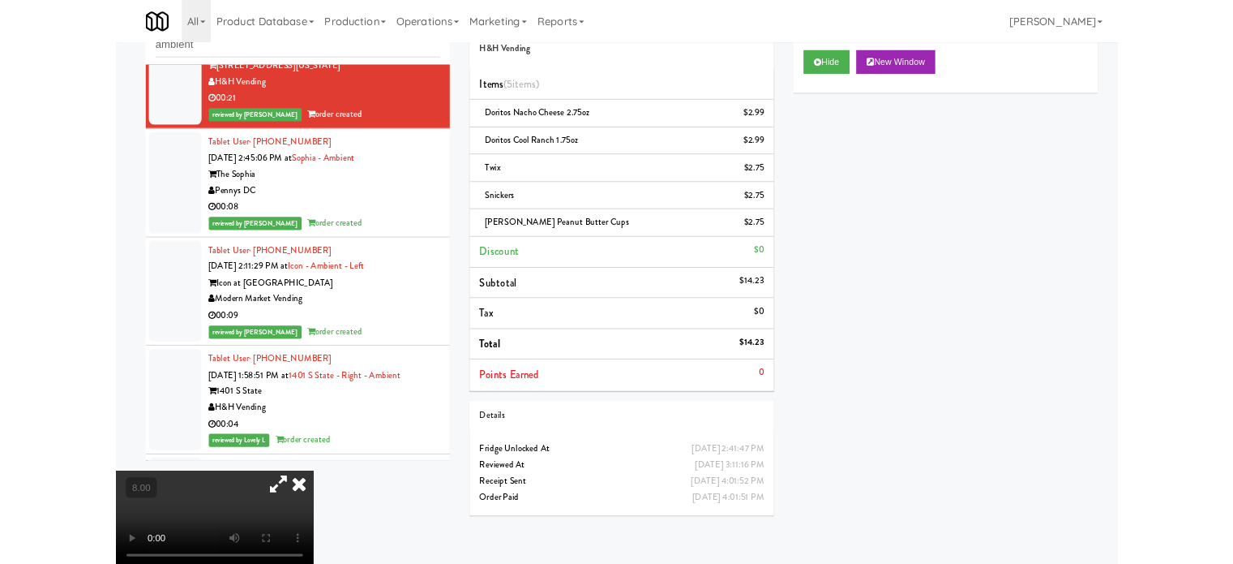
scroll to position [34222, 0]
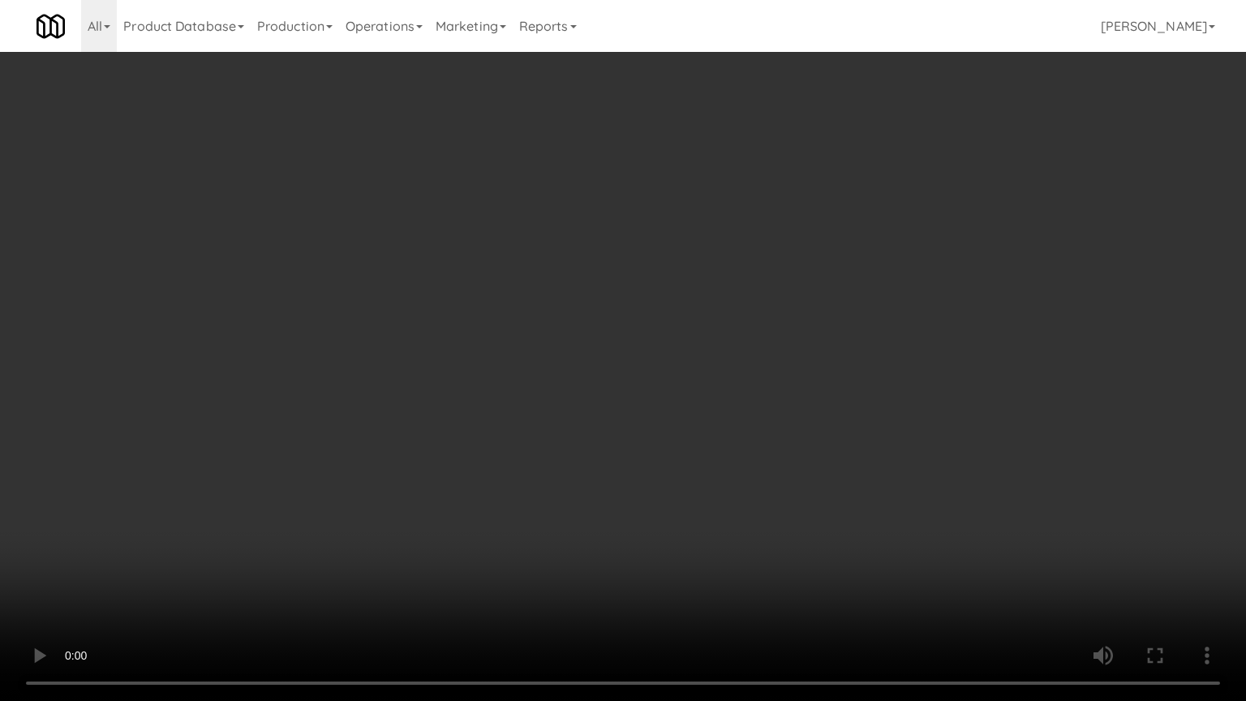
click at [493, 370] on video at bounding box center [623, 350] width 1246 height 701
click at [465, 359] on video at bounding box center [623, 350] width 1246 height 701
click at [467, 362] on video at bounding box center [623, 350] width 1246 height 701
click at [468, 358] on video at bounding box center [623, 350] width 1246 height 701
click at [468, 362] on video at bounding box center [623, 350] width 1246 height 701
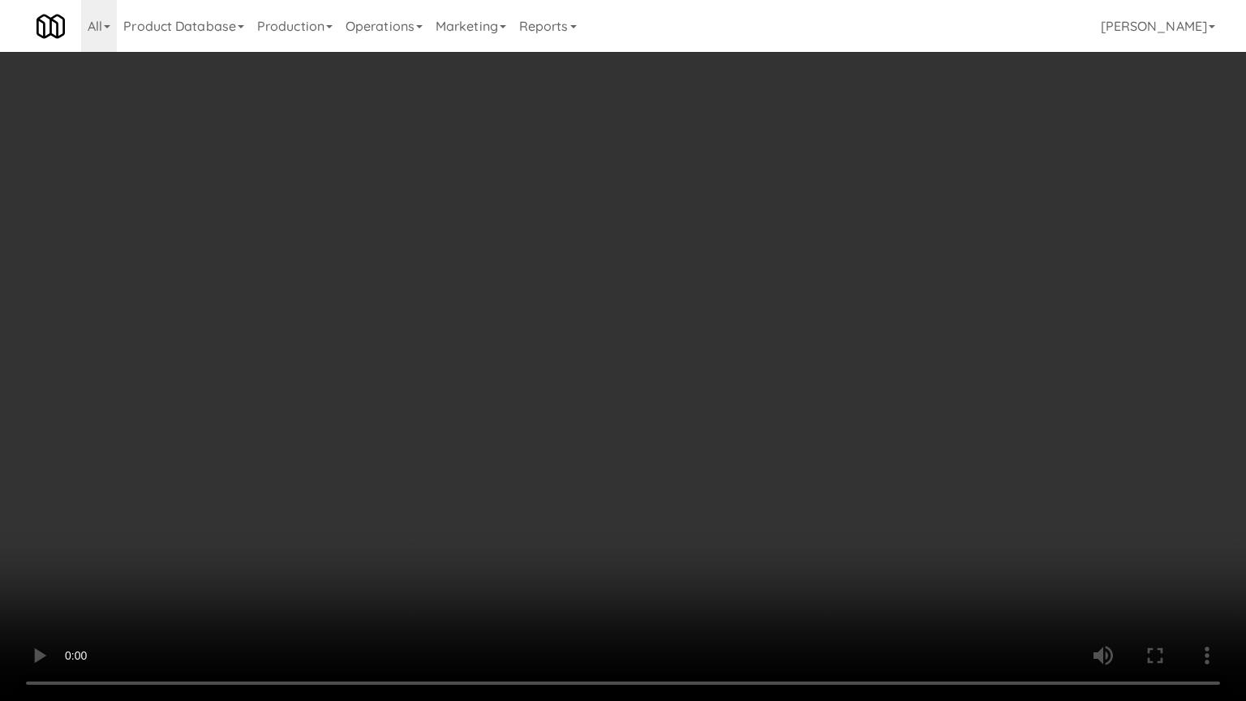
click at [477, 373] on video at bounding box center [623, 350] width 1246 height 701
click at [480, 375] on video at bounding box center [623, 350] width 1246 height 701
click at [483, 373] on video at bounding box center [623, 350] width 1246 height 701
click at [509, 380] on video at bounding box center [623, 350] width 1246 height 701
click at [525, 378] on video at bounding box center [623, 350] width 1246 height 701
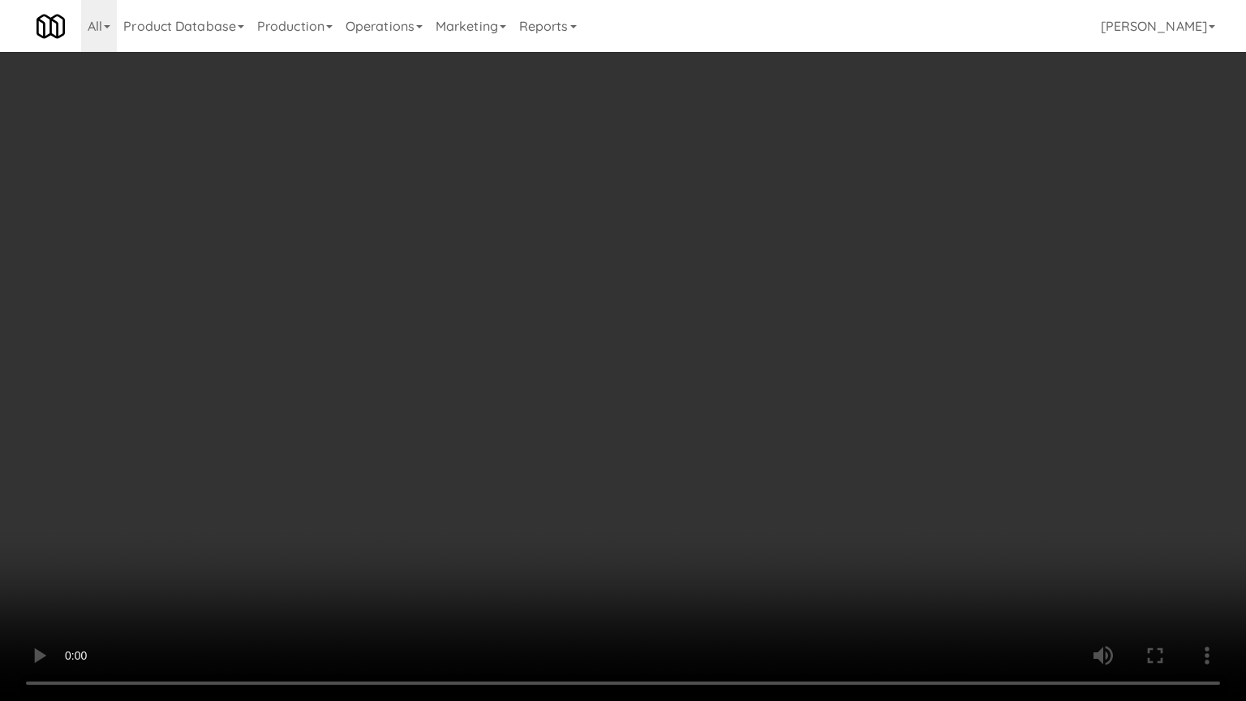
click at [526, 378] on video at bounding box center [623, 350] width 1246 height 701
click at [527, 376] on video at bounding box center [623, 350] width 1246 height 701
click at [529, 376] on video at bounding box center [623, 350] width 1246 height 701
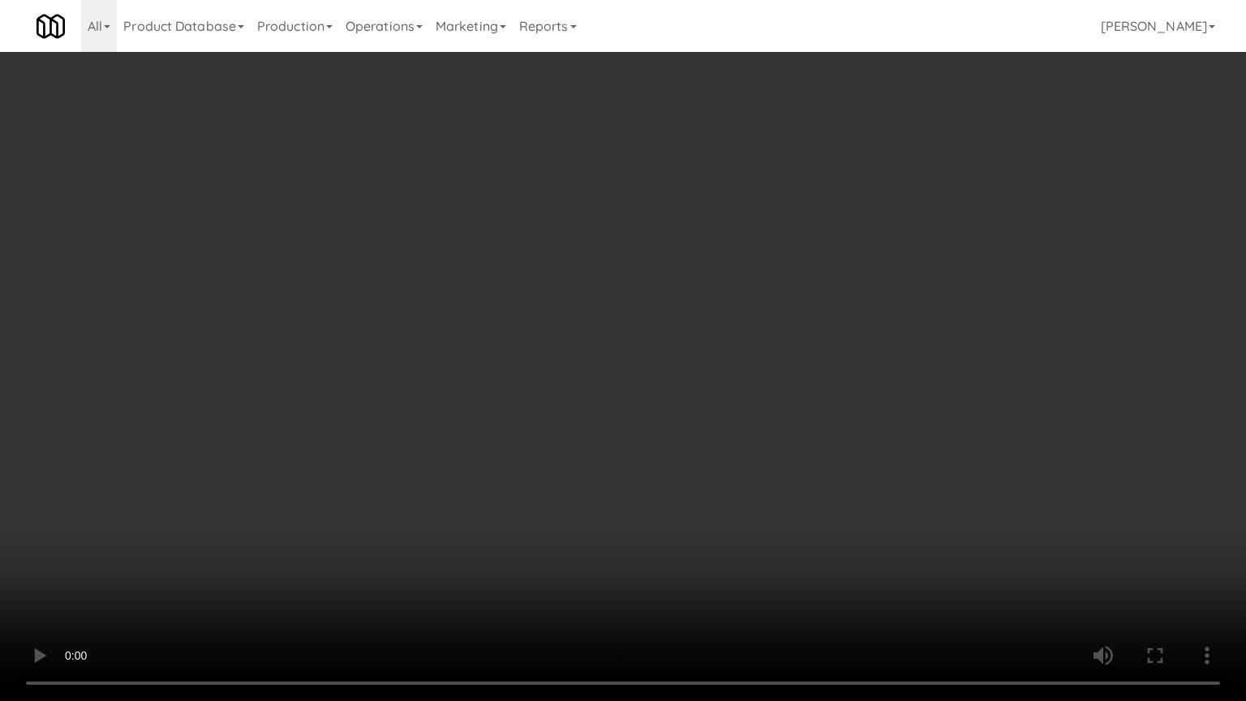
click at [533, 378] on video at bounding box center [623, 350] width 1246 height 701
click at [521, 367] on video at bounding box center [623, 350] width 1246 height 701
click at [520, 367] on video at bounding box center [623, 350] width 1246 height 701
click at [519, 367] on video at bounding box center [623, 350] width 1246 height 701
click at [546, 370] on video at bounding box center [623, 350] width 1246 height 701
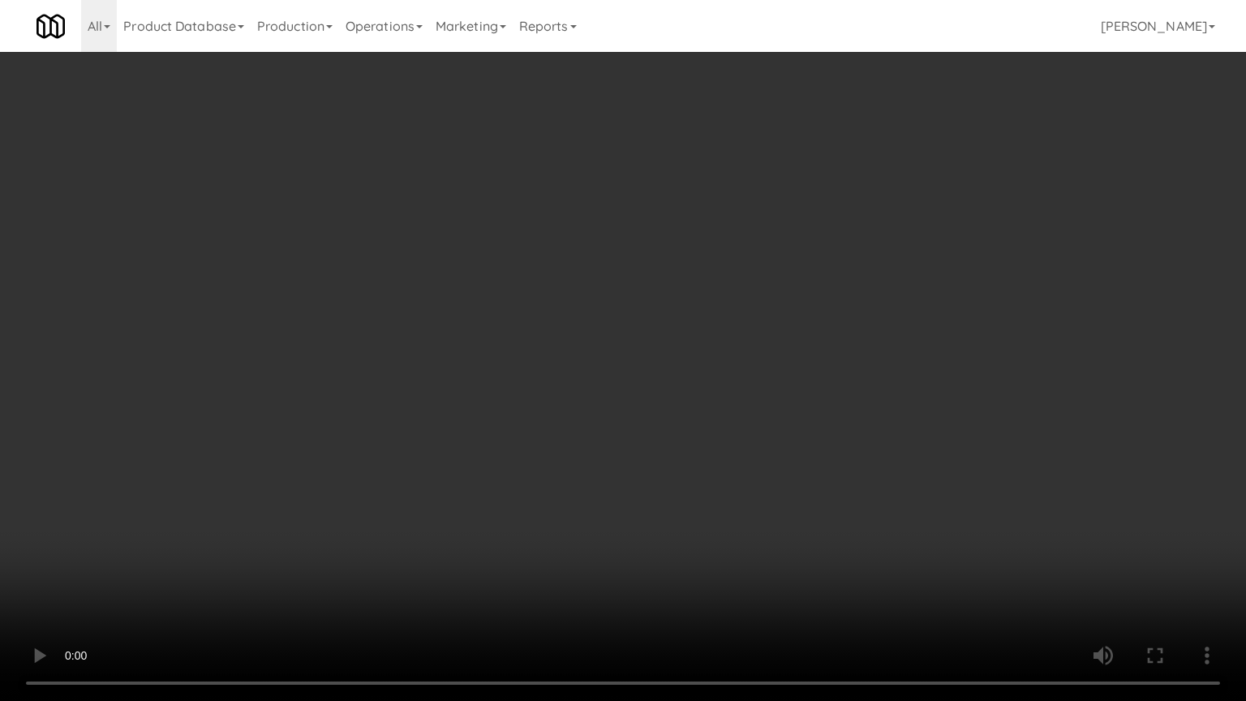
click at [547, 363] on video at bounding box center [623, 350] width 1246 height 701
click at [569, 368] on video at bounding box center [623, 350] width 1246 height 701
click at [571, 370] on video at bounding box center [623, 350] width 1246 height 701
click at [555, 352] on video at bounding box center [623, 350] width 1246 height 701
click at [565, 355] on video at bounding box center [623, 350] width 1246 height 701
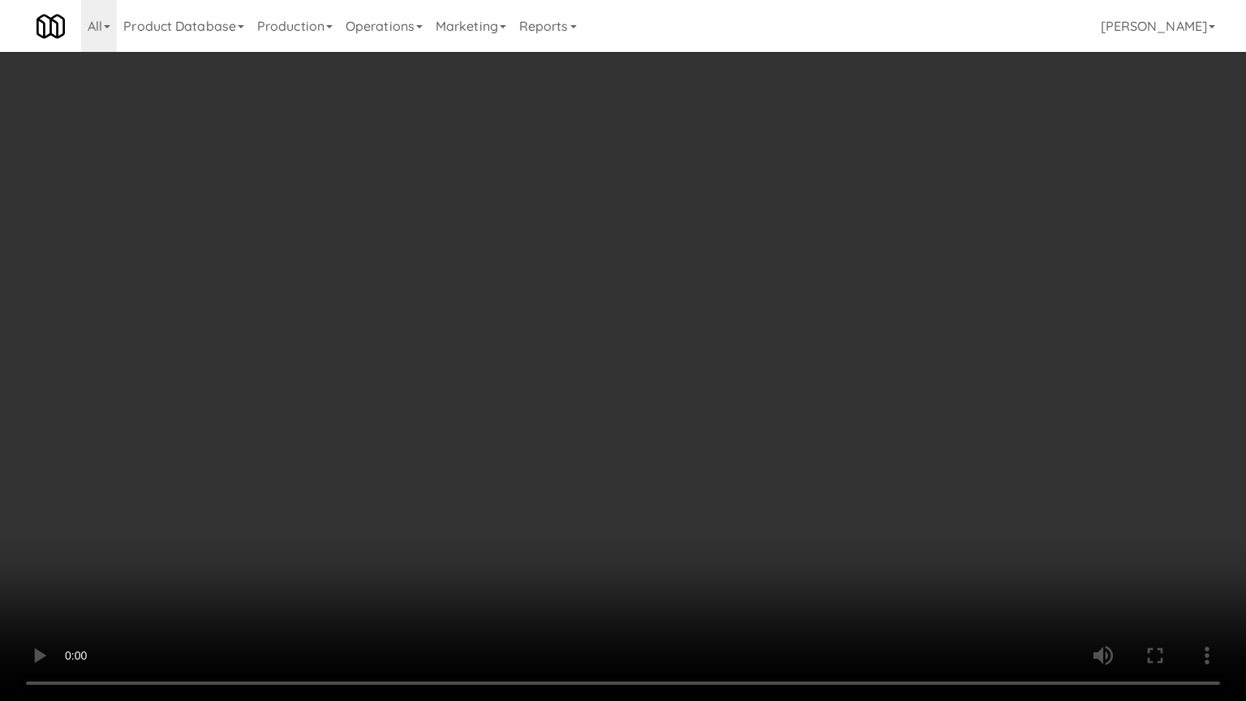
drag, startPoint x: 655, startPoint y: 357, endPoint x: 938, endPoint y: 360, distance: 283.0
click at [661, 358] on video at bounding box center [623, 350] width 1246 height 701
click at [671, 358] on video at bounding box center [623, 350] width 1246 height 701
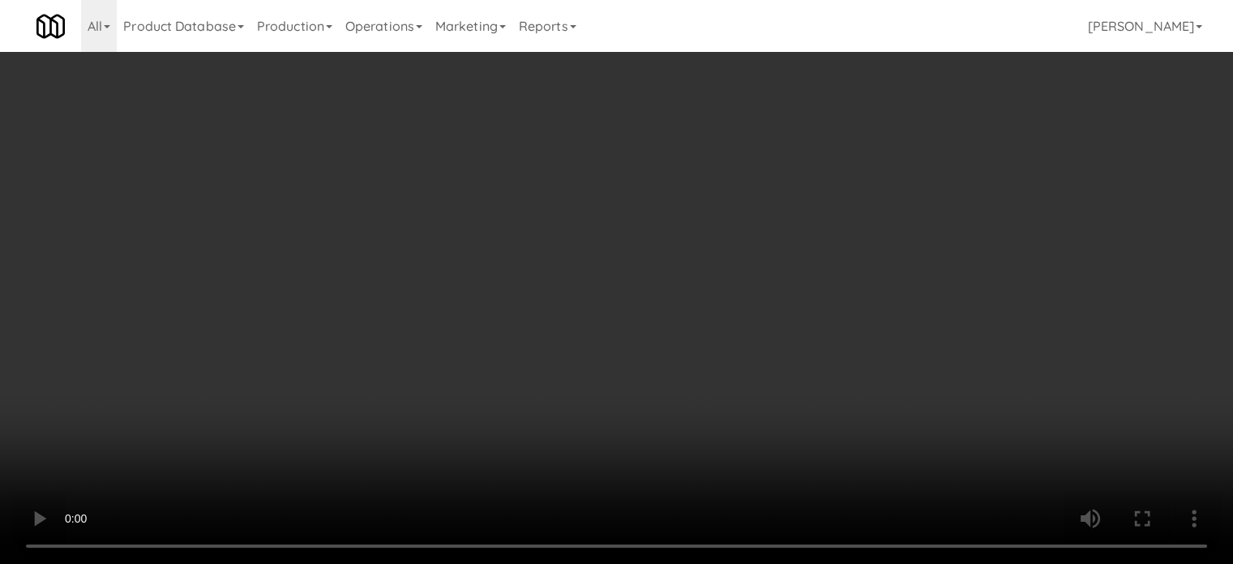
scroll to position [34541, 0]
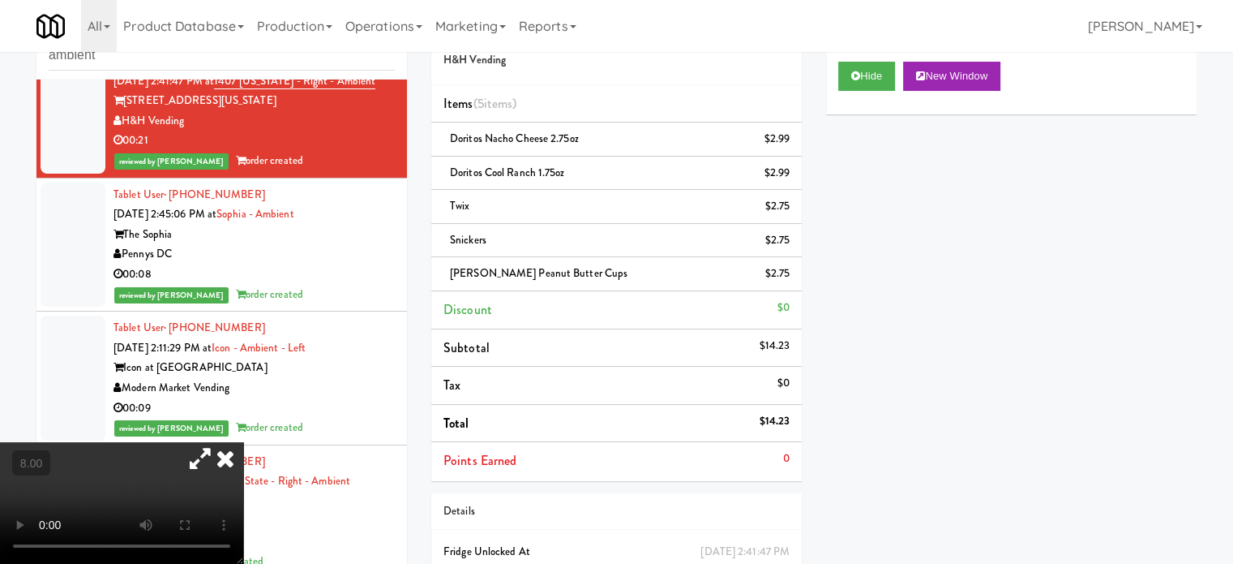
click at [243, 442] on icon at bounding box center [226, 458] width 36 height 32
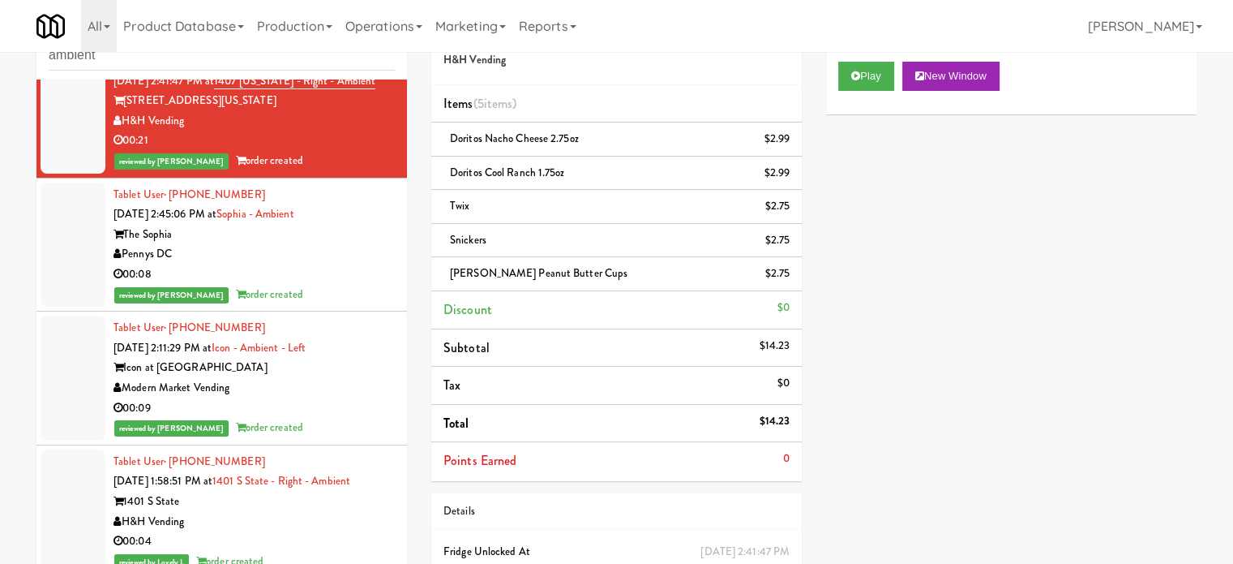
drag, startPoint x: 297, startPoint y: 474, endPoint x: 328, endPoint y: 449, distance: 39.3
click at [298, 285] on div "00:08" at bounding box center [254, 274] width 281 height 20
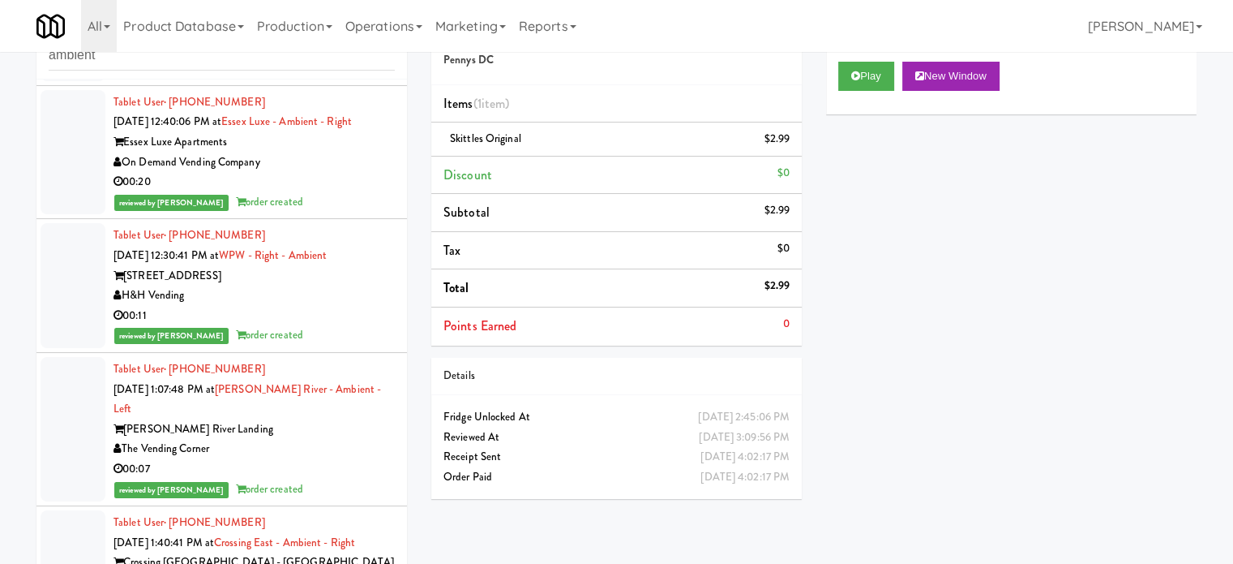
scroll to position [36974, 0]
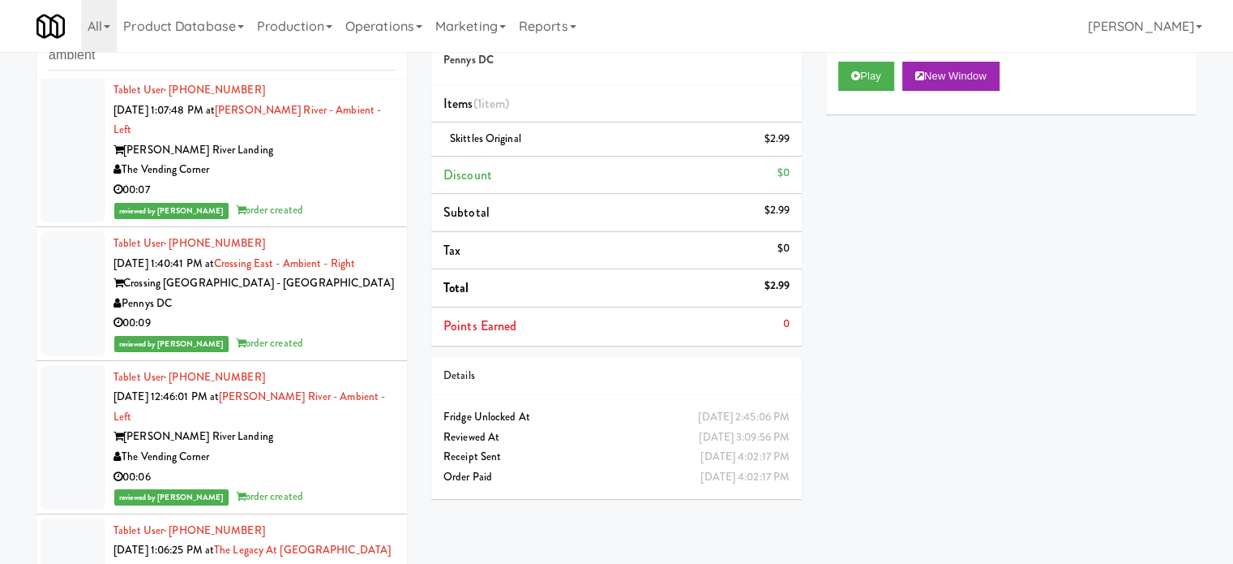
click at [341, 66] on div "reviewed by [PERSON_NAME] order created" at bounding box center [254, 56] width 281 height 20
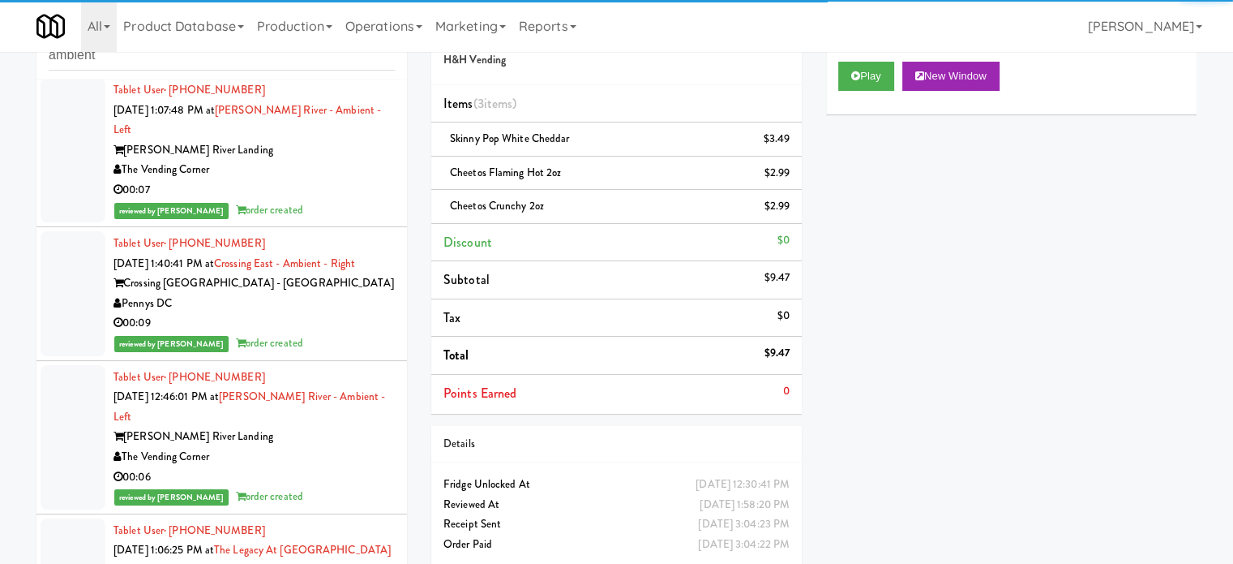
click at [349, 221] on div "reviewed by [PERSON_NAME] order created" at bounding box center [254, 210] width 281 height 20
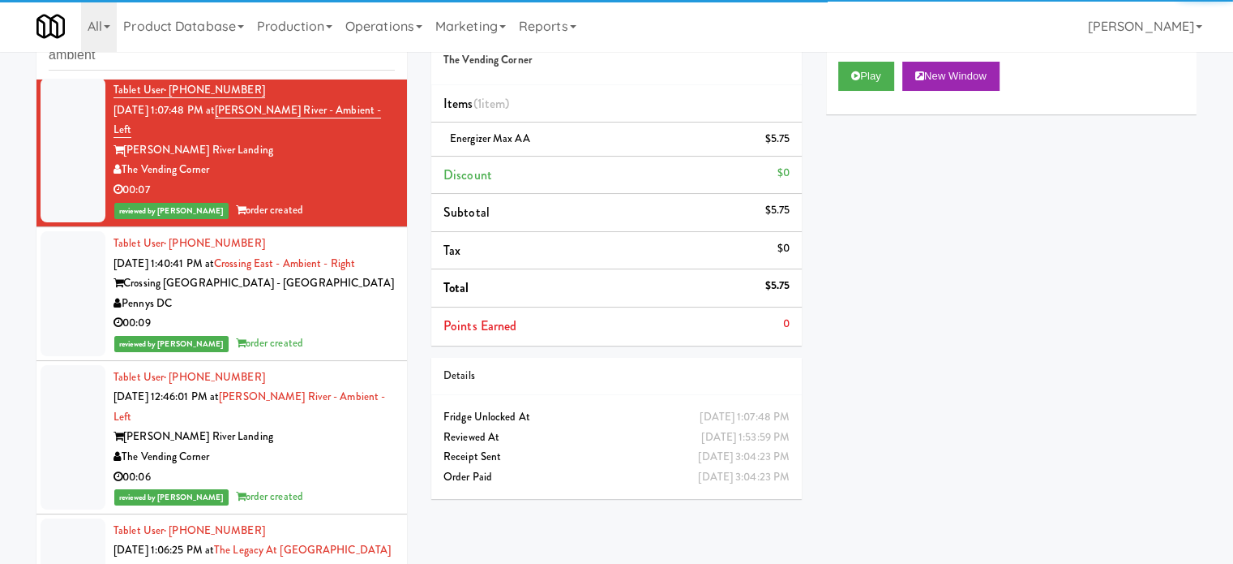
scroll to position [37379, 0]
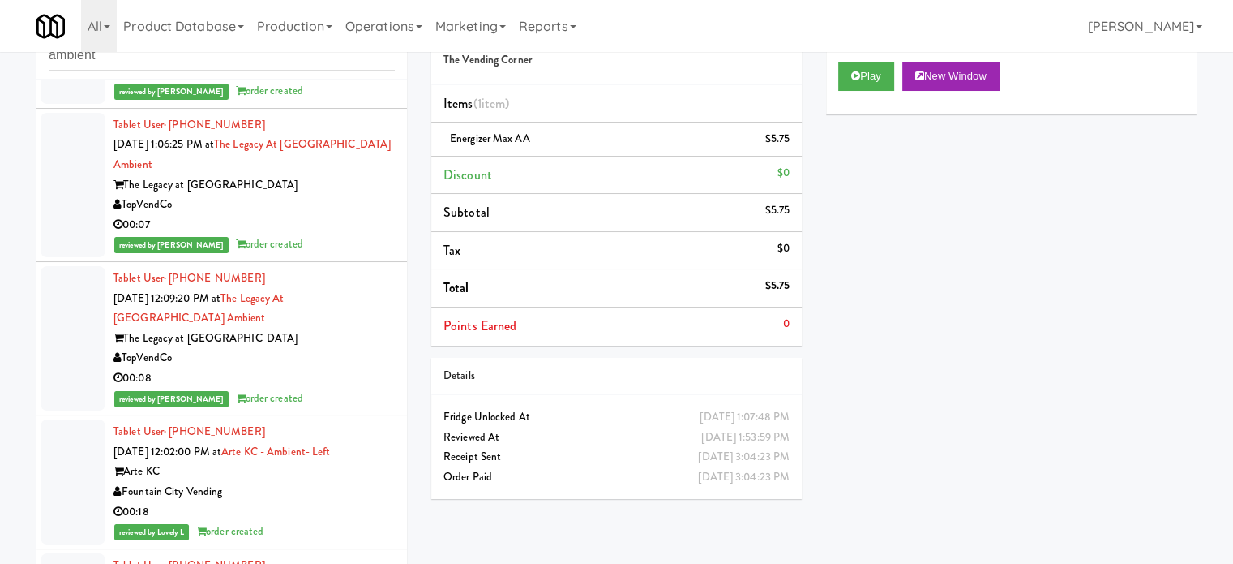
click at [363, 101] on div "reviewed by [PERSON_NAME] order created" at bounding box center [254, 91] width 281 height 20
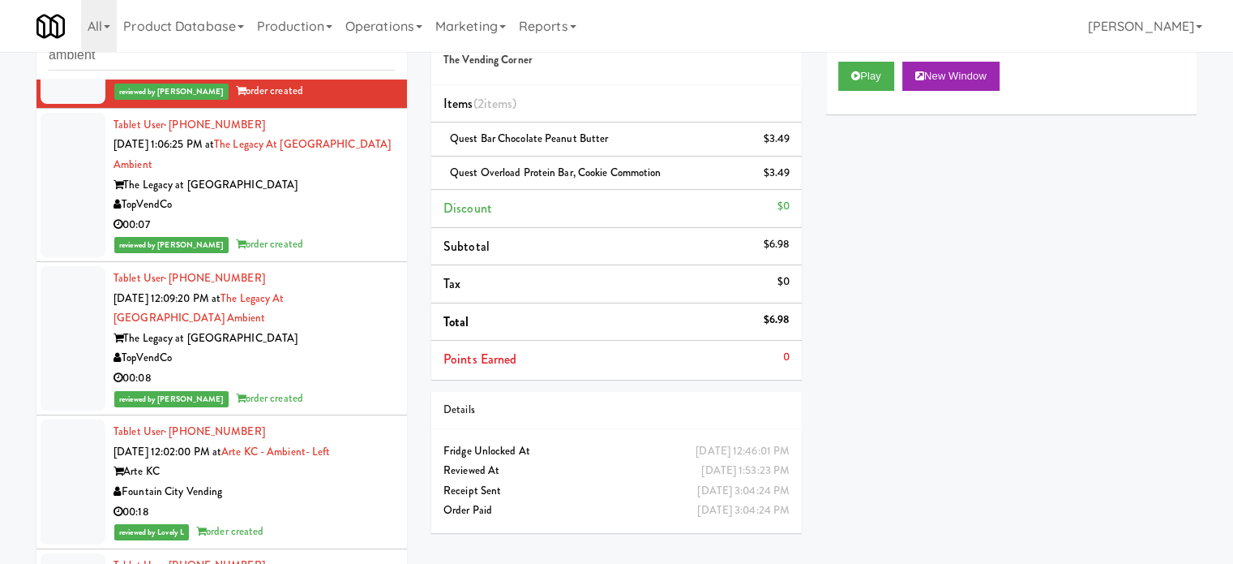
click at [337, 235] on div "00:07" at bounding box center [254, 225] width 281 height 20
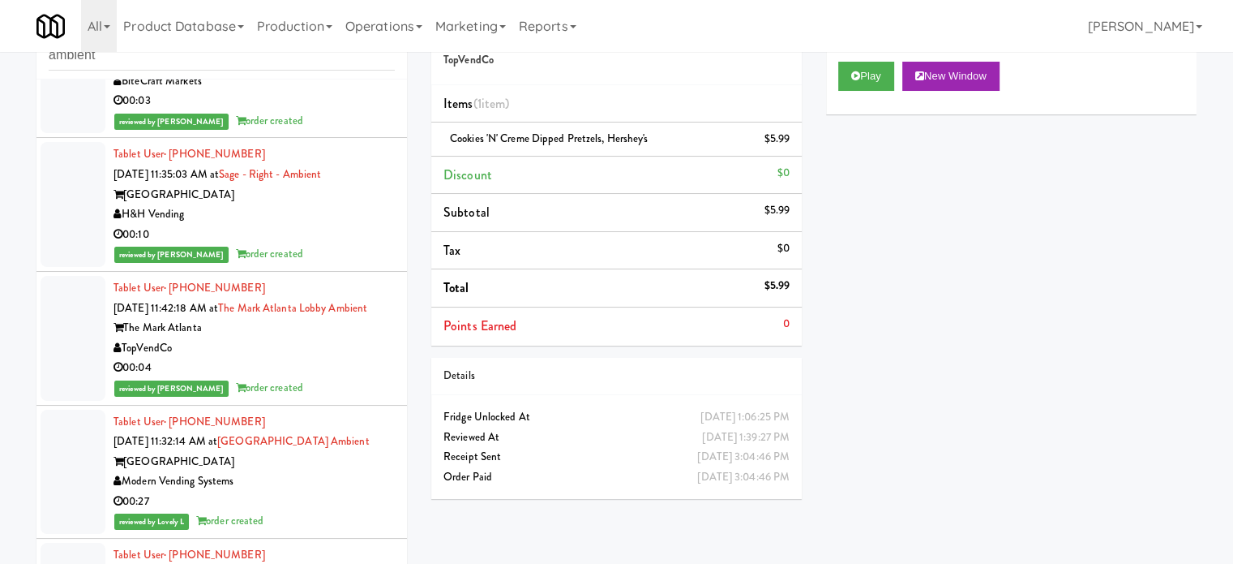
scroll to position [38596, 0]
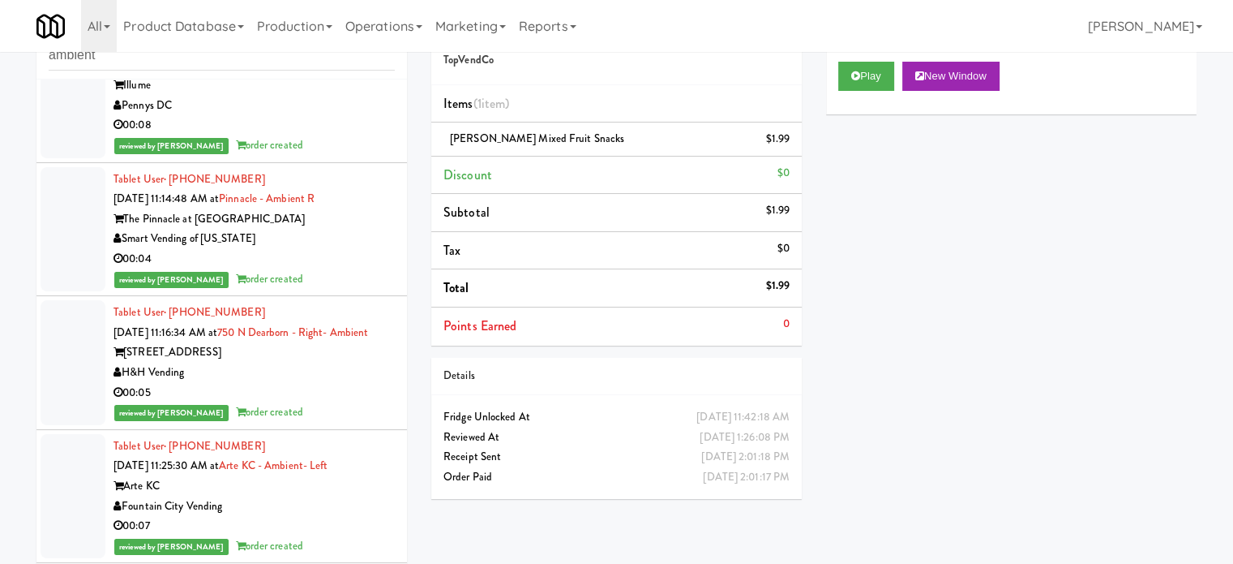
scroll to position [39812, 0]
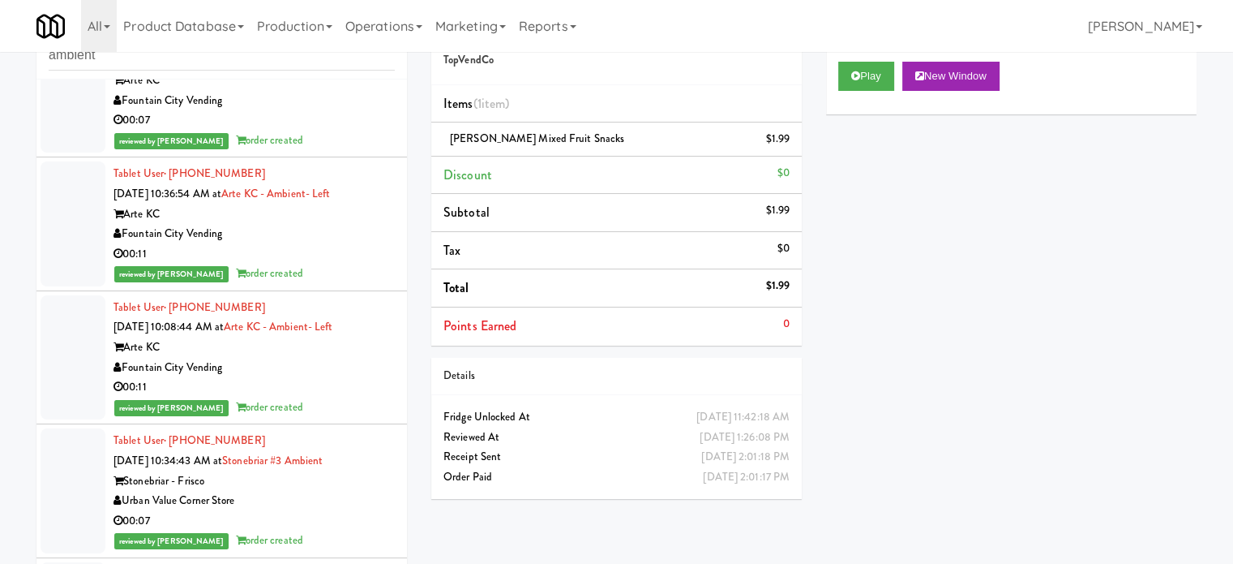
drag, startPoint x: 343, startPoint y: 298, endPoint x: 344, endPoint y: 316, distance: 18.7
click at [343, 131] on div "00:07" at bounding box center [254, 120] width 281 height 20
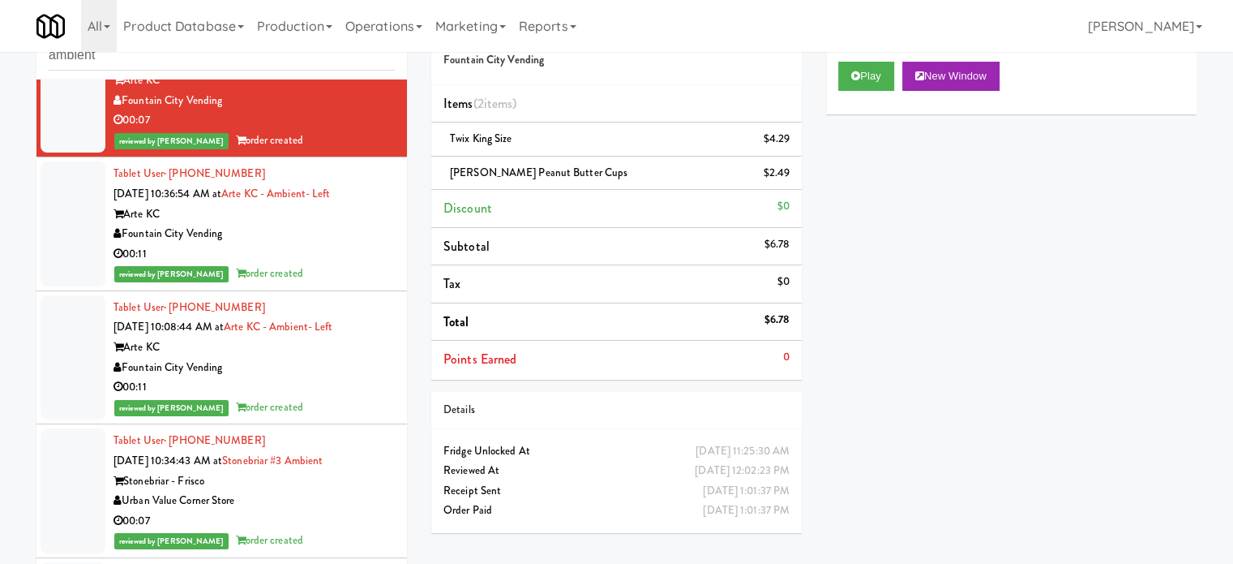
click at [337, 244] on div "Fountain City Vending" at bounding box center [254, 234] width 281 height 20
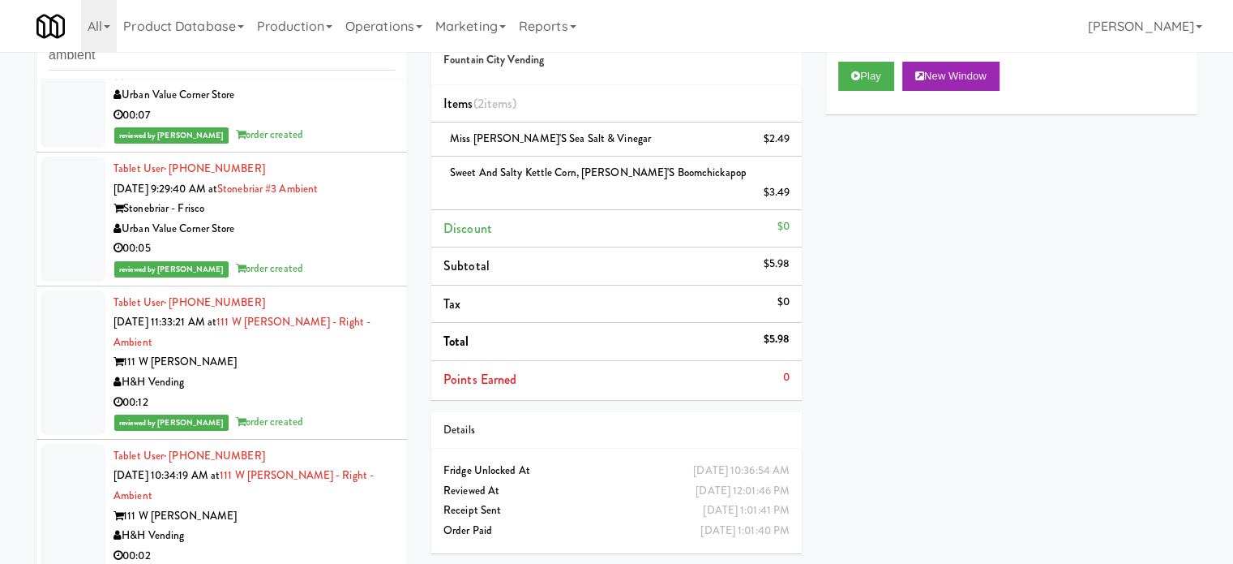
scroll to position [40623, 0]
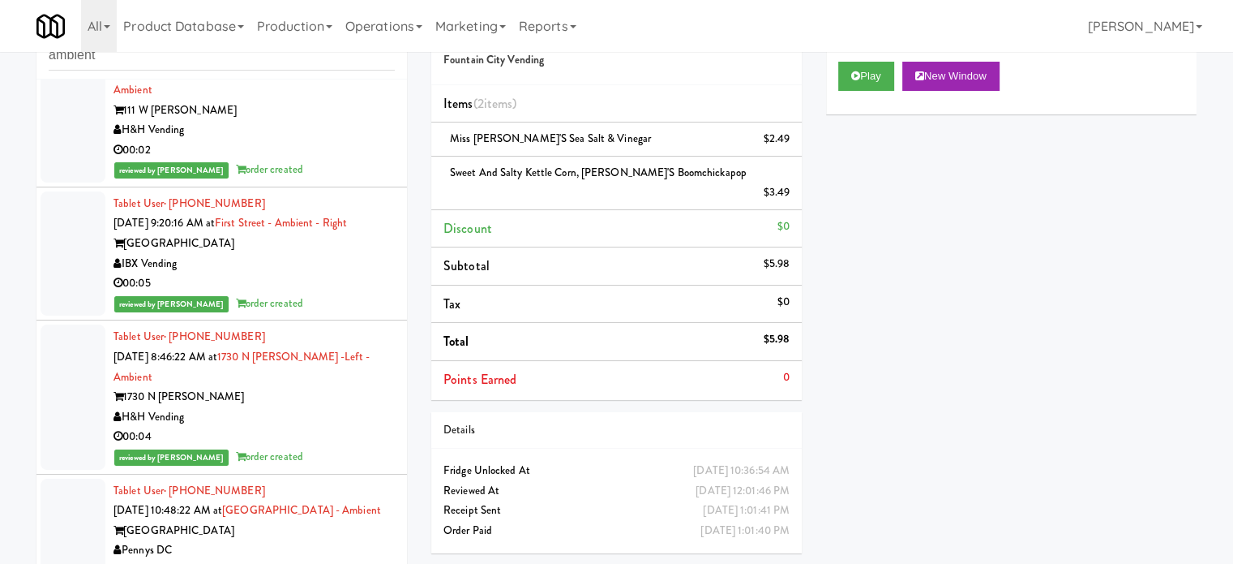
click at [353, 294] on div "00:05" at bounding box center [254, 283] width 281 height 20
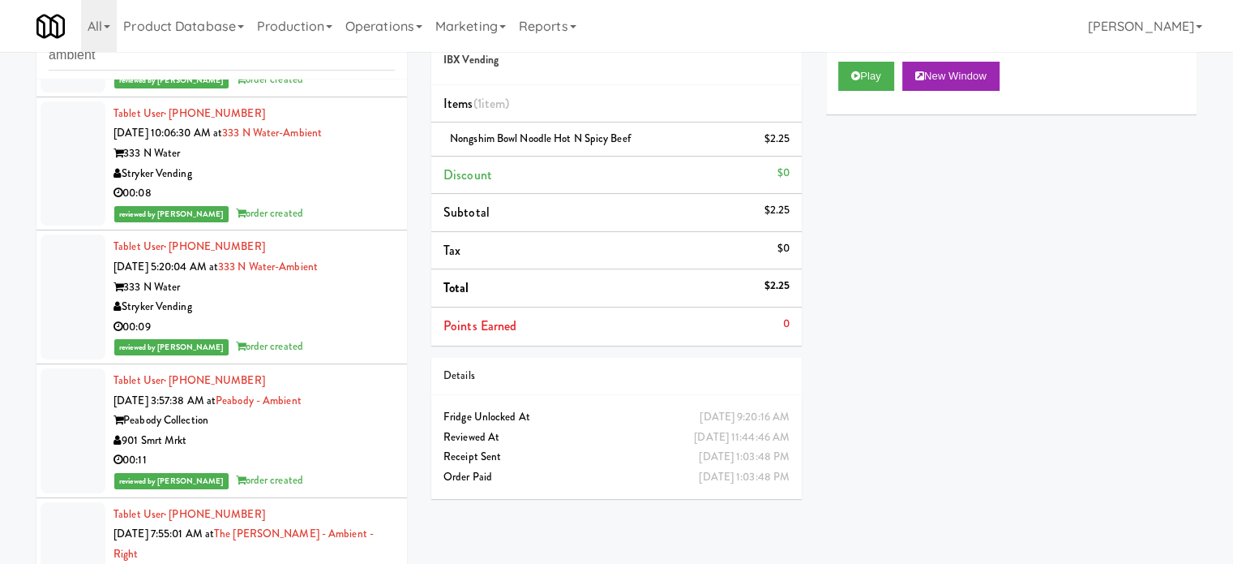
scroll to position [42651, 0]
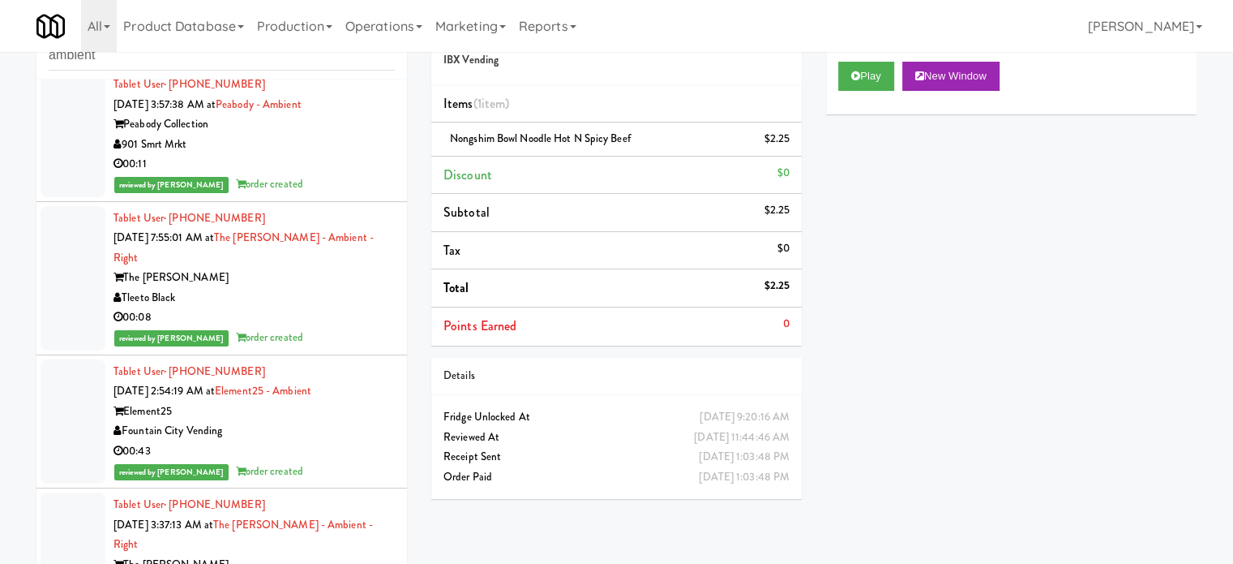
drag, startPoint x: 320, startPoint y: 453, endPoint x: 321, endPoint y: 442, distance: 11.4
click at [320, 308] on div "Tleeto Black" at bounding box center [254, 298] width 281 height 20
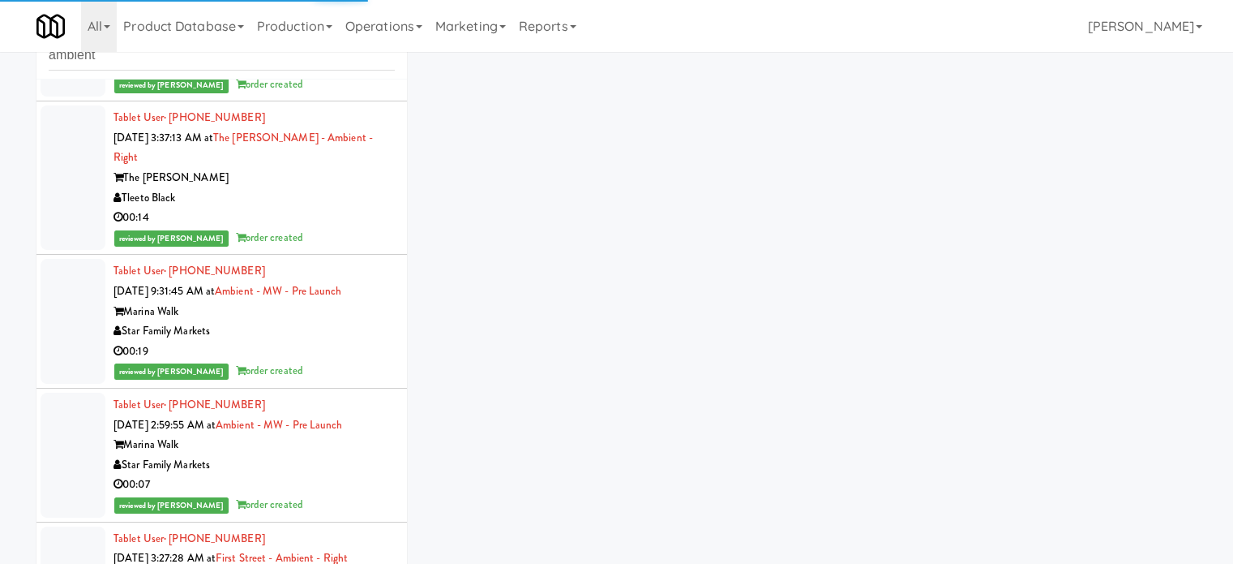
scroll to position [43056, 0]
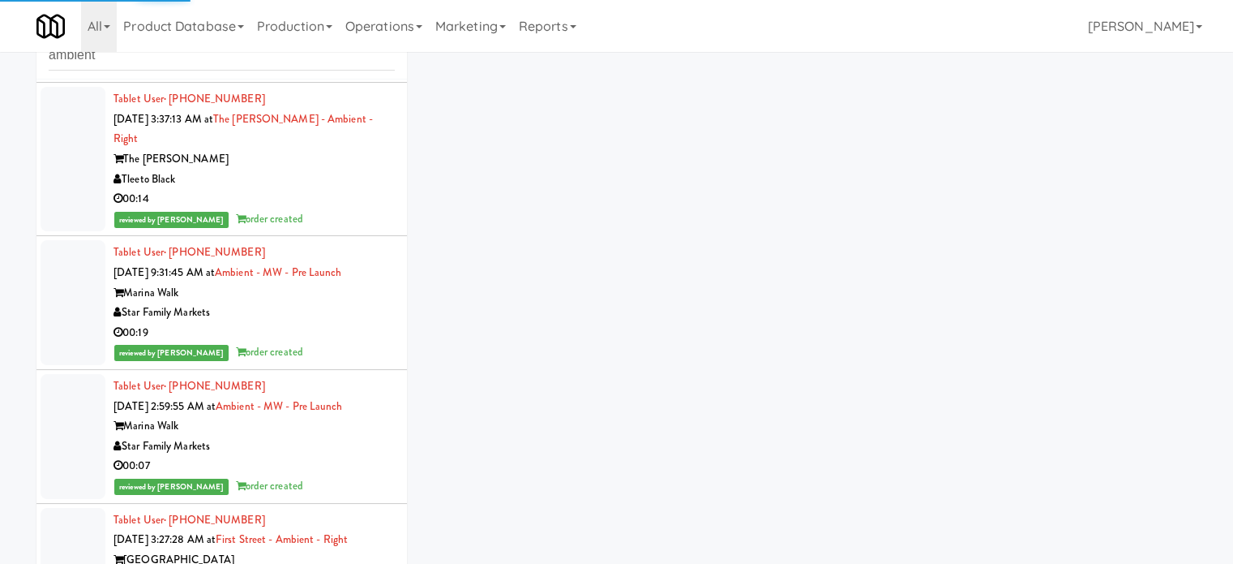
click at [355, 230] on div "reviewed by [PERSON_NAME] order created" at bounding box center [254, 219] width 281 height 20
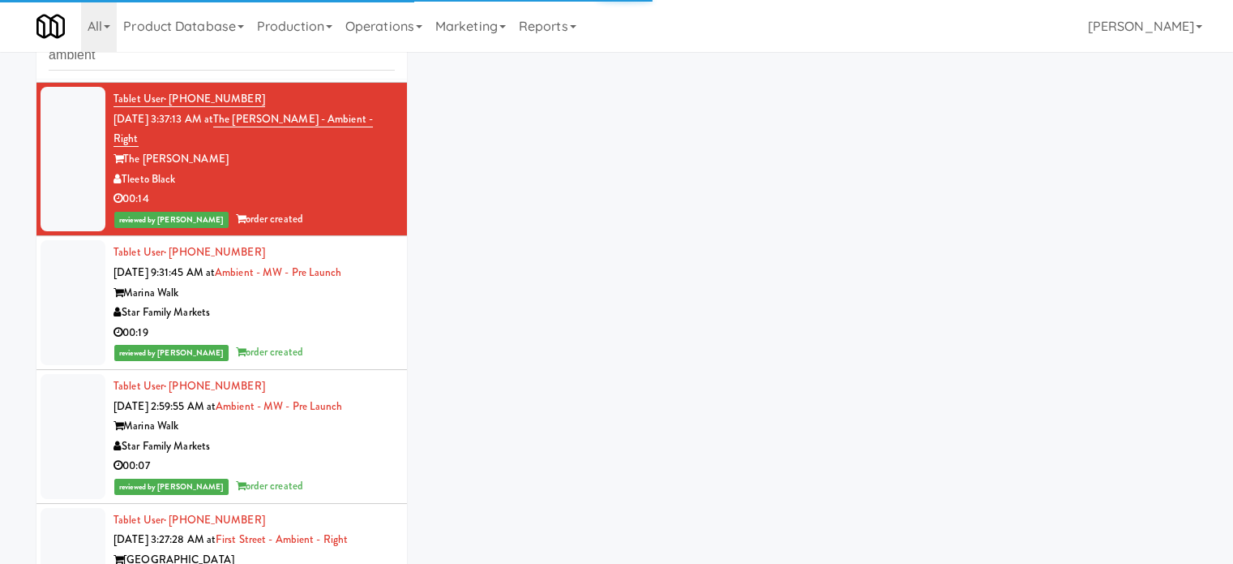
click at [352, 343] on div "00:19" at bounding box center [254, 333] width 281 height 20
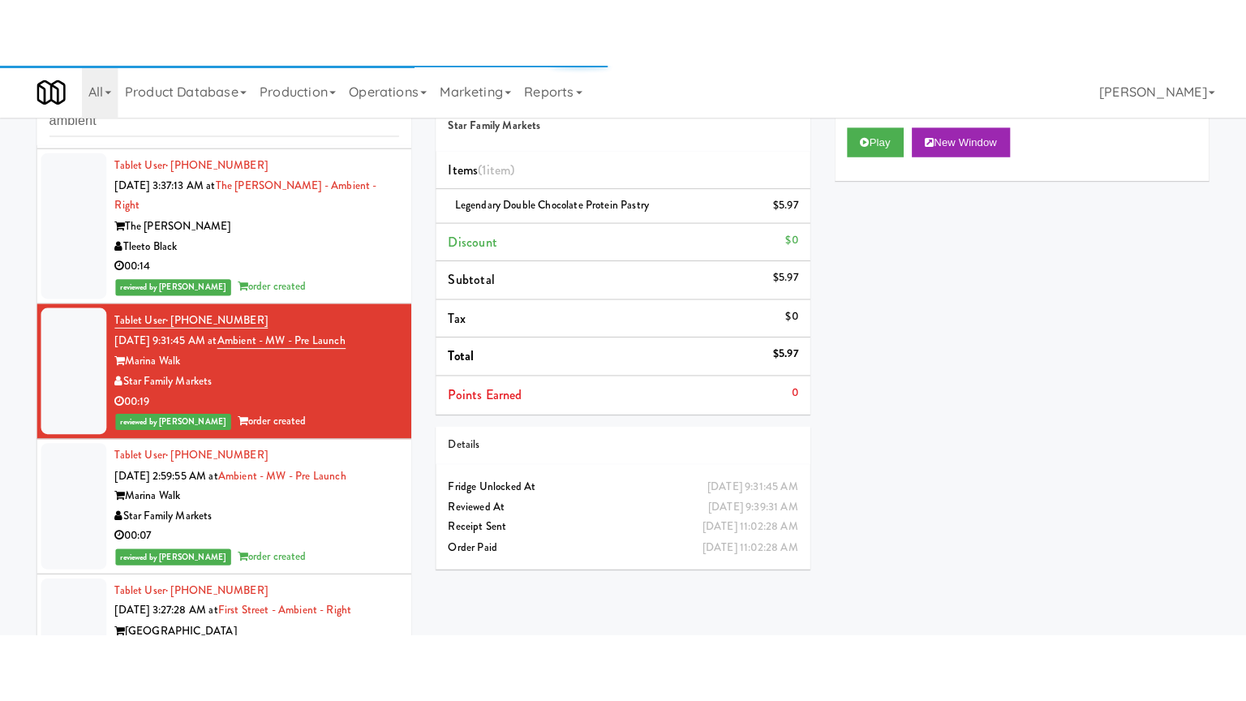
scroll to position [45083, 0]
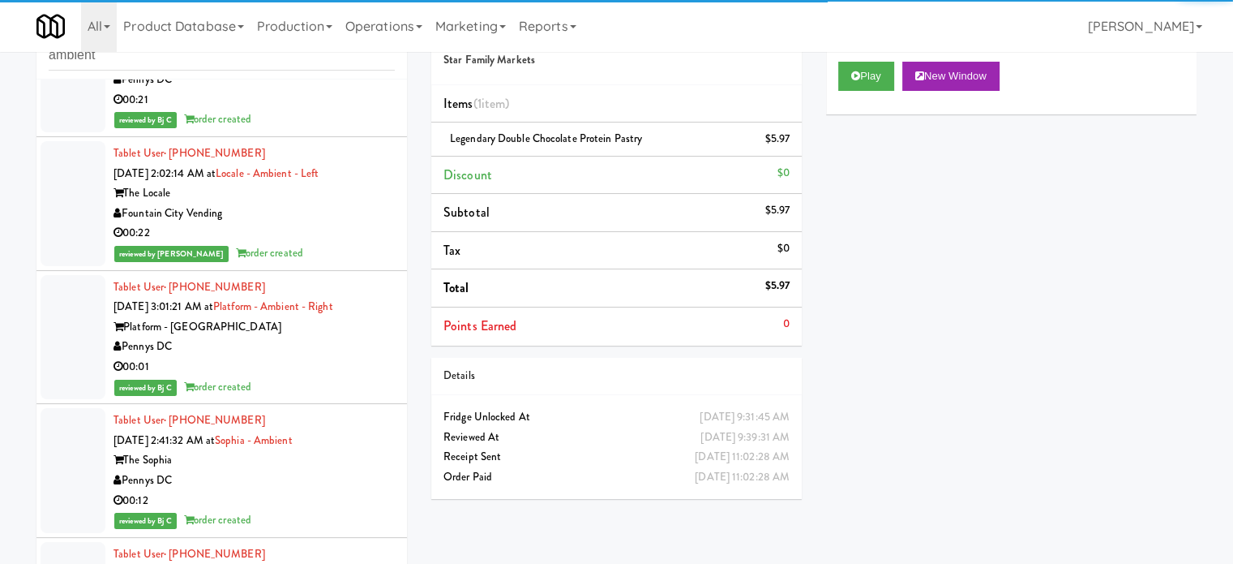
click at [338, 243] on div "00:22" at bounding box center [254, 233] width 281 height 20
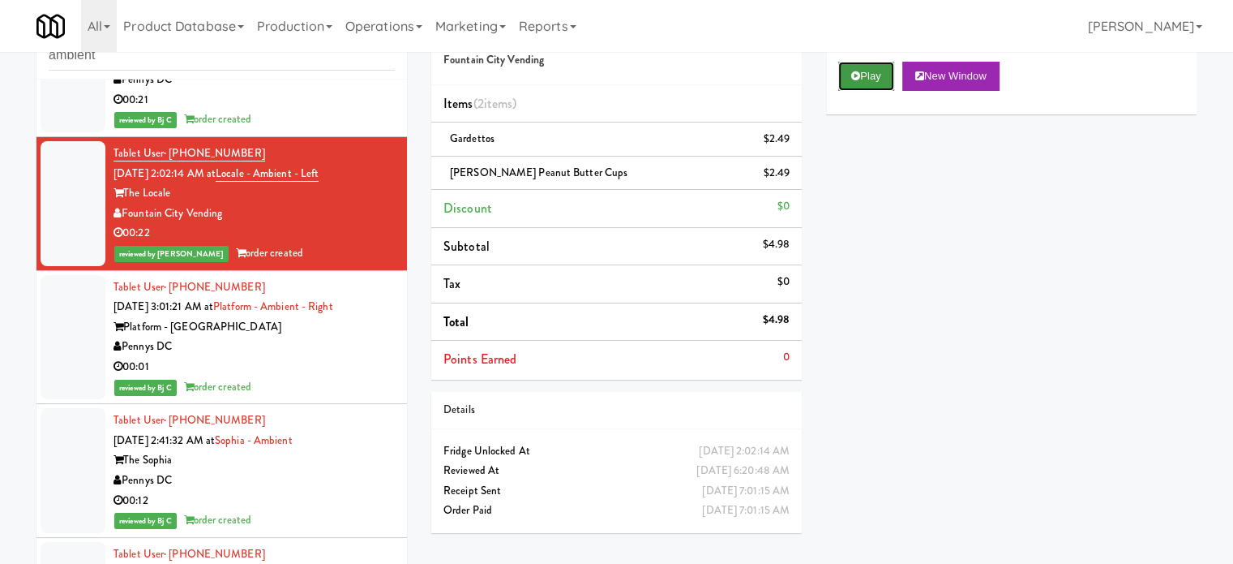
click at [882, 67] on button "Play" at bounding box center [867, 76] width 56 height 29
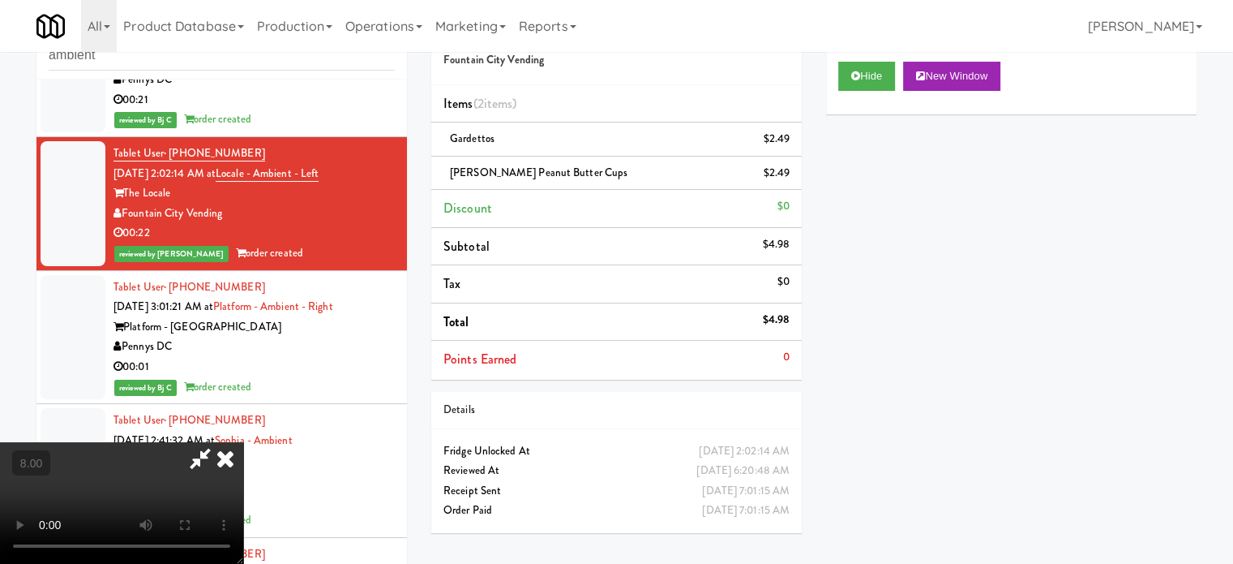
drag, startPoint x: 434, startPoint y: 378, endPoint x: 420, endPoint y: 358, distance: 24.5
click at [243, 442] on video at bounding box center [121, 503] width 243 height 122
drag, startPoint x: 420, startPoint y: 358, endPoint x: 418, endPoint y: 345, distance: 12.3
click at [243, 442] on video at bounding box center [121, 503] width 243 height 122
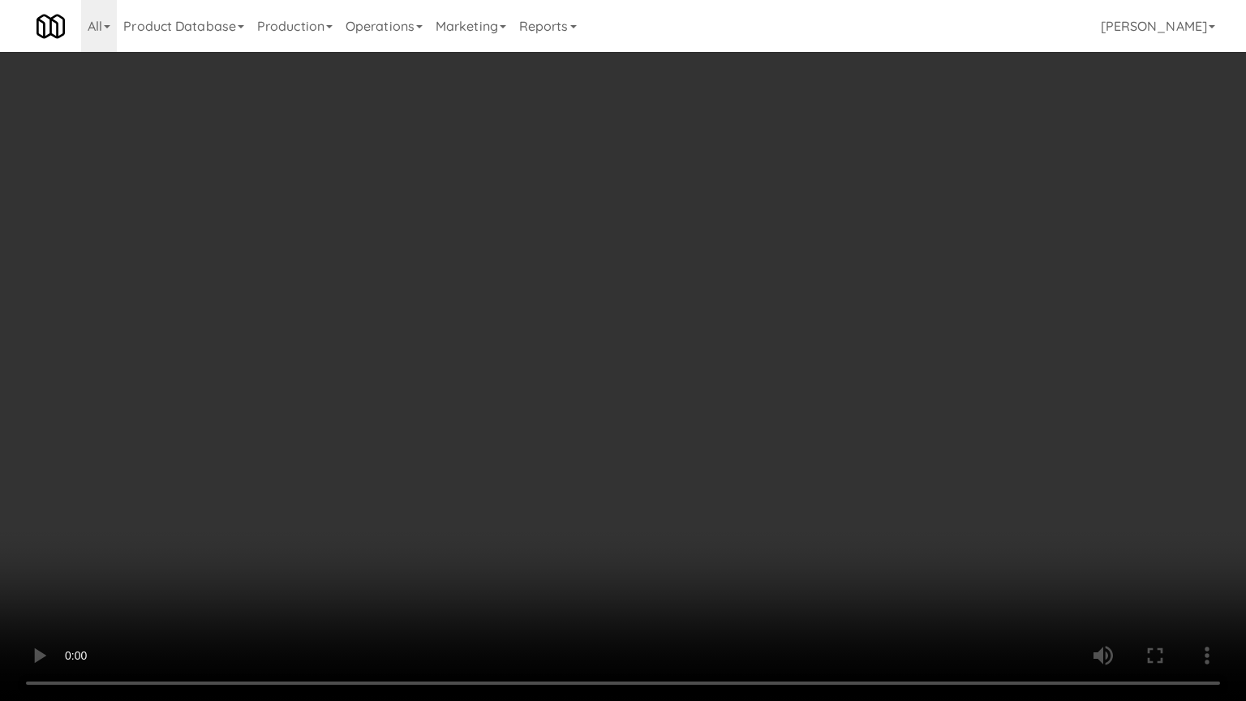
click at [389, 383] on video at bounding box center [623, 350] width 1246 height 701
drag, startPoint x: 397, startPoint y: 402, endPoint x: 401, endPoint y: 393, distance: 10.2
click at [397, 404] on video at bounding box center [623, 350] width 1246 height 701
click at [405, 385] on video at bounding box center [623, 350] width 1246 height 701
click at [405, 387] on video at bounding box center [623, 350] width 1246 height 701
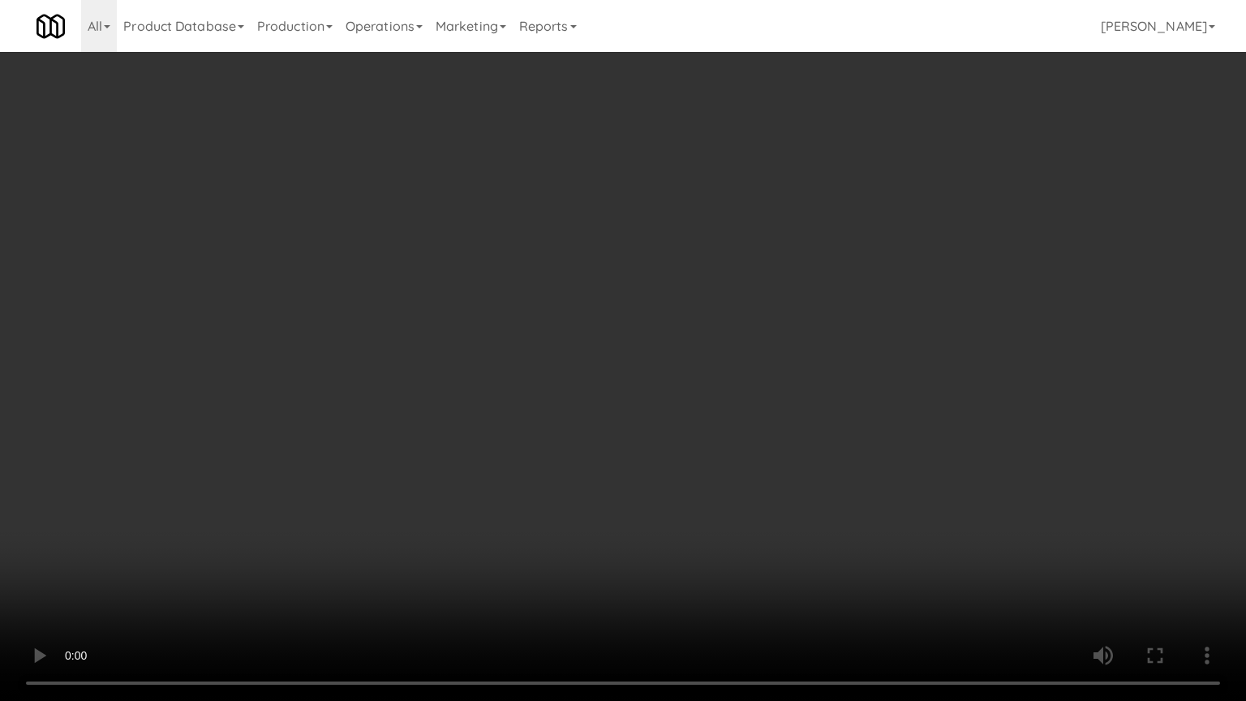
click at [405, 388] on video at bounding box center [623, 350] width 1246 height 701
click at [409, 386] on video at bounding box center [623, 350] width 1246 height 701
click at [414, 384] on video at bounding box center [623, 350] width 1246 height 701
click at [503, 400] on video at bounding box center [623, 350] width 1246 height 701
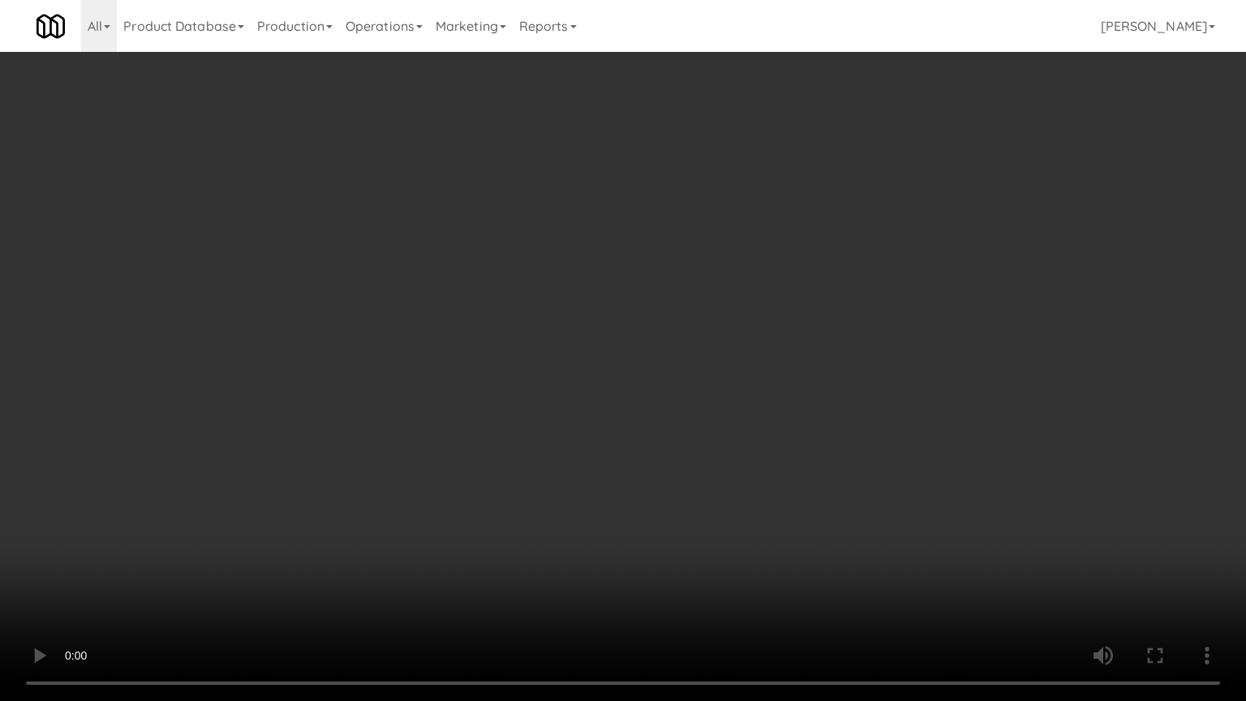
click at [501, 401] on video at bounding box center [623, 350] width 1246 height 701
click at [501, 399] on video at bounding box center [623, 350] width 1246 height 701
drag, startPoint x: 501, startPoint y: 397, endPoint x: 518, endPoint y: 389, distance: 18.9
click at [503, 398] on video at bounding box center [623, 350] width 1246 height 701
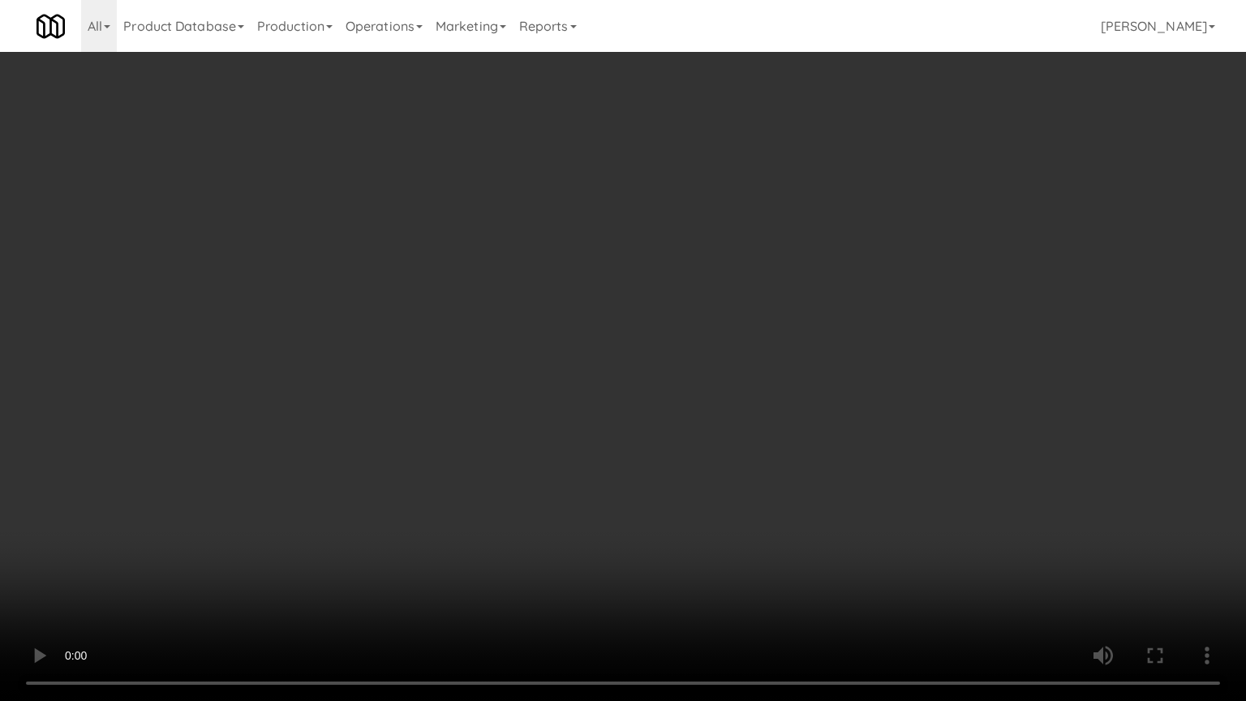
drag, startPoint x: 518, startPoint y: 389, endPoint x: 763, endPoint y: 103, distance: 376.7
click at [522, 388] on video at bounding box center [623, 350] width 1246 height 701
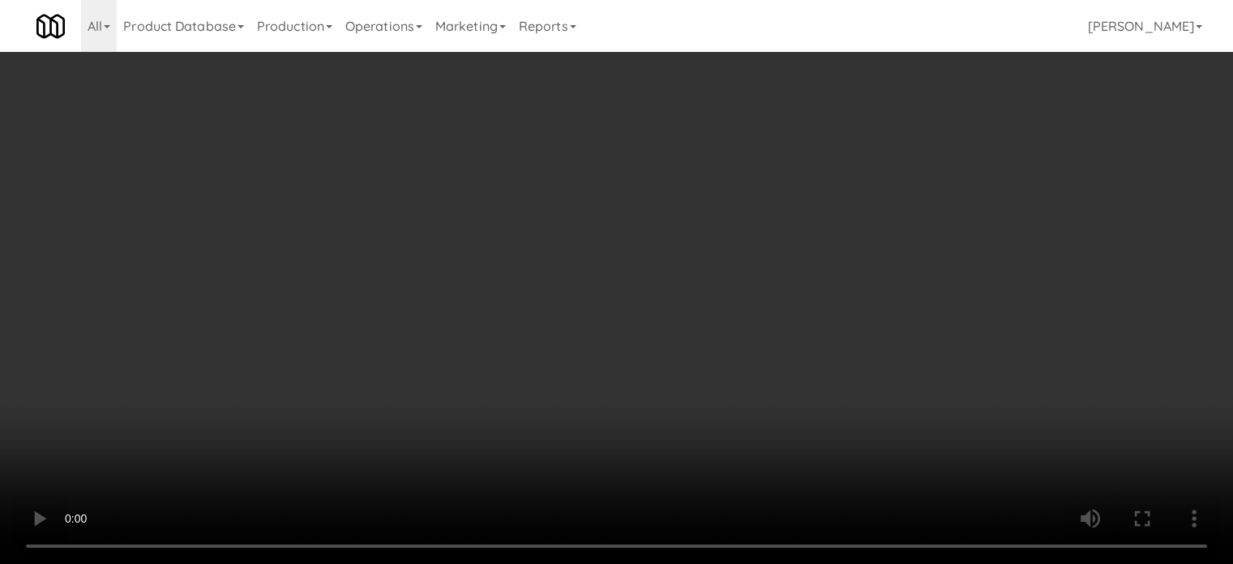
scroll to position [45083, 0]
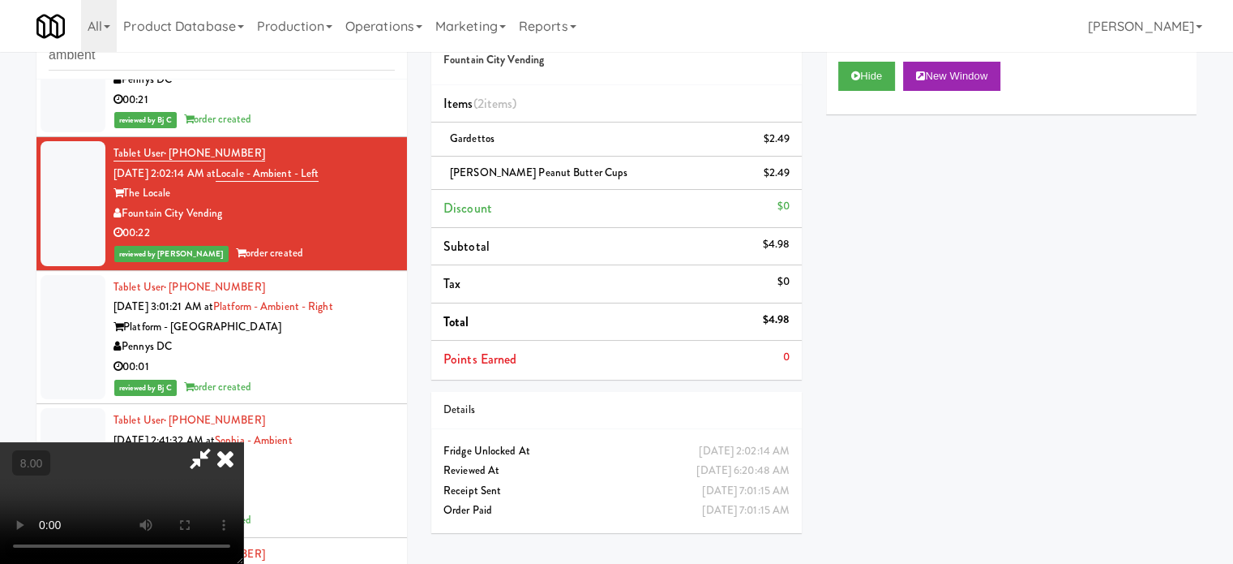
drag, startPoint x: 707, startPoint y: 66, endPoint x: 704, endPoint y: 101, distance: 35.8
click at [243, 442] on icon at bounding box center [226, 458] width 36 height 32
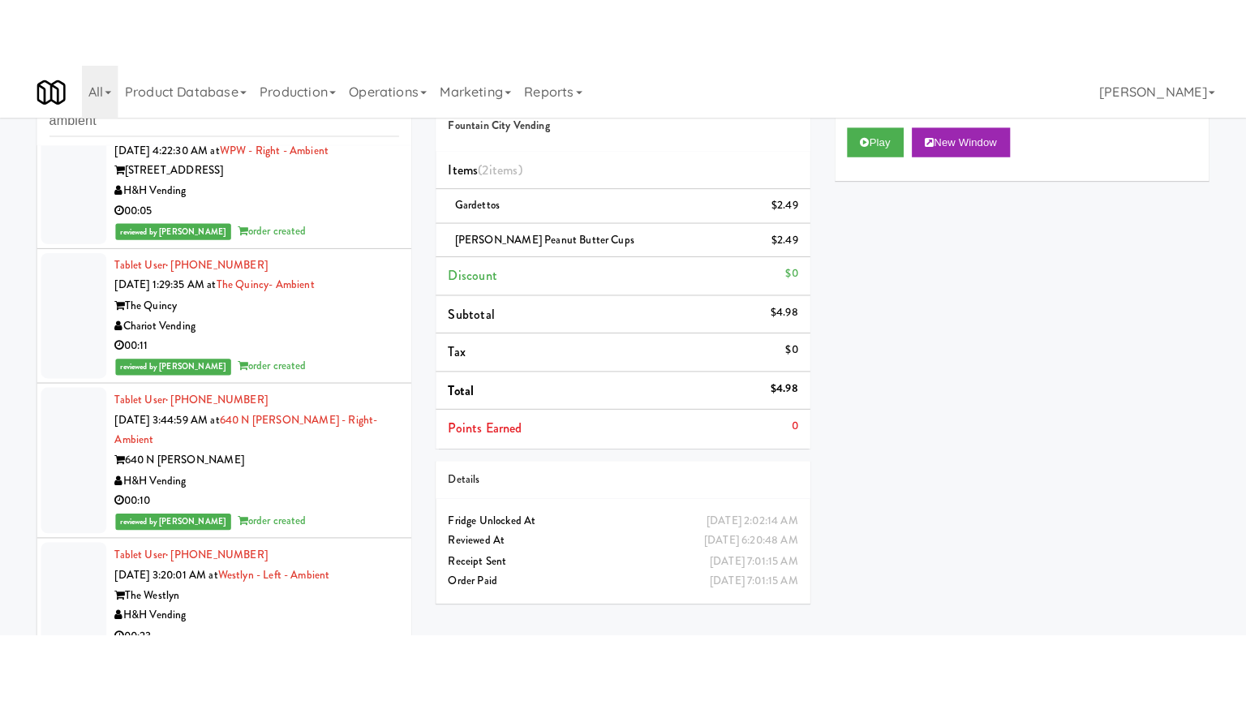
scroll to position [46705, 0]
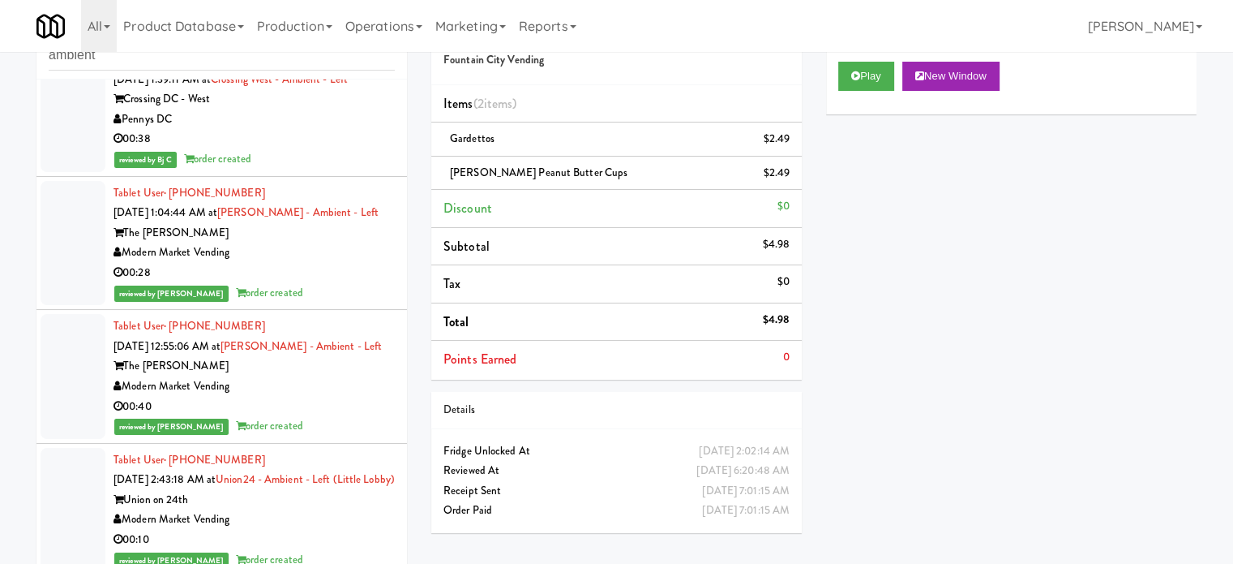
drag, startPoint x: 356, startPoint y: 466, endPoint x: 367, endPoint y: 417, distance: 50.8
click at [356, 376] on div "The [PERSON_NAME]" at bounding box center [254, 366] width 281 height 20
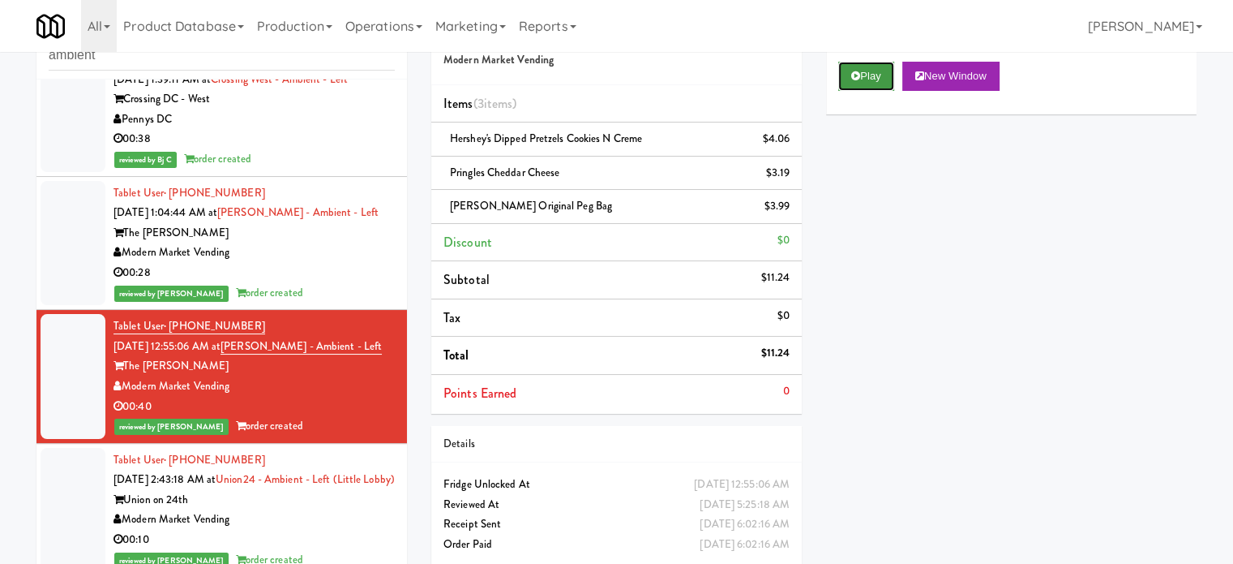
click at [857, 76] on icon at bounding box center [856, 76] width 9 height 11
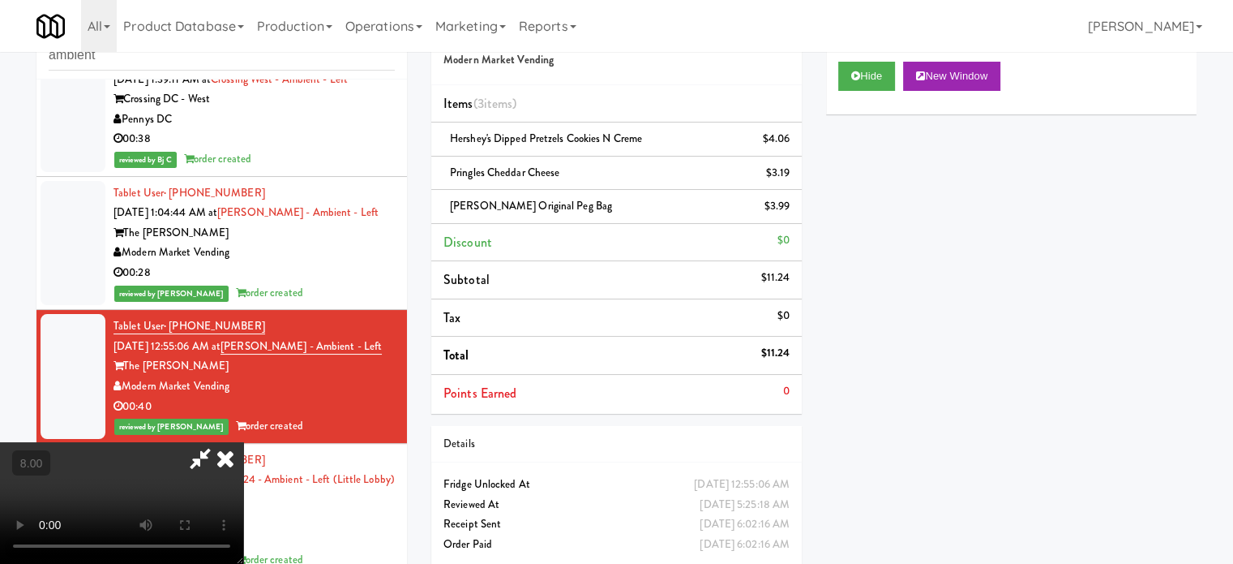
click at [227, 442] on video at bounding box center [121, 503] width 243 height 122
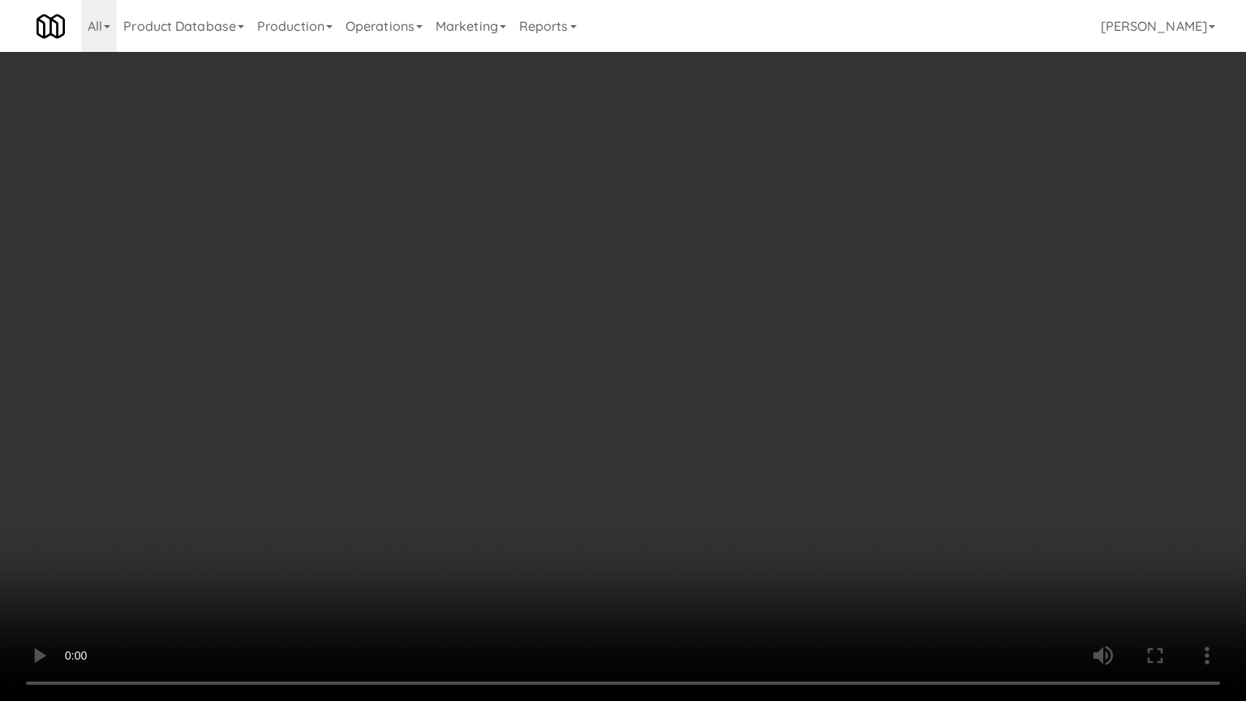
drag, startPoint x: 233, startPoint y: 524, endPoint x: 367, endPoint y: 353, distance: 217.7
click at [234, 522] on video at bounding box center [623, 350] width 1246 height 701
click at [429, 342] on video at bounding box center [623, 350] width 1246 height 701
click at [280, 531] on video at bounding box center [623, 350] width 1246 height 701
click at [377, 401] on video at bounding box center [623, 350] width 1246 height 701
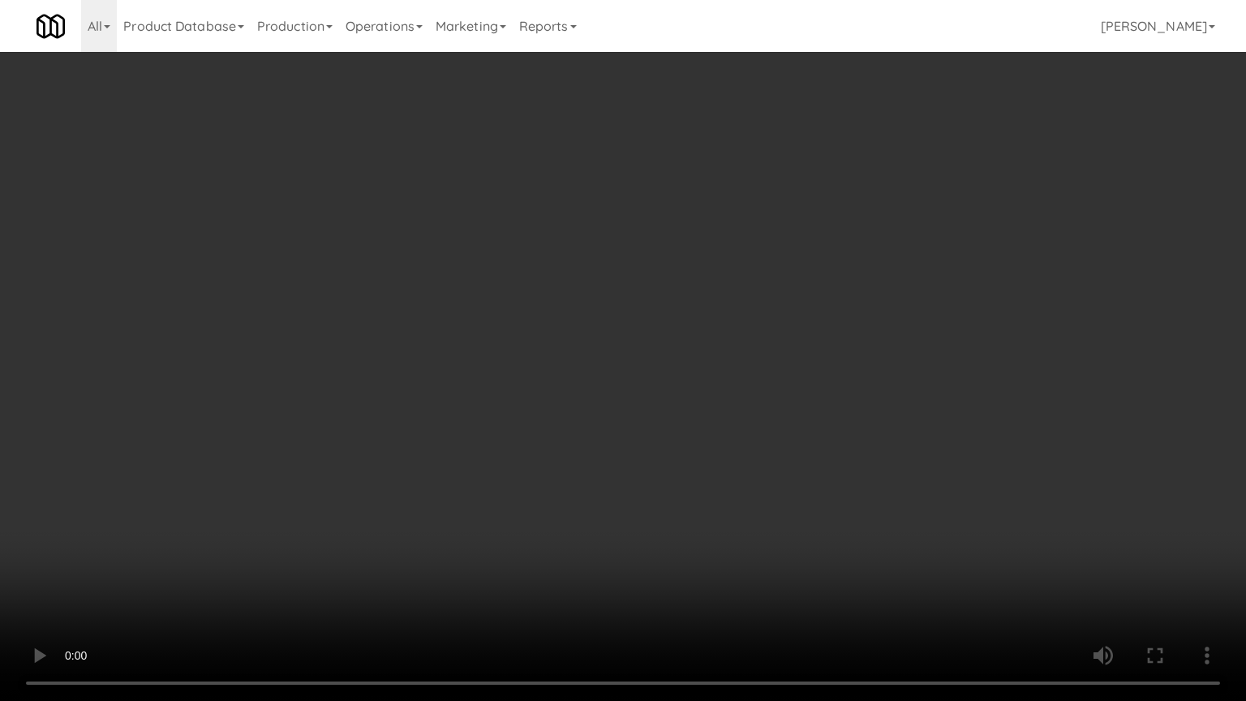
click at [564, 375] on video at bounding box center [623, 350] width 1246 height 701
click at [568, 375] on video at bounding box center [623, 350] width 1246 height 701
click at [581, 363] on video at bounding box center [623, 350] width 1246 height 701
click at [590, 370] on video at bounding box center [623, 350] width 1246 height 701
click at [590, 371] on video at bounding box center [623, 350] width 1246 height 701
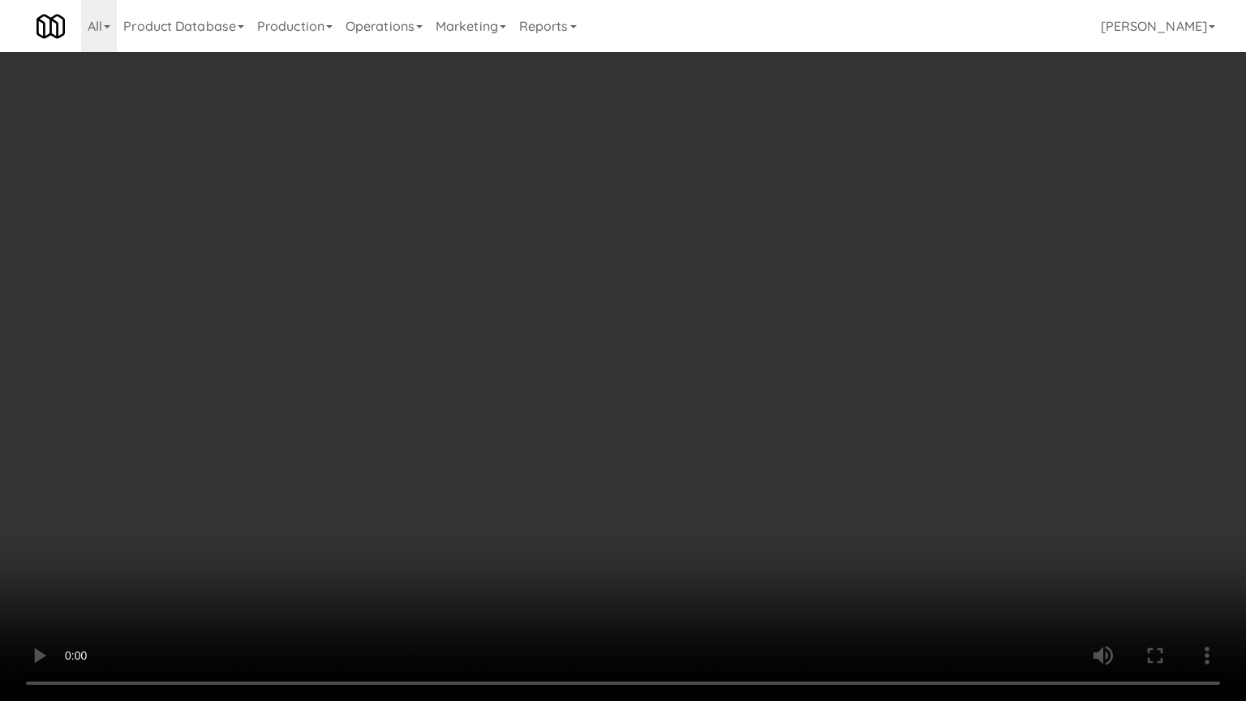
click at [590, 371] on video at bounding box center [623, 350] width 1246 height 701
click at [590, 370] on video at bounding box center [623, 350] width 1246 height 701
click at [347, 531] on video at bounding box center [623, 350] width 1246 height 701
click at [433, 448] on video at bounding box center [623, 350] width 1246 height 701
click at [451, 425] on video at bounding box center [623, 350] width 1246 height 701
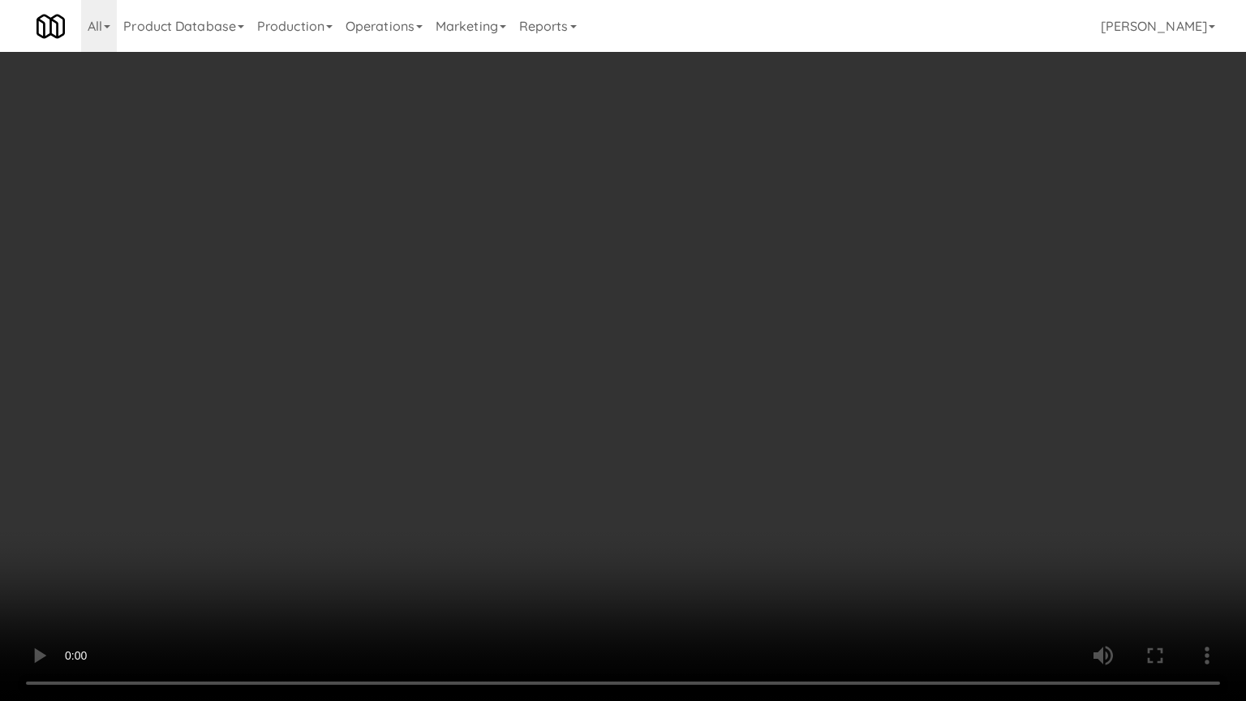
click at [444, 397] on video at bounding box center [623, 350] width 1246 height 701
click at [448, 396] on video at bounding box center [623, 350] width 1246 height 701
click at [407, 273] on video at bounding box center [623, 350] width 1246 height 701
click at [422, 272] on video at bounding box center [623, 350] width 1246 height 701
drag, startPoint x: 837, startPoint y: 556, endPoint x: 590, endPoint y: 397, distance: 294.0
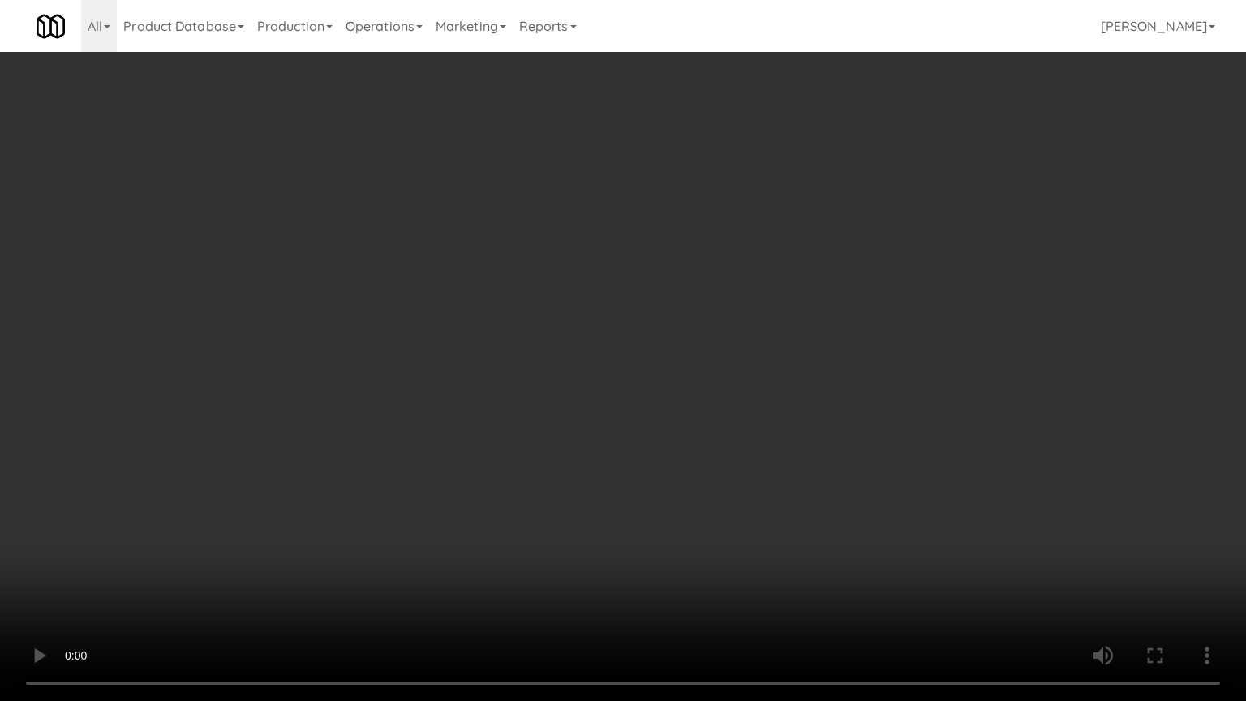
click at [836, 556] on video at bounding box center [623, 350] width 1246 height 701
click at [590, 396] on video at bounding box center [623, 350] width 1246 height 701
drag, startPoint x: 831, startPoint y: 577, endPoint x: 751, endPoint y: 531, distance: 92.6
click at [830, 563] on video at bounding box center [623, 350] width 1246 height 701
click at [551, 407] on video at bounding box center [623, 350] width 1246 height 701
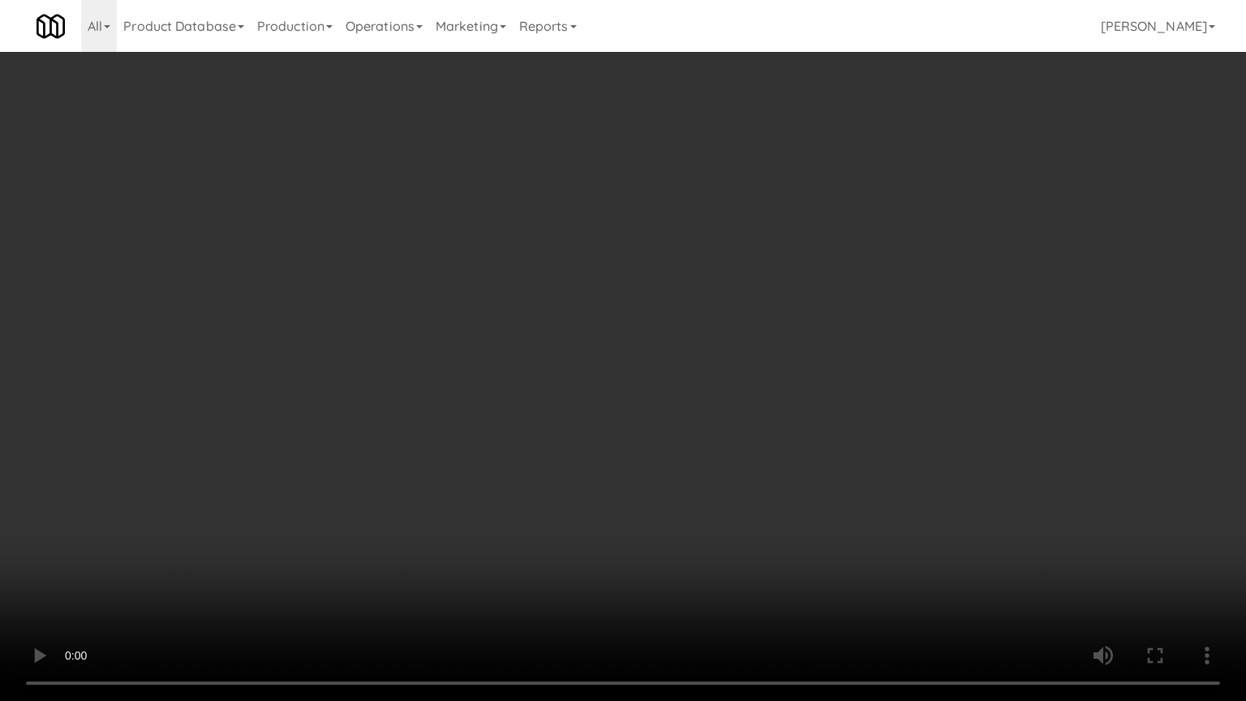
click at [539, 387] on video at bounding box center [623, 350] width 1246 height 701
drag, startPoint x: 546, startPoint y: 376, endPoint x: 556, endPoint y: 221, distance: 155.2
click at [546, 374] on video at bounding box center [623, 350] width 1246 height 701
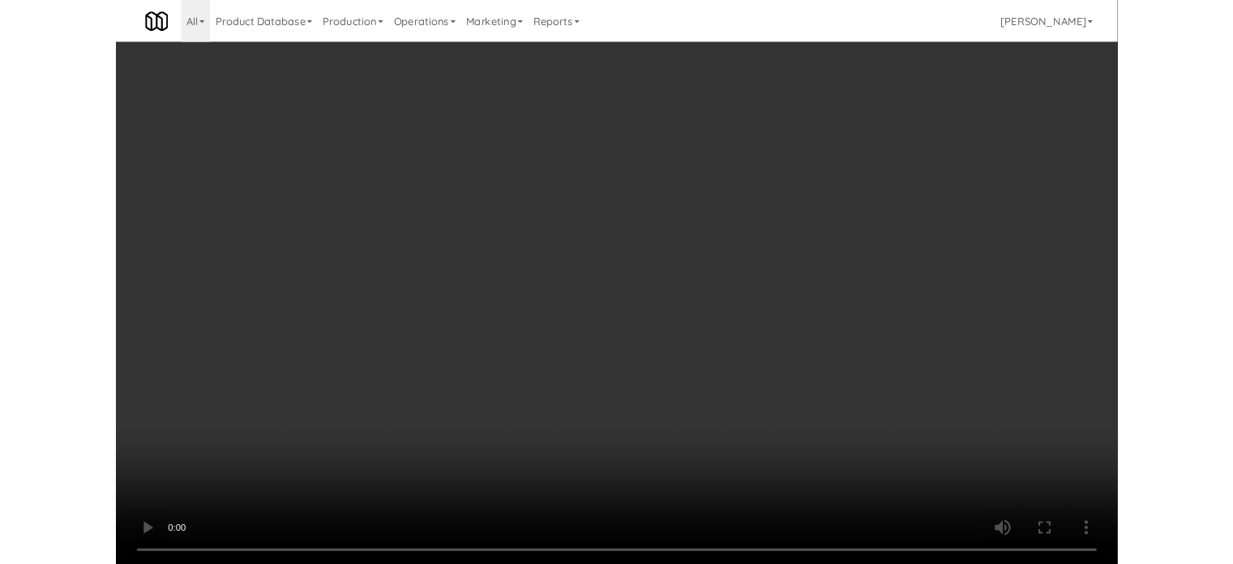
scroll to position [46705, 0]
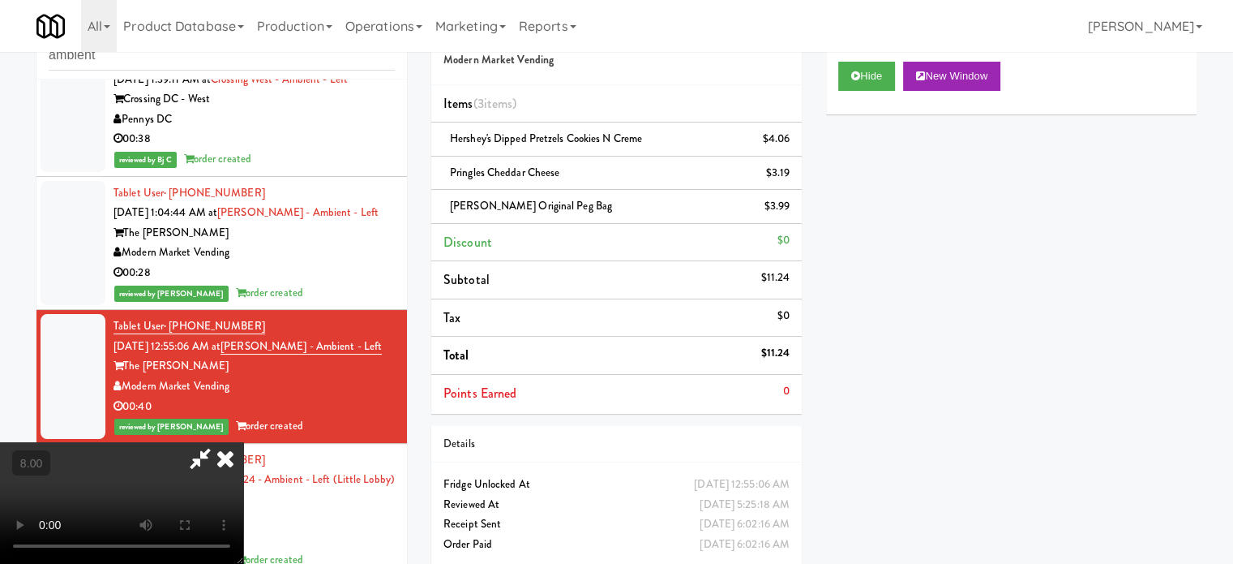
click at [243, 442] on icon at bounding box center [226, 458] width 36 height 32
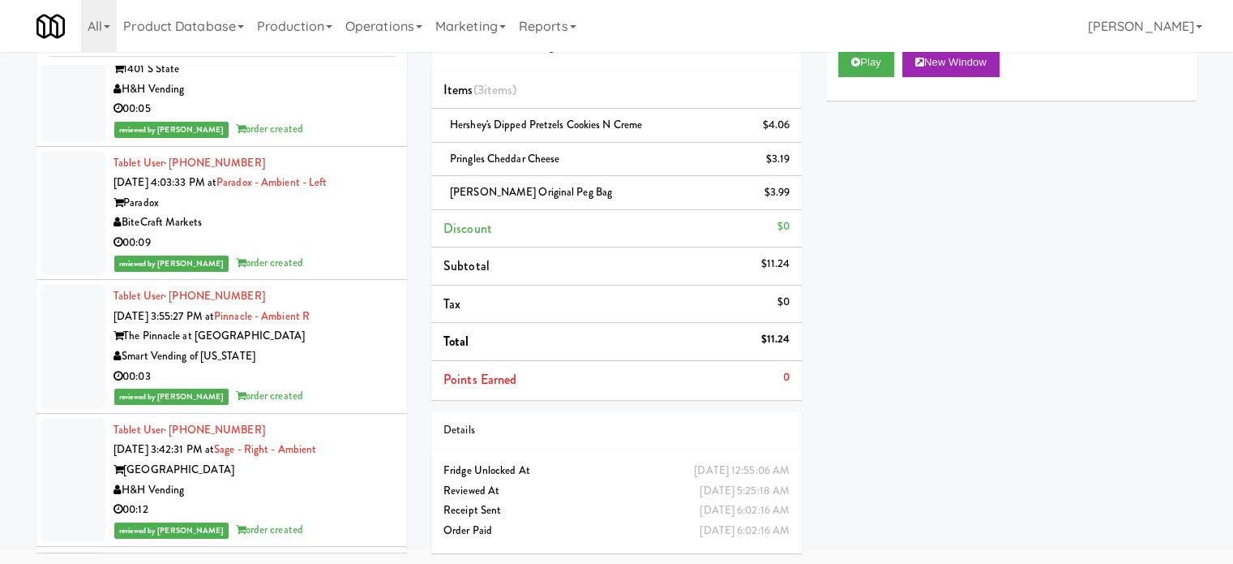
scroll to position [76345, 0]
